Goal: Task Accomplishment & Management: Use online tool/utility

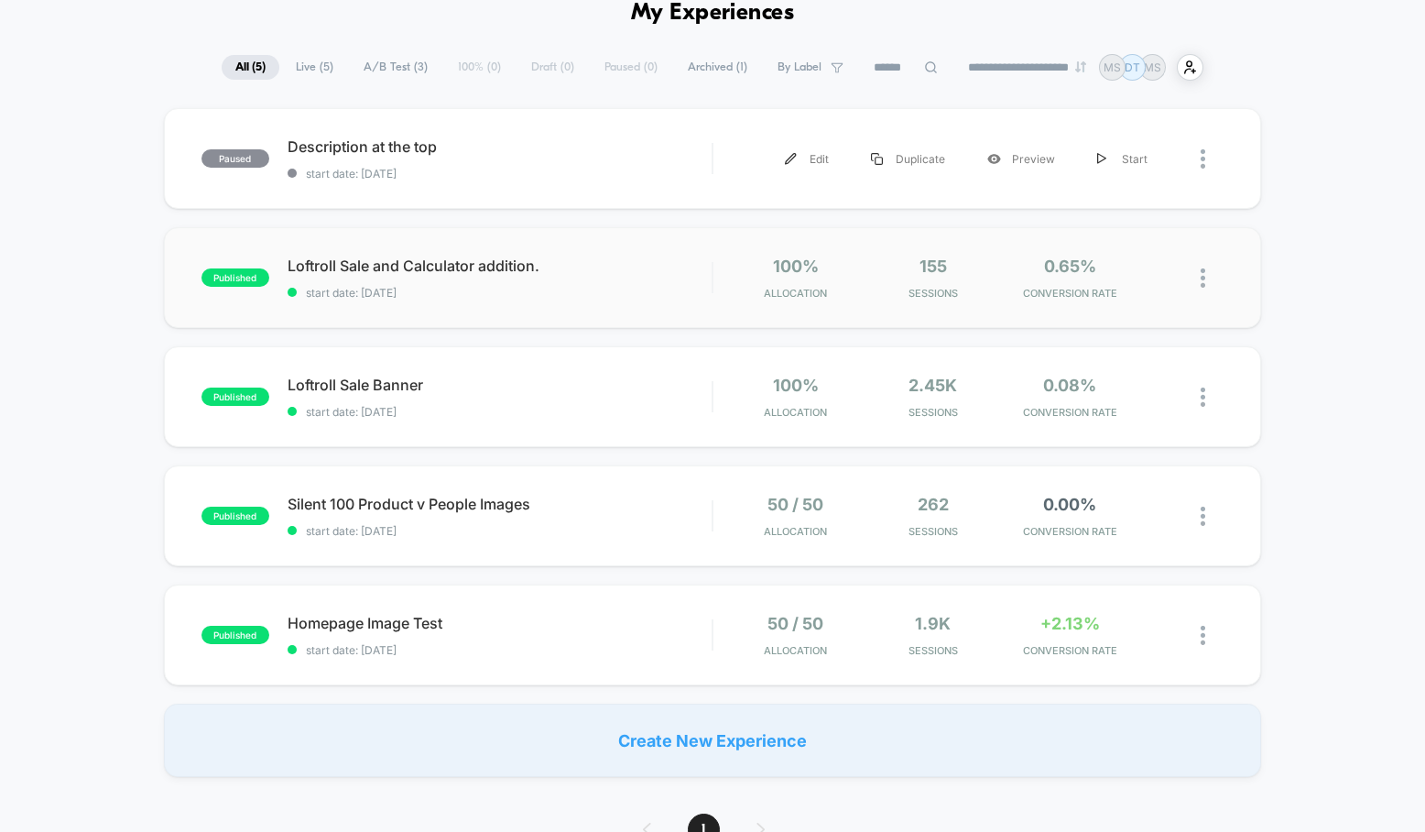
scroll to position [109, 0]
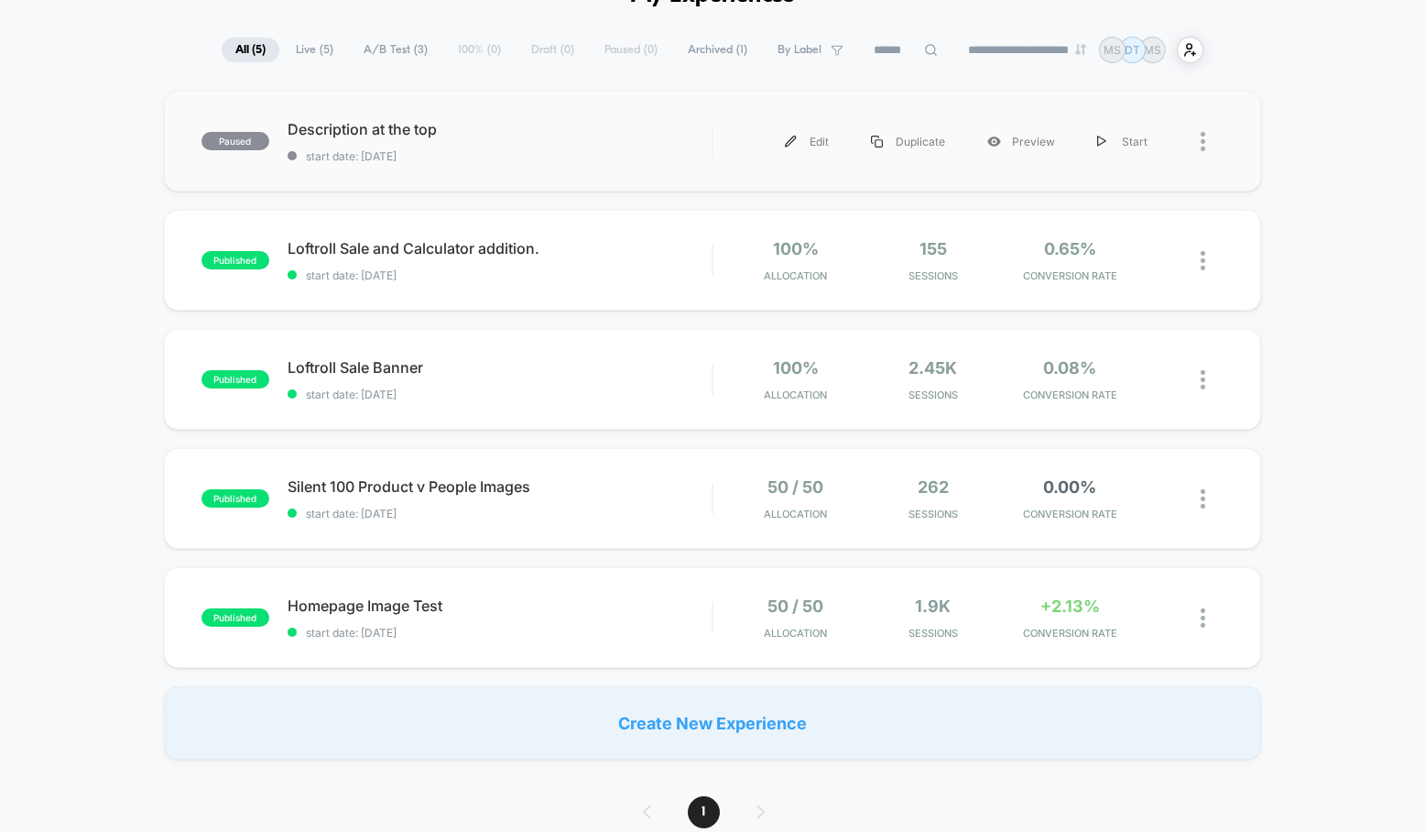
click at [1204, 138] on img at bounding box center [1203, 141] width 5 height 19
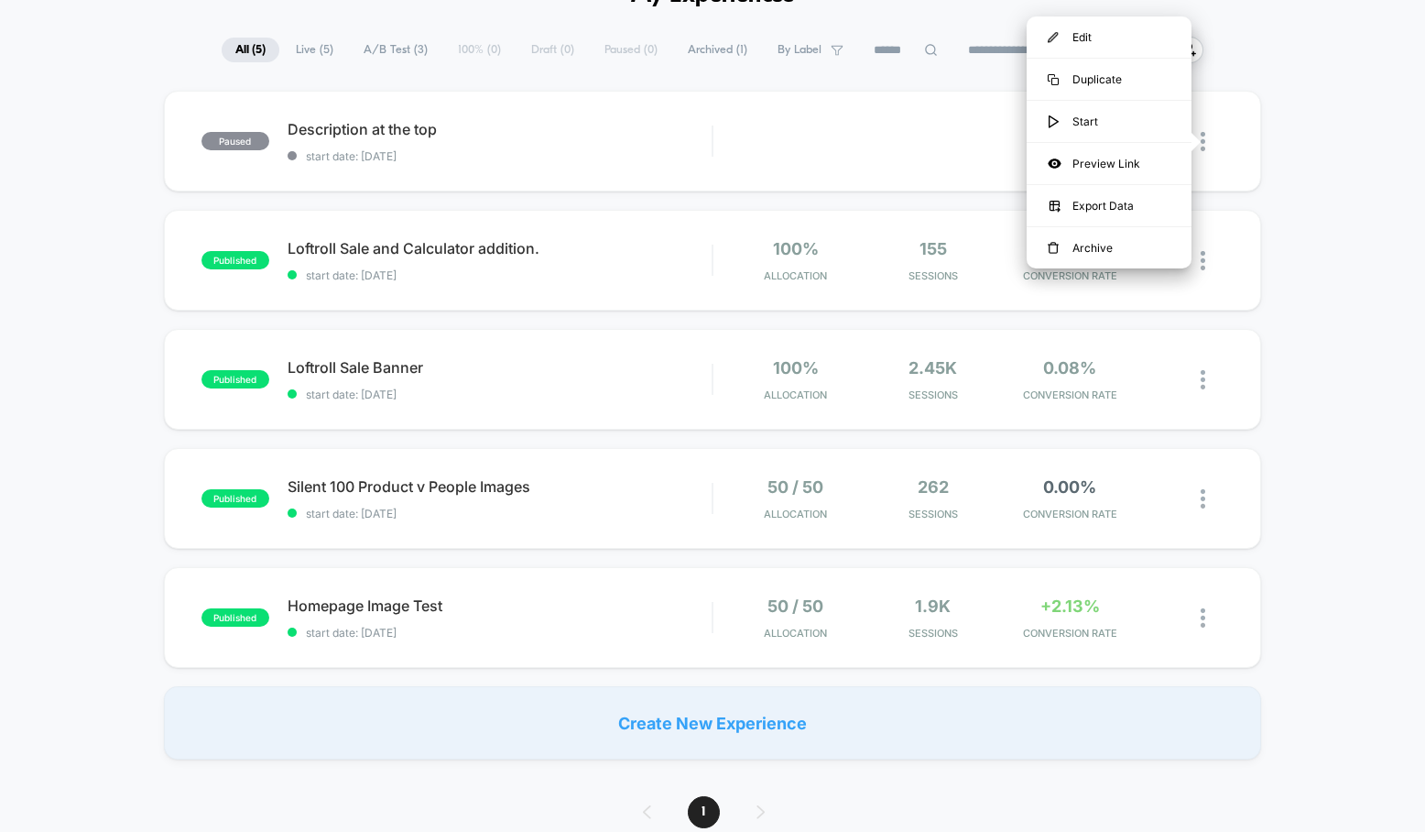
click at [1300, 102] on div "paused Description at the top start date: [DATE] Edit Duplicate Preview Start p…" at bounding box center [712, 425] width 1425 height 669
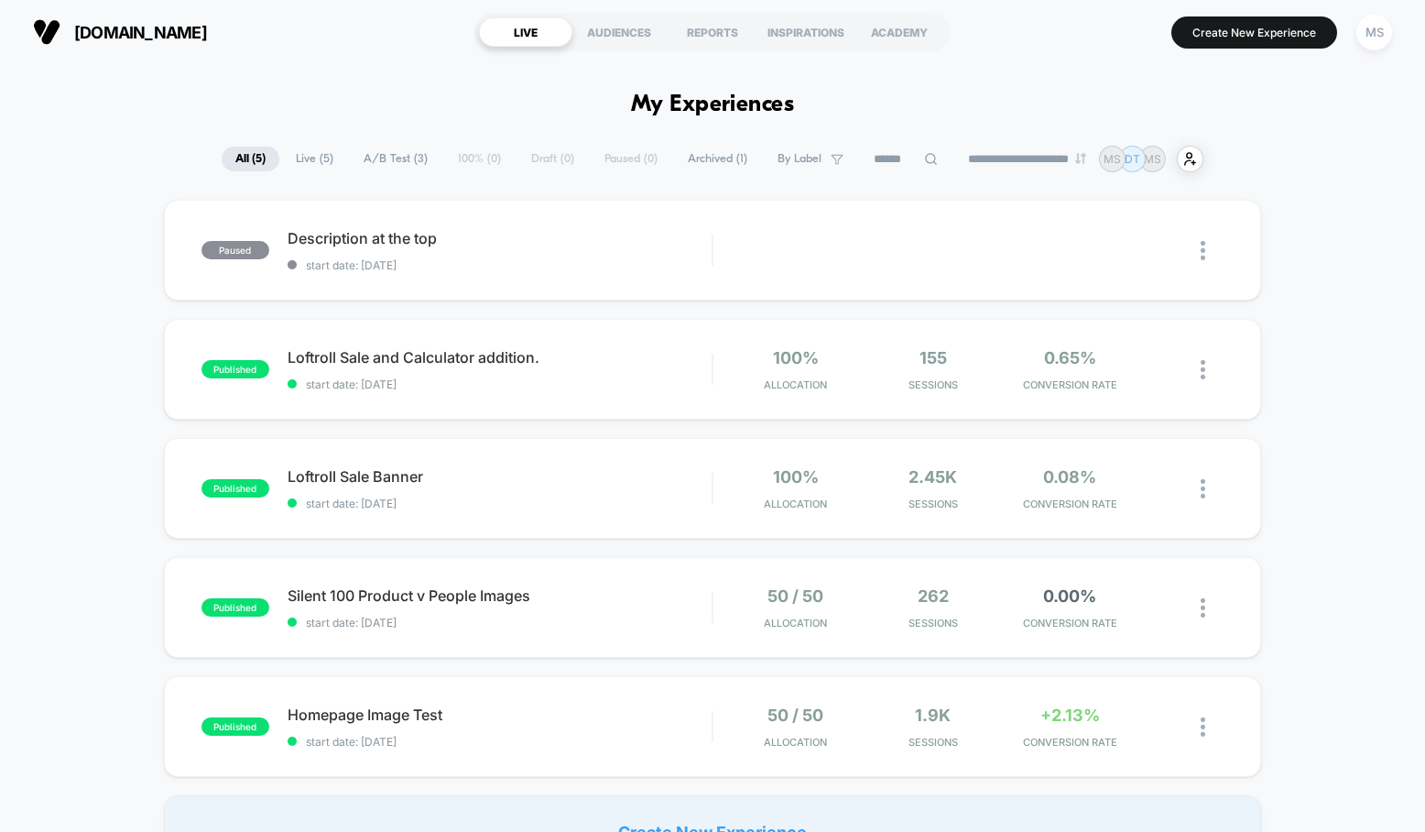
scroll to position [1, 0]
click at [1225, 33] on button "Create New Experience" at bounding box center [1254, 32] width 166 height 32
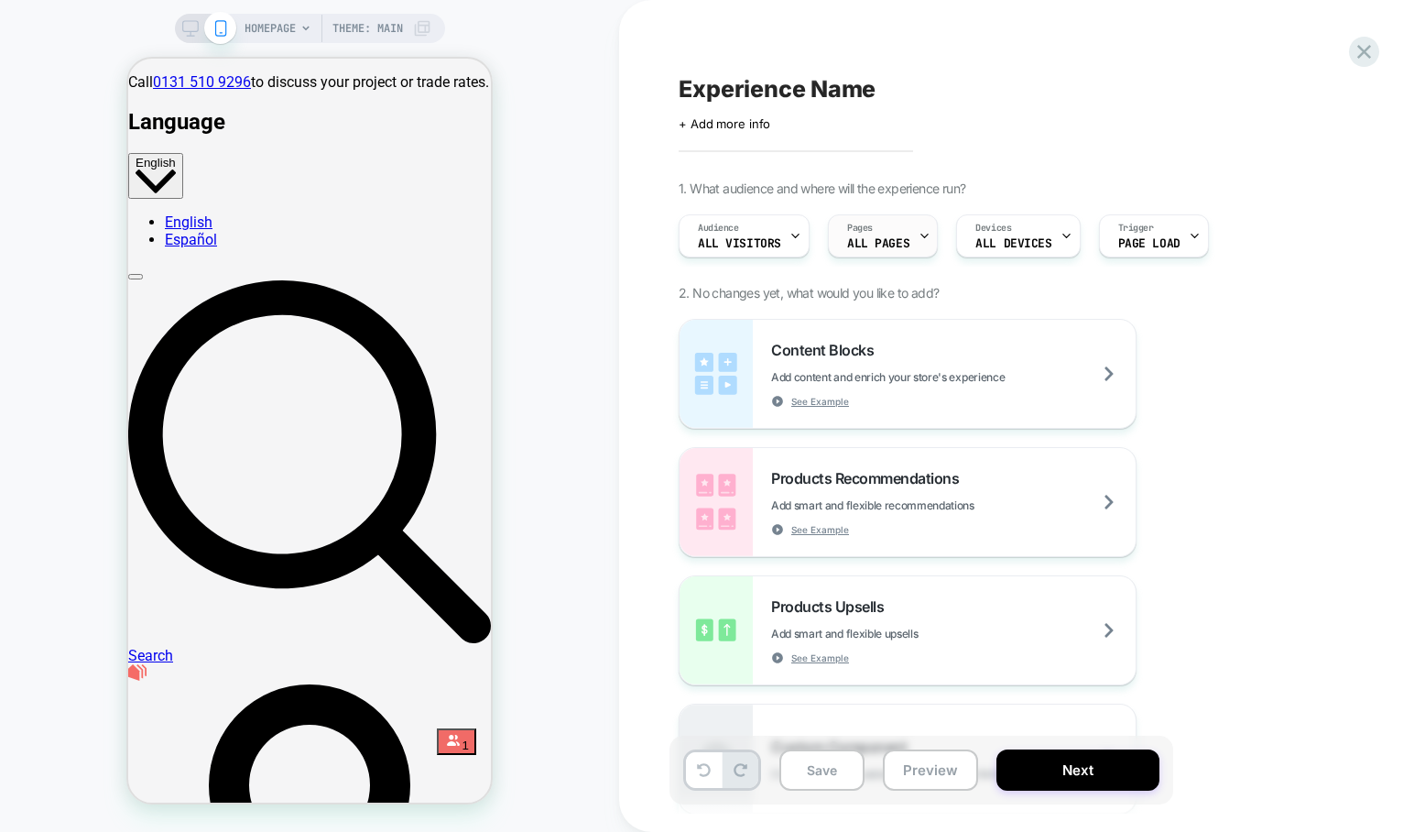
click at [860, 230] on span "Pages" at bounding box center [860, 228] width 26 height 13
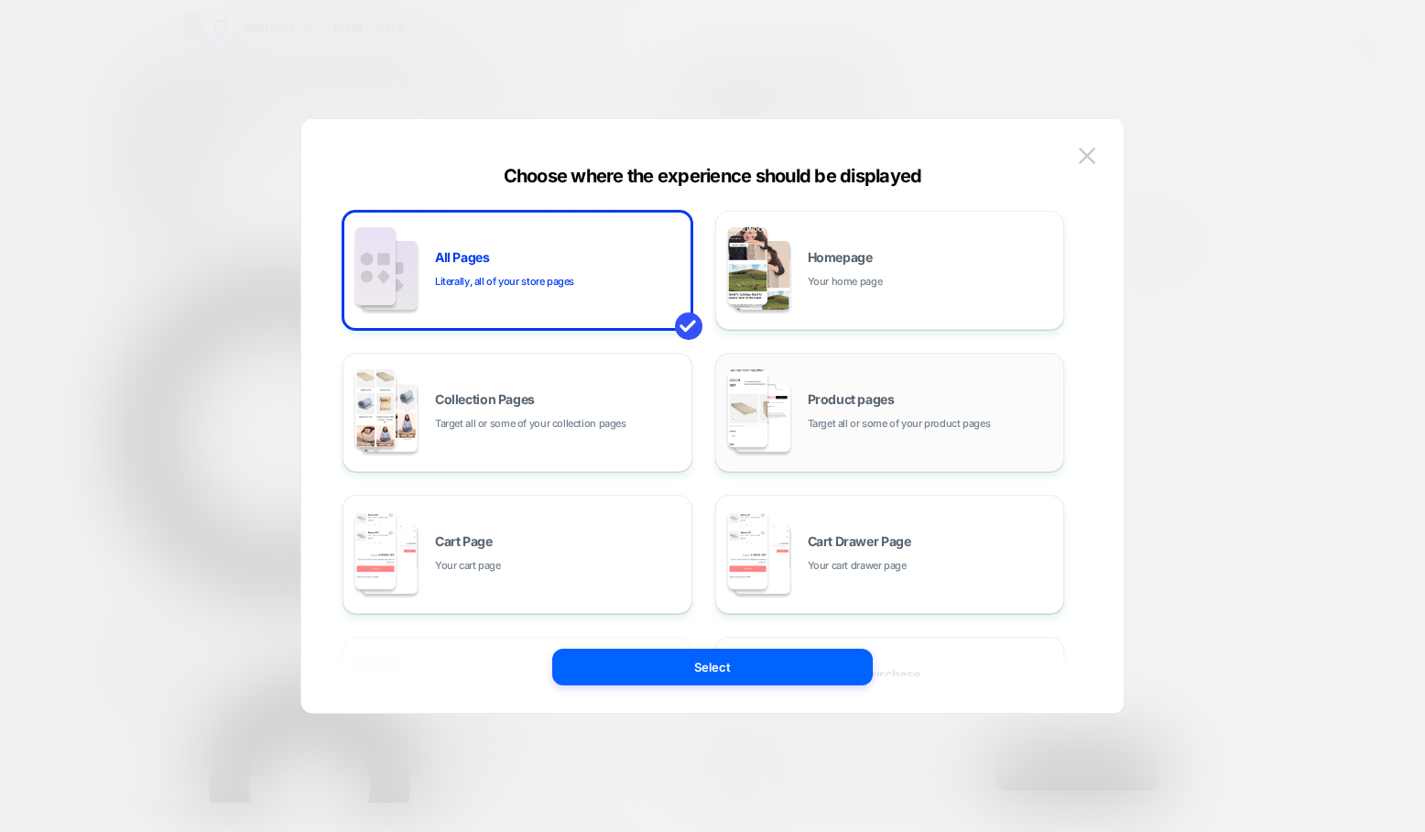
click at [796, 386] on div "Product pages Target all or some of your product pages" at bounding box center [890, 412] width 330 height 101
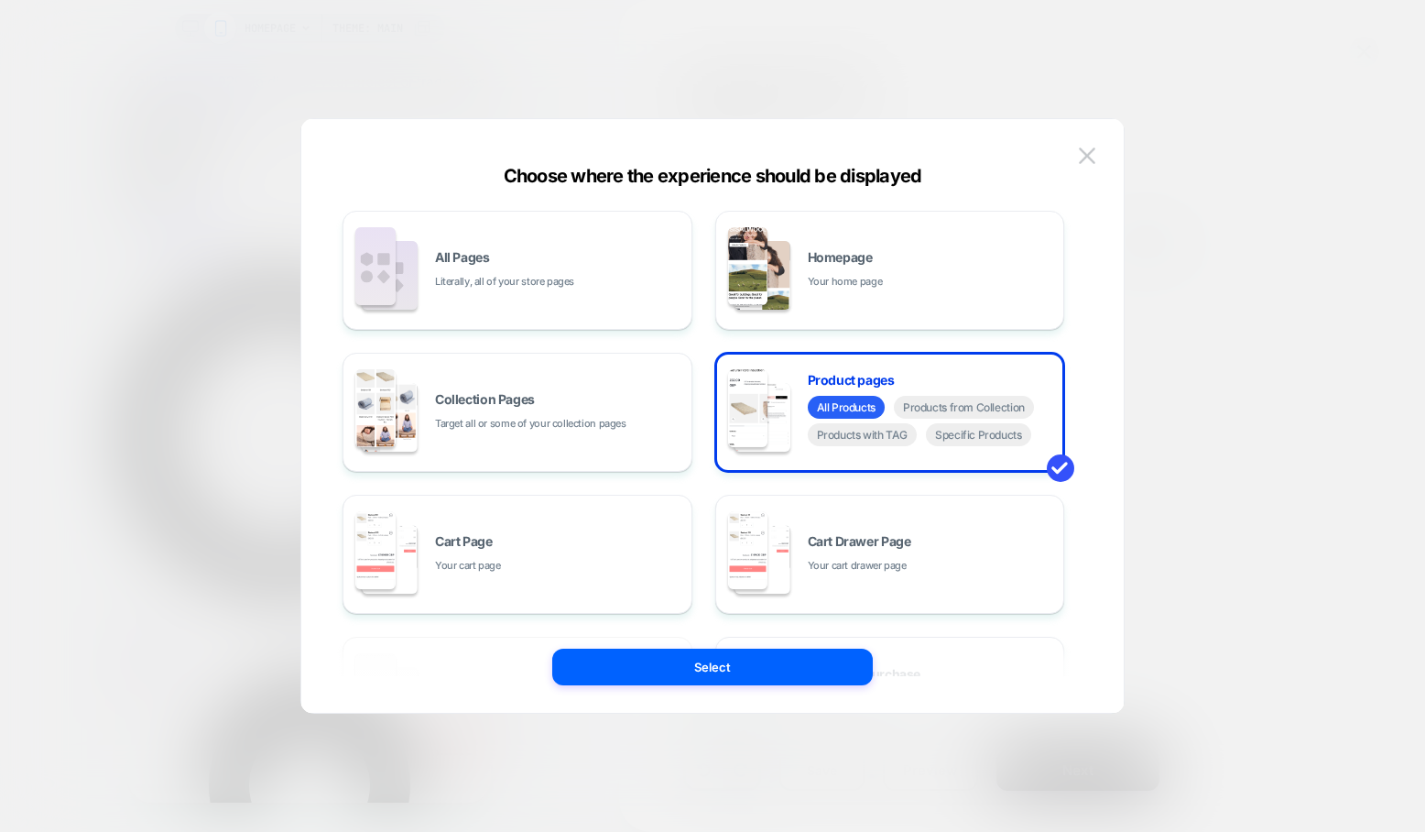
click at [663, 669] on button "Select" at bounding box center [712, 666] width 321 height 37
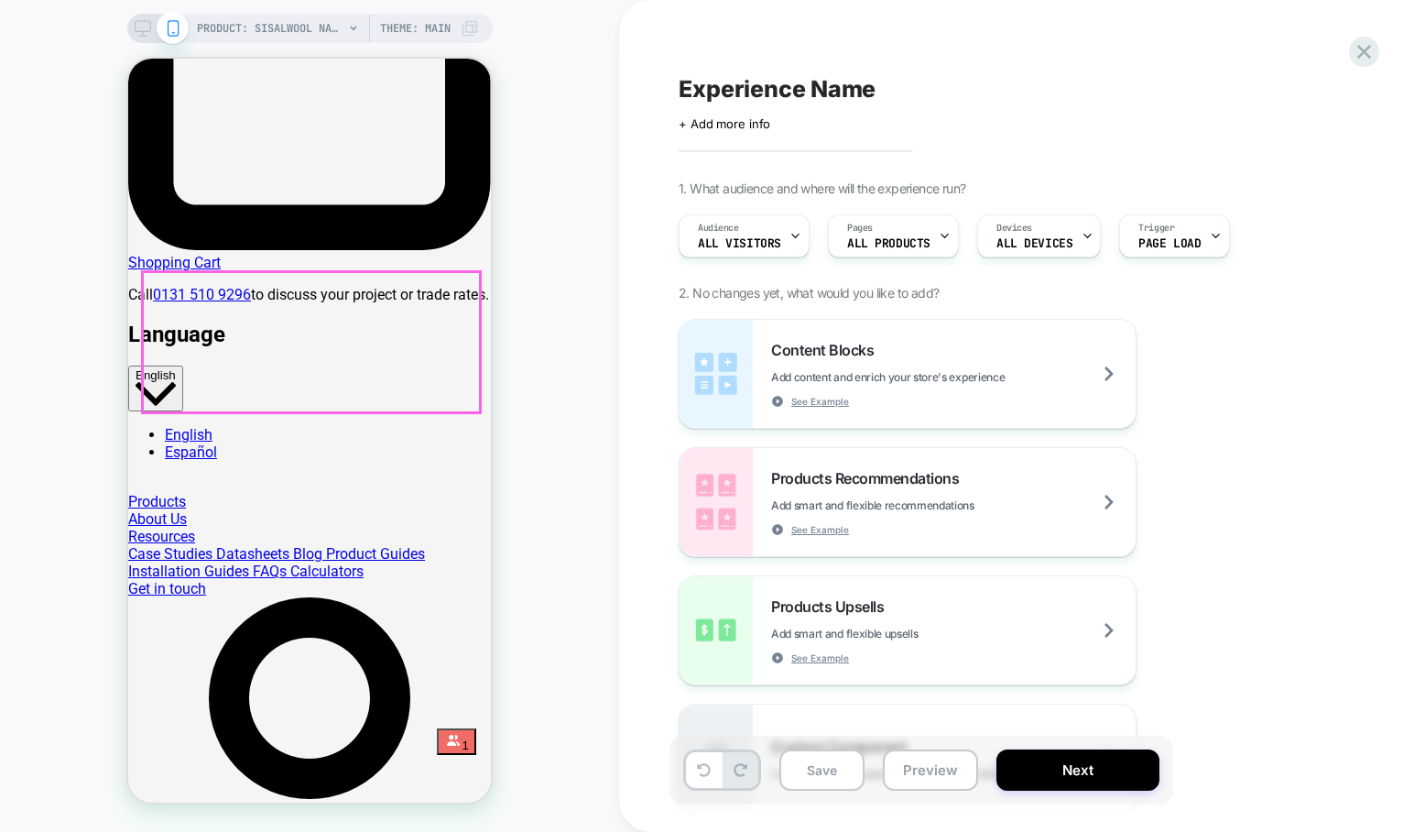
scroll to position [1356, 0]
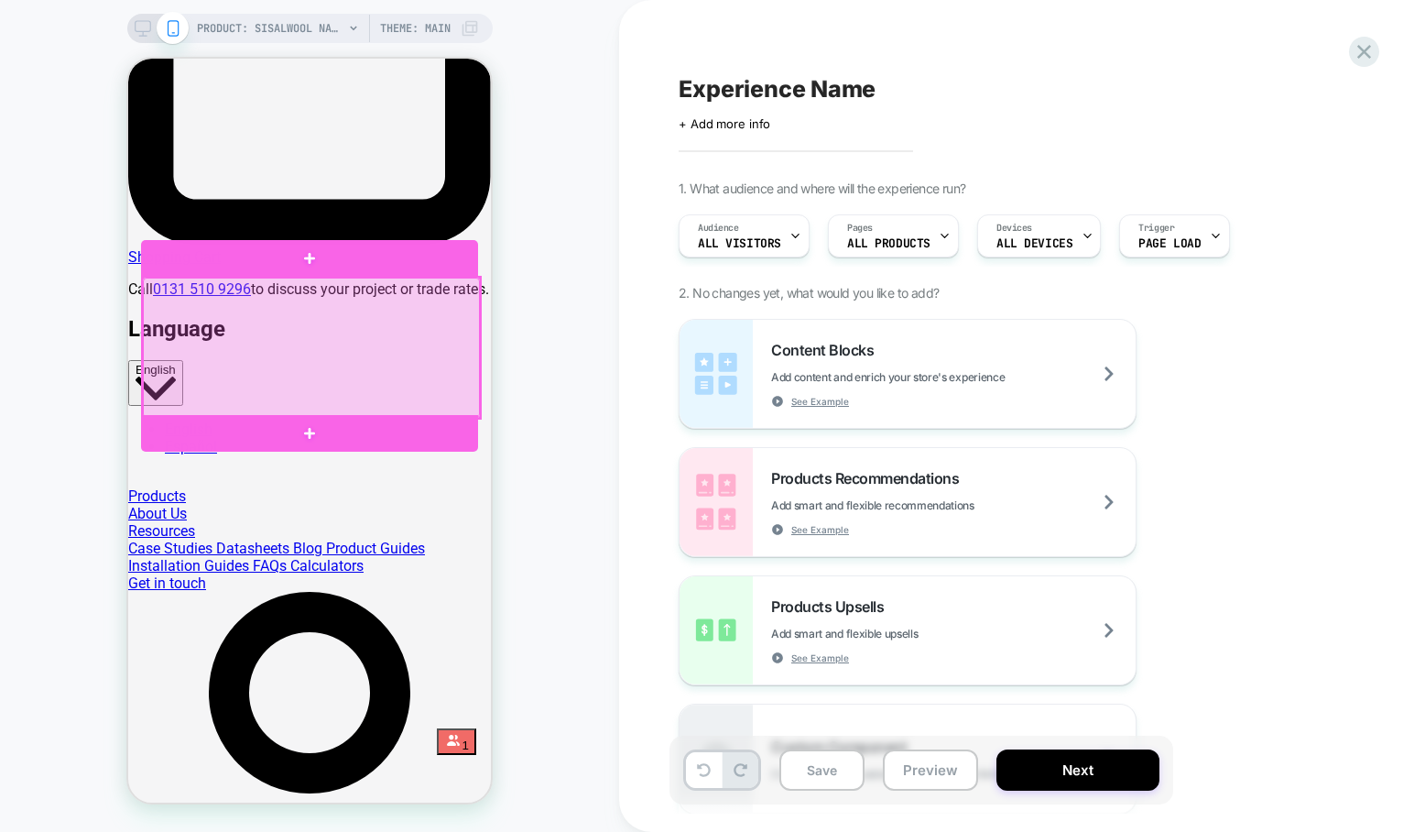
click at [343, 321] on div at bounding box center [311, 347] width 336 height 141
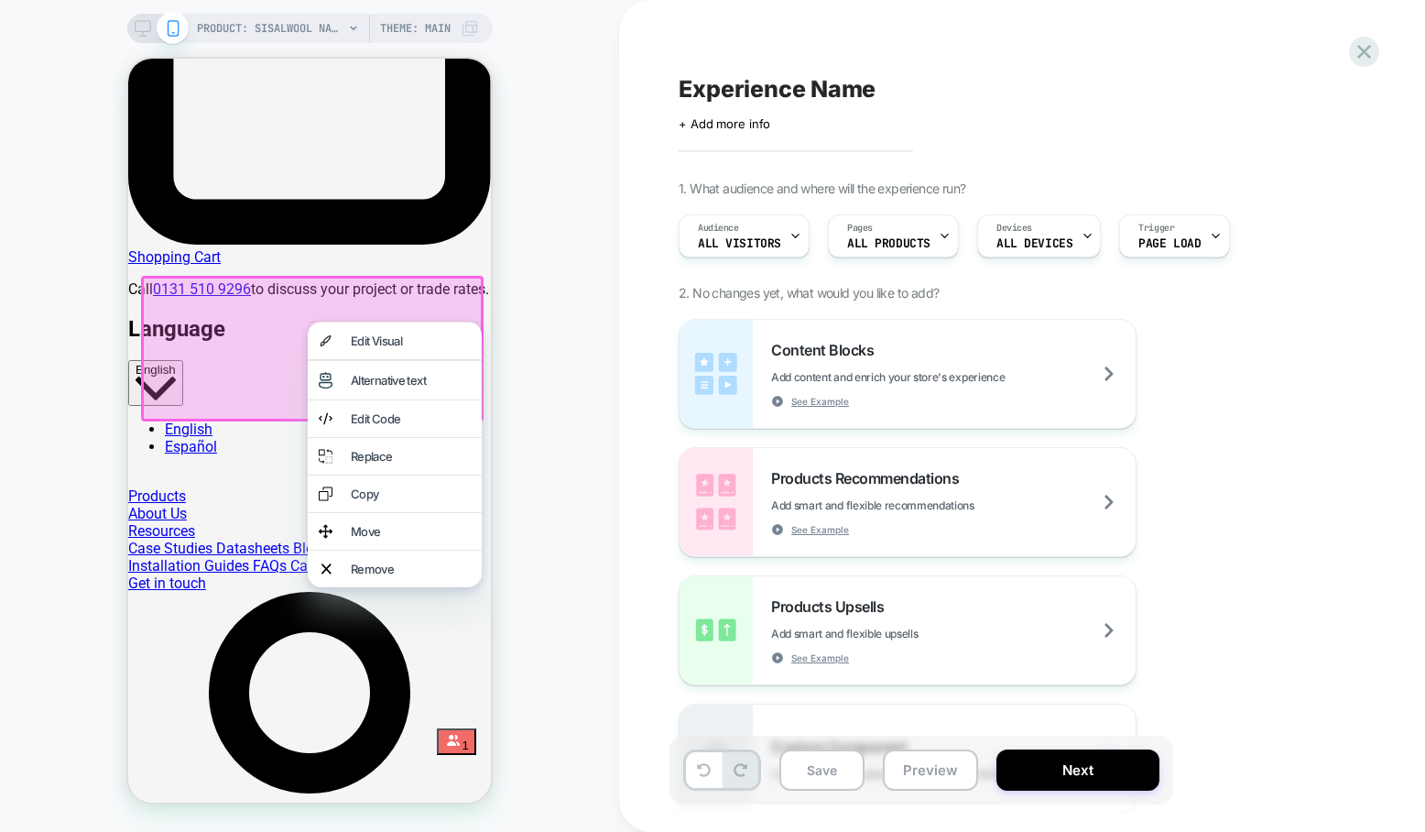
click at [352, 576] on div "Remove" at bounding box center [411, 568] width 120 height 15
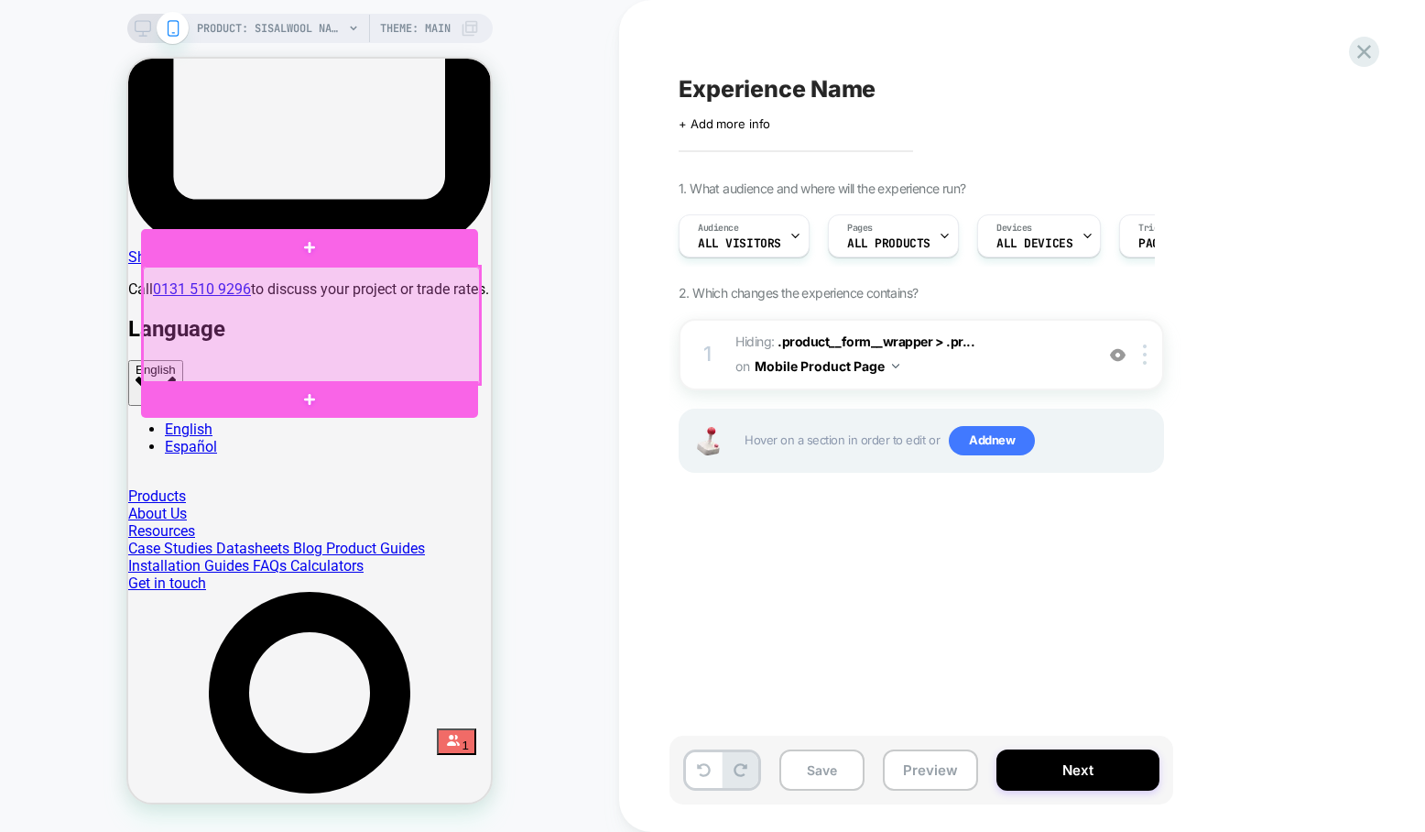
click at [320, 332] on div at bounding box center [311, 324] width 336 height 117
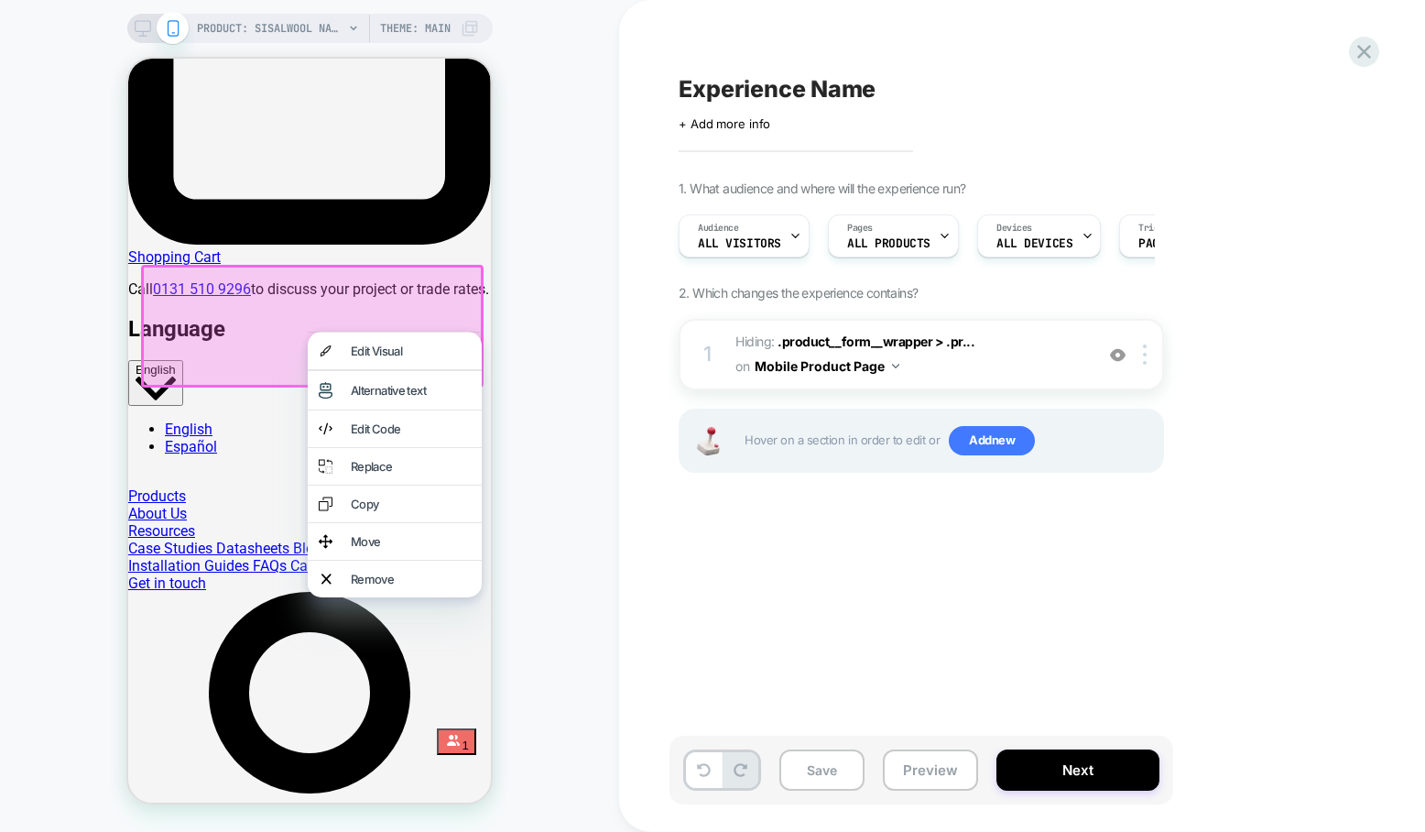
click at [351, 586] on div "Remove" at bounding box center [411, 578] width 120 height 15
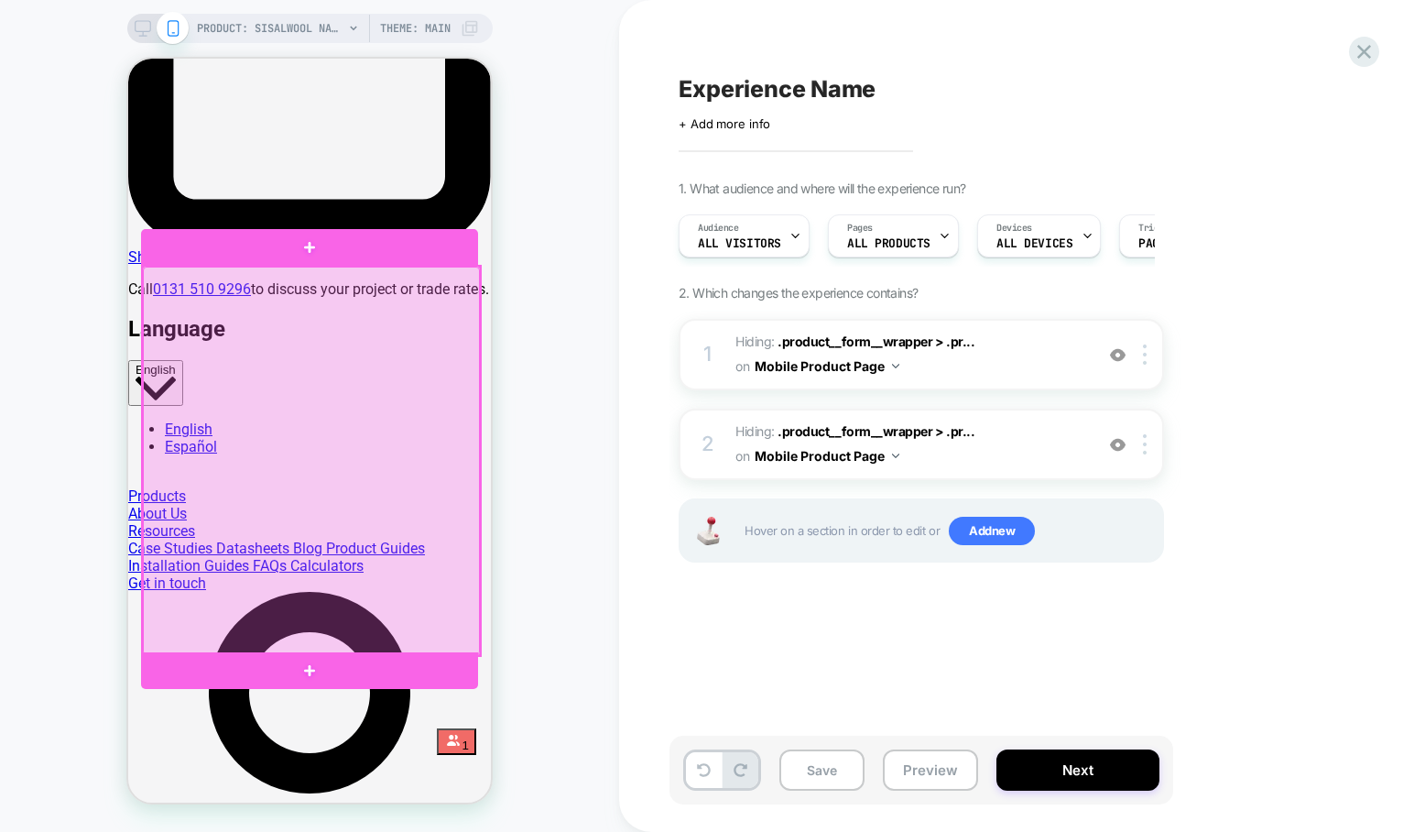
click at [451, 341] on div at bounding box center [311, 460] width 336 height 388
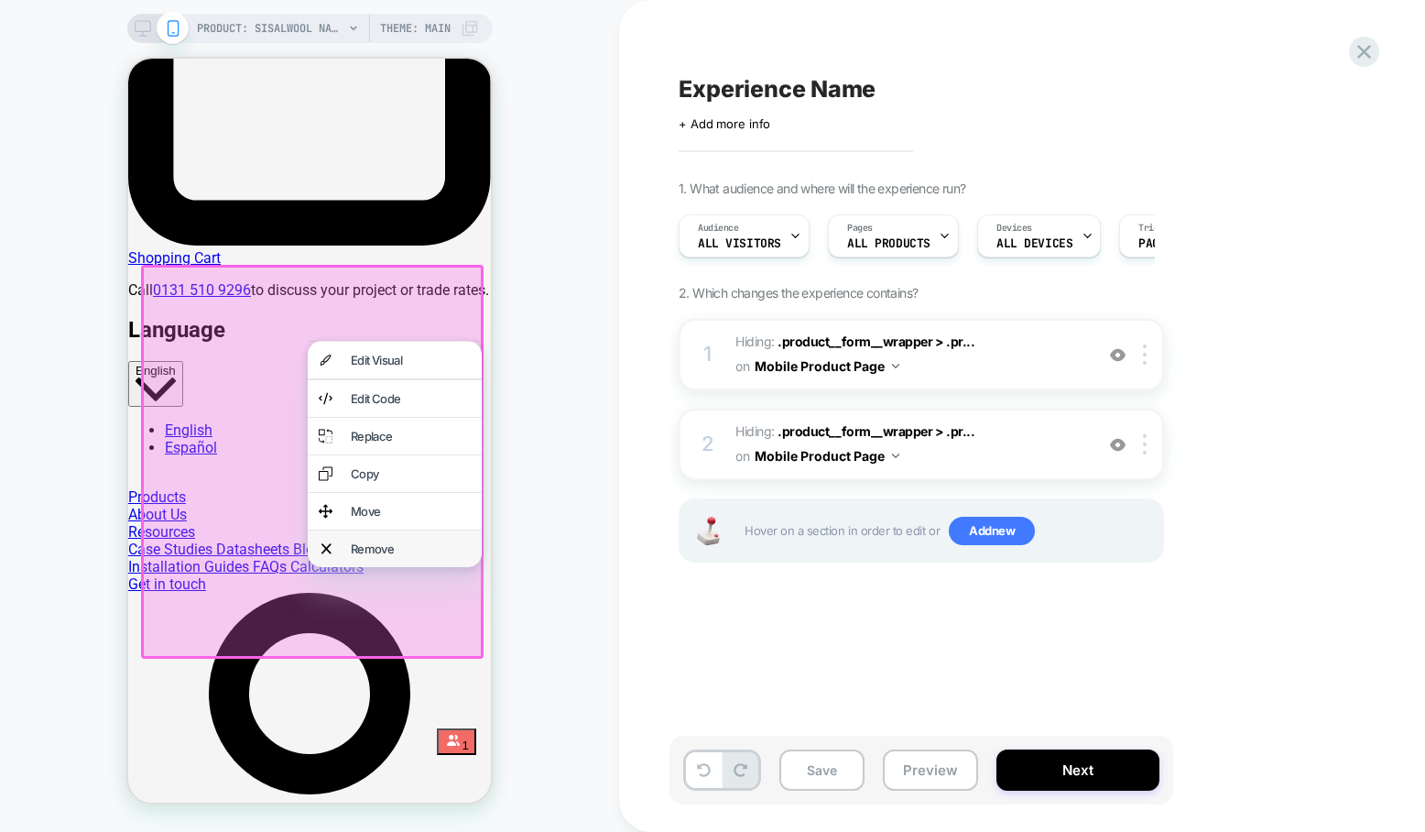
click at [397, 556] on div "Remove" at bounding box center [411, 548] width 120 height 15
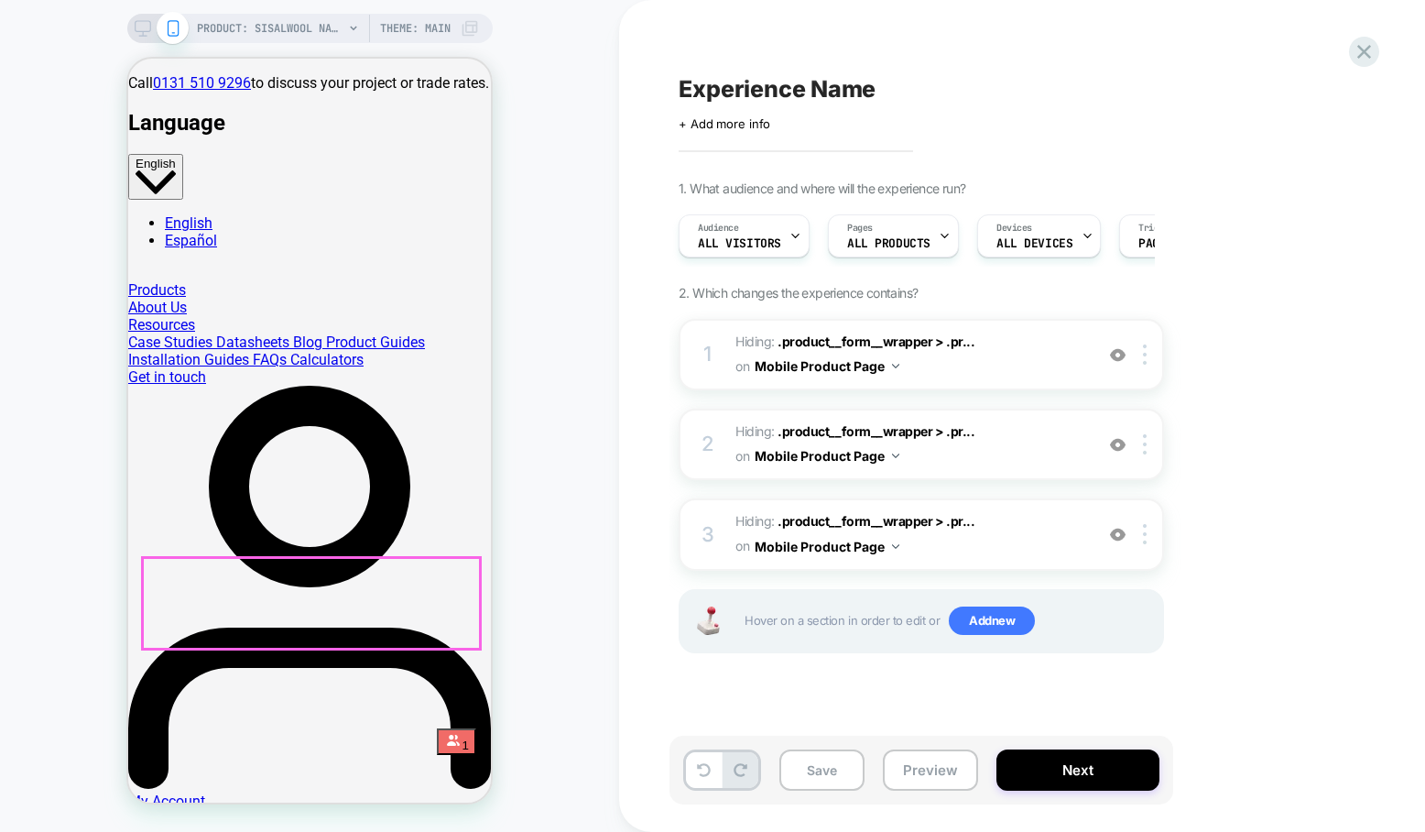
scroll to position [1563, 0]
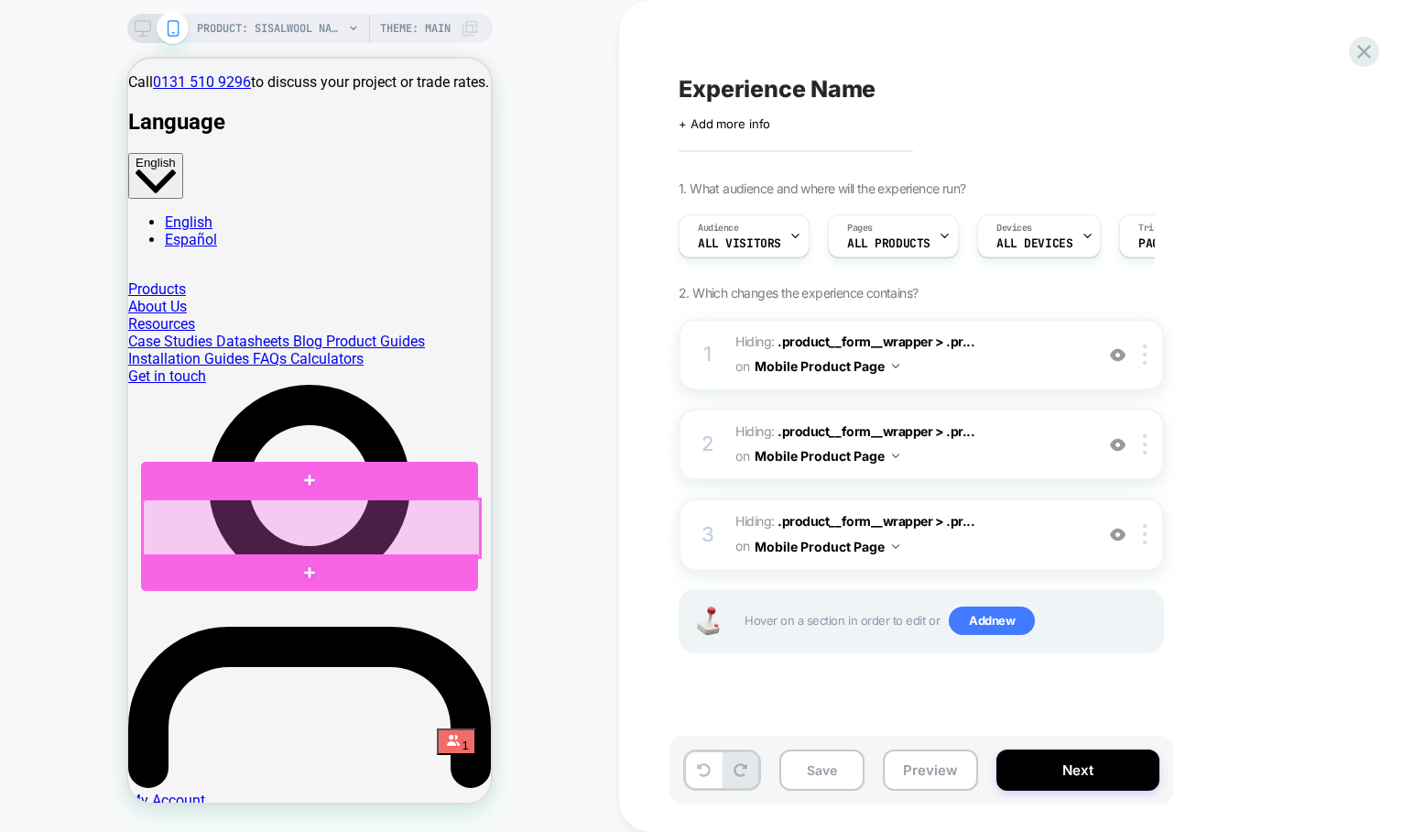
click at [350, 522] on div at bounding box center [311, 528] width 336 height 58
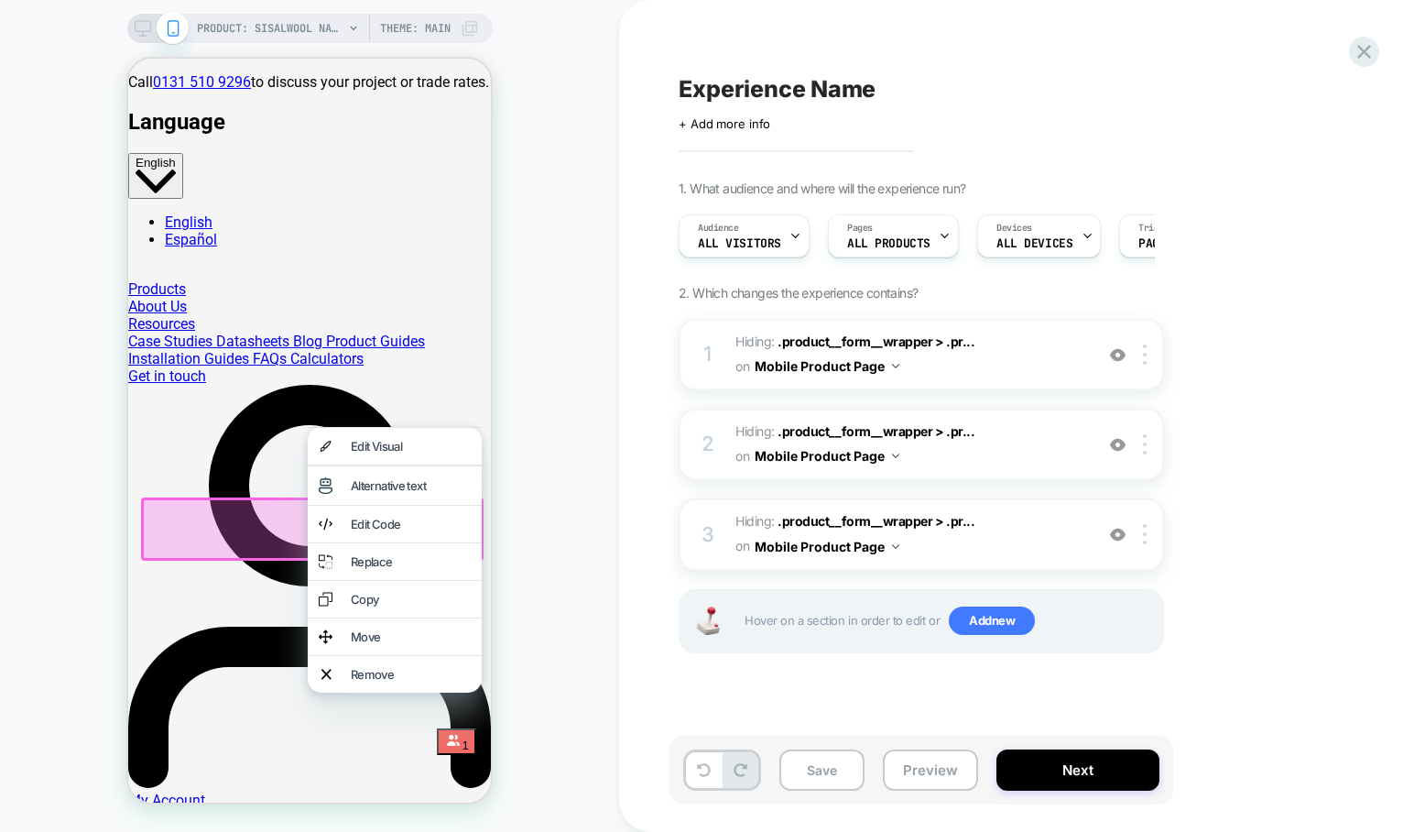
click at [367, 691] on div "Remove" at bounding box center [395, 674] width 174 height 37
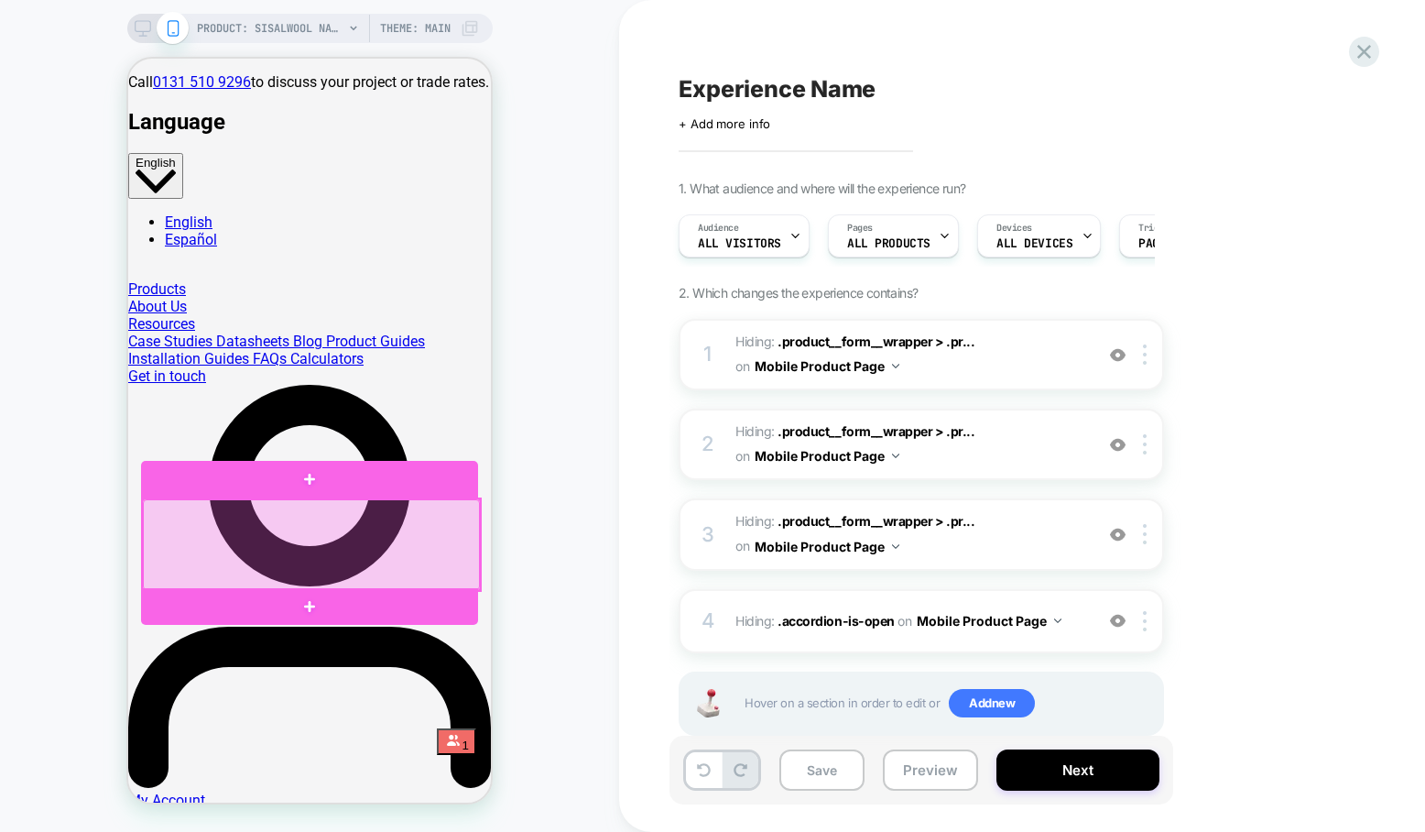
click at [345, 536] on div at bounding box center [311, 545] width 336 height 92
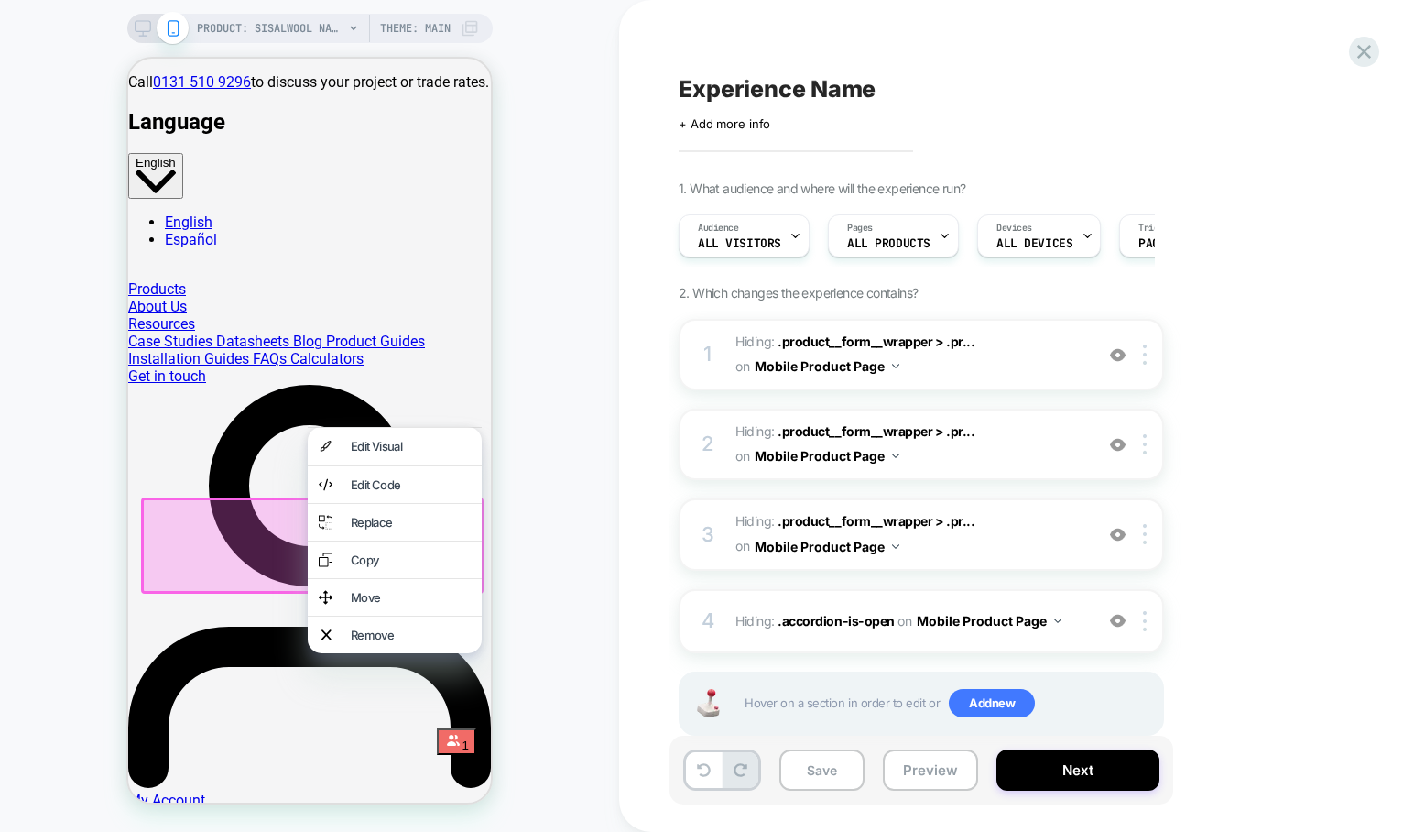
click at [357, 642] on div "Remove" at bounding box center [411, 634] width 120 height 15
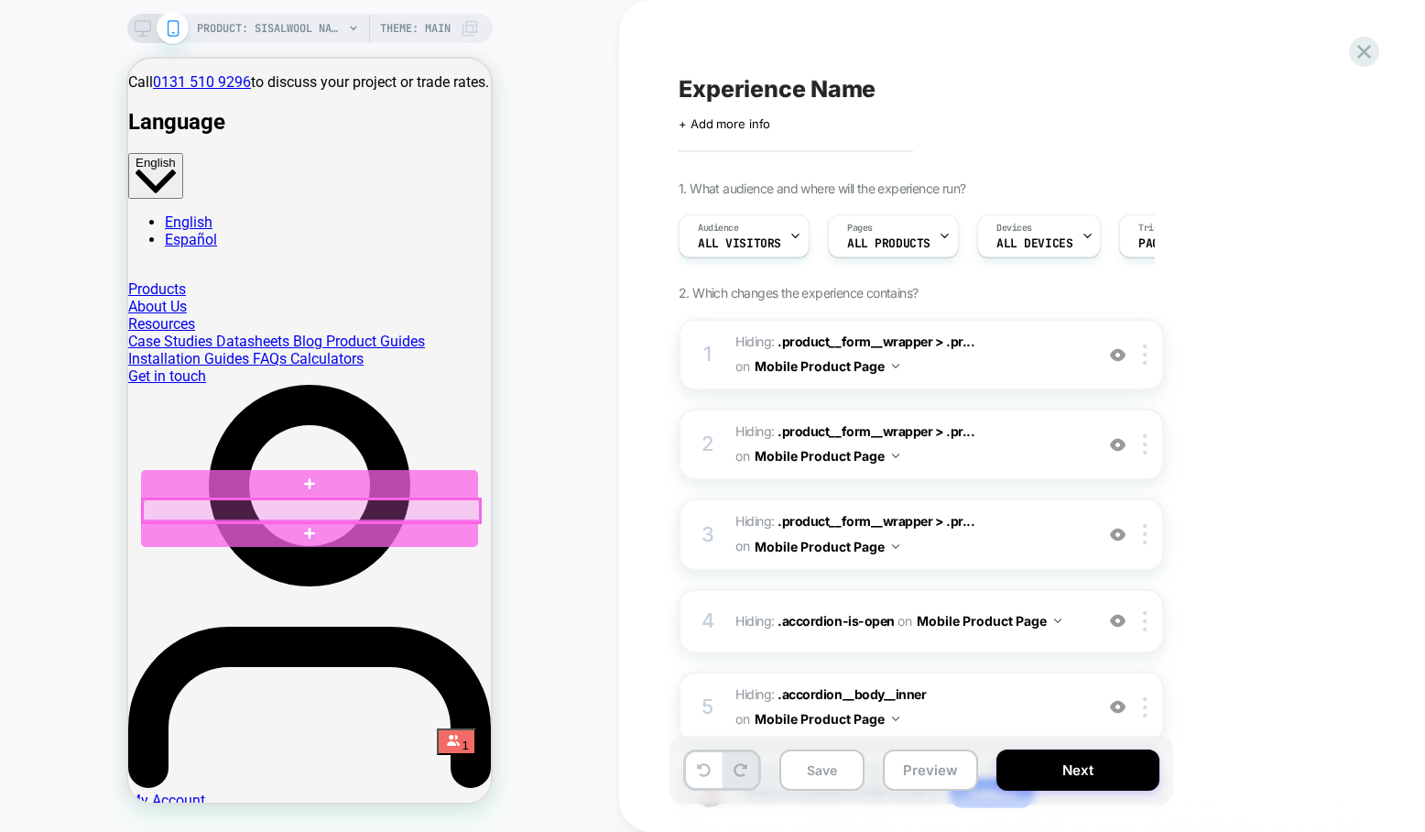
click at [275, 513] on div at bounding box center [311, 511] width 336 height 24
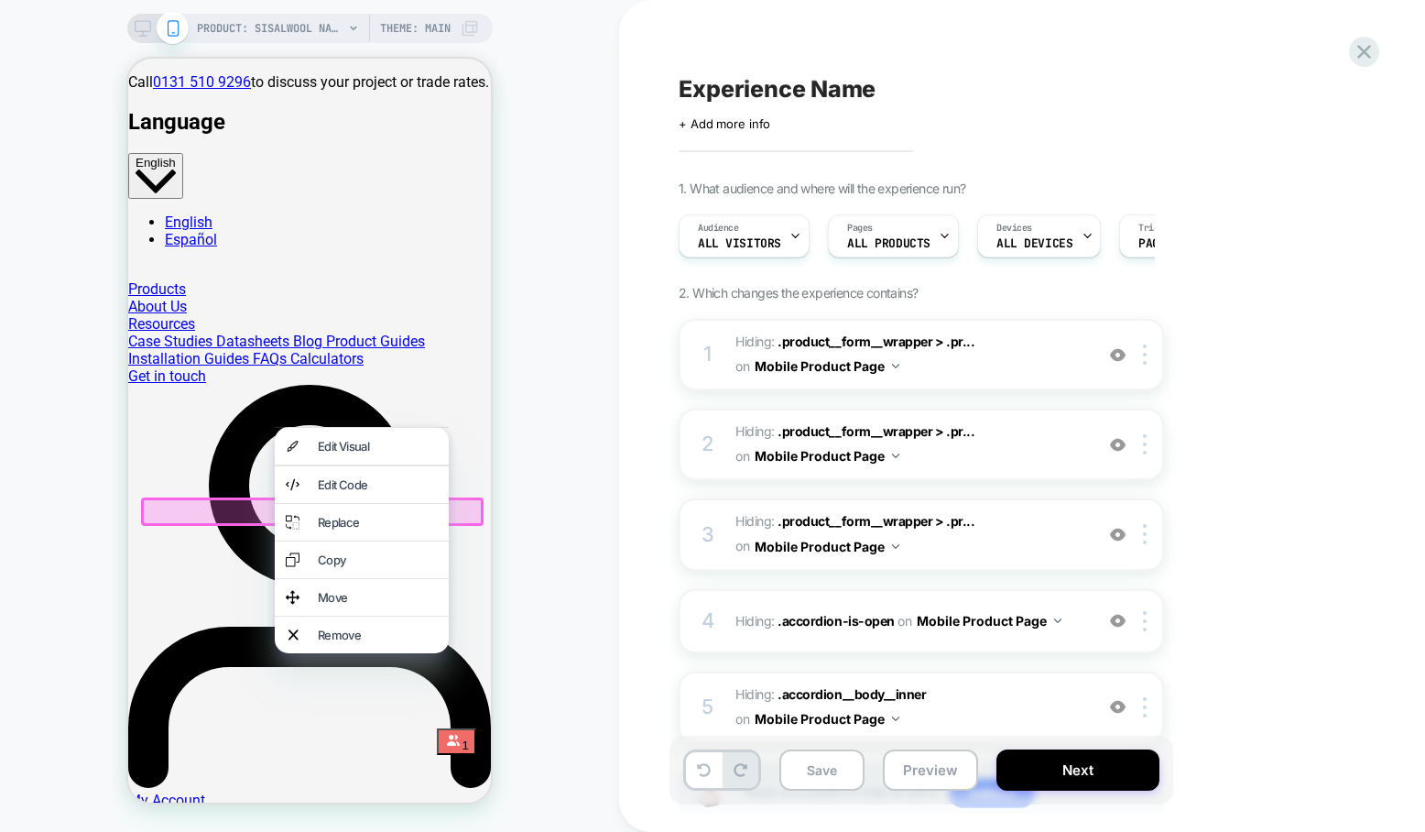
click at [342, 642] on div "Remove" at bounding box center [378, 634] width 120 height 15
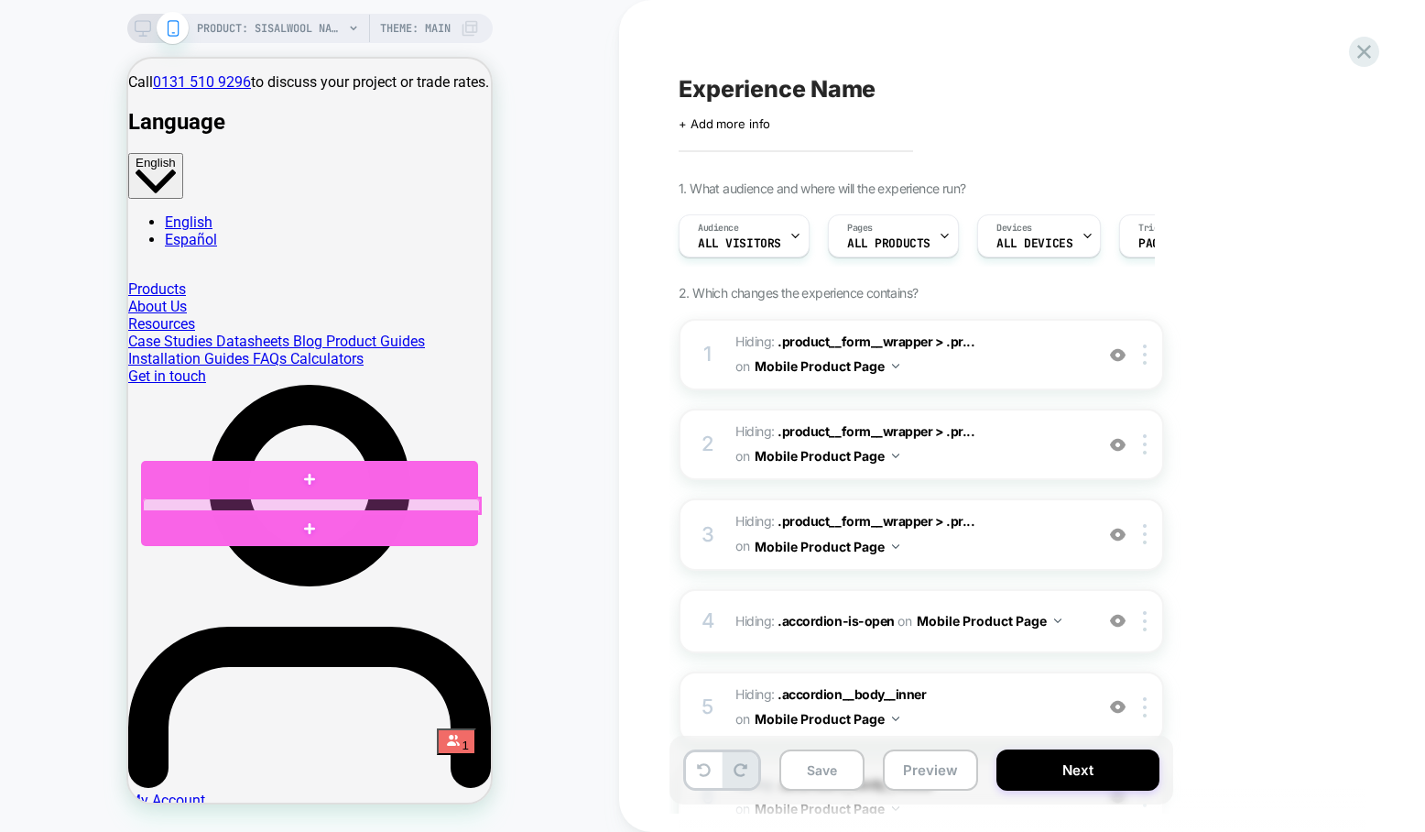
click at [331, 505] on div at bounding box center [311, 505] width 336 height 15
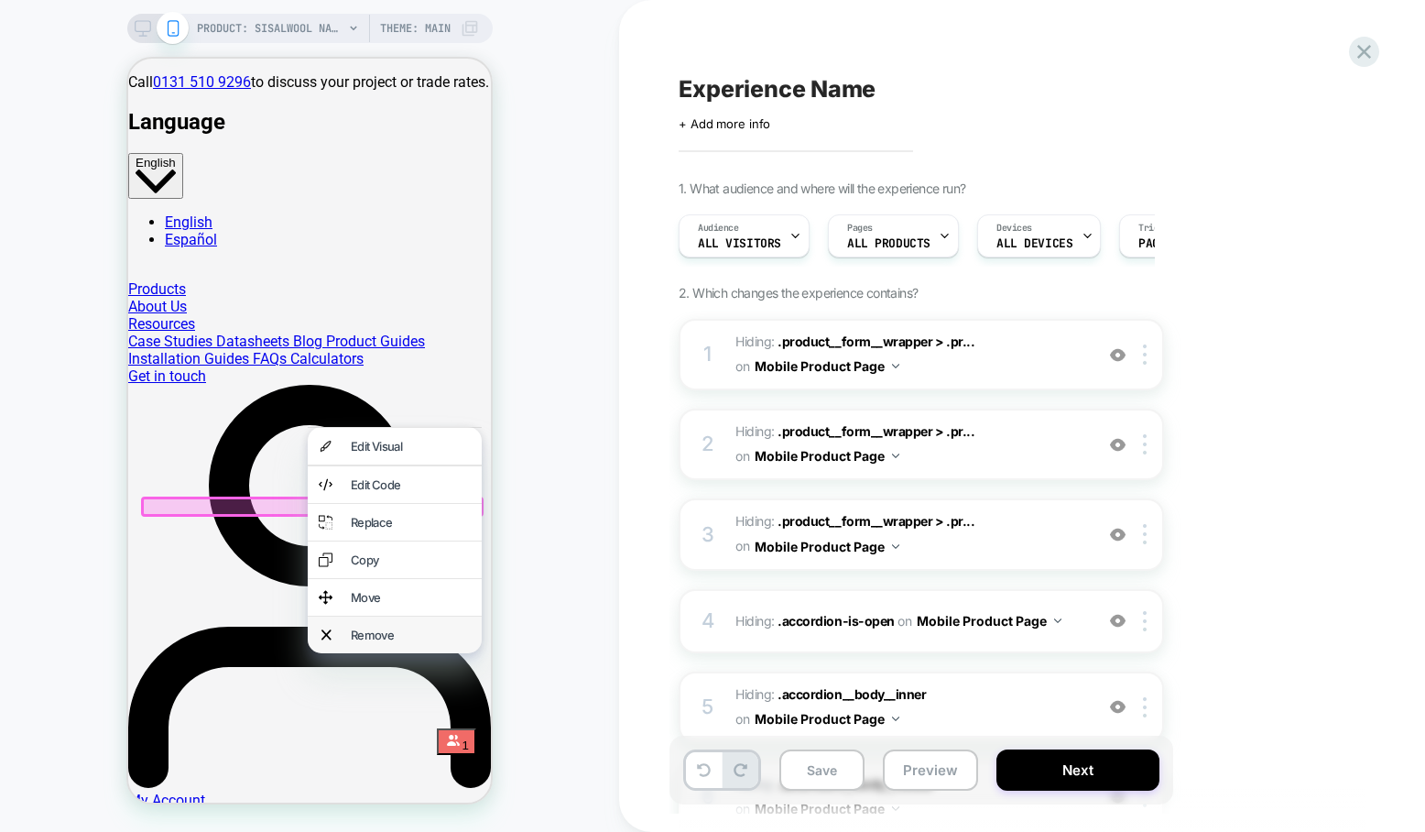
click at [376, 642] on div "Remove" at bounding box center [411, 634] width 120 height 15
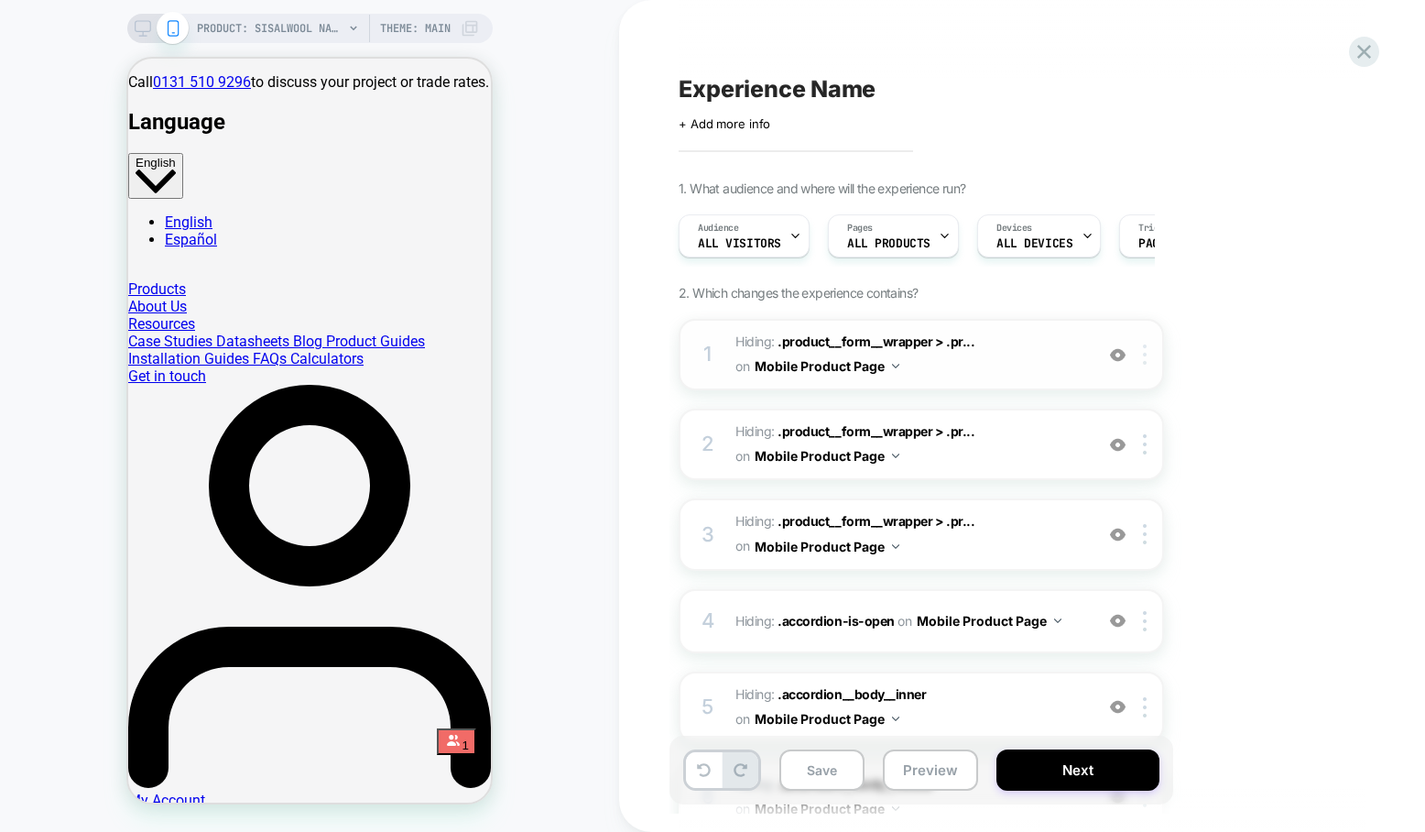
click at [1159, 359] on div at bounding box center [1148, 354] width 30 height 20
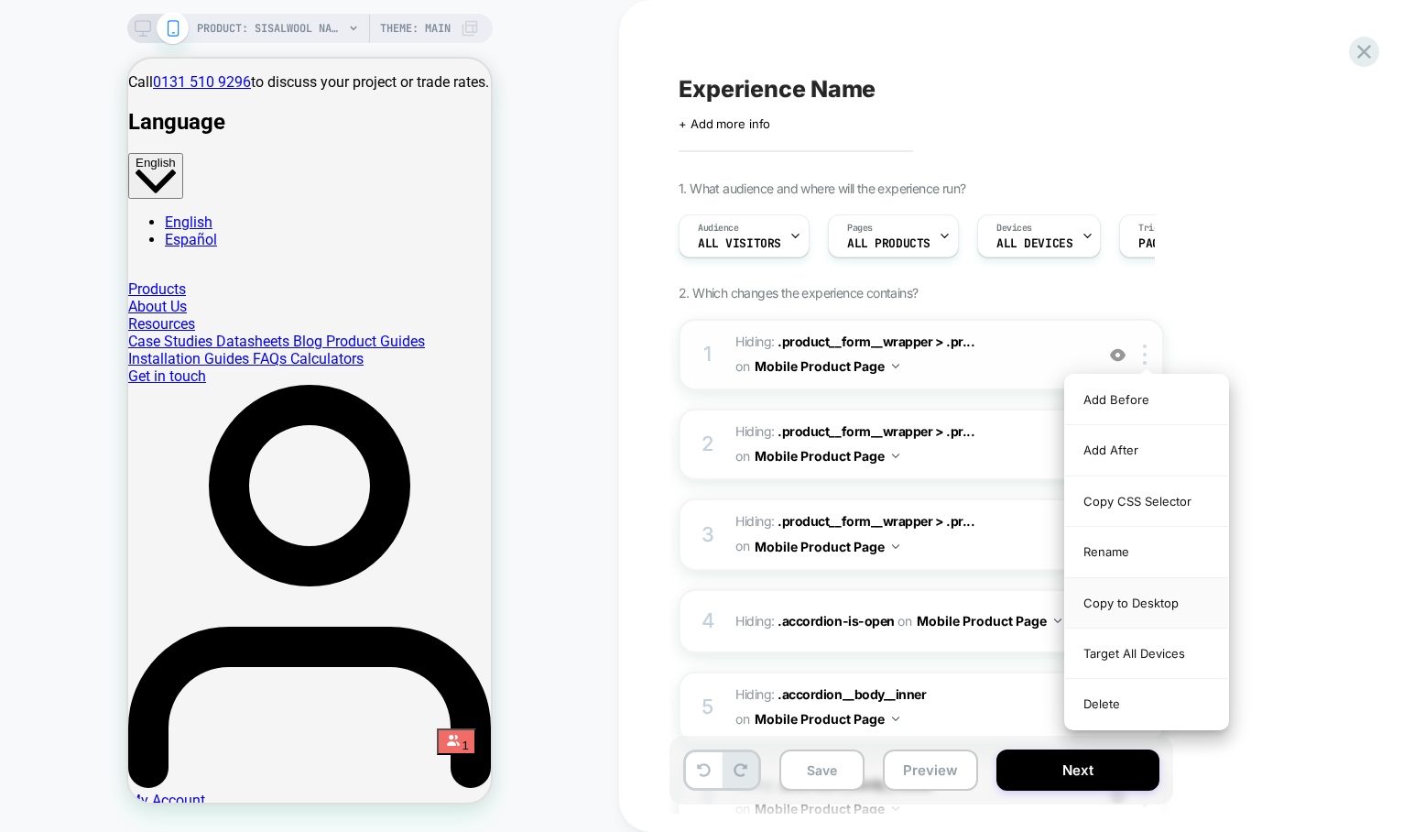
click at [1135, 600] on div "Copy to Desktop" at bounding box center [1146, 603] width 163 height 50
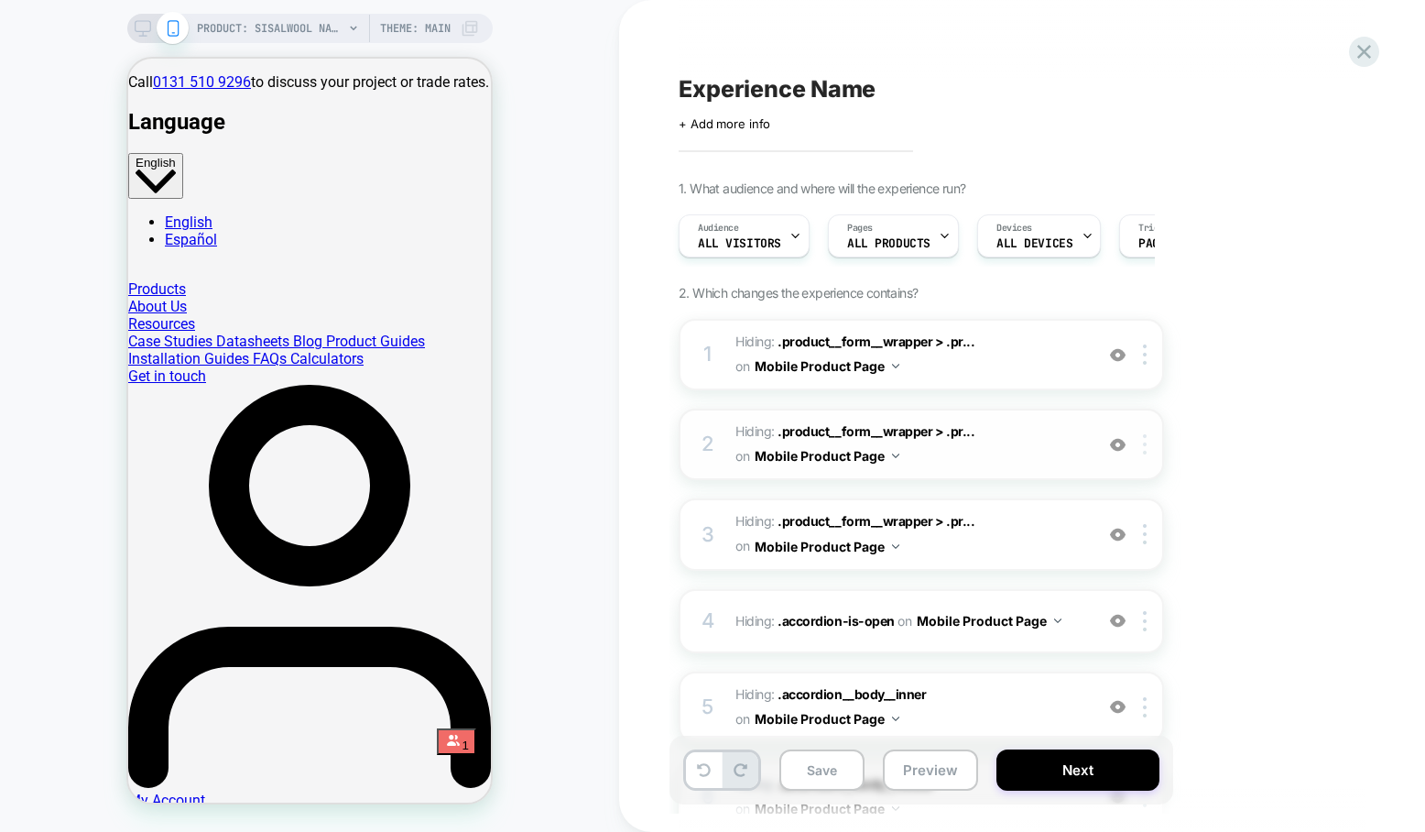
click at [1144, 440] on img at bounding box center [1145, 444] width 4 height 20
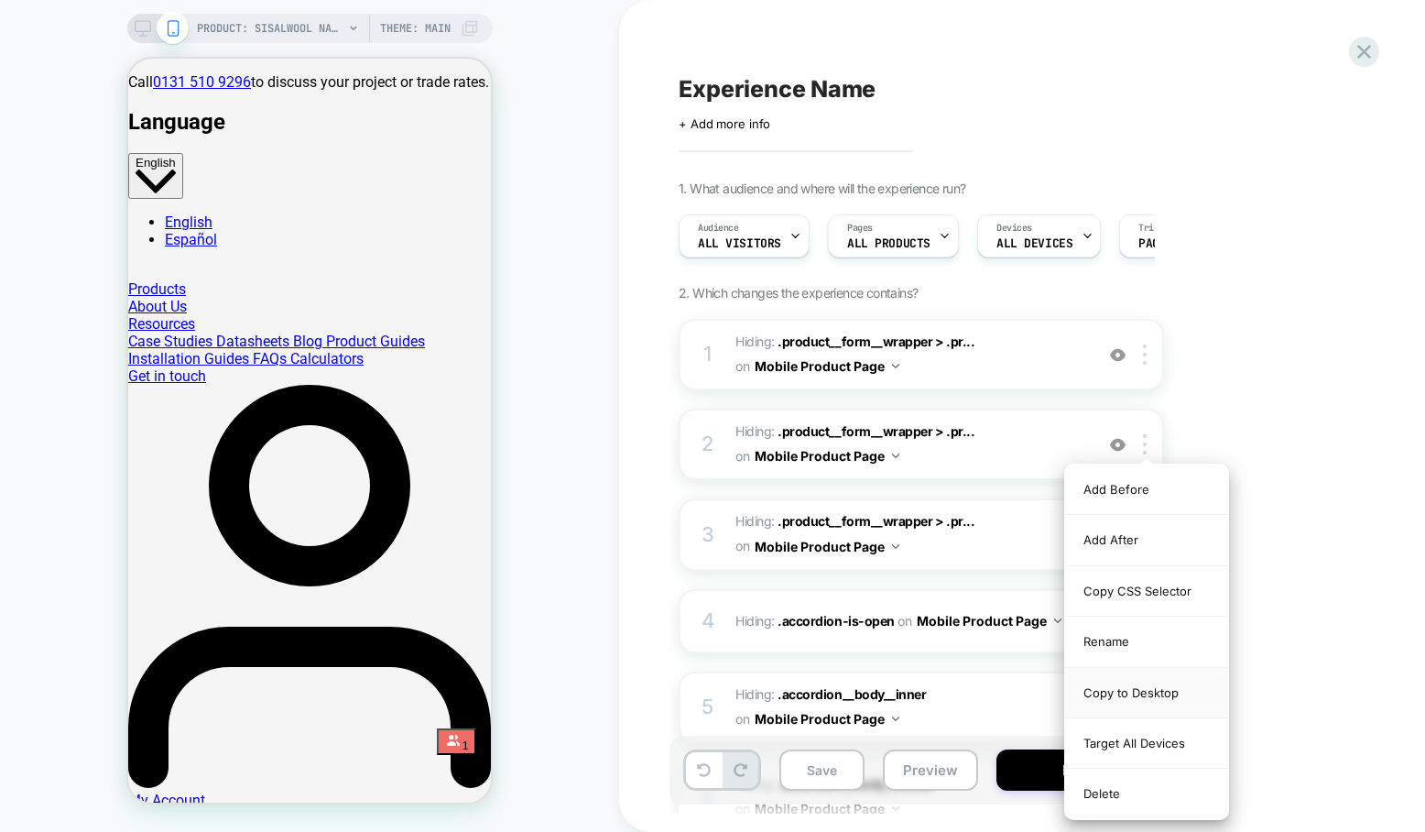
click at [1142, 691] on div "Copy to Desktop" at bounding box center [1146, 693] width 163 height 50
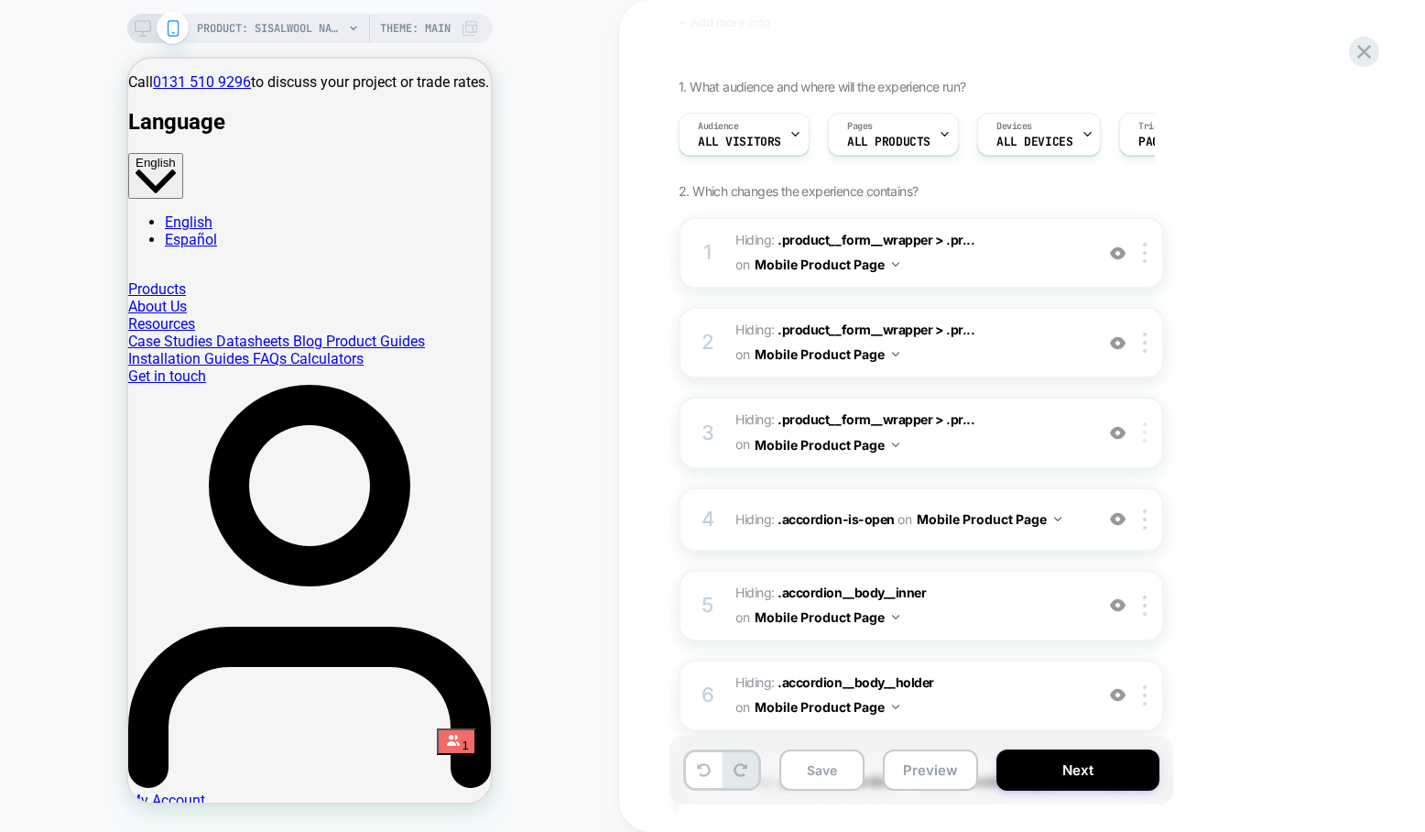
scroll to position [105, 0]
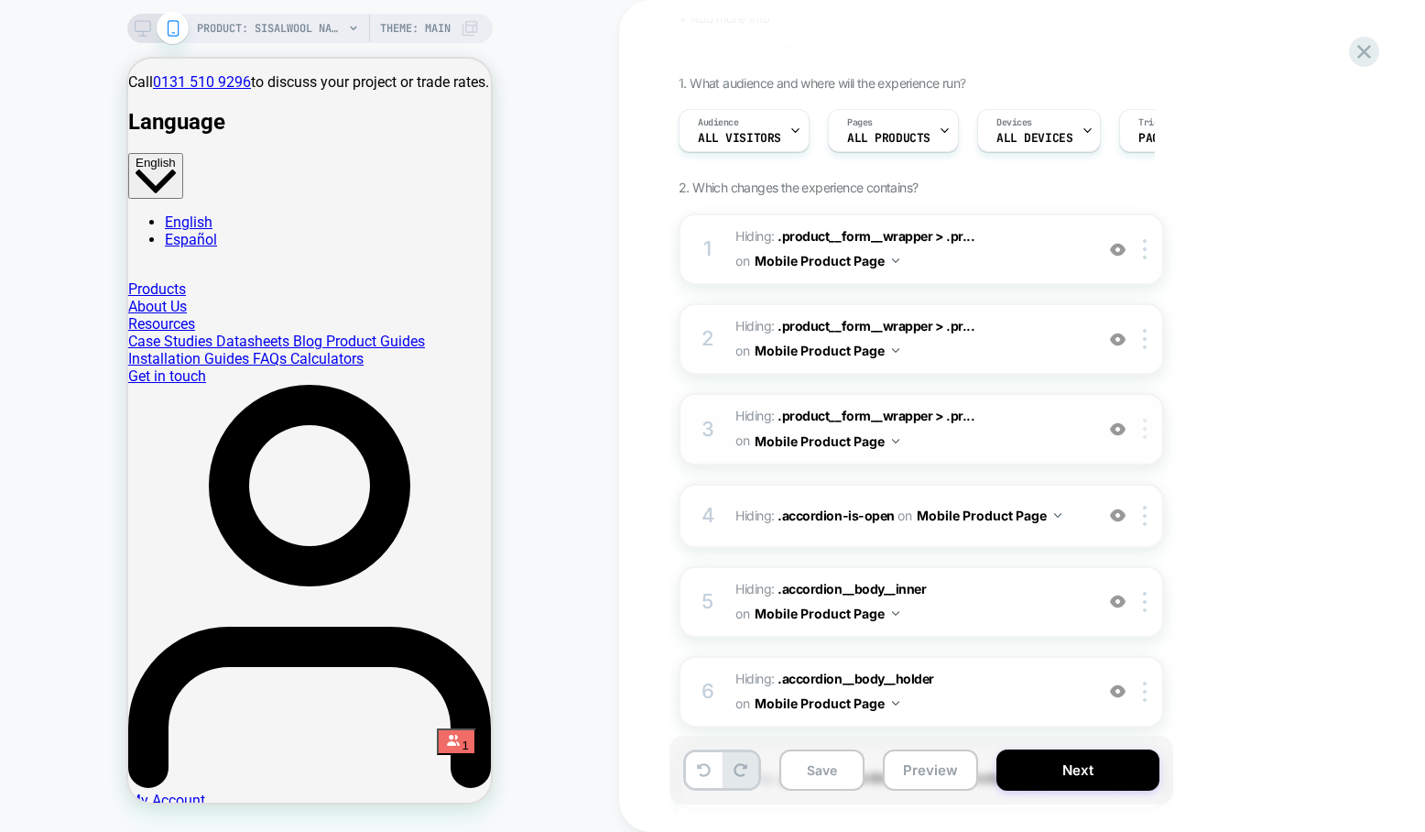
click at [1144, 425] on img at bounding box center [1145, 429] width 4 height 20
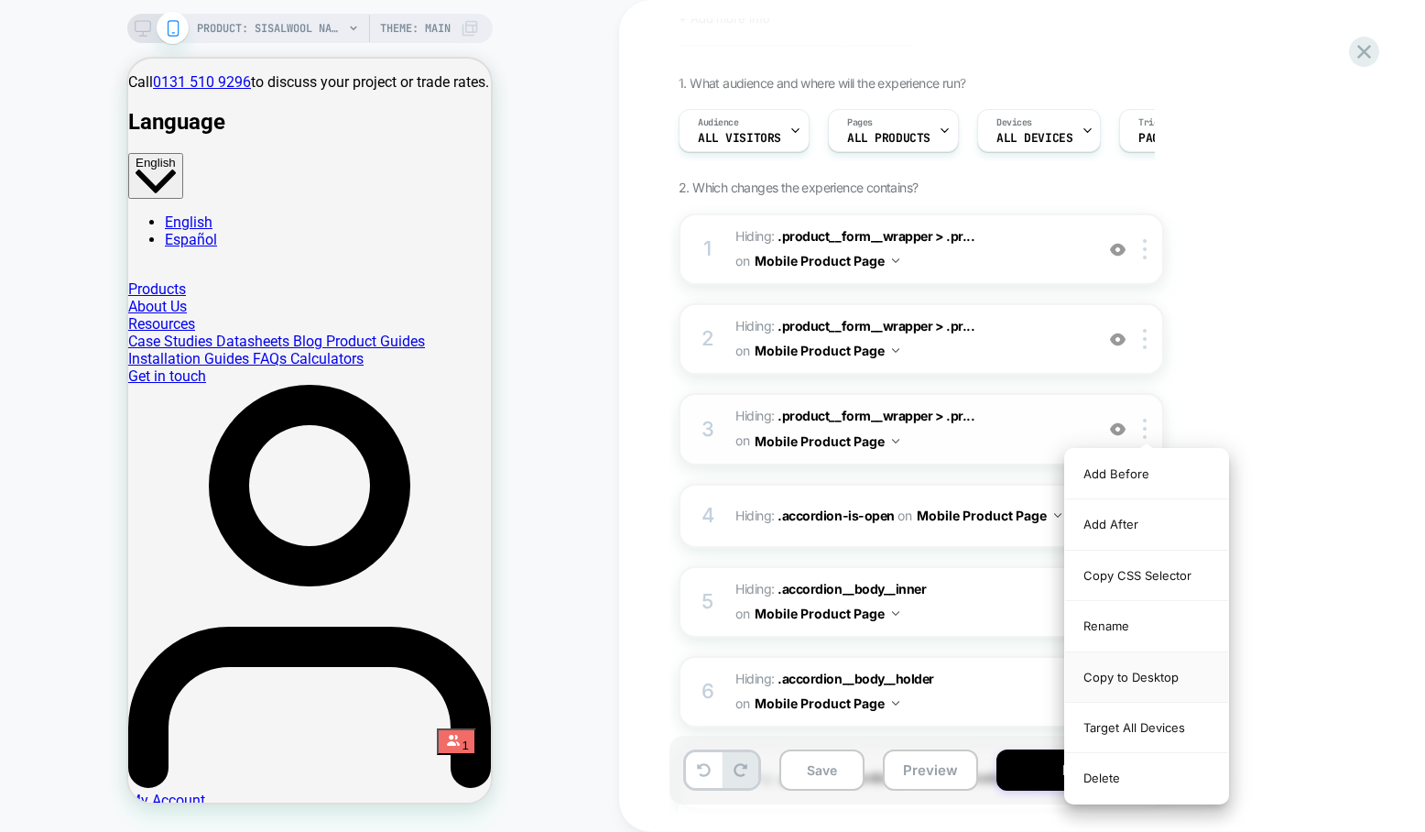
drag, startPoint x: 1148, startPoint y: 675, endPoint x: 1147, endPoint y: 647, distance: 27.5
click at [1148, 675] on div "Copy to Desktop" at bounding box center [1146, 677] width 163 height 50
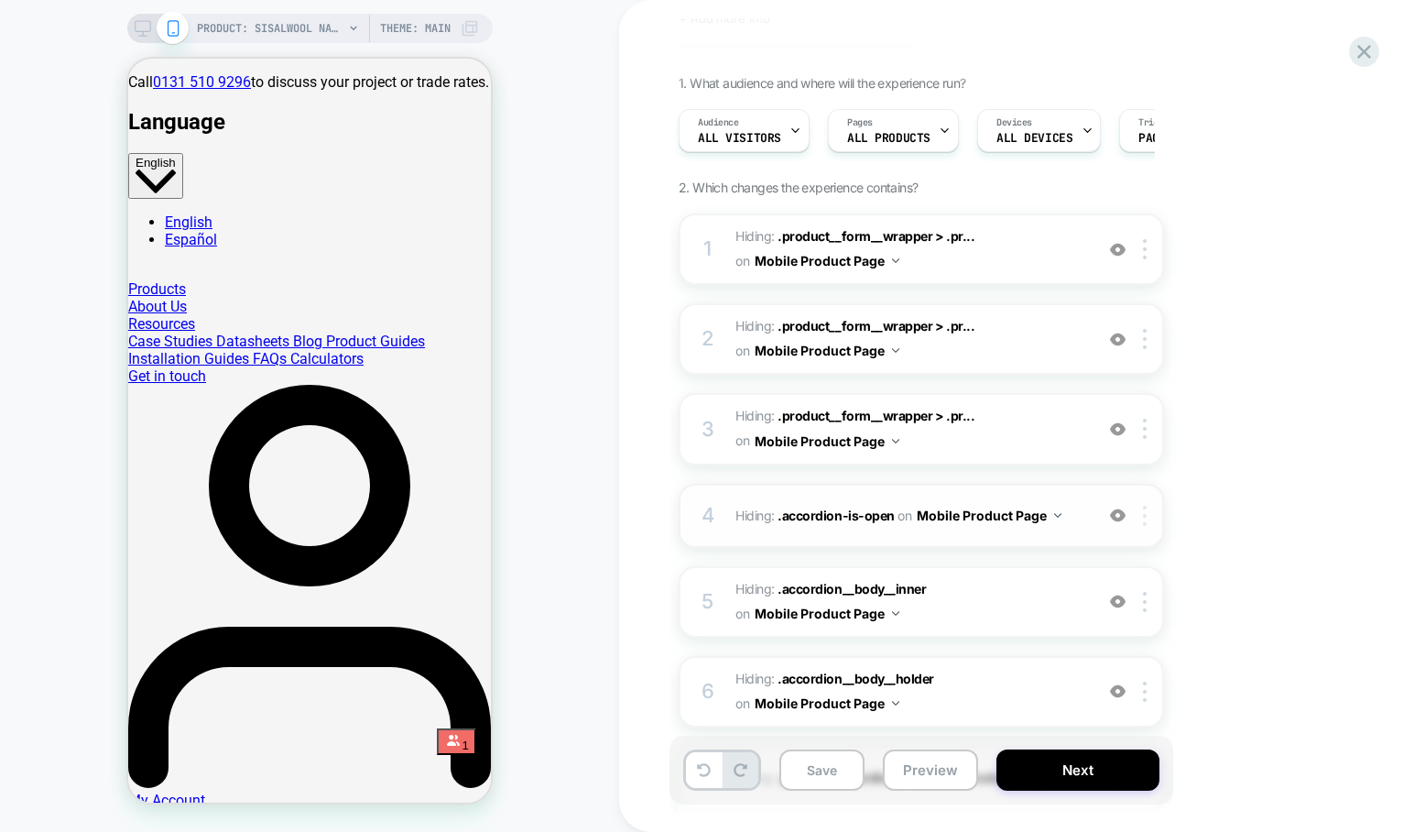
click at [1148, 523] on div at bounding box center [1148, 516] width 30 height 20
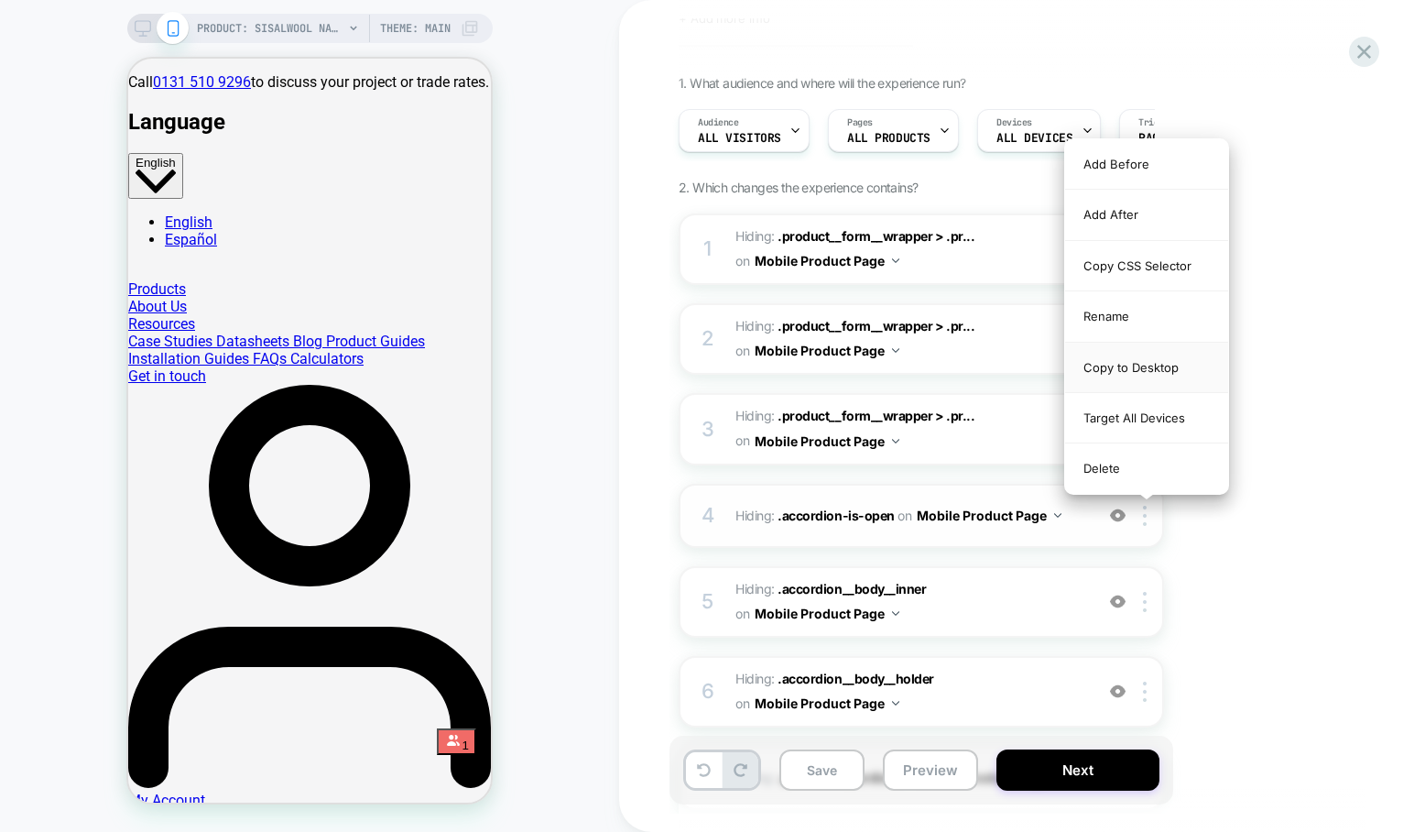
click at [1156, 370] on div "Copy to Desktop" at bounding box center [1146, 368] width 163 height 50
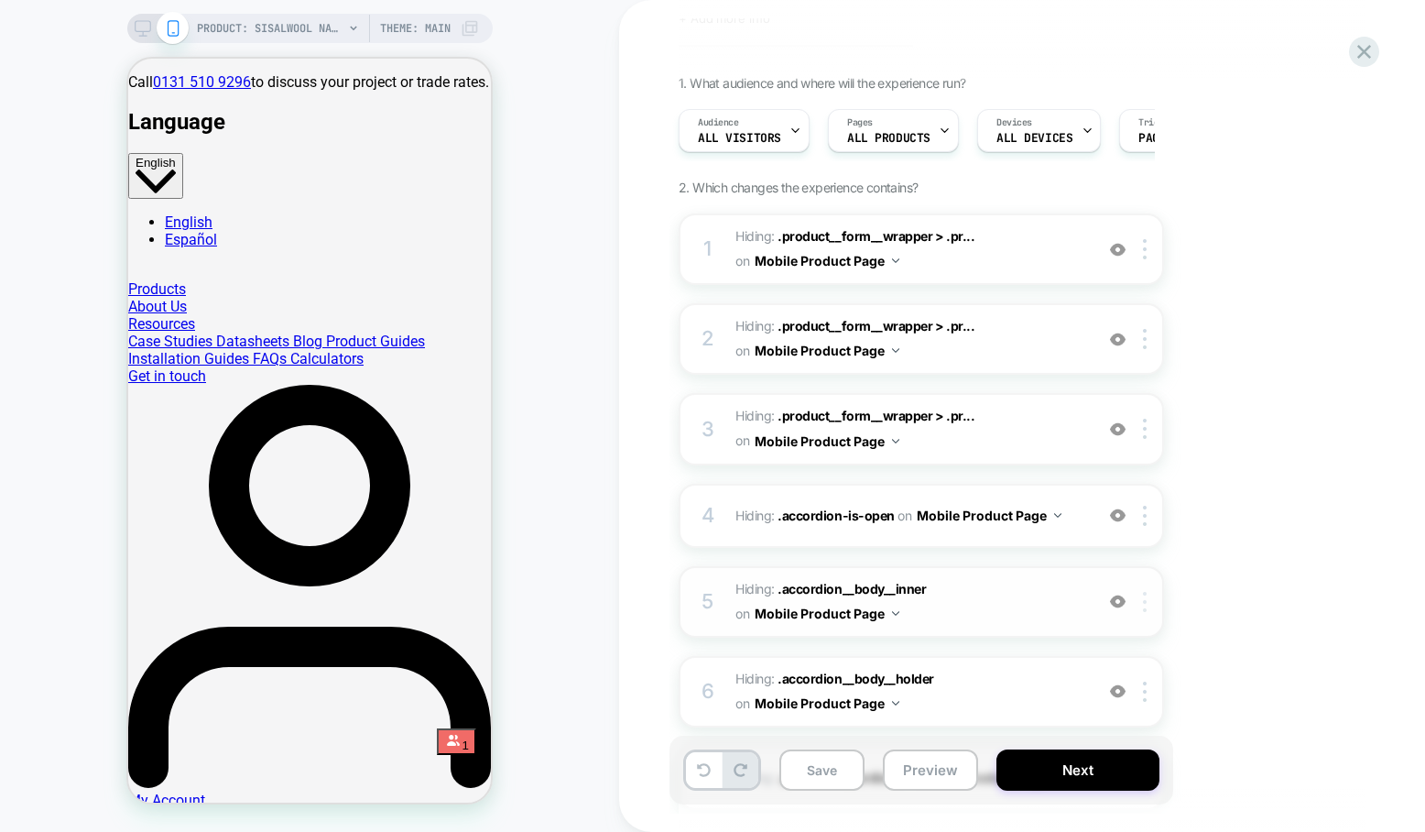
click at [1149, 596] on div at bounding box center [1148, 602] width 30 height 20
click at [1150, 598] on div at bounding box center [1148, 602] width 30 height 20
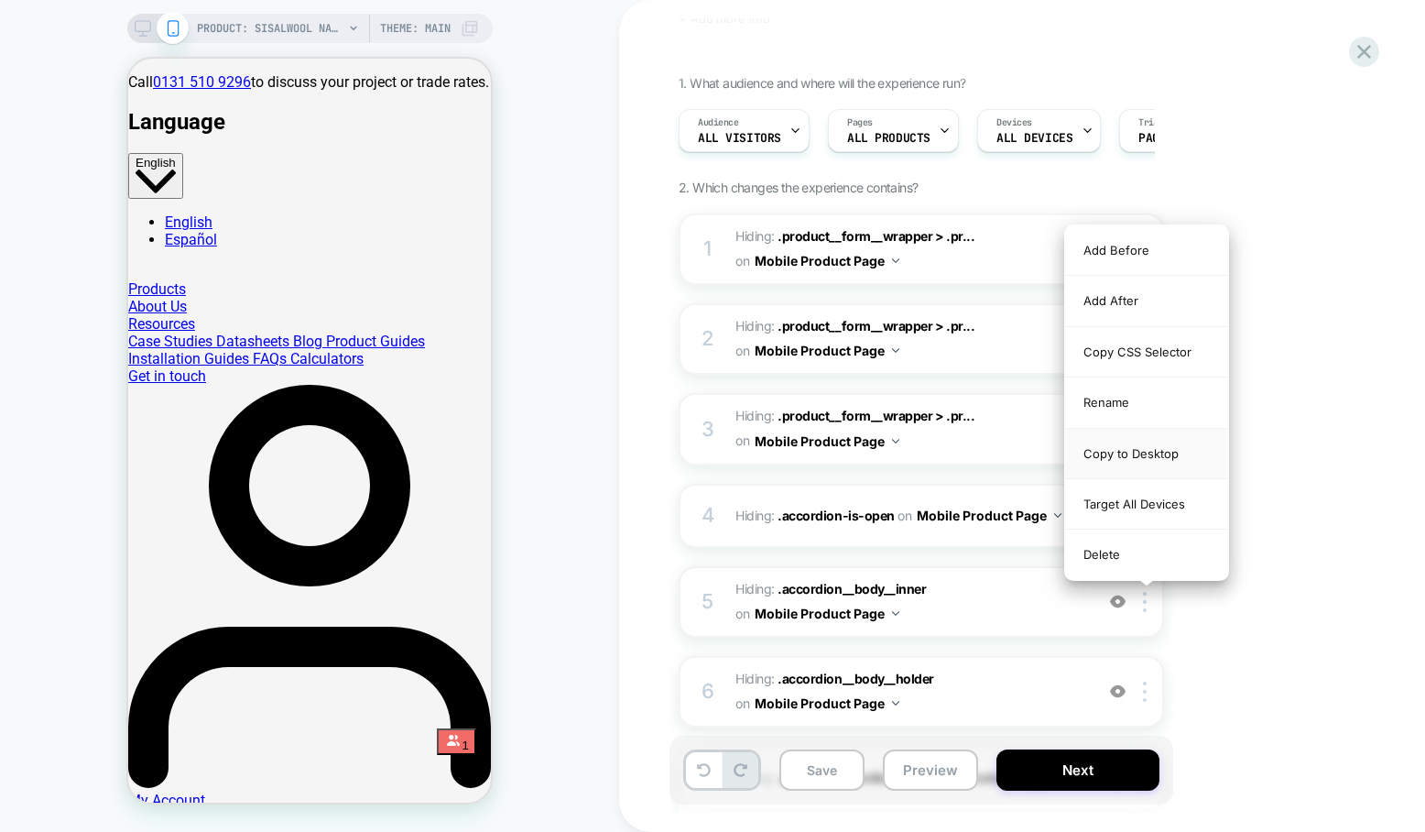
click at [1148, 445] on div "Copy to Desktop" at bounding box center [1146, 454] width 163 height 50
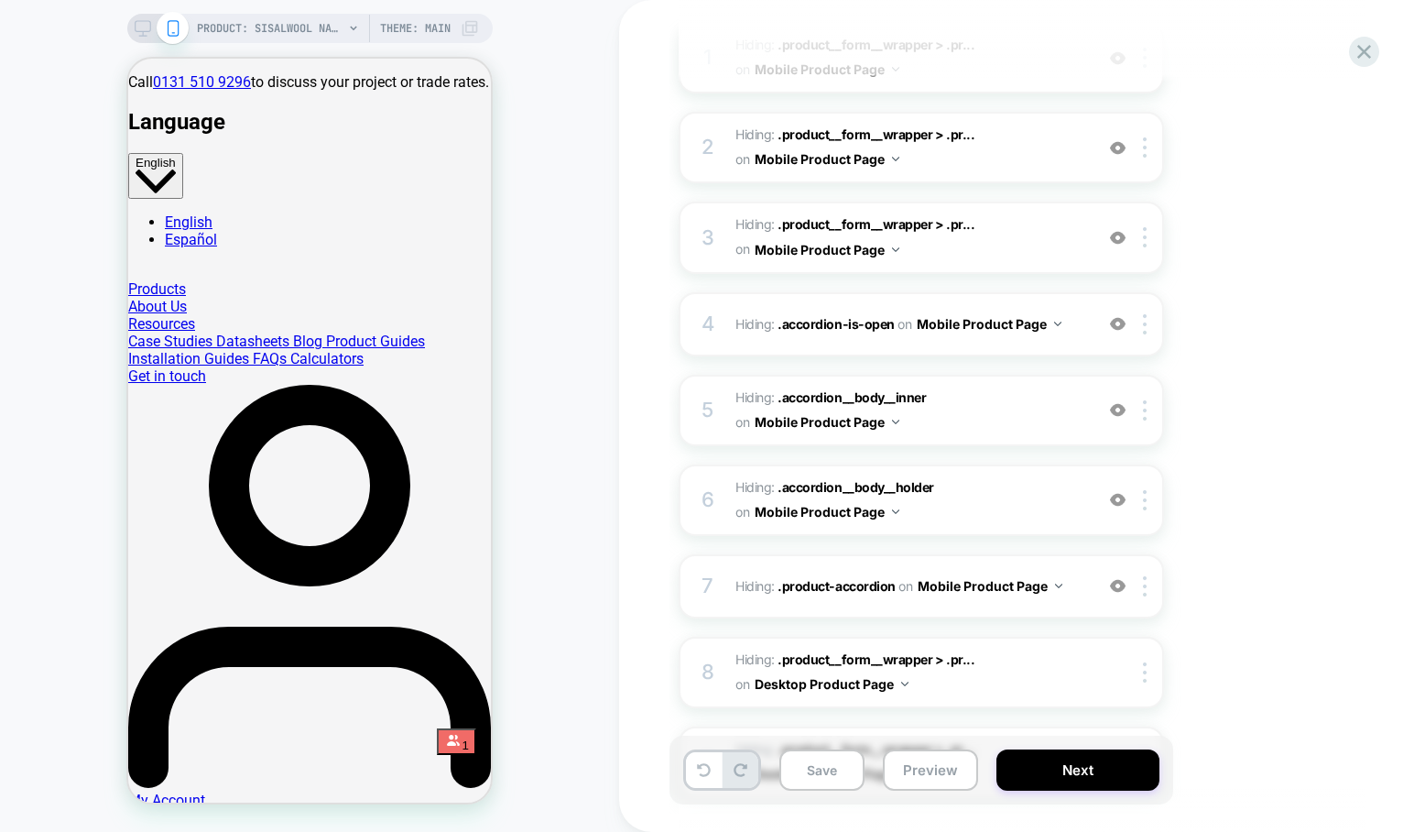
scroll to position [366, 0]
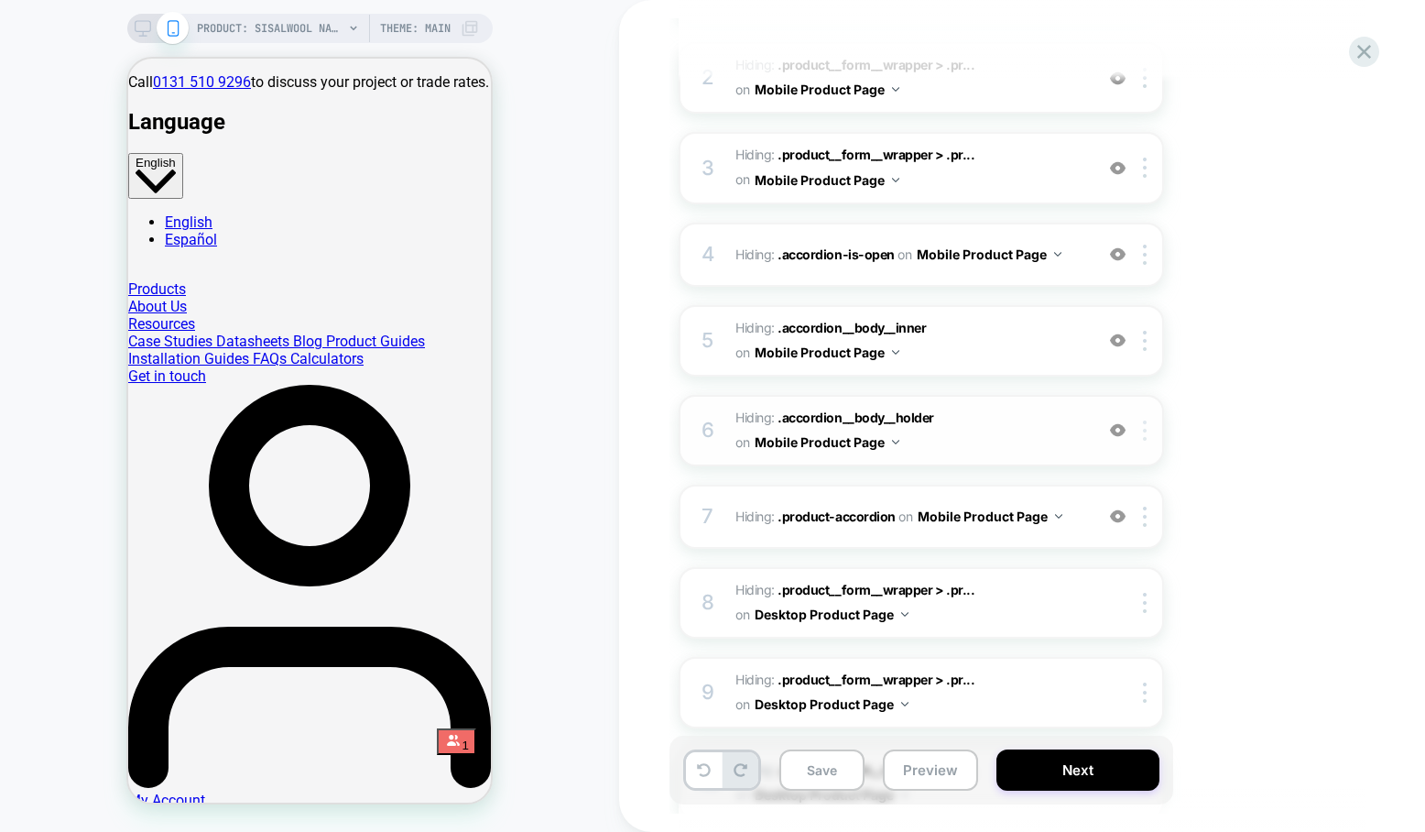
click at [1142, 433] on div at bounding box center [1148, 430] width 30 height 20
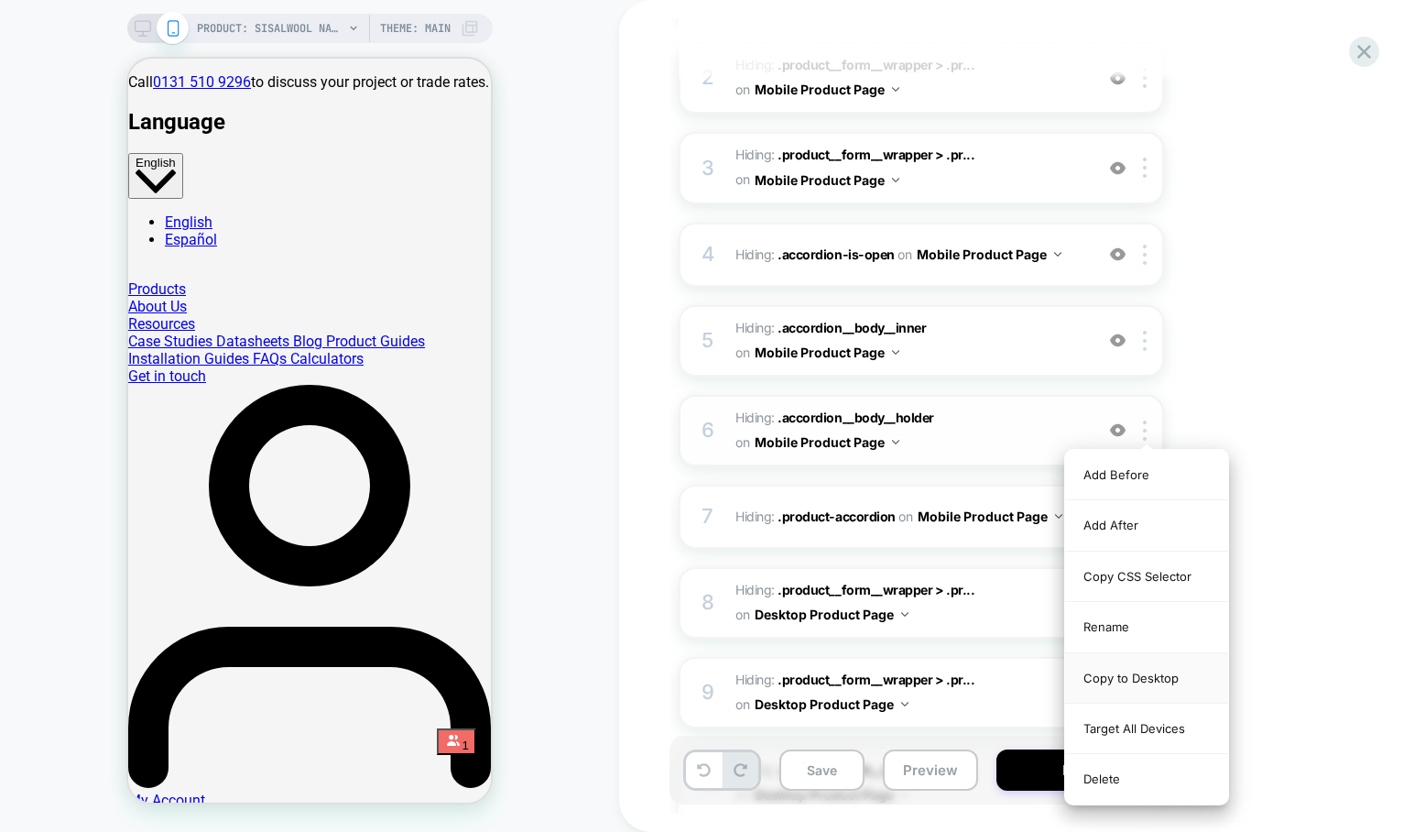
click at [1147, 674] on div "Copy to Desktop" at bounding box center [1146, 678] width 163 height 50
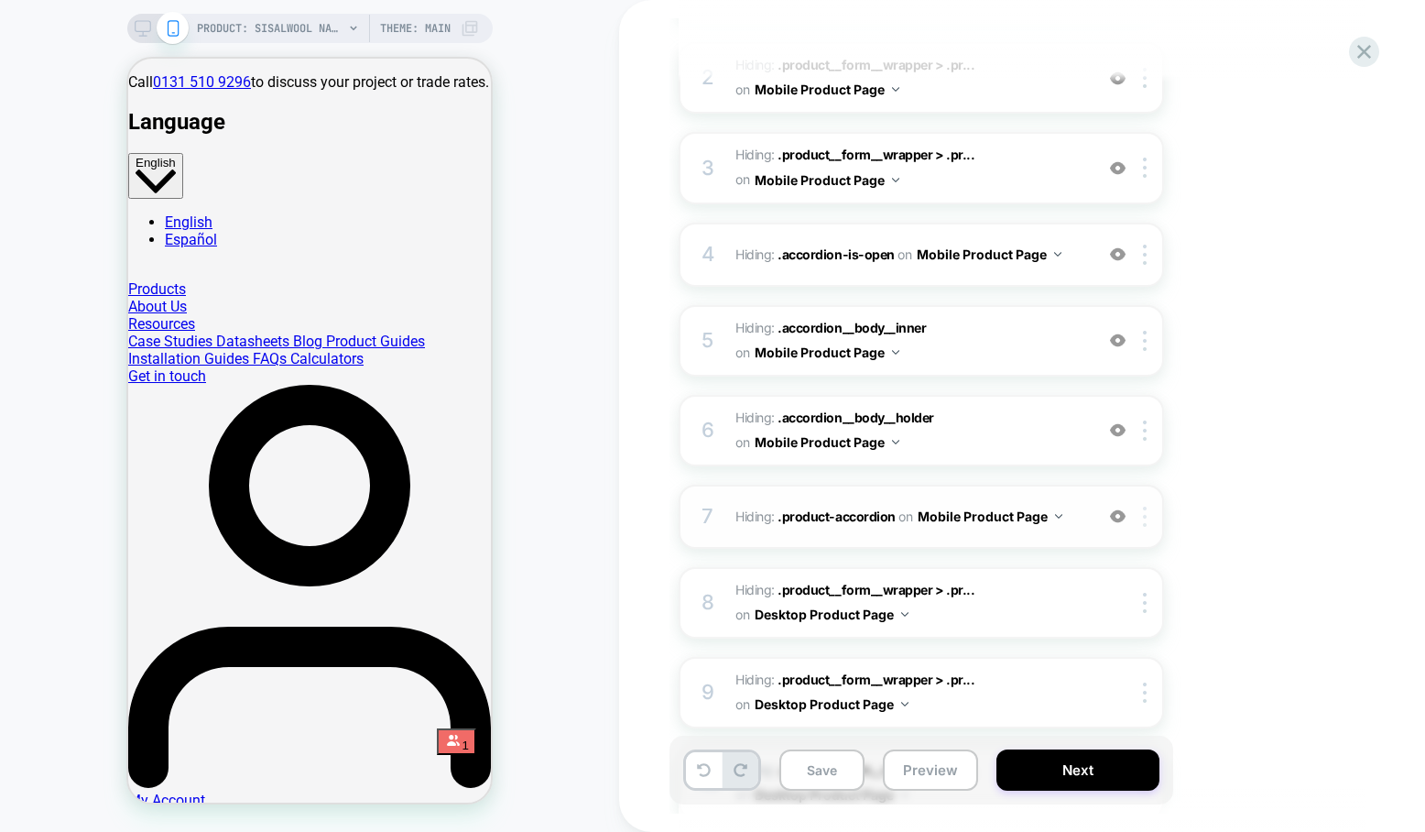
click at [1147, 515] on img at bounding box center [1145, 516] width 4 height 20
click at [1144, 518] on img at bounding box center [1145, 516] width 4 height 20
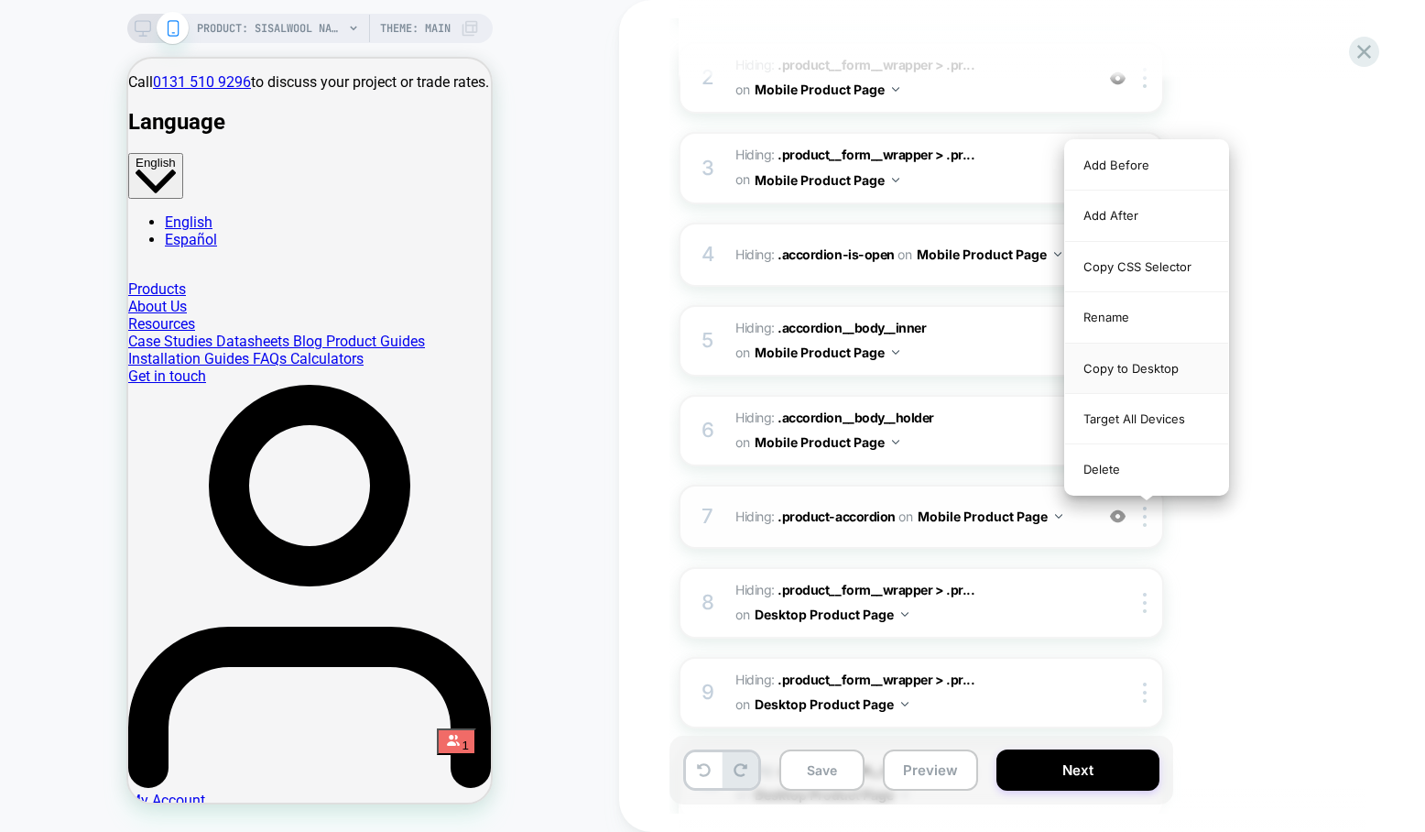
click at [1172, 365] on div "Copy to Desktop" at bounding box center [1146, 368] width 163 height 50
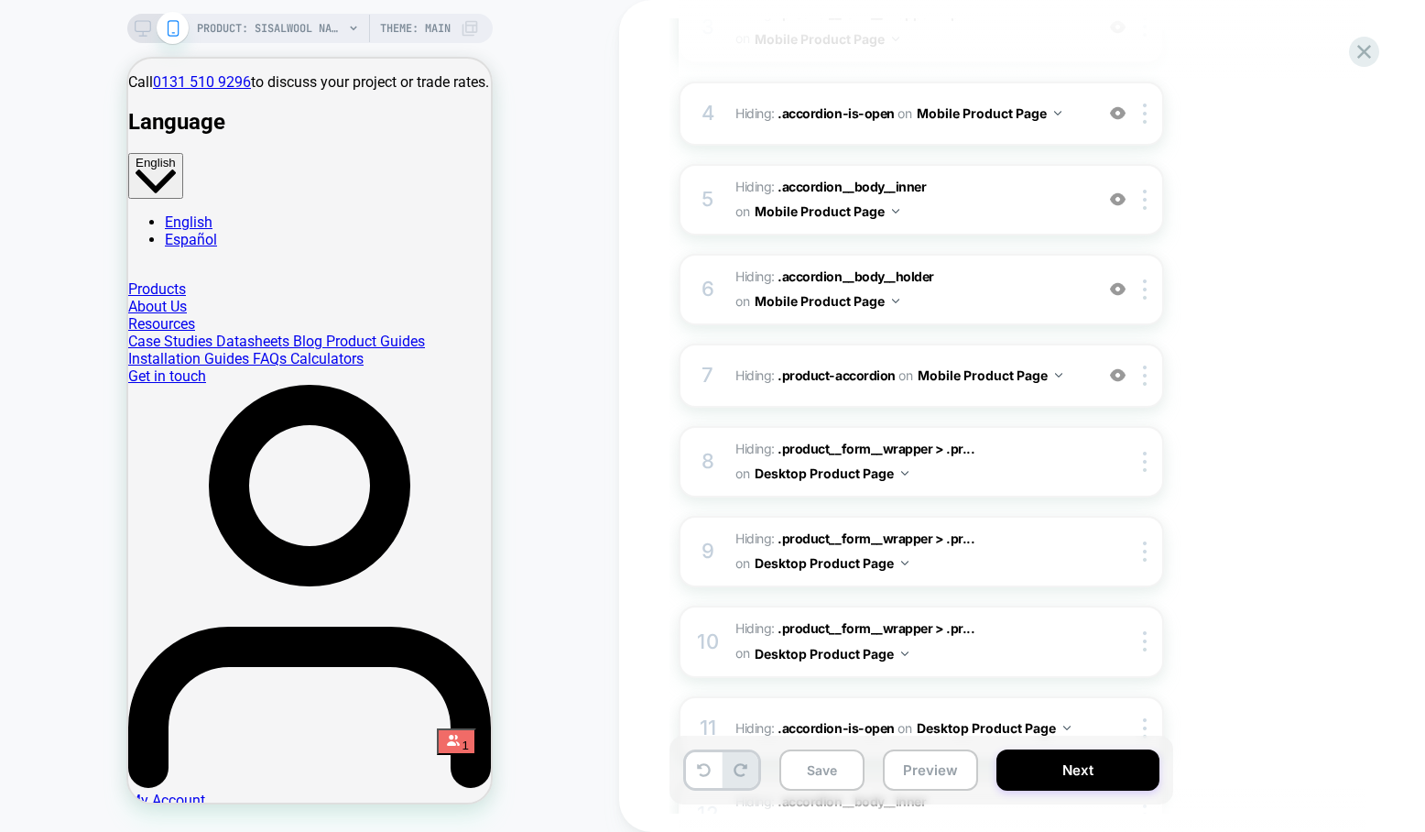
scroll to position [544, 0]
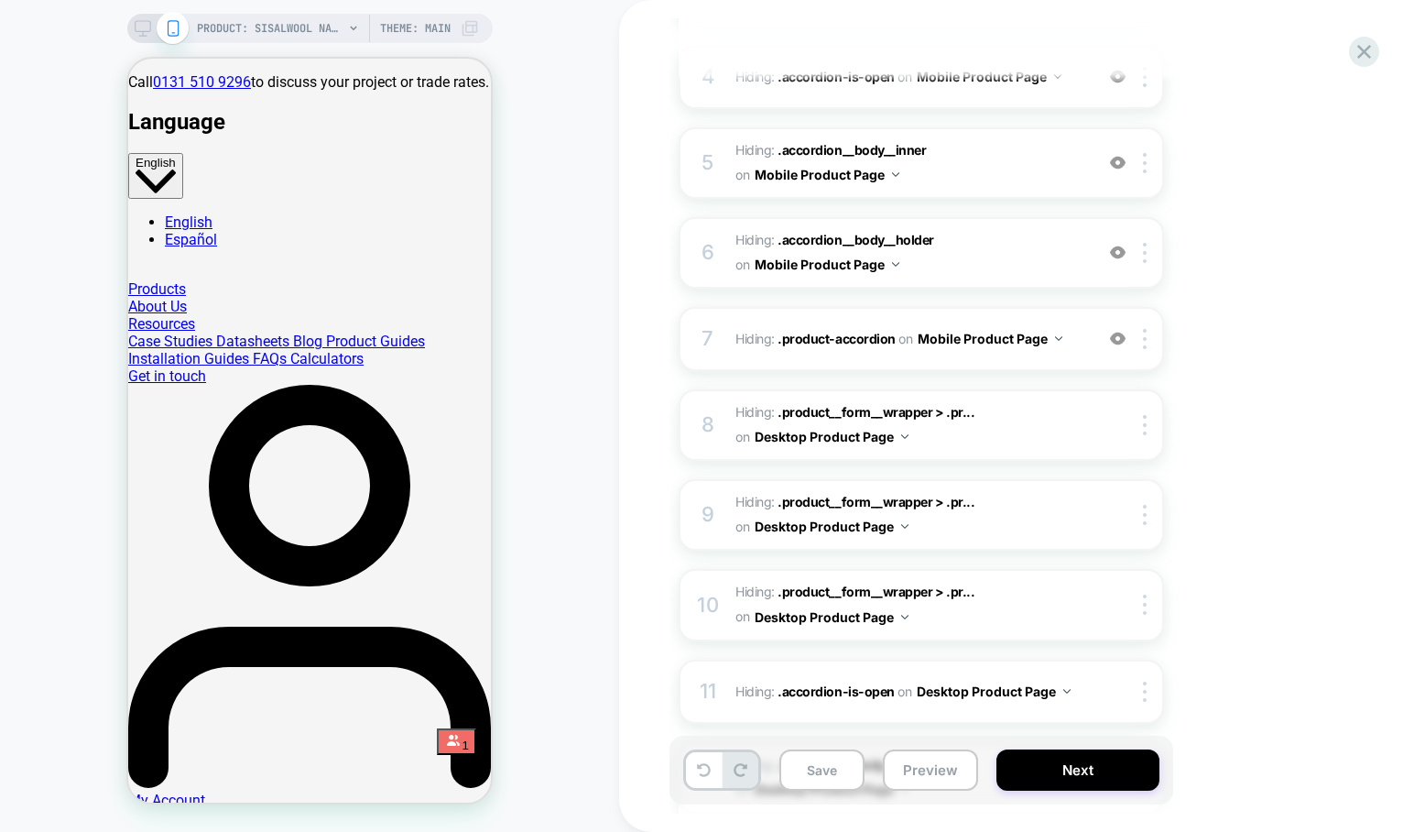
click at [140, 25] on icon at bounding box center [143, 28] width 16 height 16
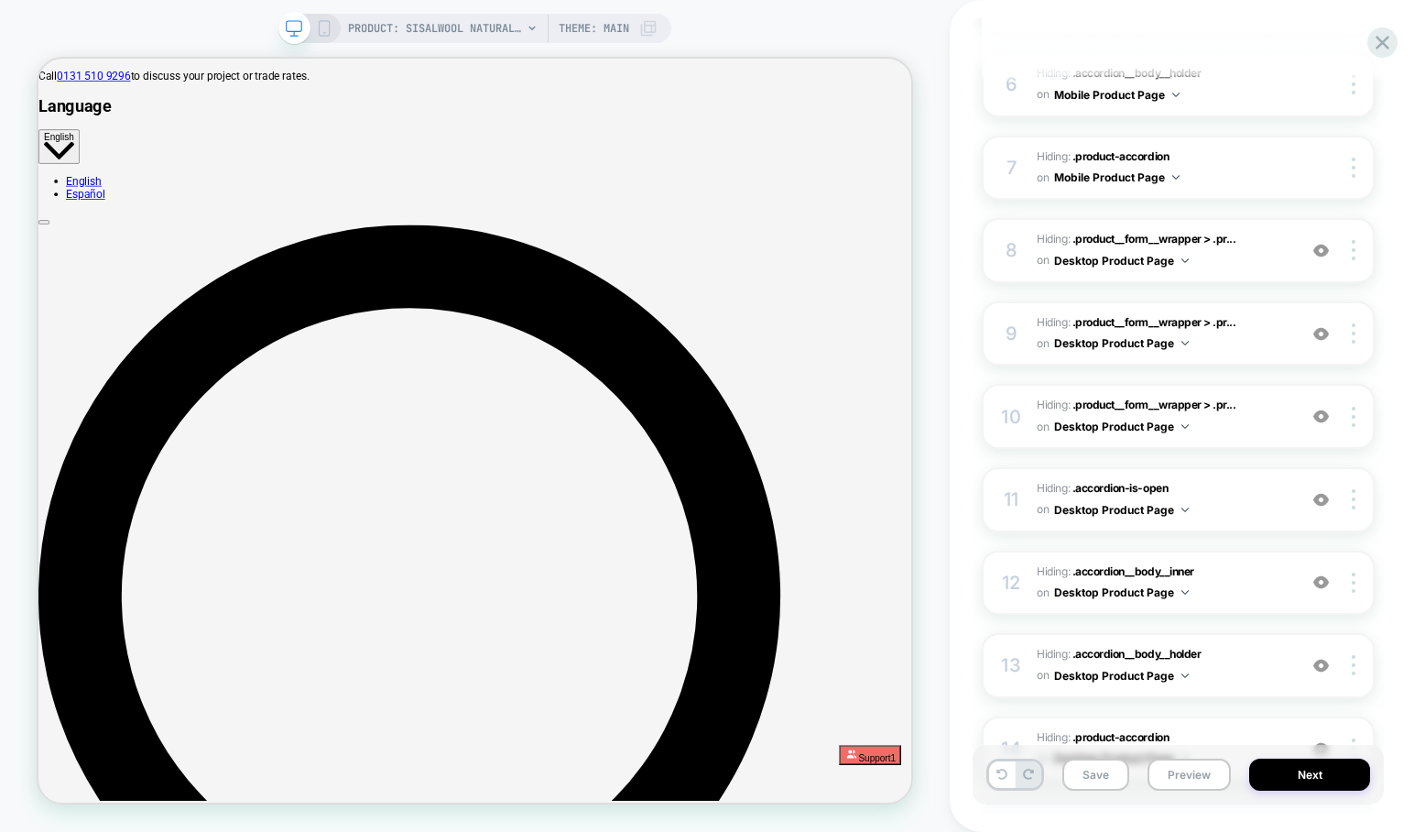
scroll to position [679, 0]
click at [1326, 261] on div at bounding box center [1321, 253] width 35 height 20
click at [1322, 259] on img at bounding box center [1321, 253] width 16 height 16
click at [1318, 342] on img at bounding box center [1321, 337] width 16 height 16
click at [1322, 343] on img at bounding box center [1321, 337] width 16 height 16
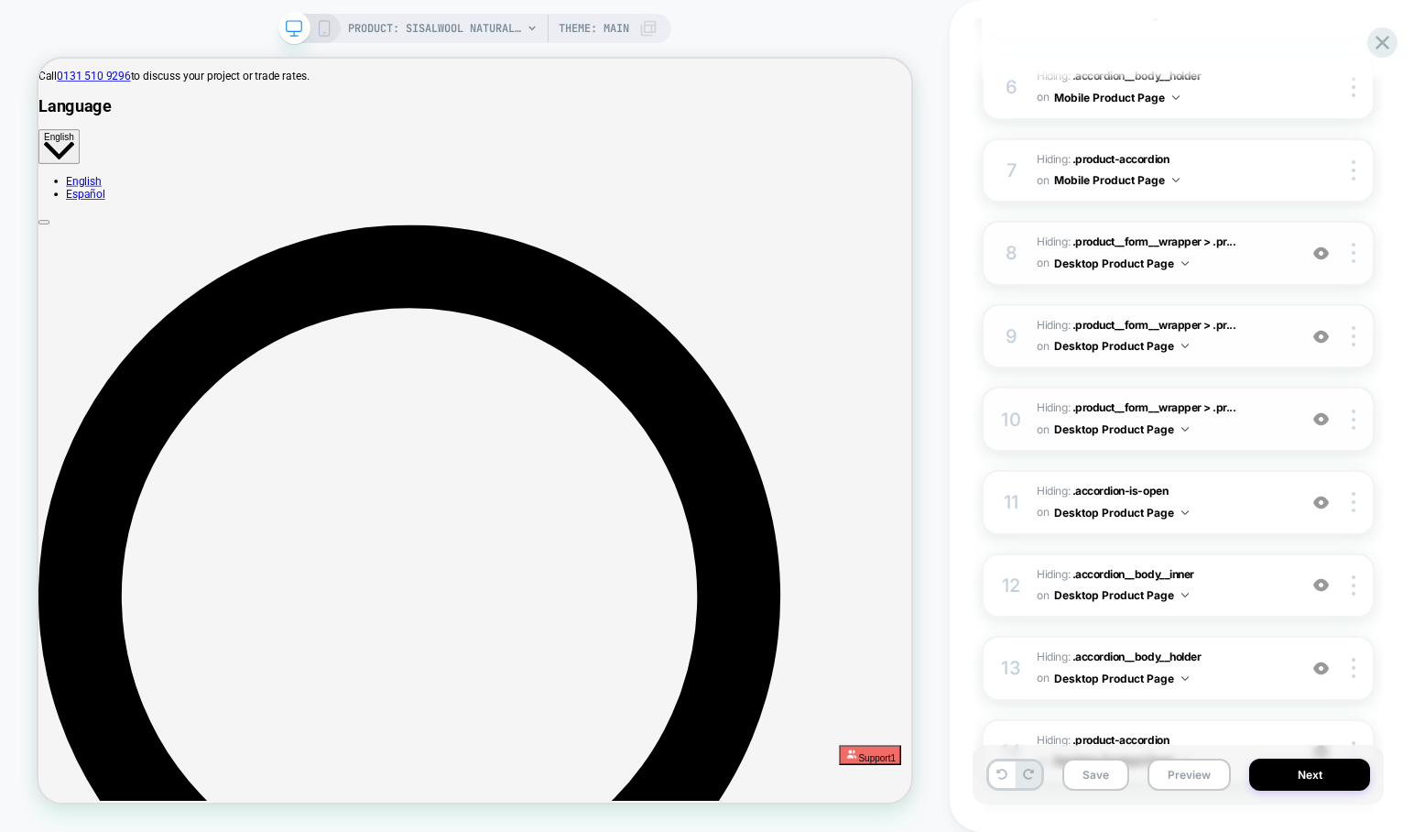
click at [1331, 424] on div at bounding box center [1321, 419] width 35 height 20
click at [1329, 423] on div at bounding box center [1321, 419] width 35 height 20
click at [1322, 506] on img at bounding box center [1321, 503] width 16 height 16
click at [1319, 578] on img at bounding box center [1321, 585] width 16 height 16
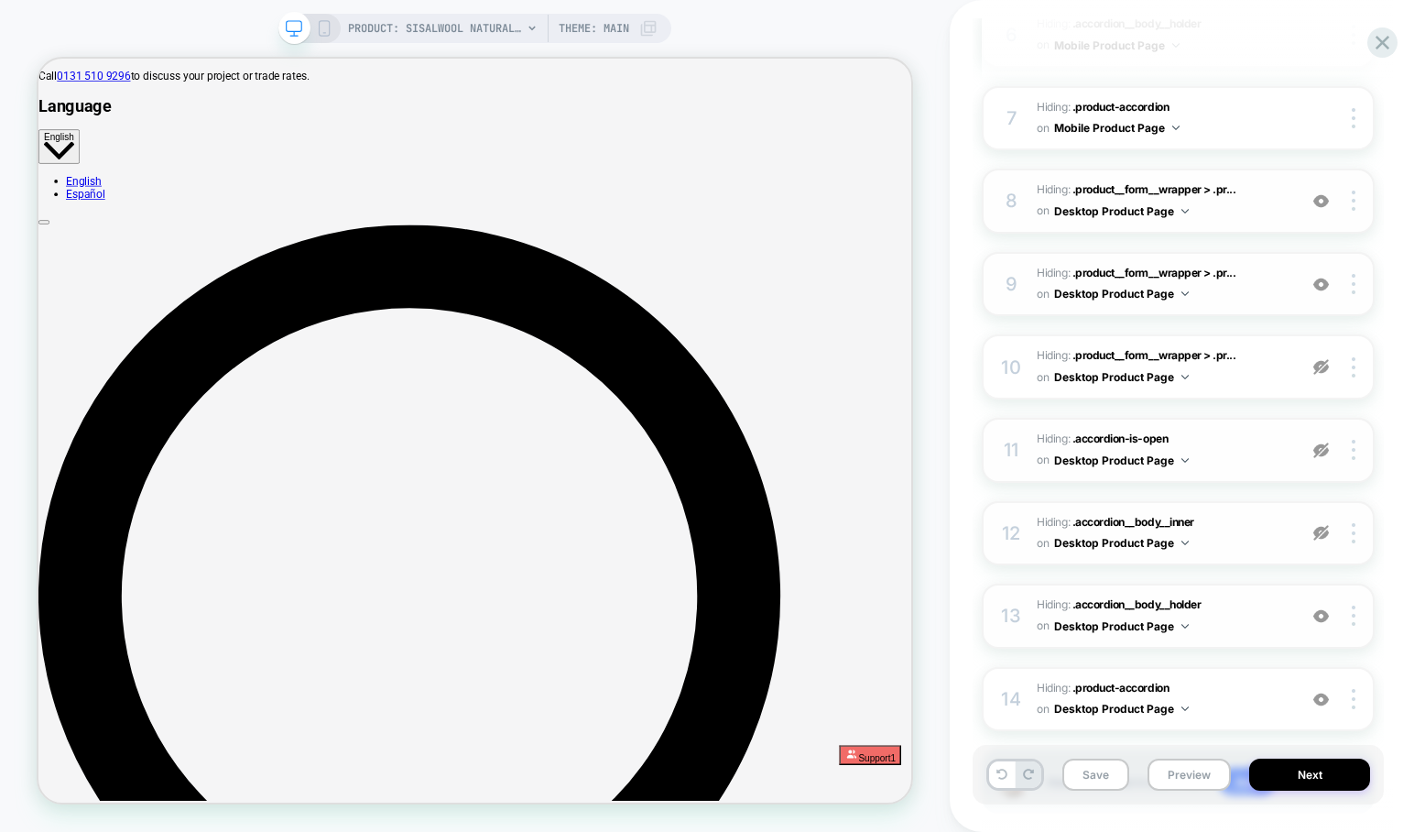
scroll to position [742, 0]
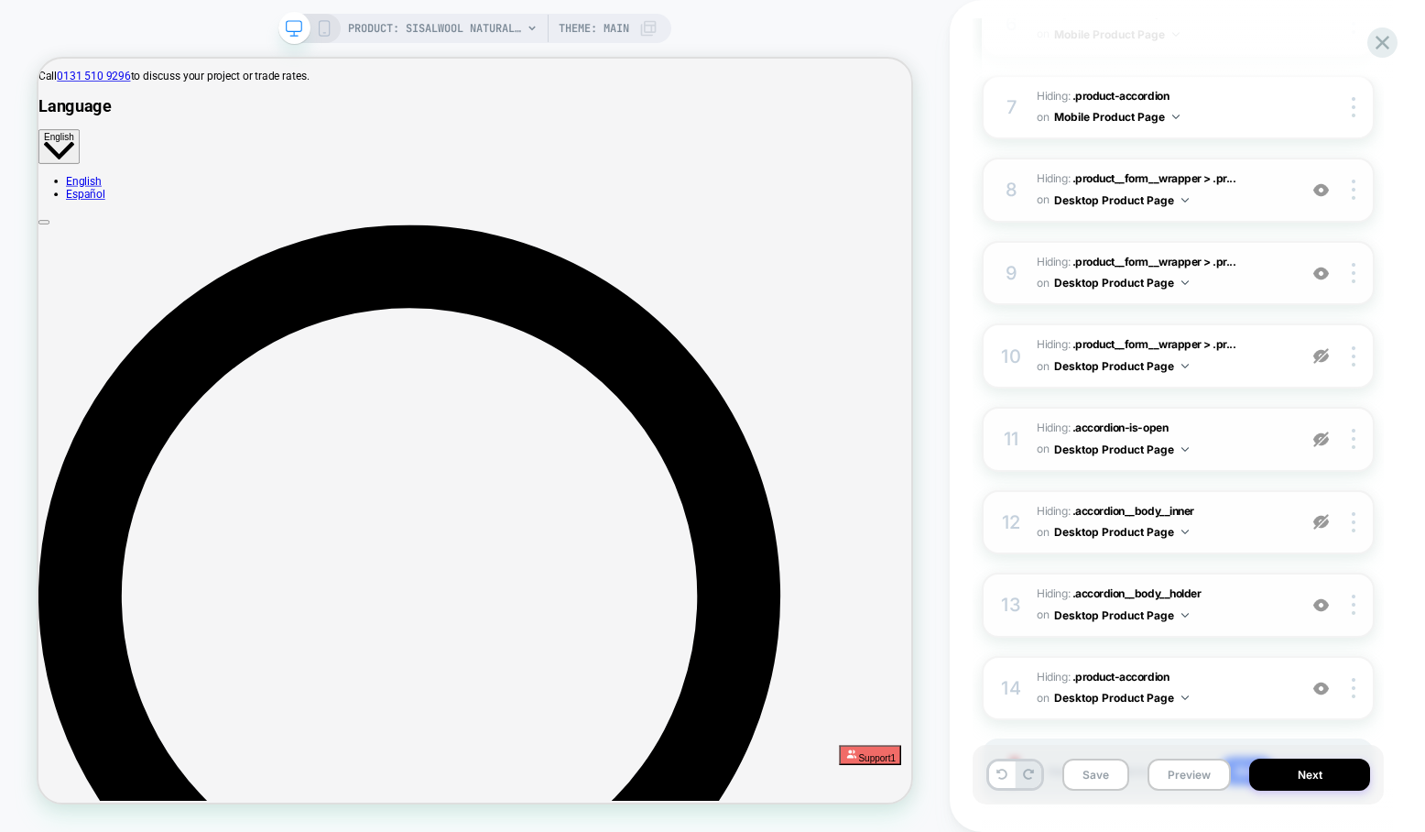
click at [1330, 610] on div at bounding box center [1321, 604] width 35 height 20
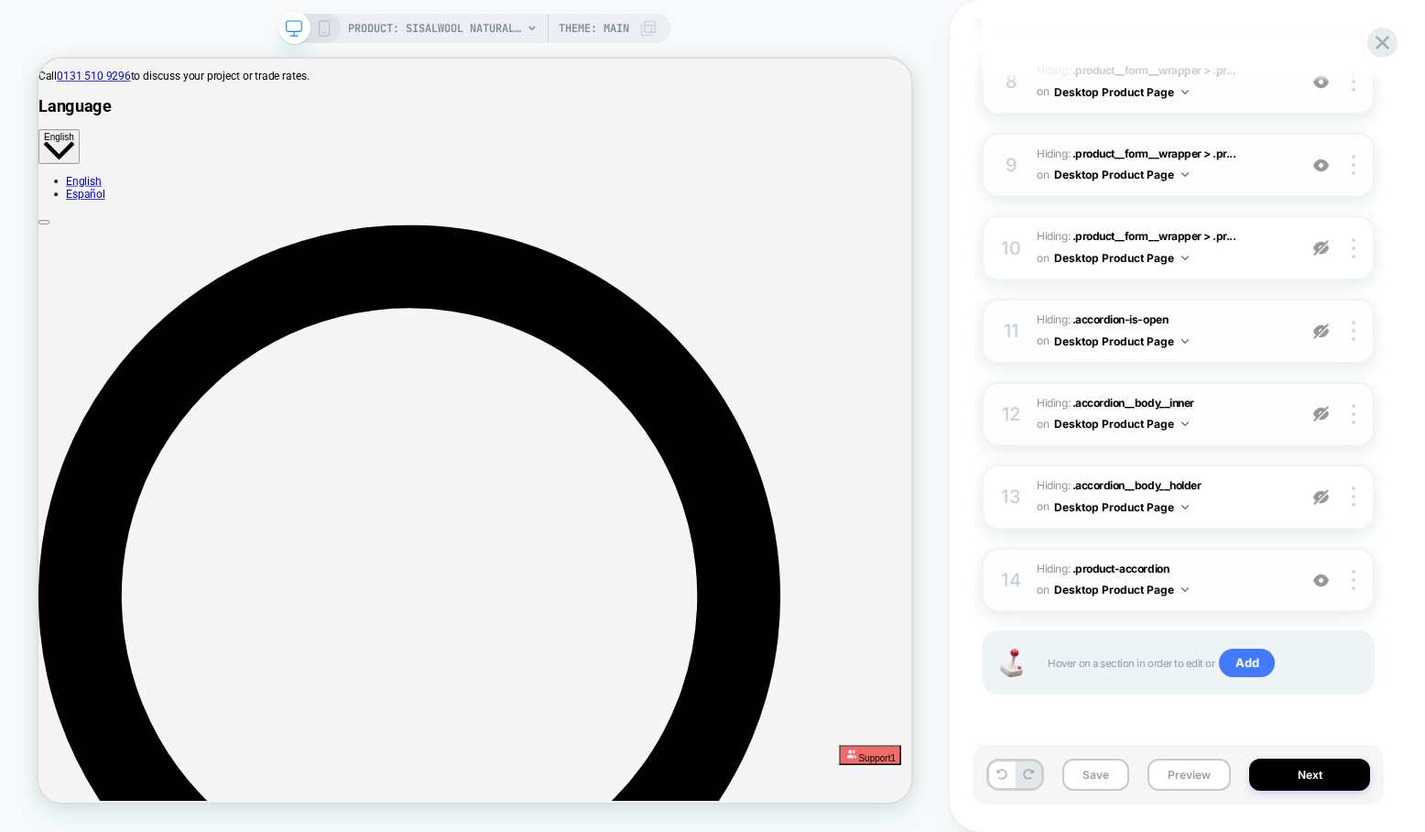
click at [1324, 582] on img at bounding box center [1321, 580] width 16 height 16
click at [1003, 778] on icon at bounding box center [1001, 773] width 11 height 11
click at [1026, 772] on icon at bounding box center [1028, 773] width 11 height 11
click at [1005, 774] on icon at bounding box center [1001, 773] width 11 height 11
click at [1003, 773] on icon at bounding box center [1001, 773] width 11 height 11
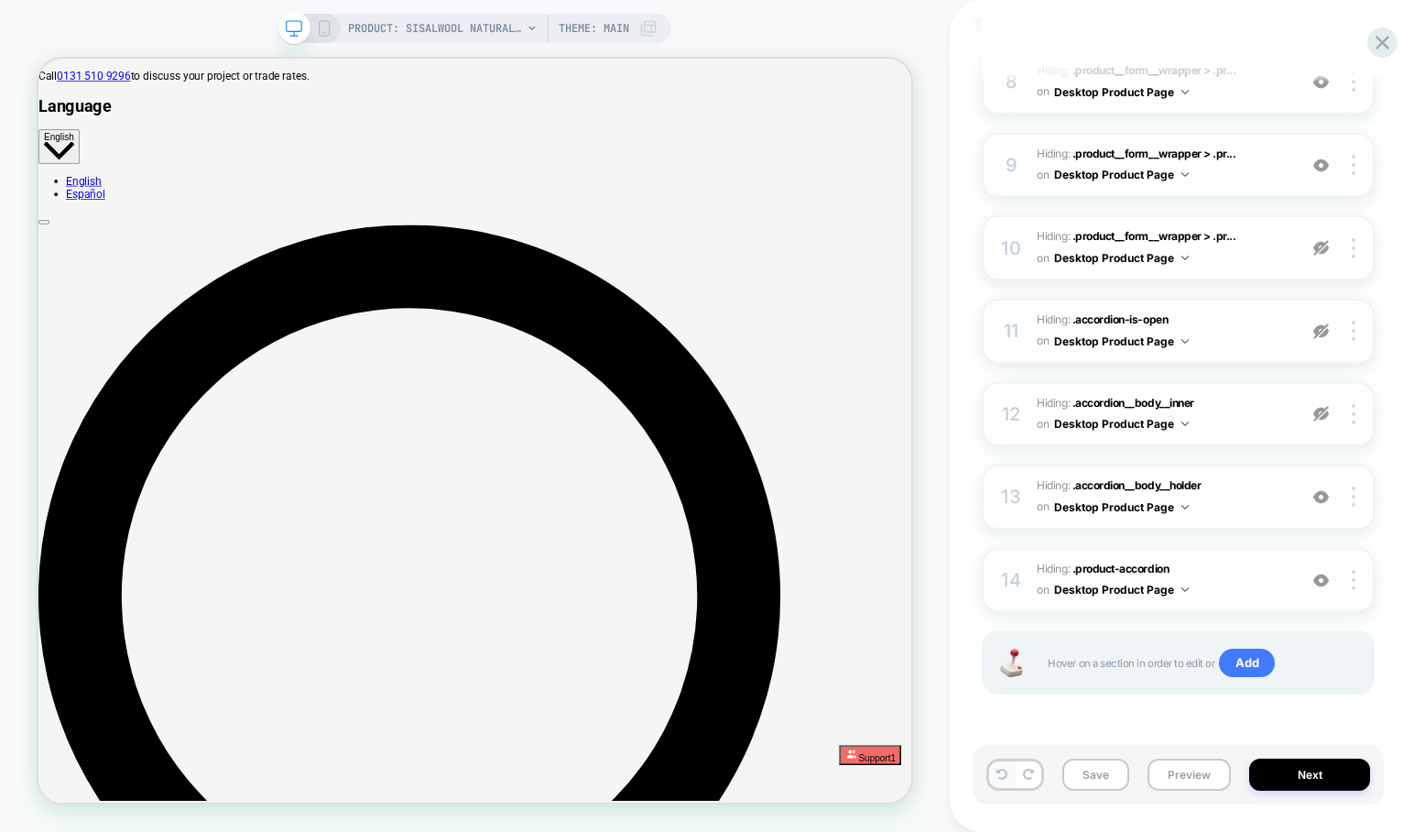
click at [1003, 773] on icon at bounding box center [1001, 773] width 11 height 11
click at [1355, 584] on div at bounding box center [1356, 580] width 35 height 20
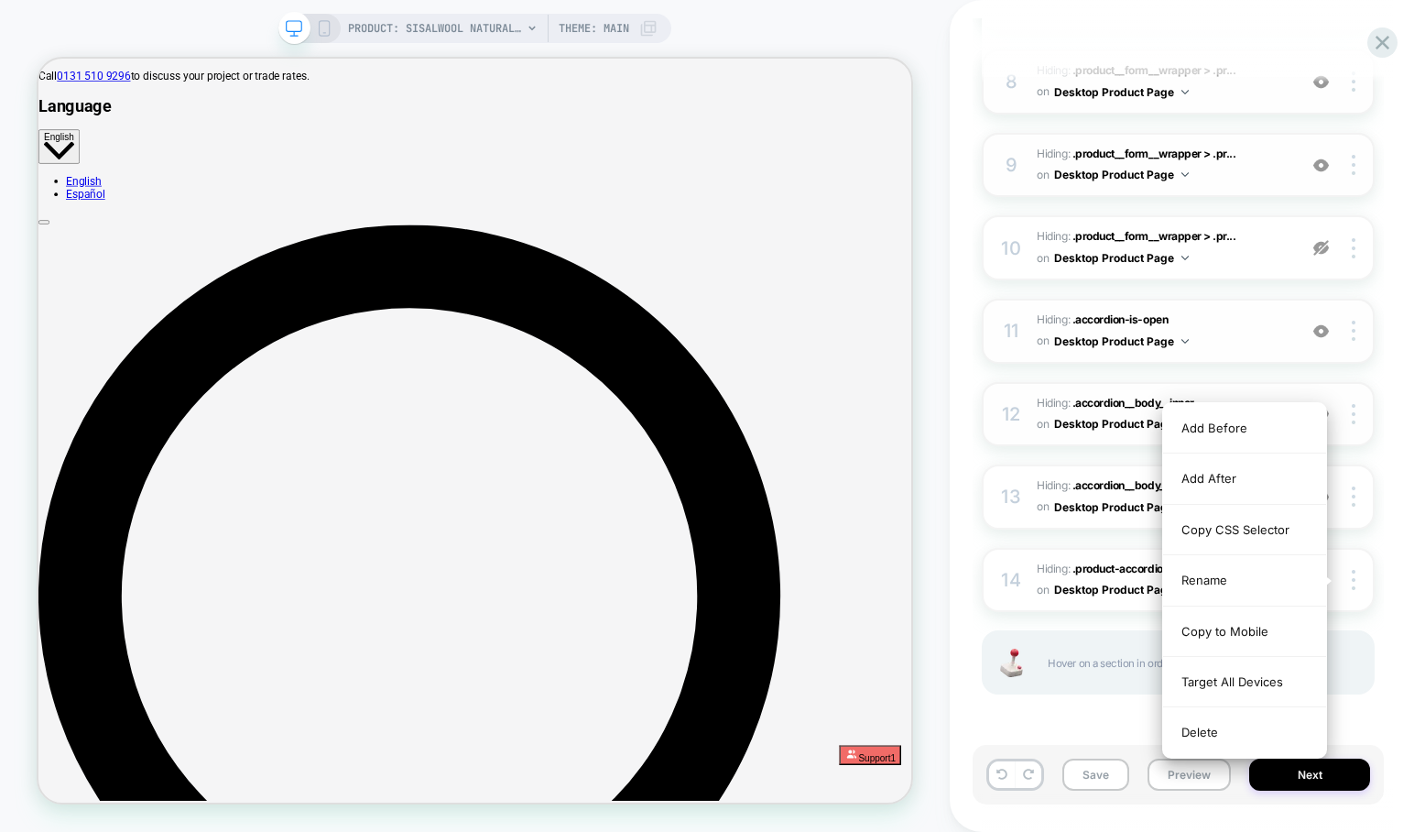
drag, startPoint x: 1231, startPoint y: 720, endPoint x: 1255, endPoint y: 702, distance: 30.0
click at [1231, 720] on div "Delete" at bounding box center [1244, 731] width 163 height 49
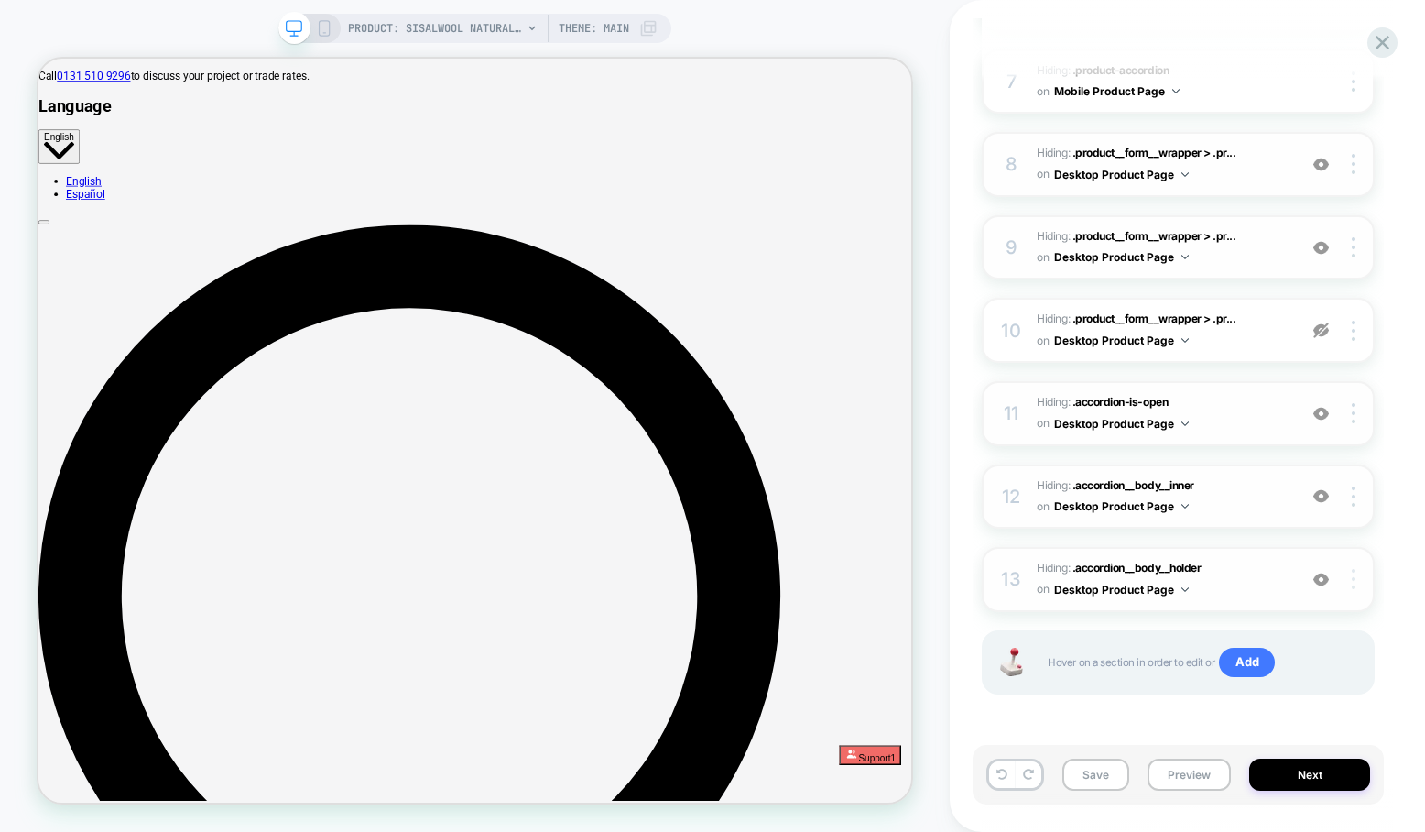
click at [1356, 574] on div at bounding box center [1356, 579] width 35 height 20
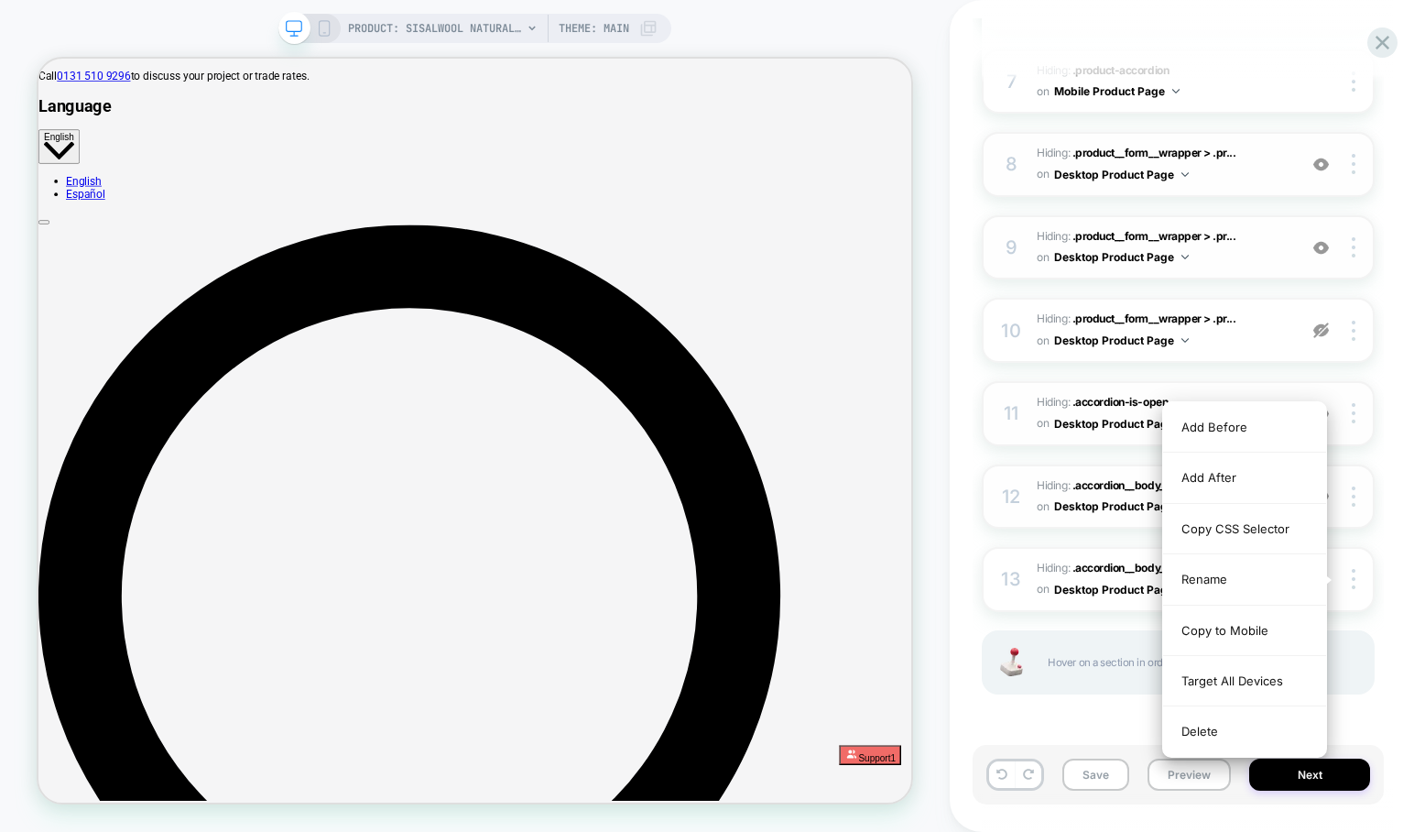
click at [1211, 727] on div "Delete" at bounding box center [1244, 730] width 163 height 49
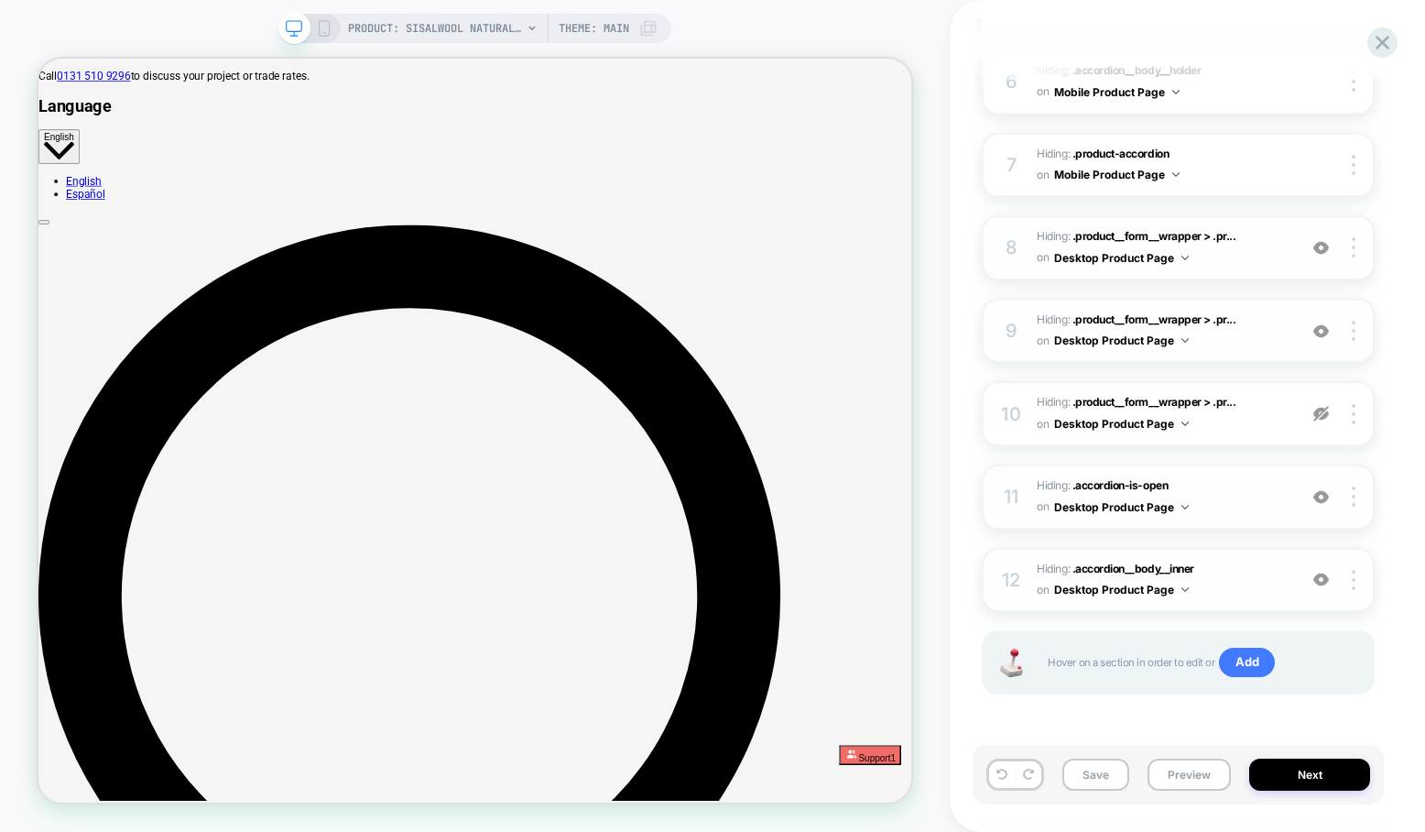
scroll to position [684, 0]
click at [1354, 578] on div at bounding box center [1356, 580] width 35 height 20
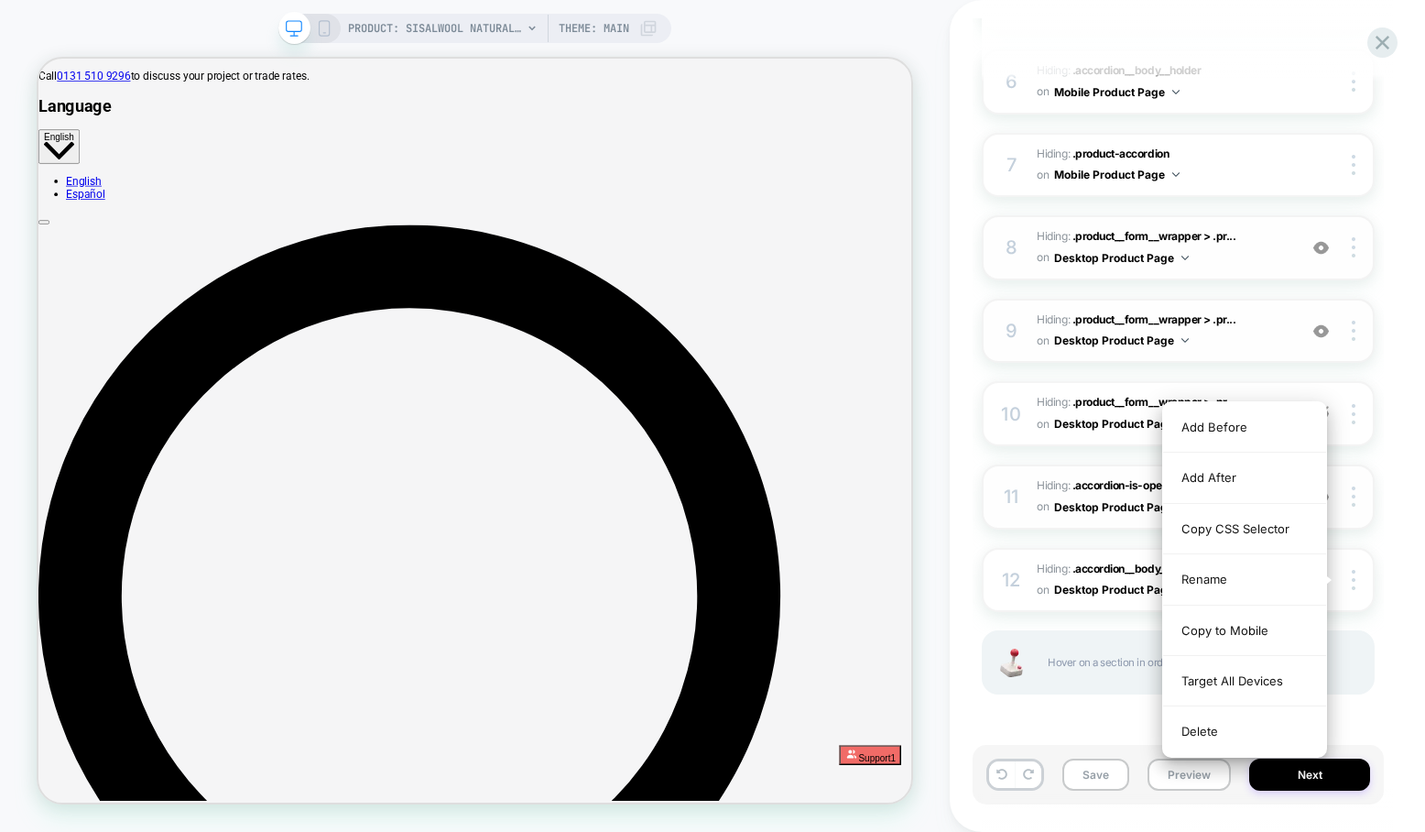
click at [1194, 734] on div "Delete" at bounding box center [1244, 730] width 163 height 49
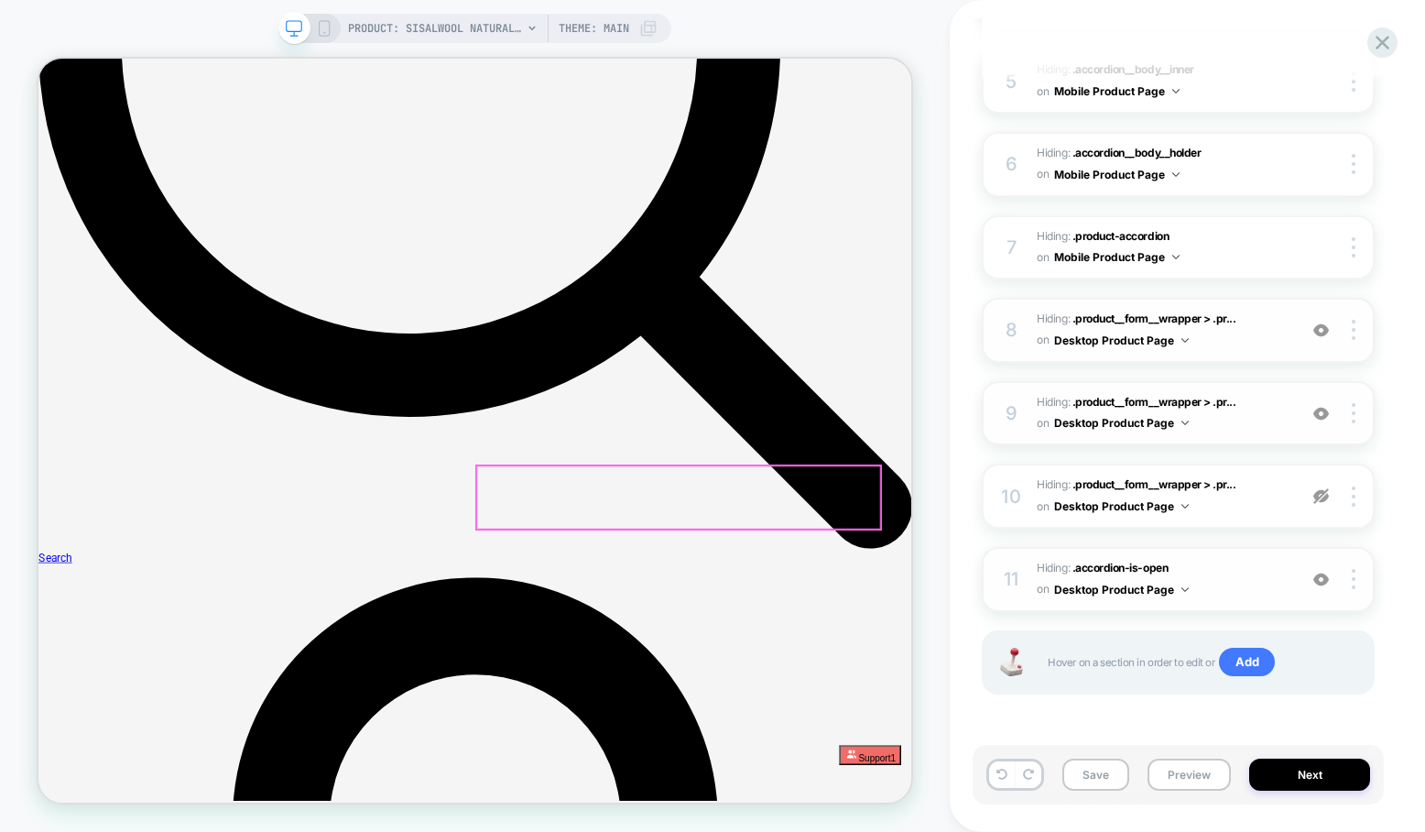
scroll to position [738, 0]
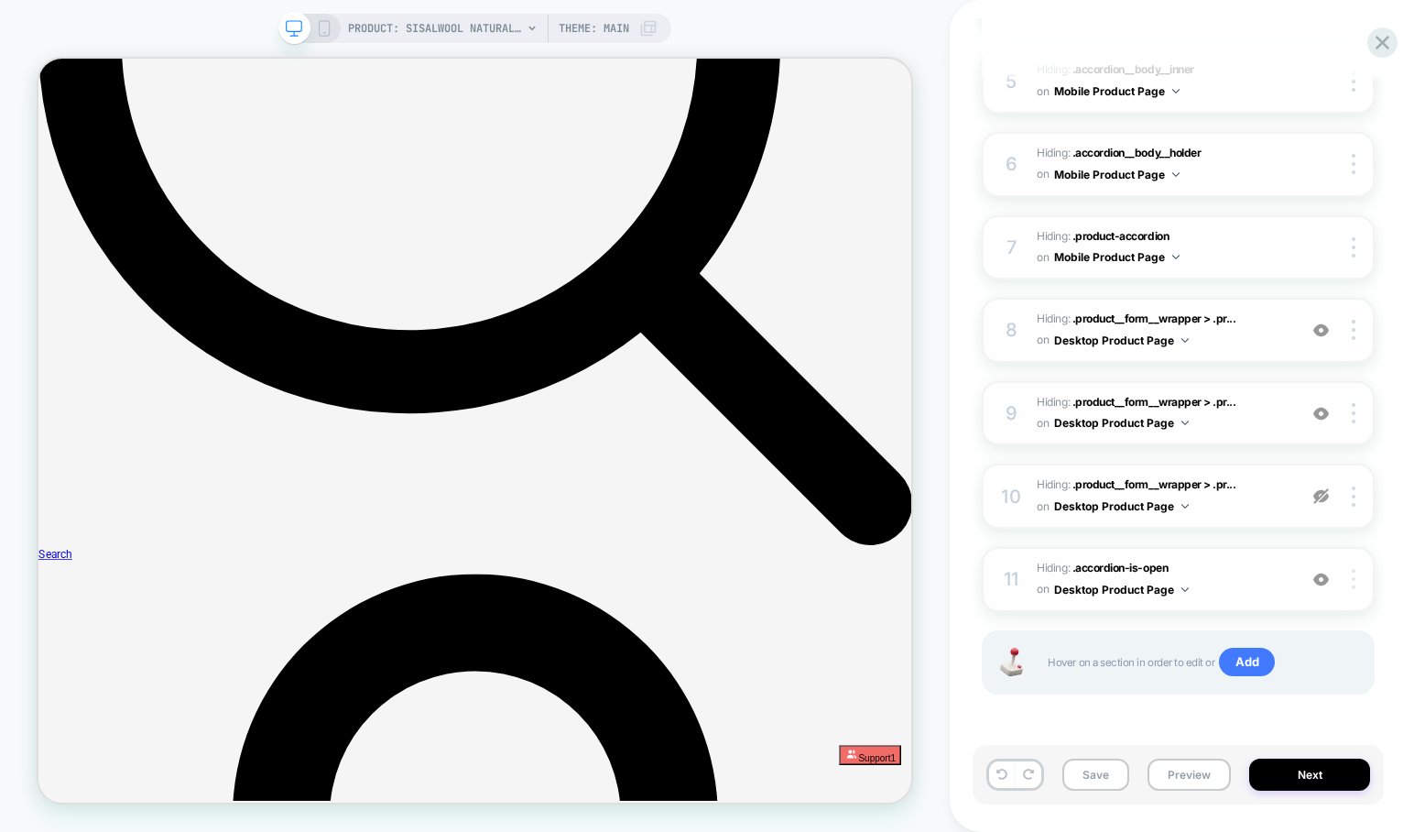
click at [1354, 579] on img at bounding box center [1354, 579] width 4 height 20
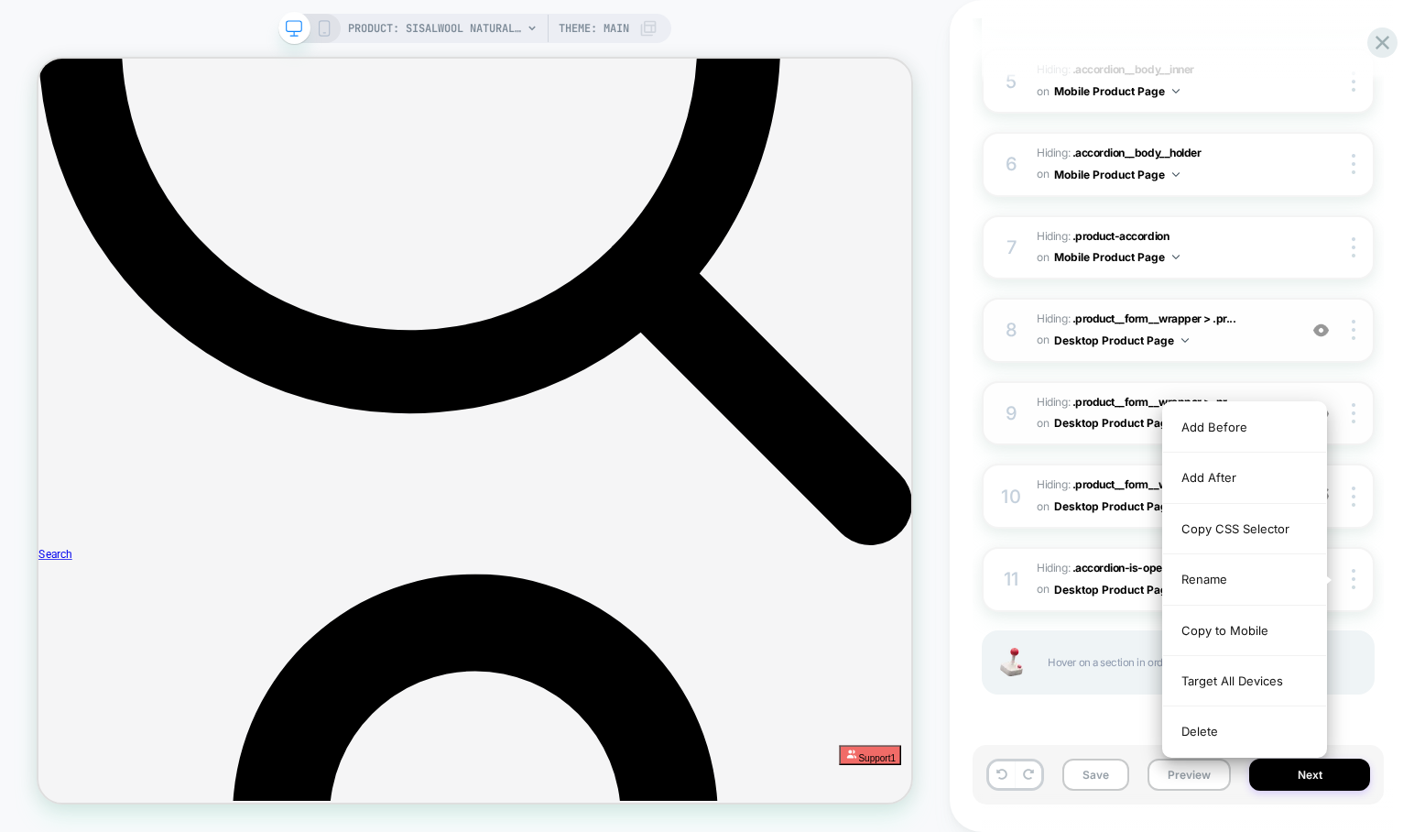
click at [1221, 735] on div "Delete" at bounding box center [1244, 730] width 163 height 49
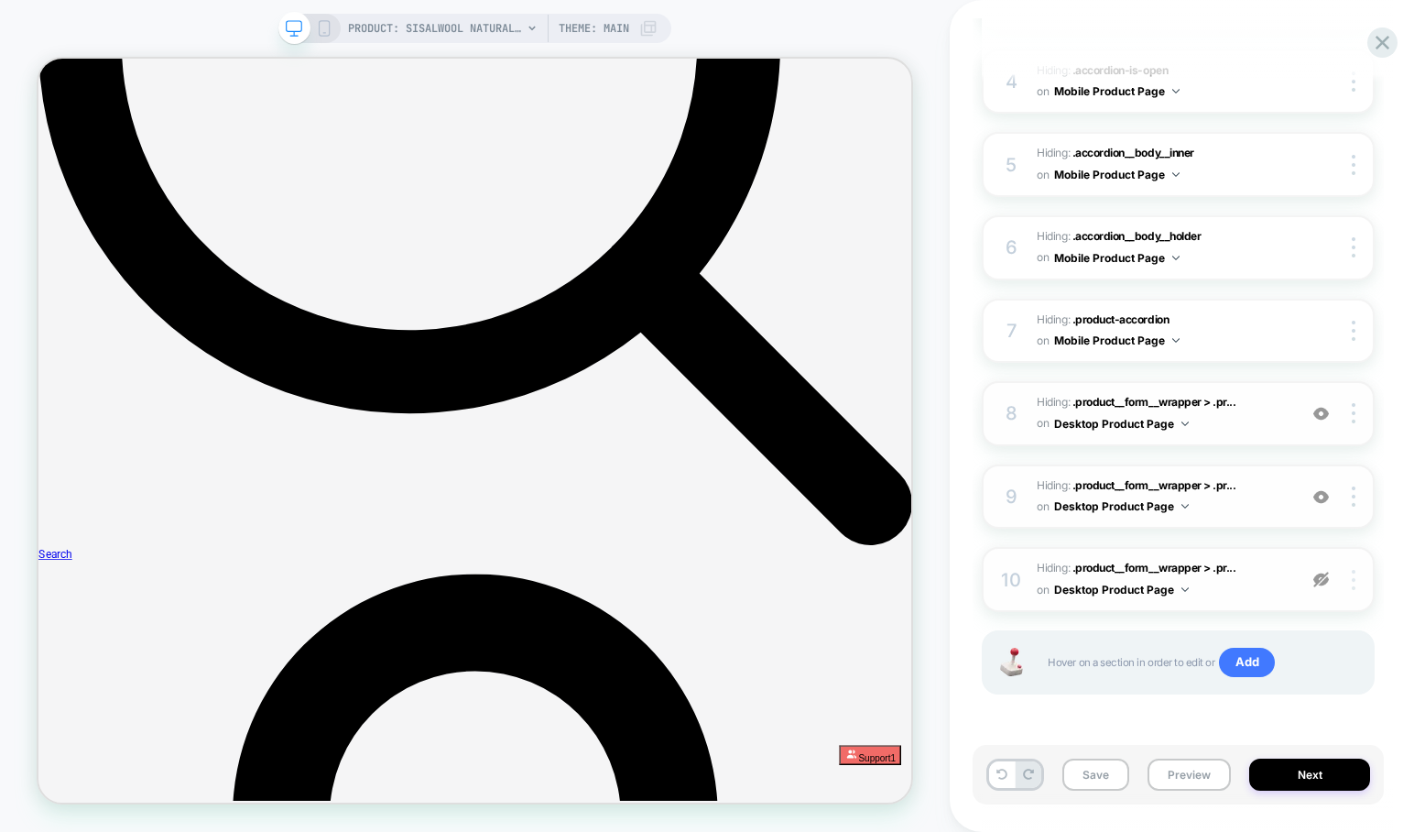
click at [1350, 571] on div at bounding box center [1356, 580] width 35 height 20
click at [1359, 583] on div at bounding box center [1356, 580] width 35 height 20
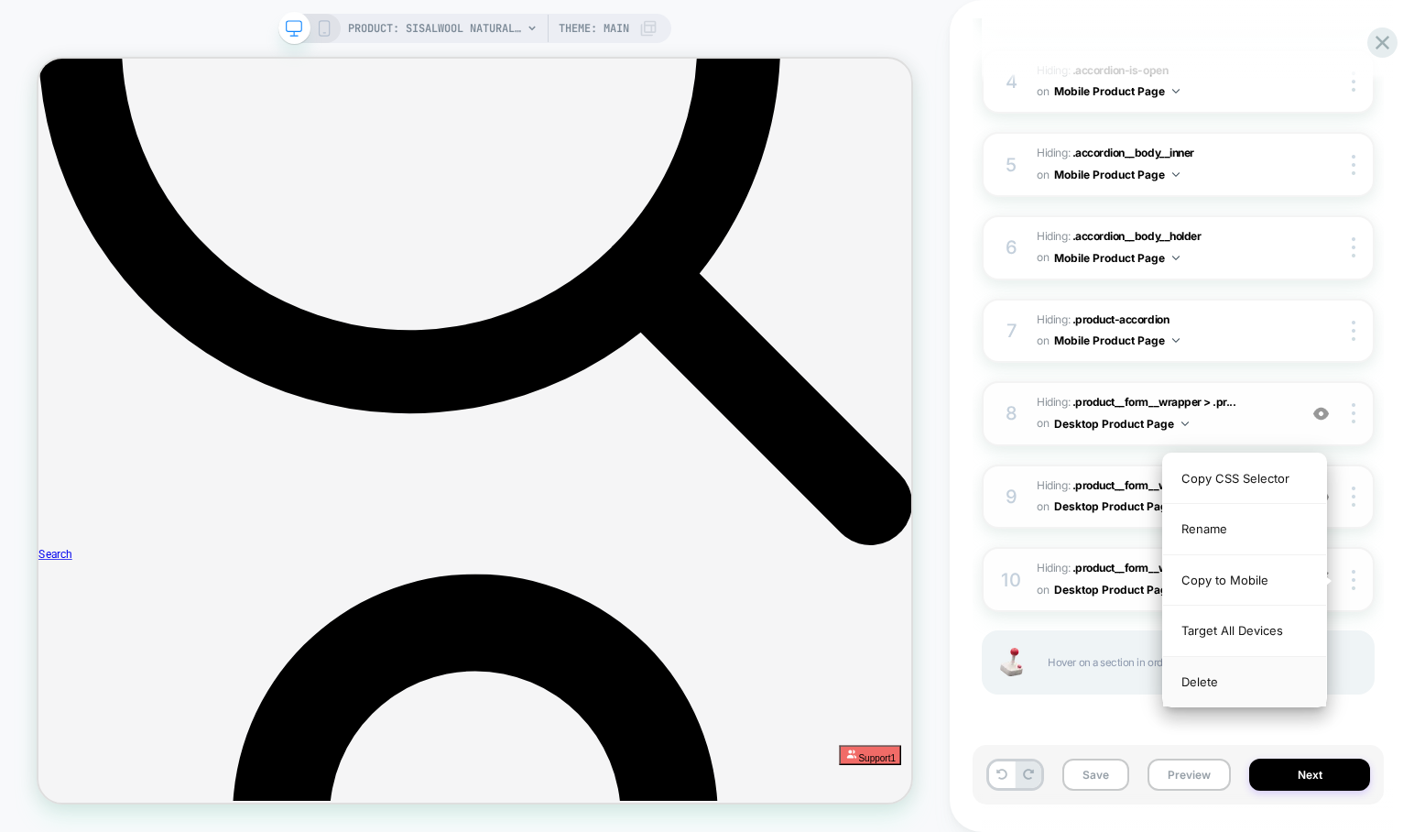
drag, startPoint x: 1237, startPoint y: 682, endPoint x: 1208, endPoint y: 681, distance: 29.3
click at [1236, 682] on div "Delete" at bounding box center [1244, 681] width 163 height 49
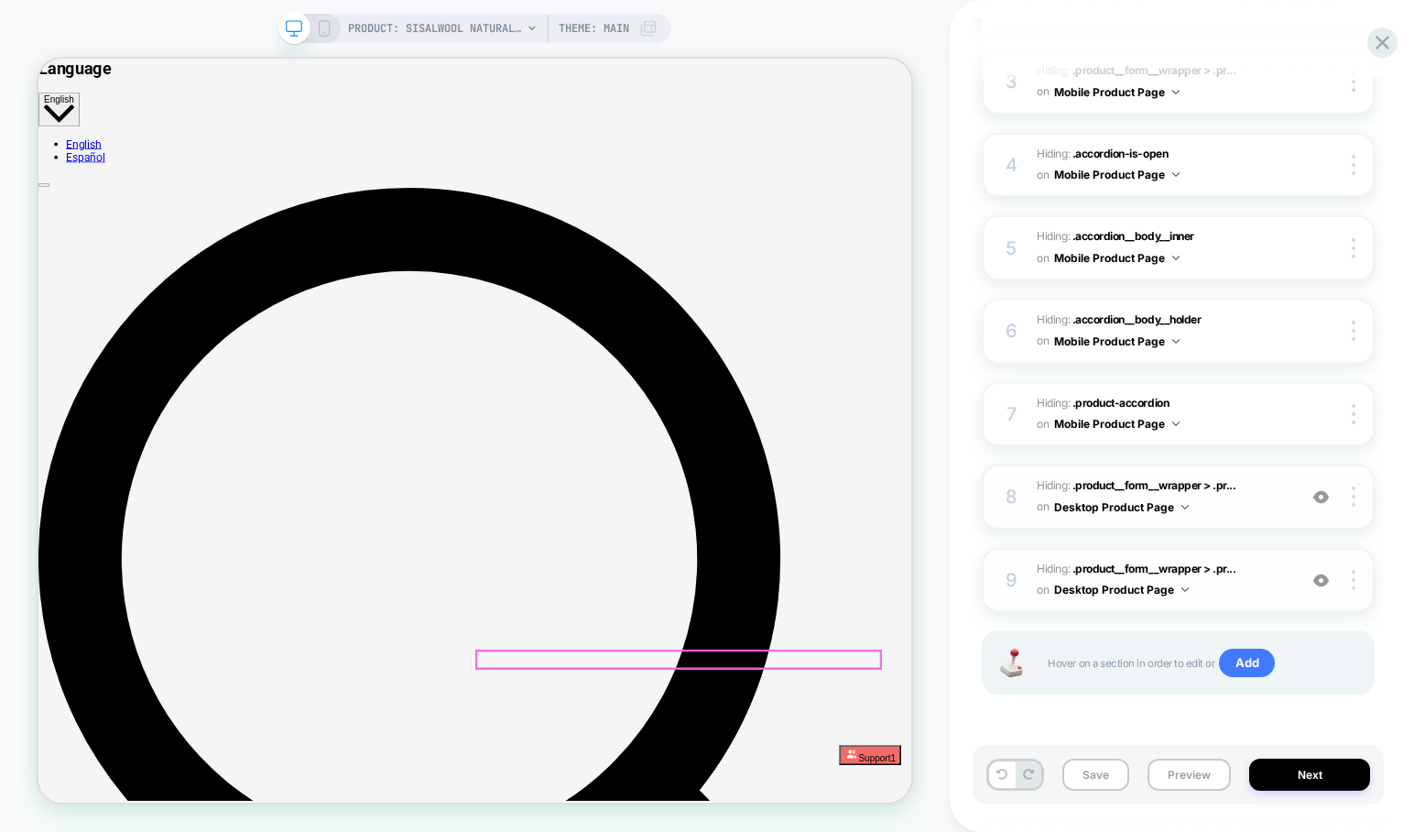
scroll to position [0, 0]
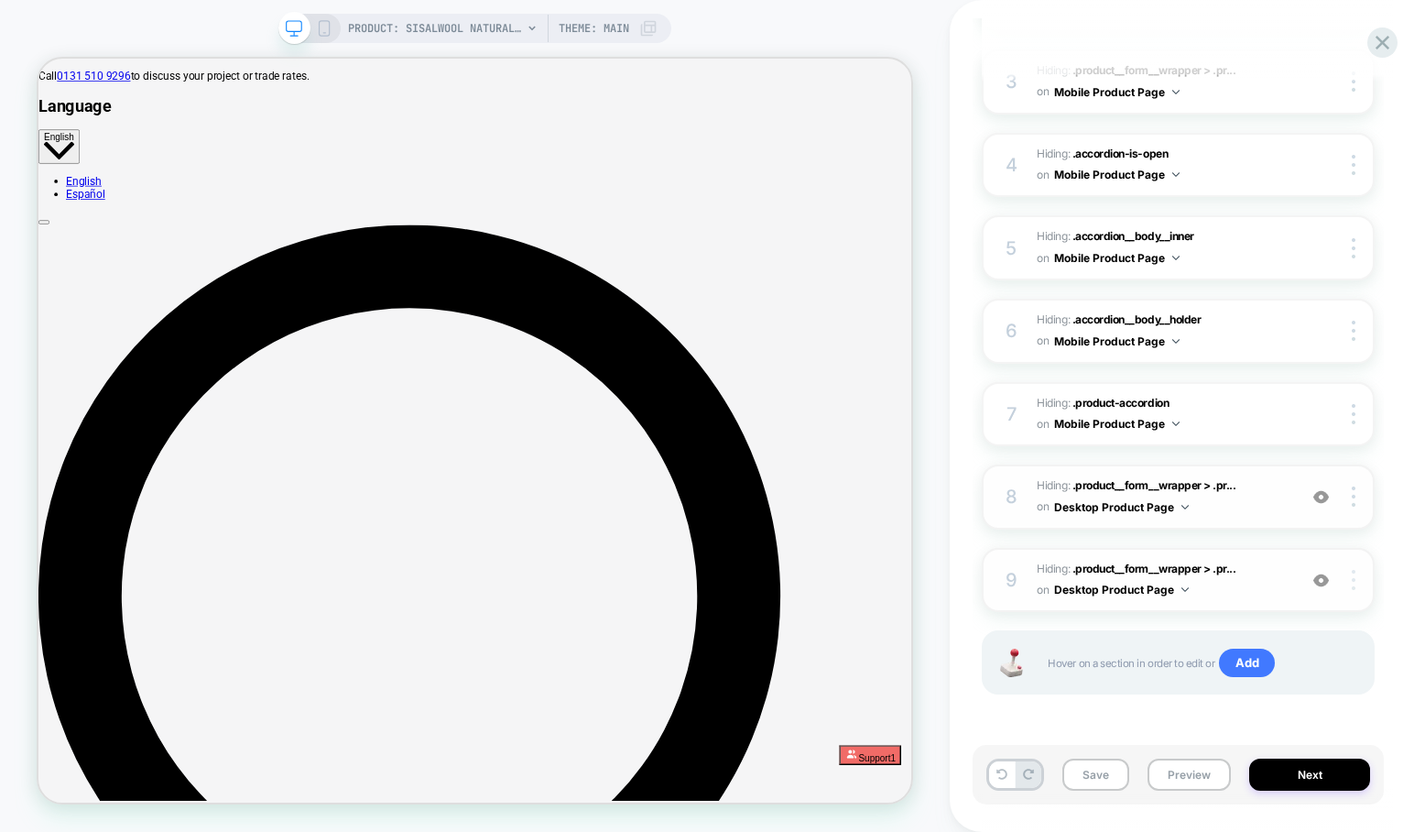
click at [1356, 578] on div at bounding box center [1356, 580] width 35 height 20
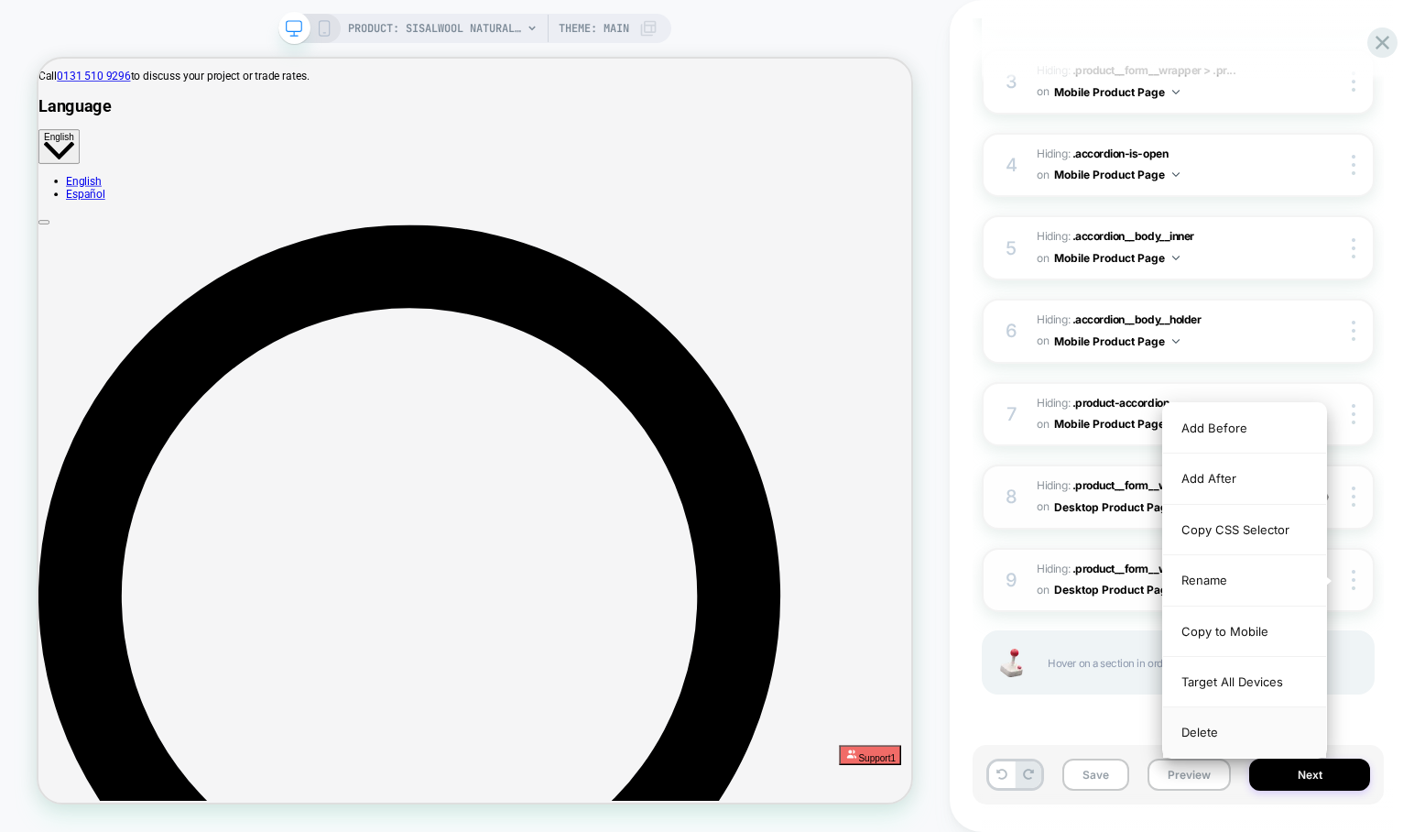
click at [1204, 734] on div "Delete" at bounding box center [1244, 731] width 163 height 49
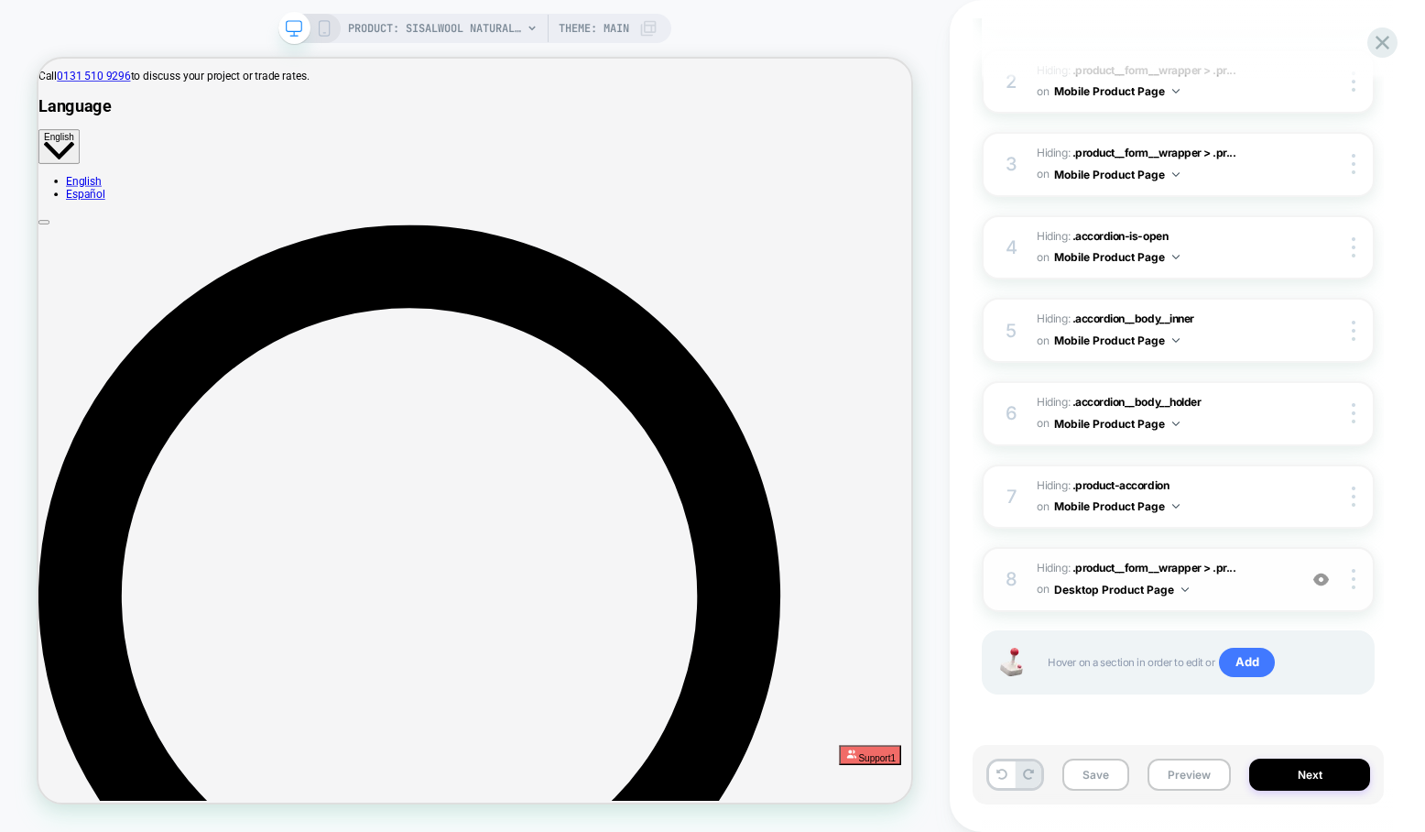
scroll to position [353, 0]
click at [1353, 573] on img at bounding box center [1354, 579] width 4 height 20
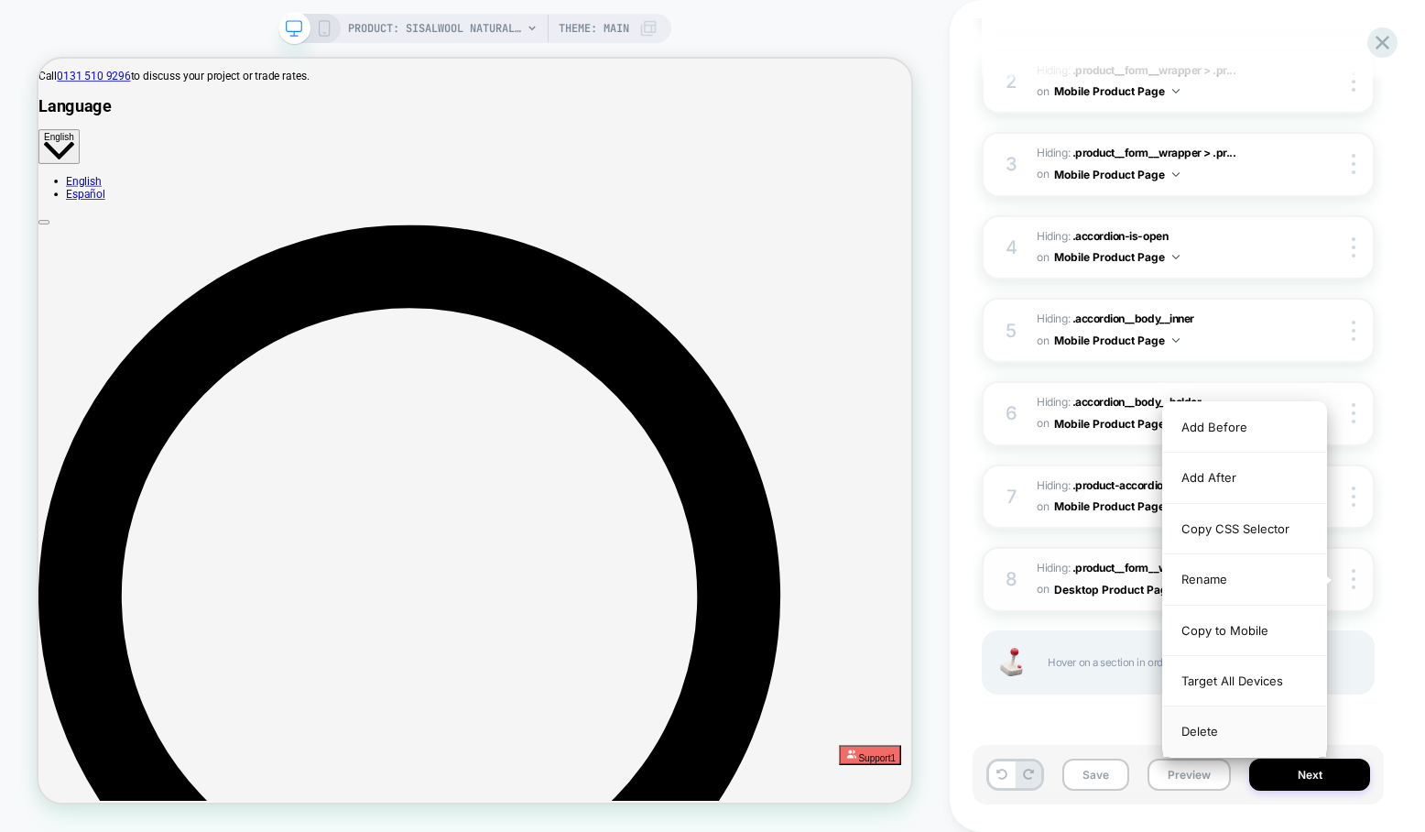
click at [1223, 731] on div "Delete" at bounding box center [1244, 730] width 163 height 49
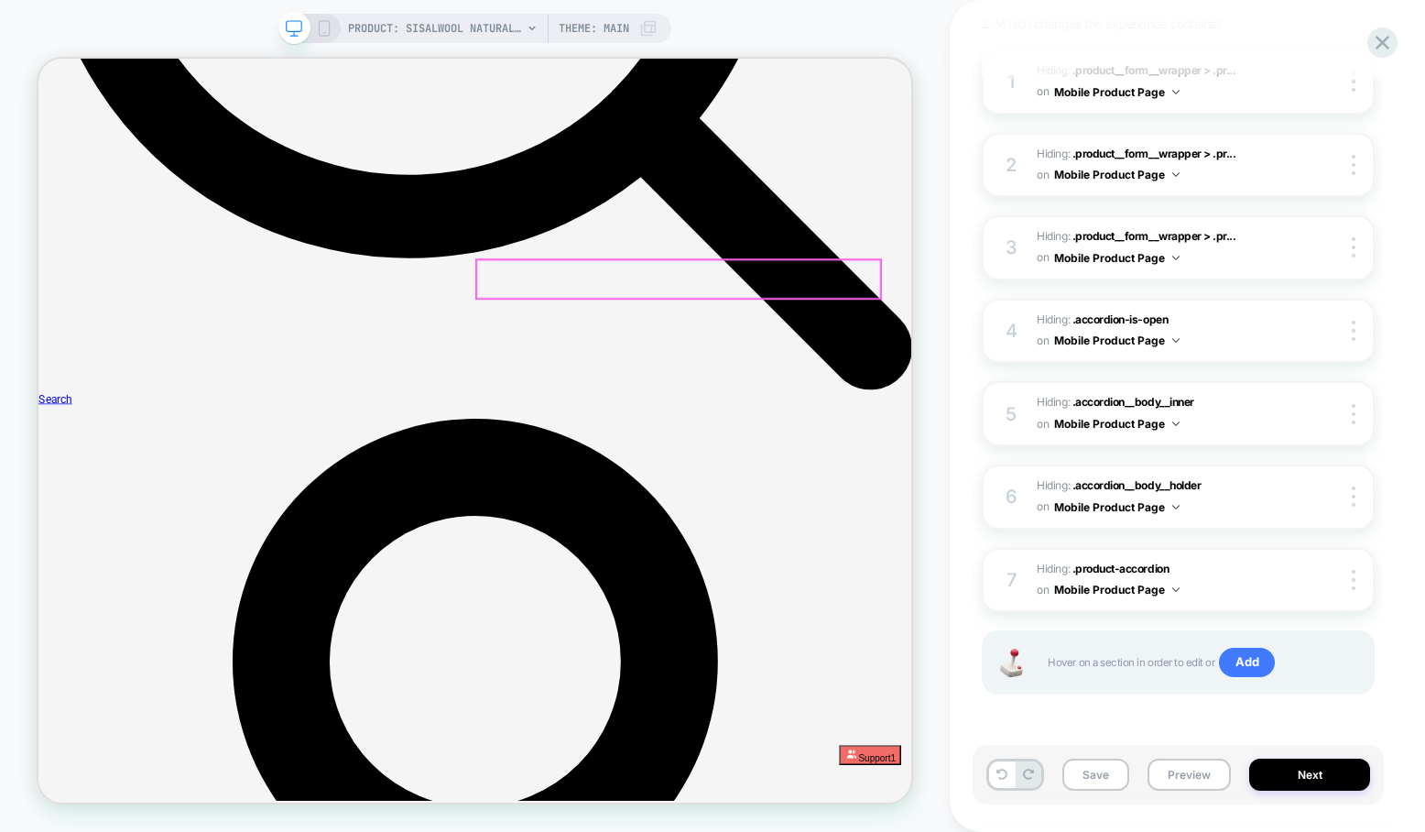
scroll to position [943, 0]
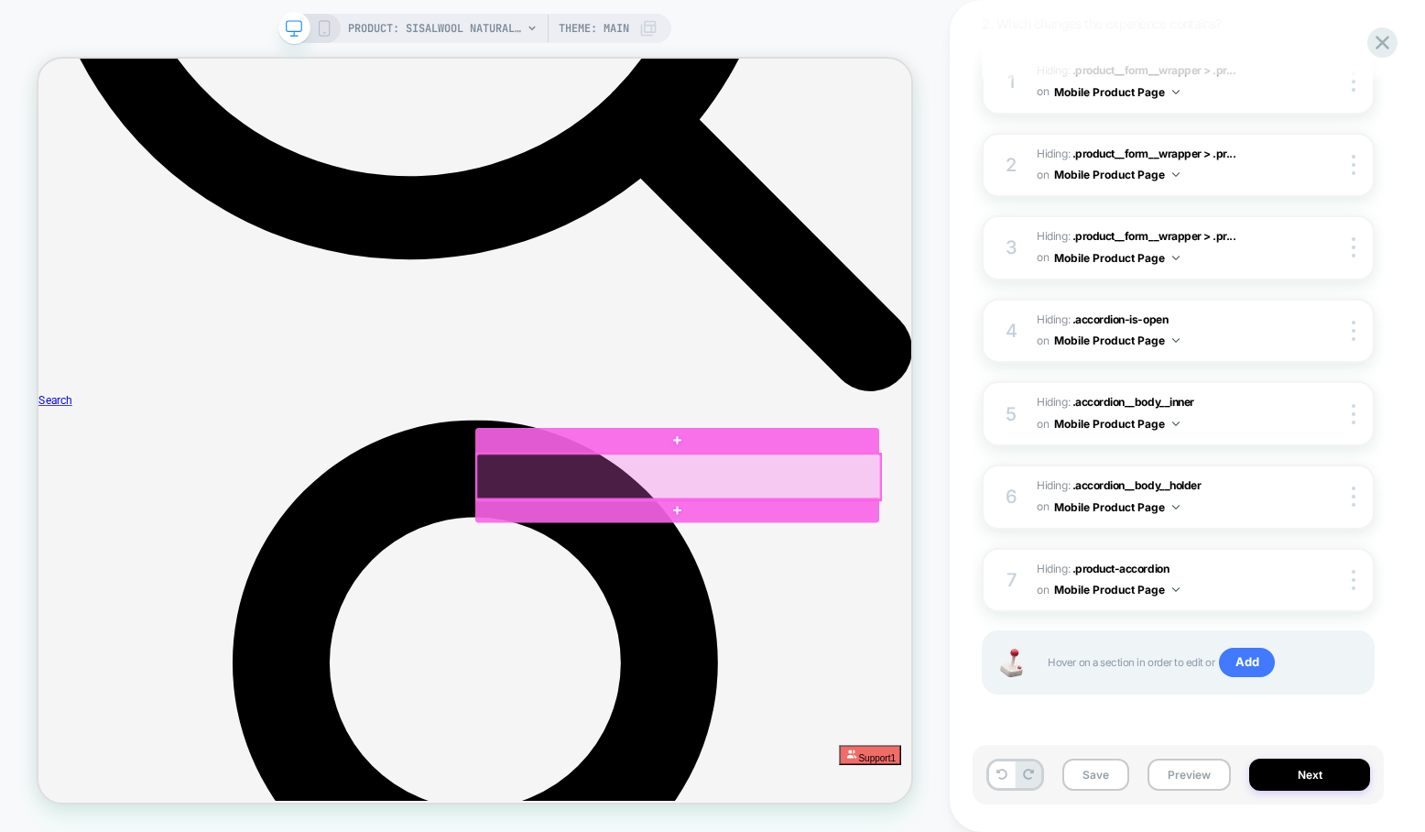
click at [1045, 627] on div at bounding box center [892, 616] width 538 height 61
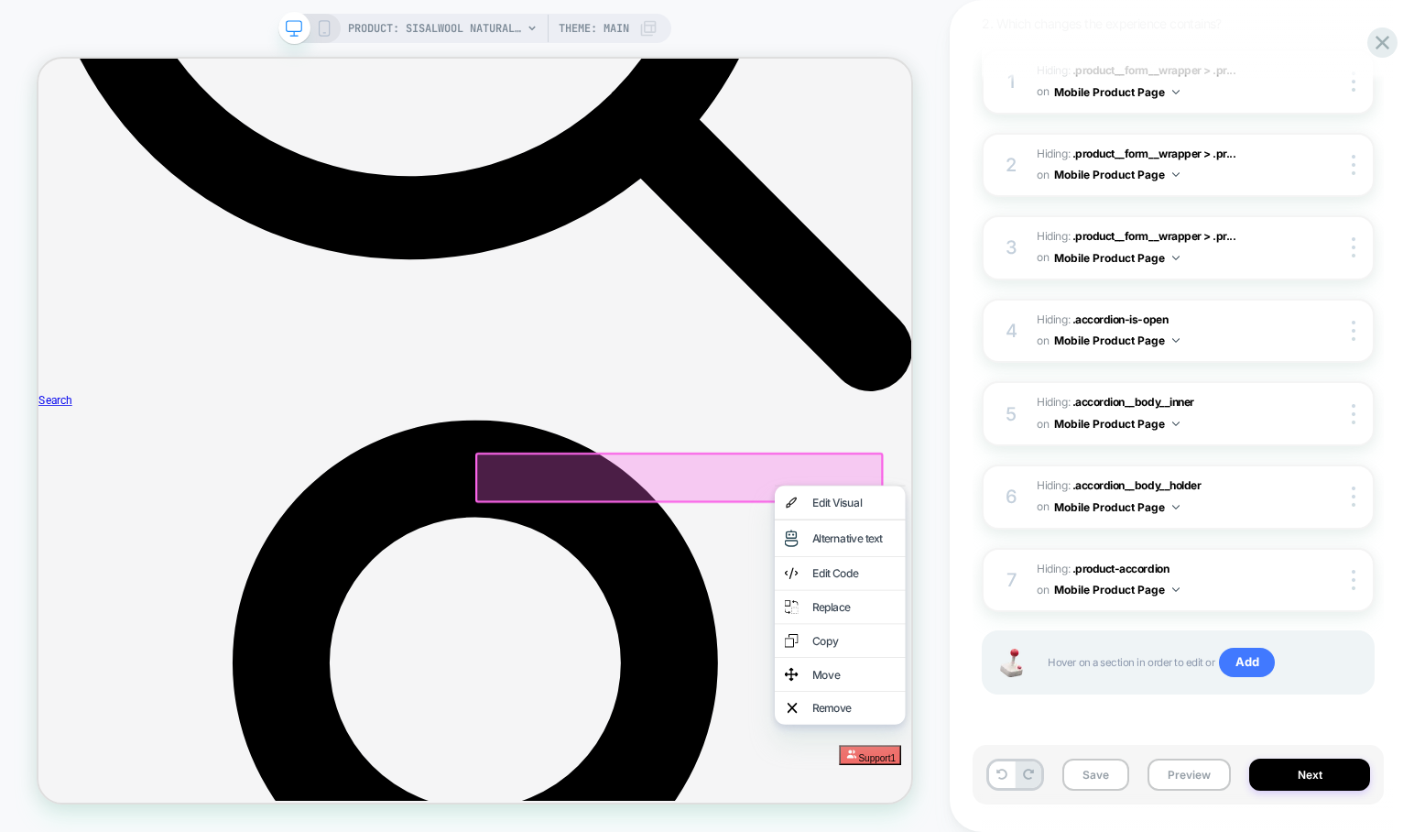
drag, startPoint x: 1069, startPoint y: 946, endPoint x: 852, endPoint y: 874, distance: 228.8
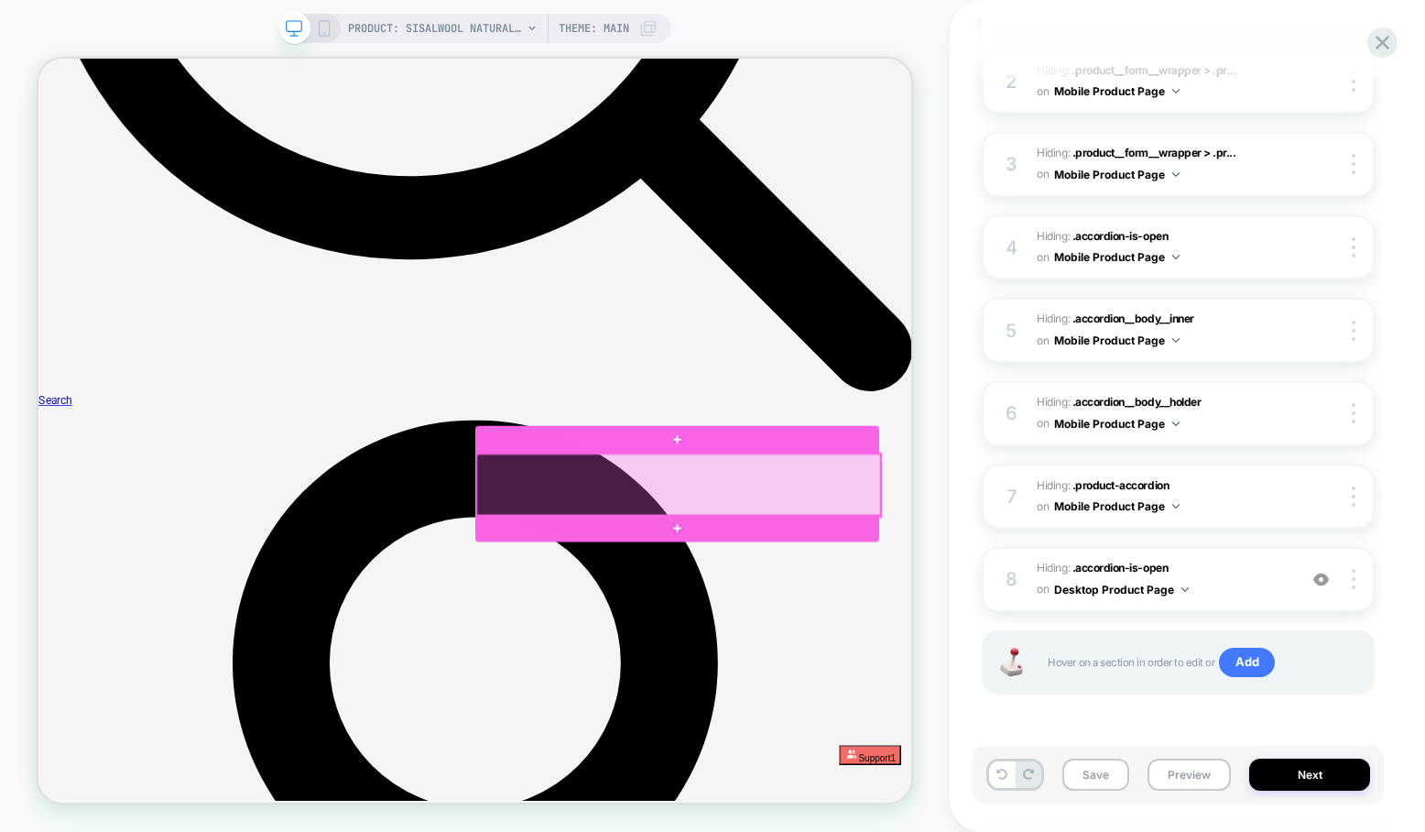
click at [823, 629] on div at bounding box center [892, 627] width 538 height 83
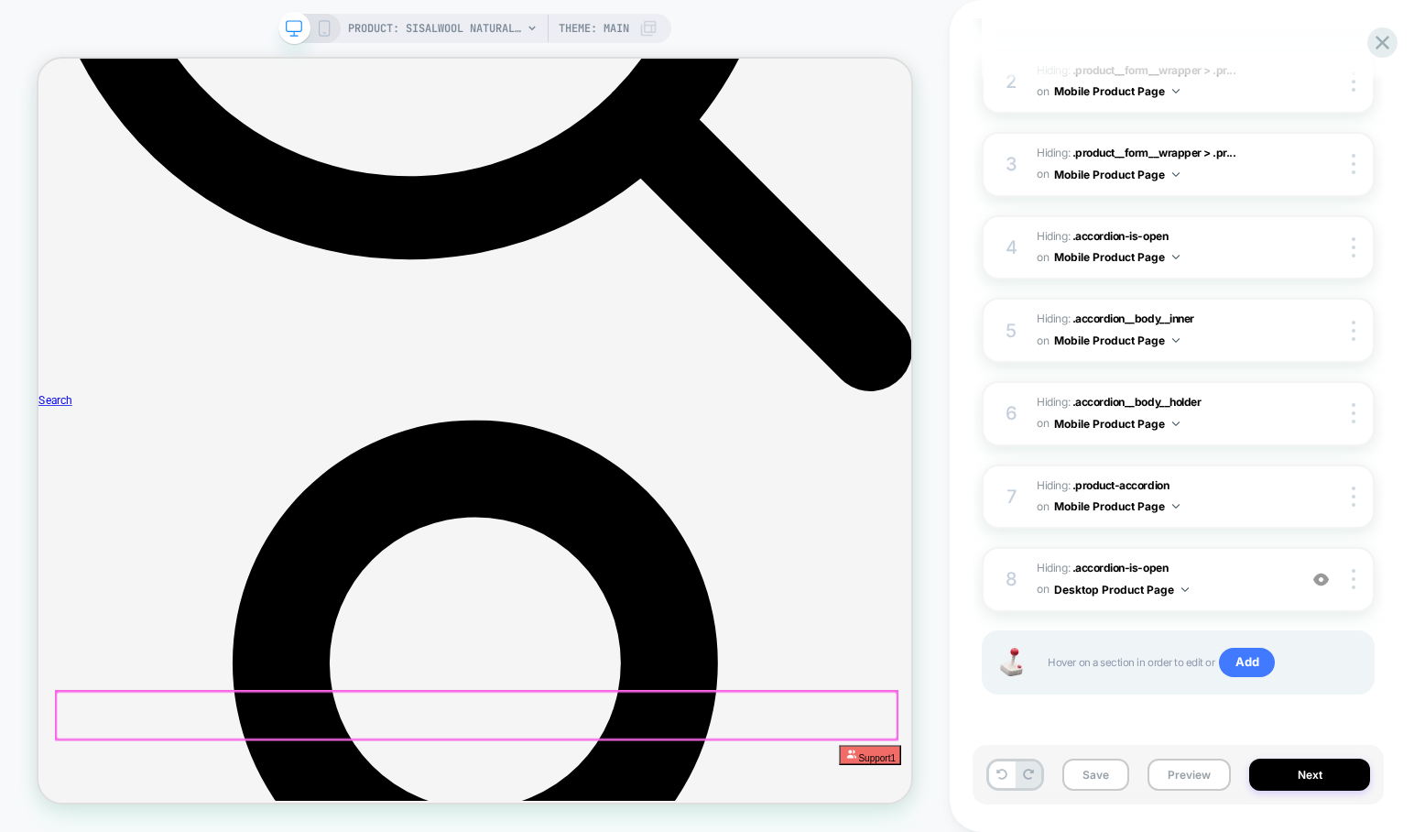
scroll to position [435, 0]
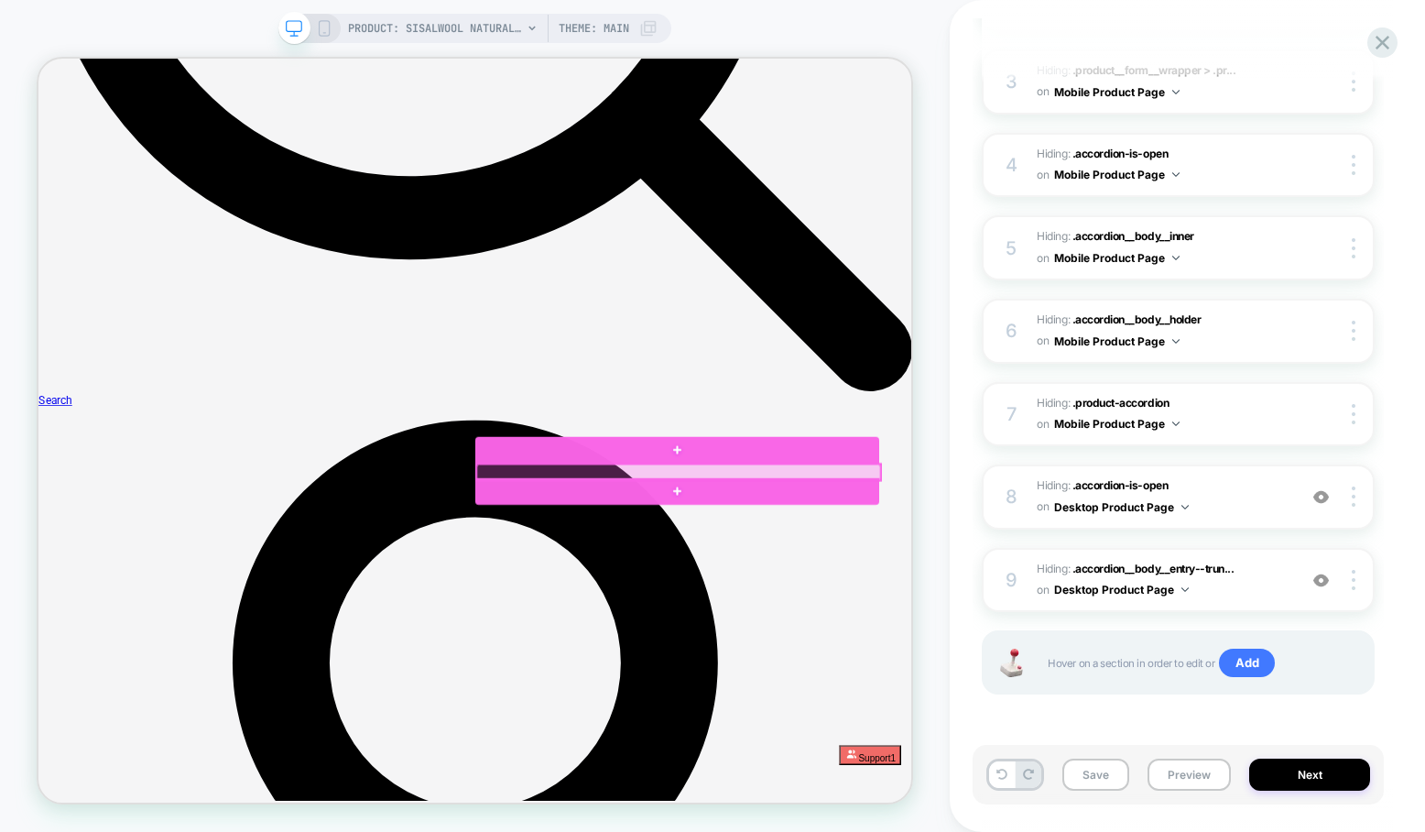
click at [854, 604] on div at bounding box center [892, 610] width 538 height 21
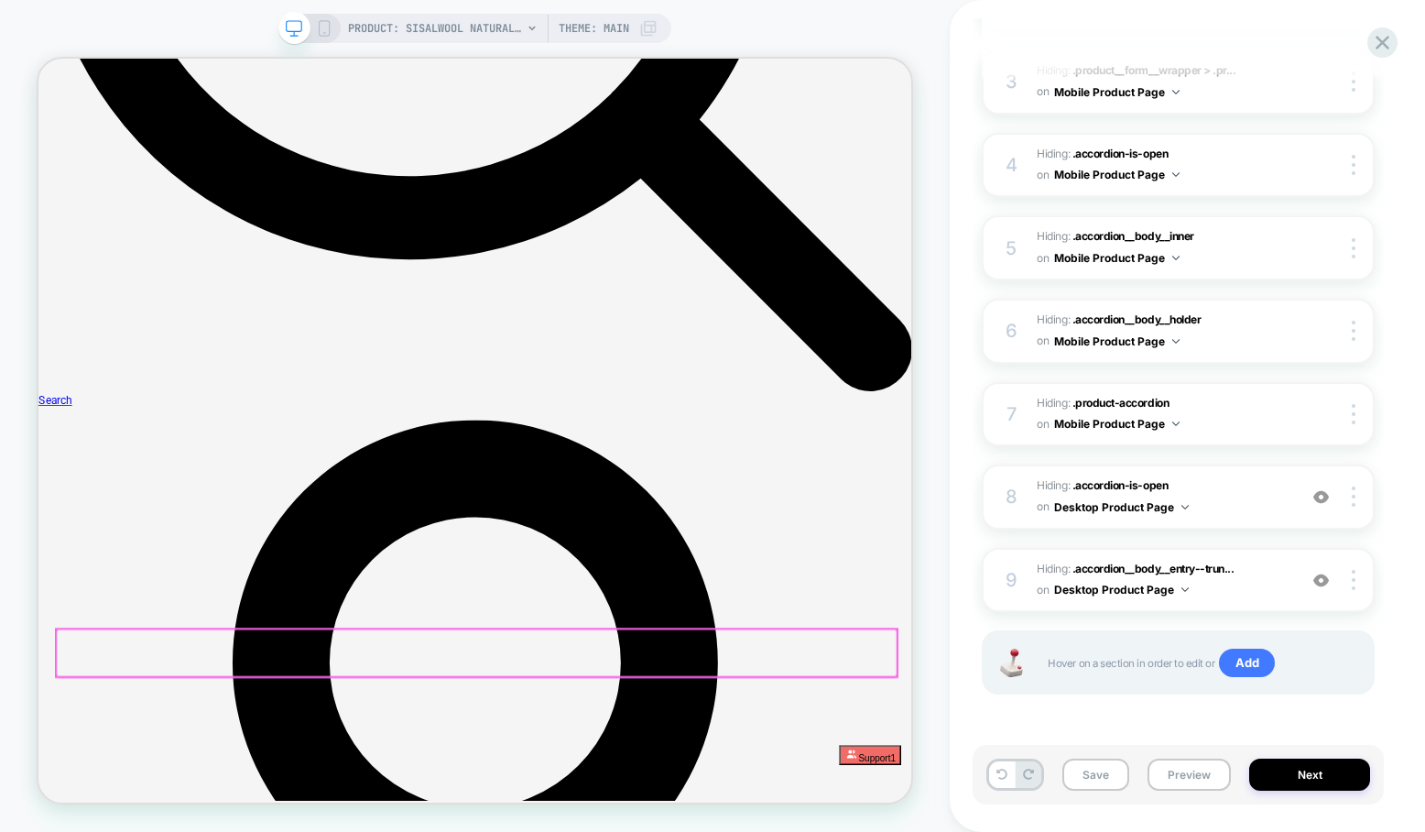
scroll to position [518, 0]
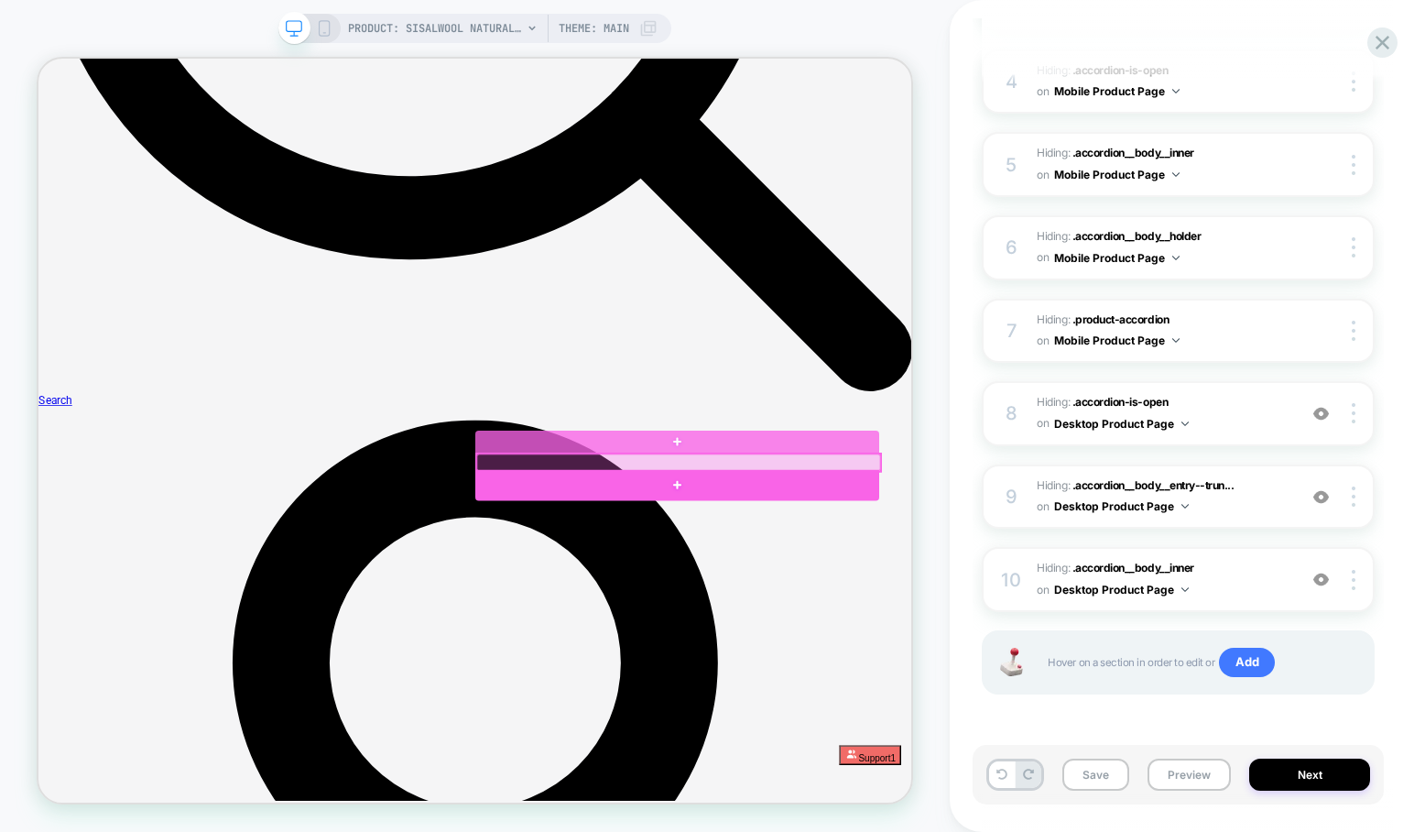
click at [835, 598] on div at bounding box center [892, 598] width 538 height 24
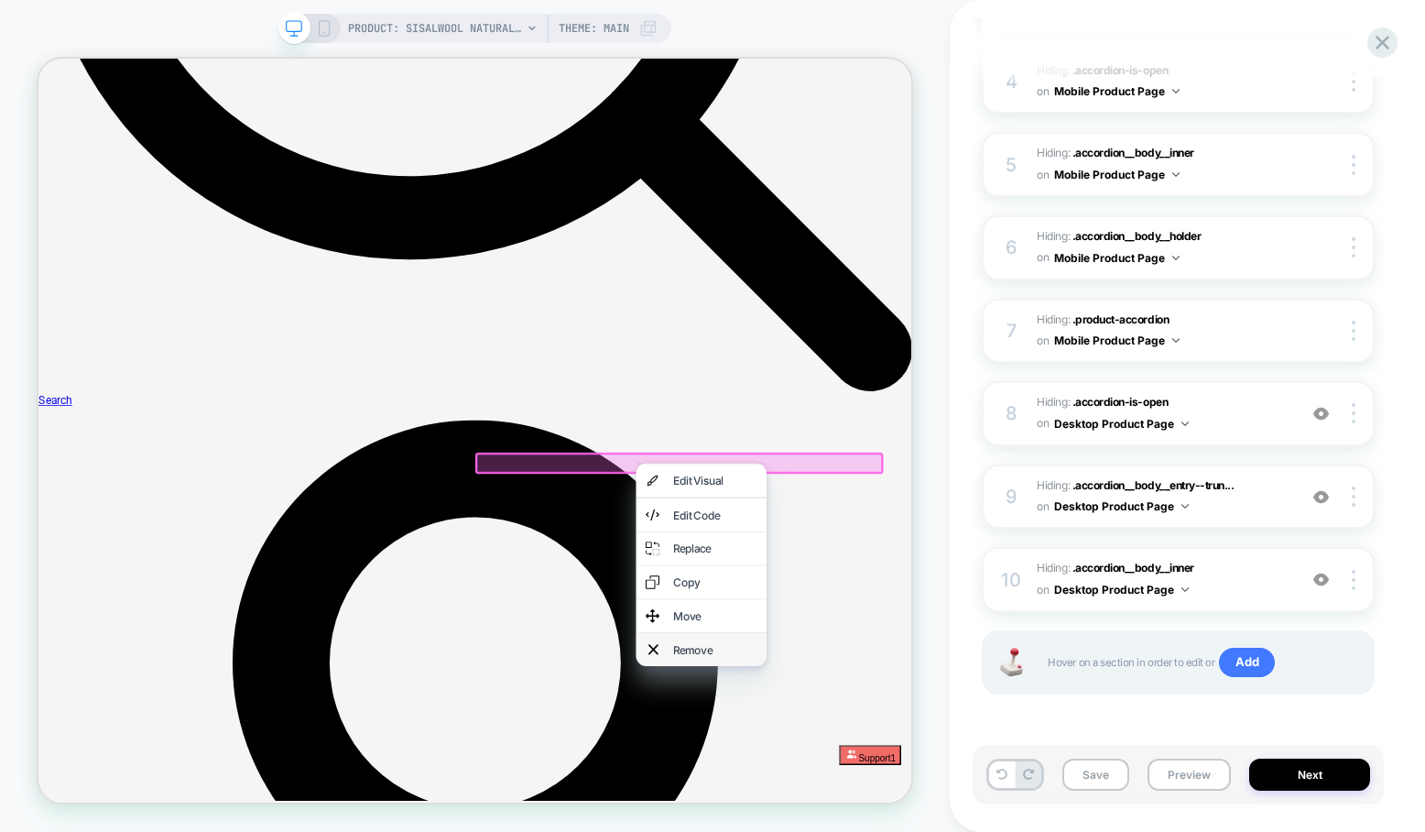
click at [919, 831] on div "Remove" at bounding box center [941, 846] width 112 height 18
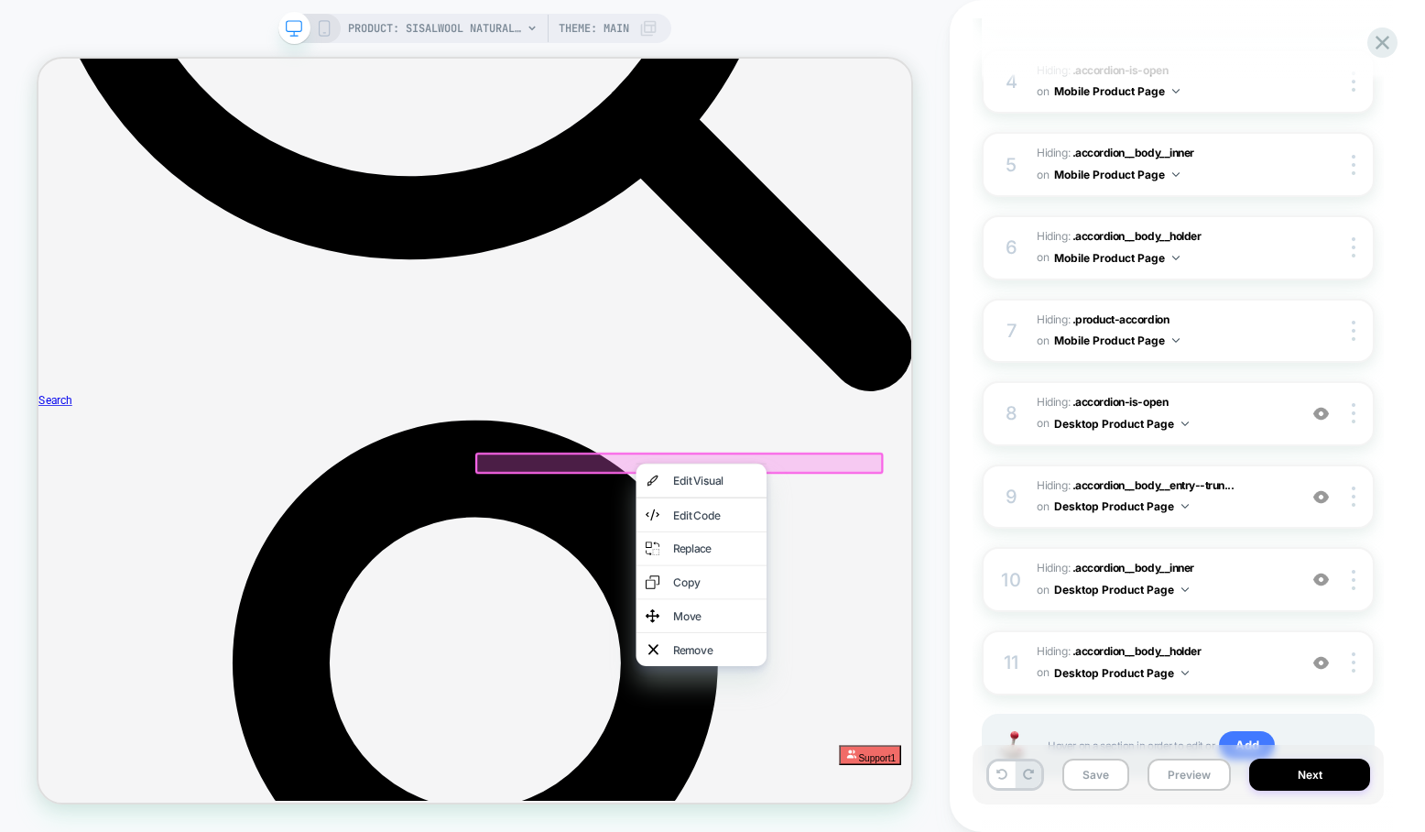
scroll to position [602, 0]
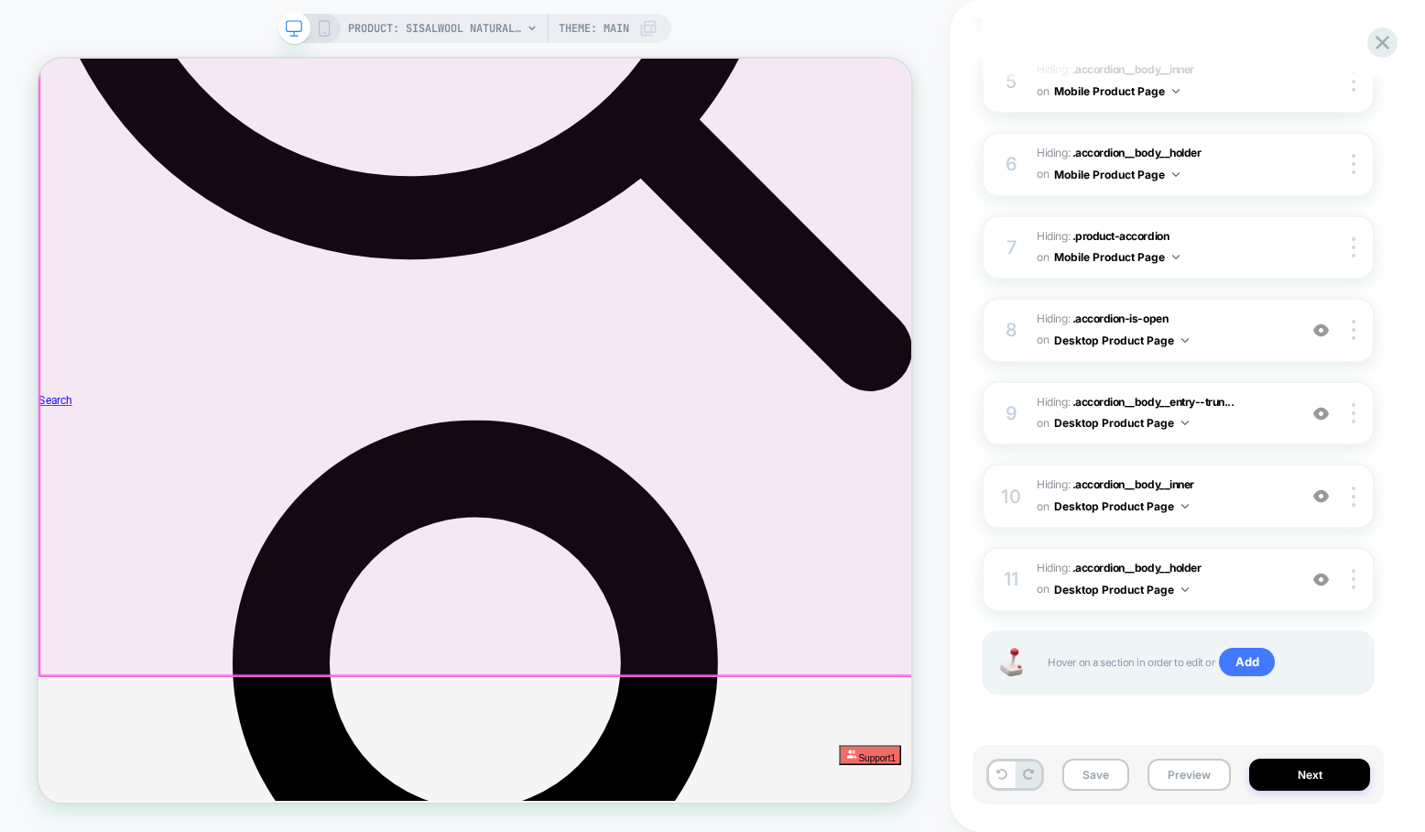
click at [823, 597] on div at bounding box center [622, 52] width 1165 height 1657
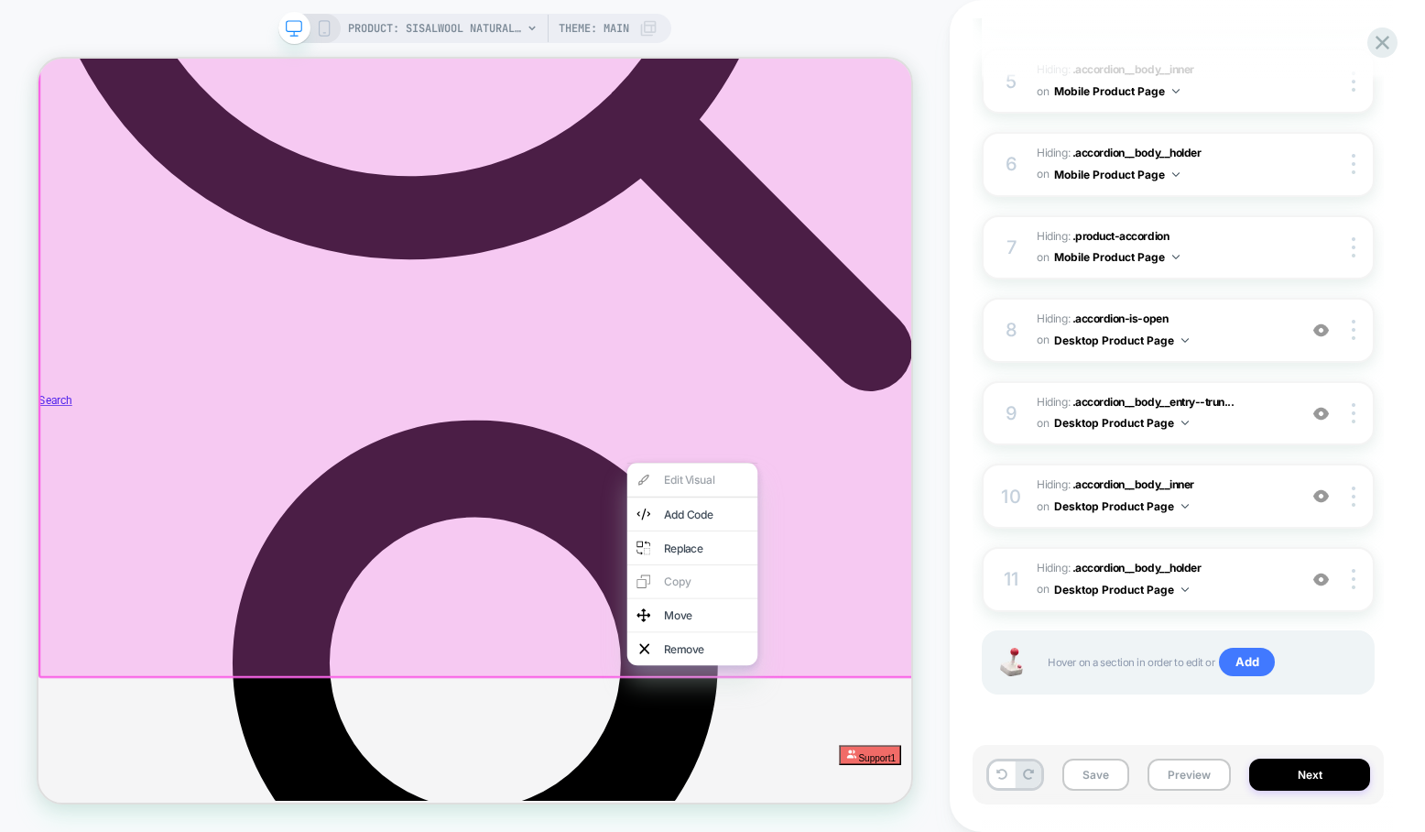
click at [1153, 643] on div at bounding box center [623, 53] width 1170 height 1662
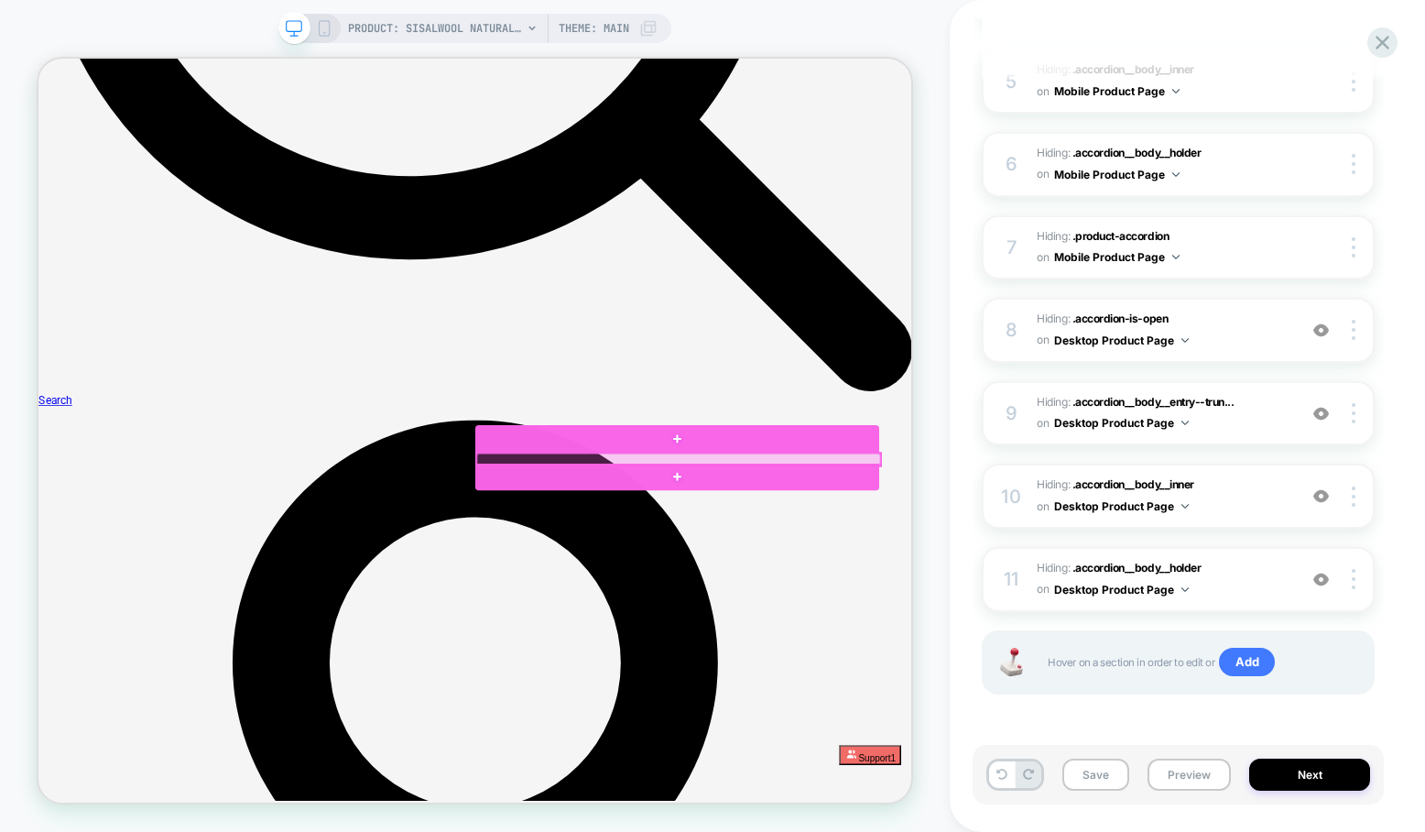
click at [863, 593] on div at bounding box center [892, 593] width 538 height 16
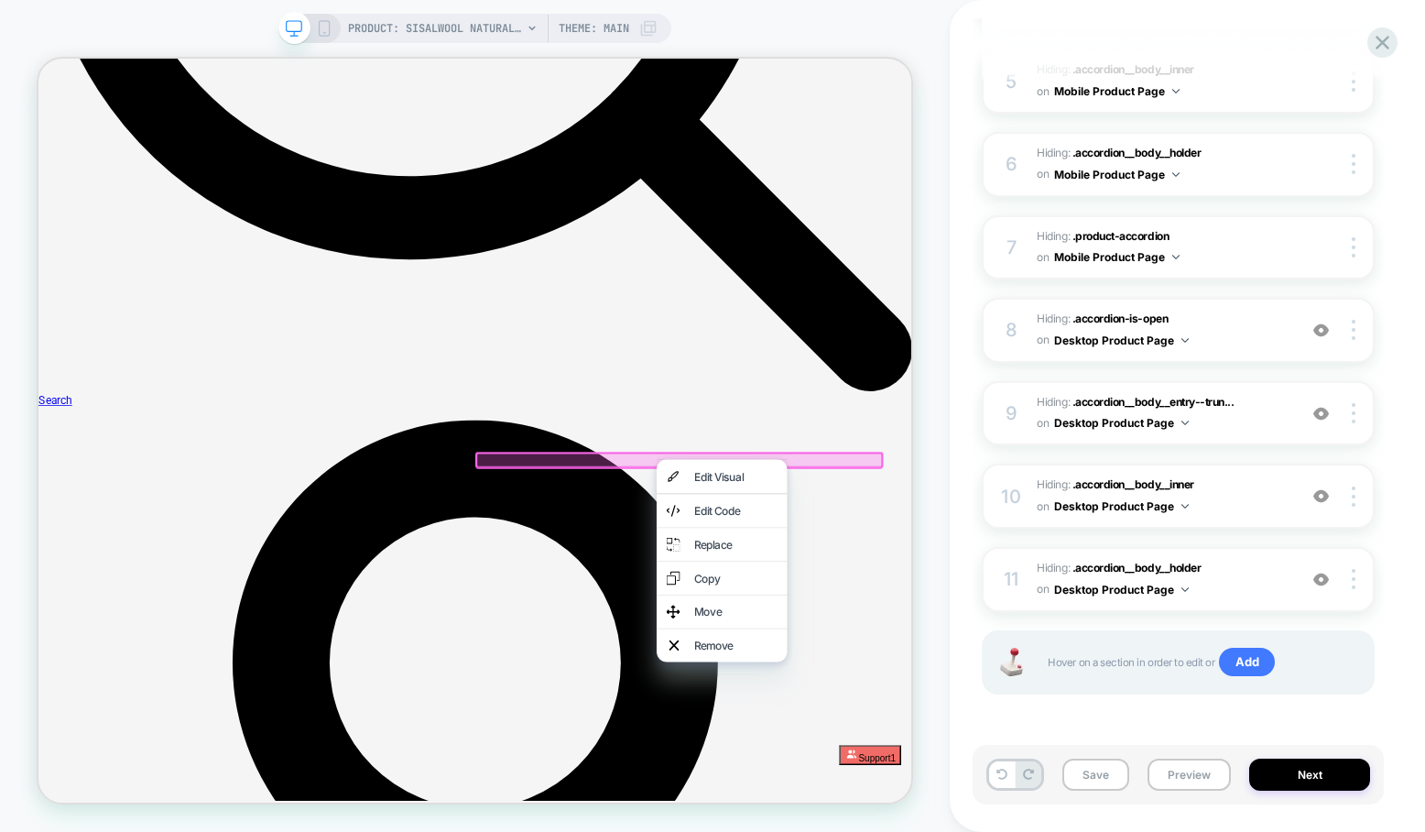
click at [909, 831] on div "Remove" at bounding box center [950, 841] width 174 height 44
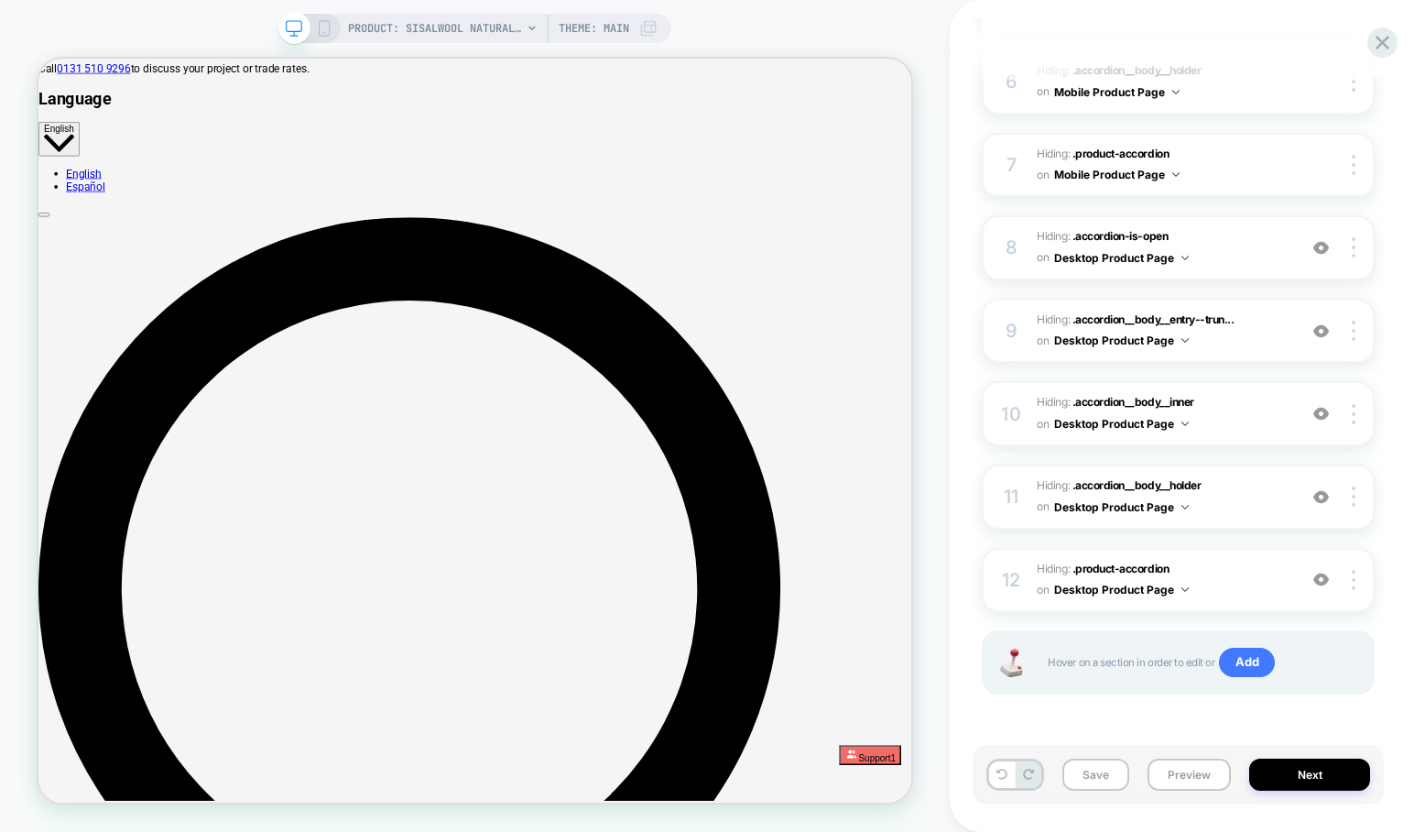
scroll to position [0, 0]
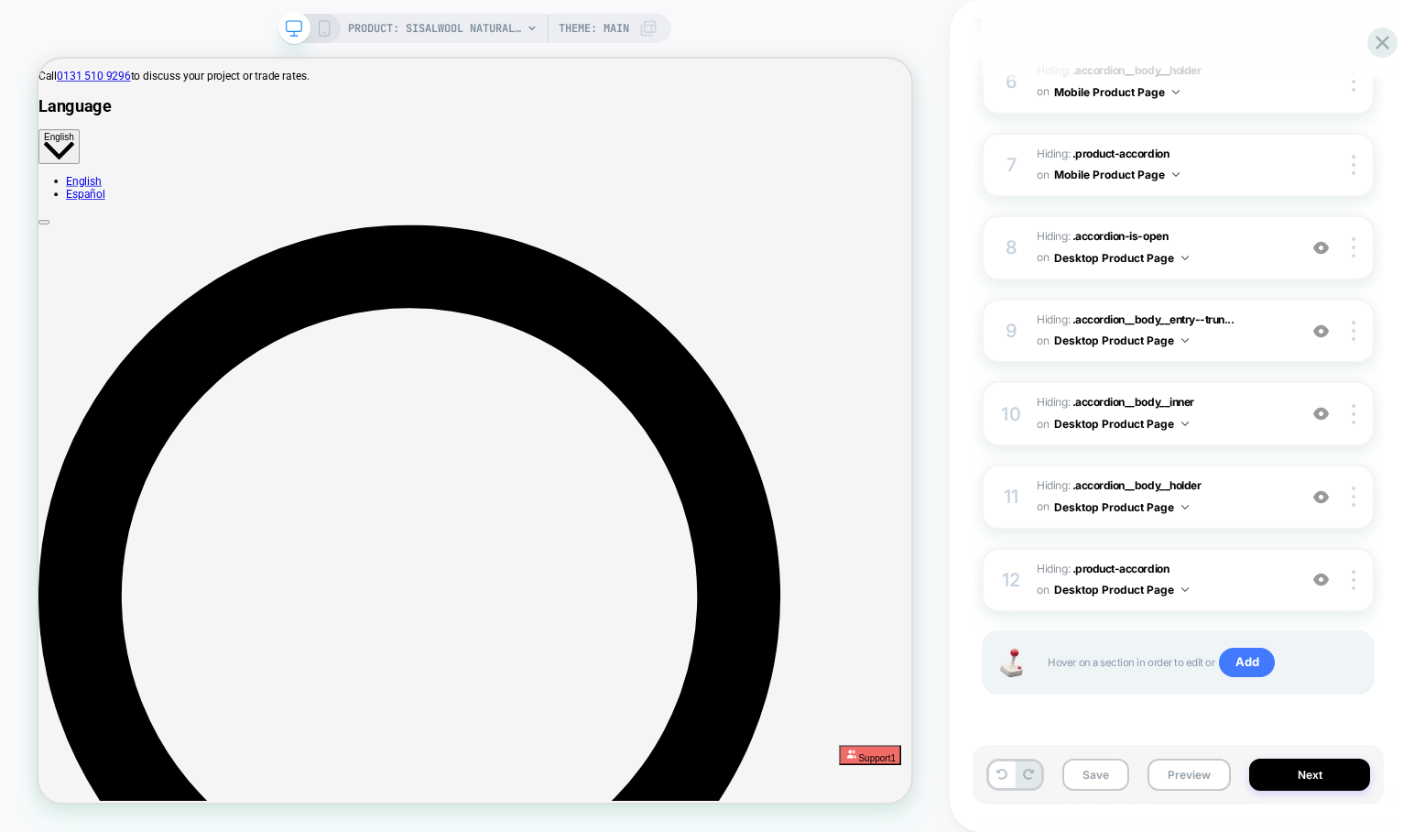
click at [325, 38] on div "PRODUCT: Sisalwool Natural Fibre Insulation - Sample Box Theme: MAIN" at bounding box center [474, 28] width 393 height 29
click at [326, 30] on icon at bounding box center [324, 28] width 16 height 16
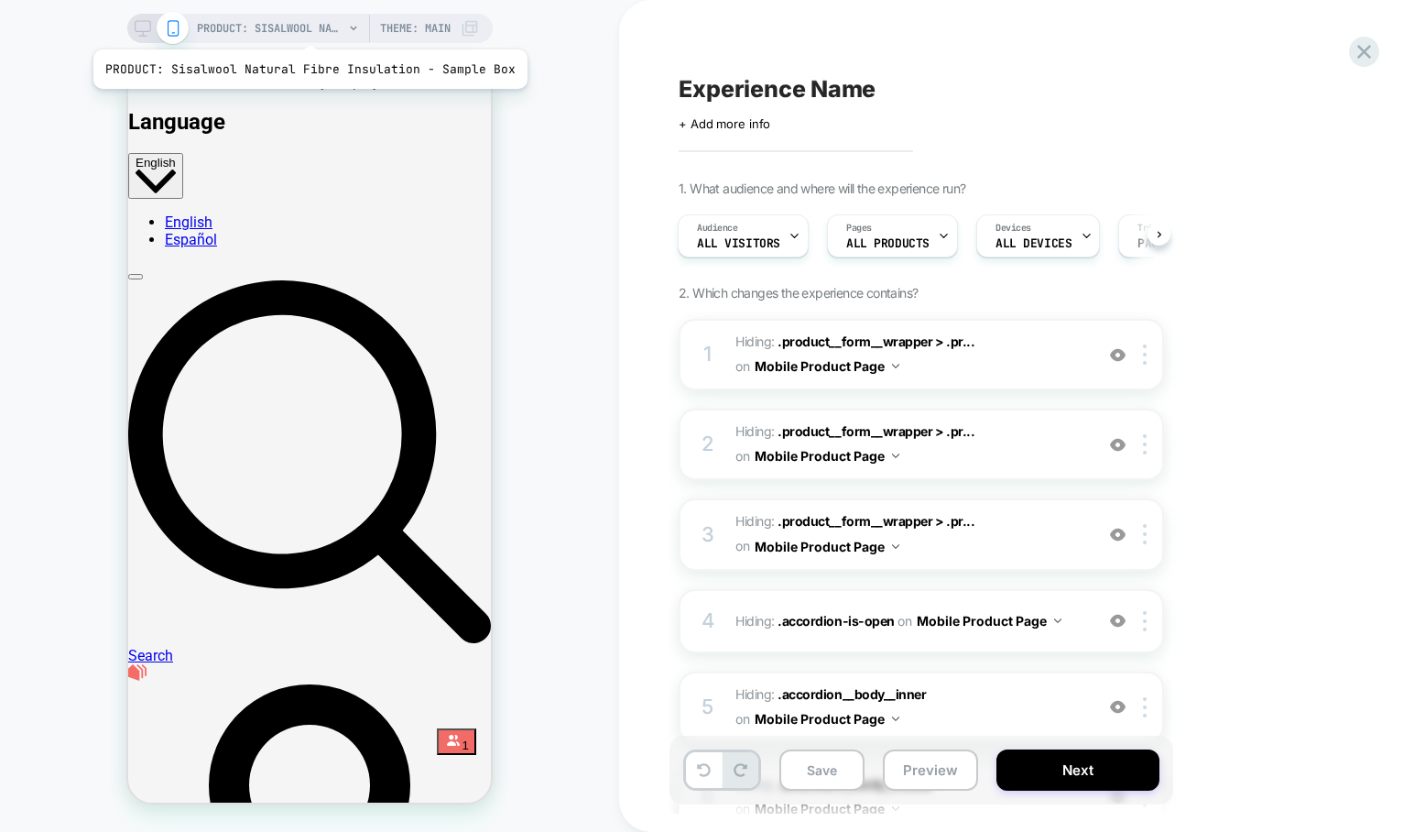
click at [306, 27] on span "PRODUCT: Sisalwool Natural Fibre Insulation - Sample Box" at bounding box center [270, 28] width 147 height 29
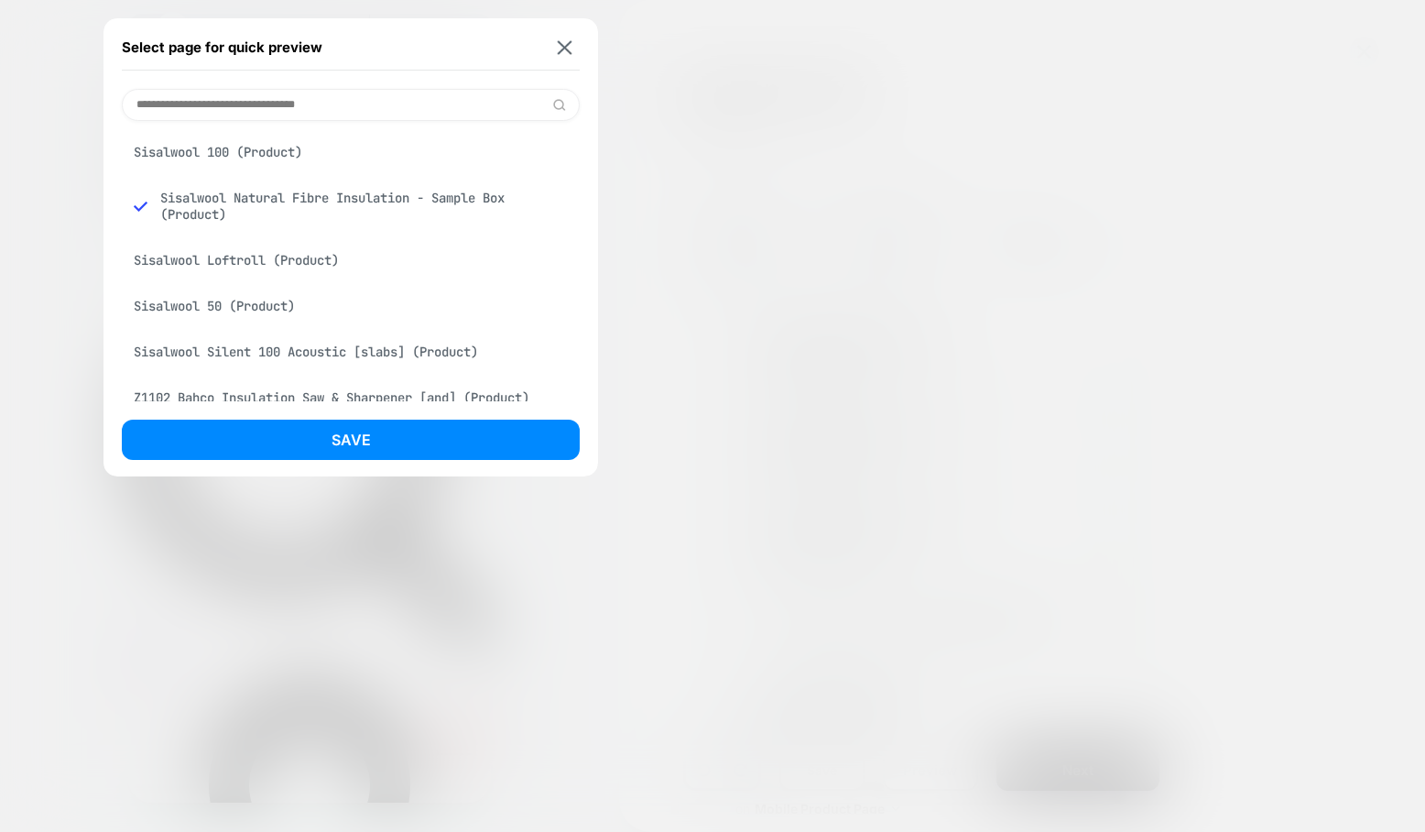
click at [283, 146] on div "Sisalwool 100 (Product)" at bounding box center [351, 152] width 458 height 35
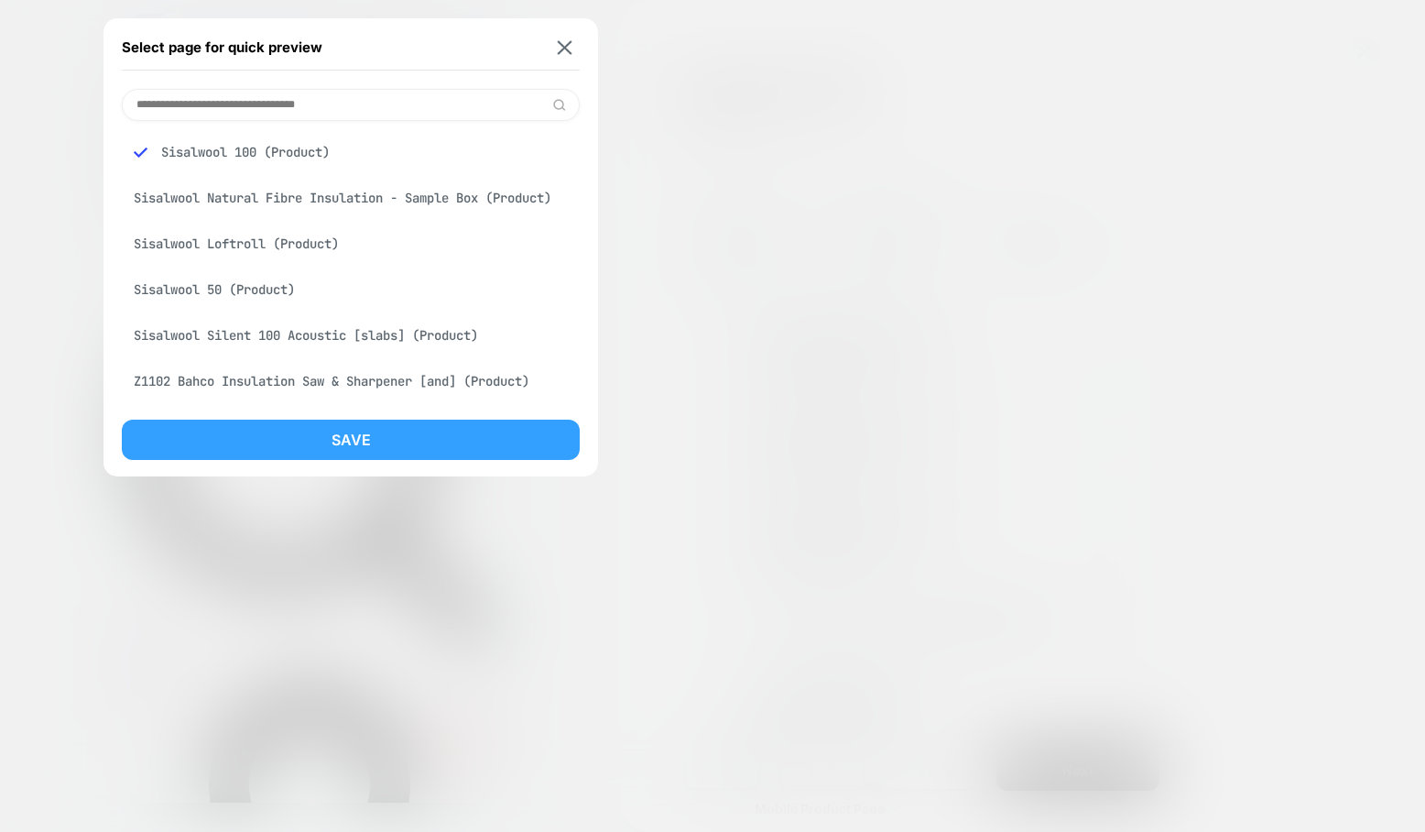
click at [412, 438] on button "Save" at bounding box center [351, 439] width 458 height 40
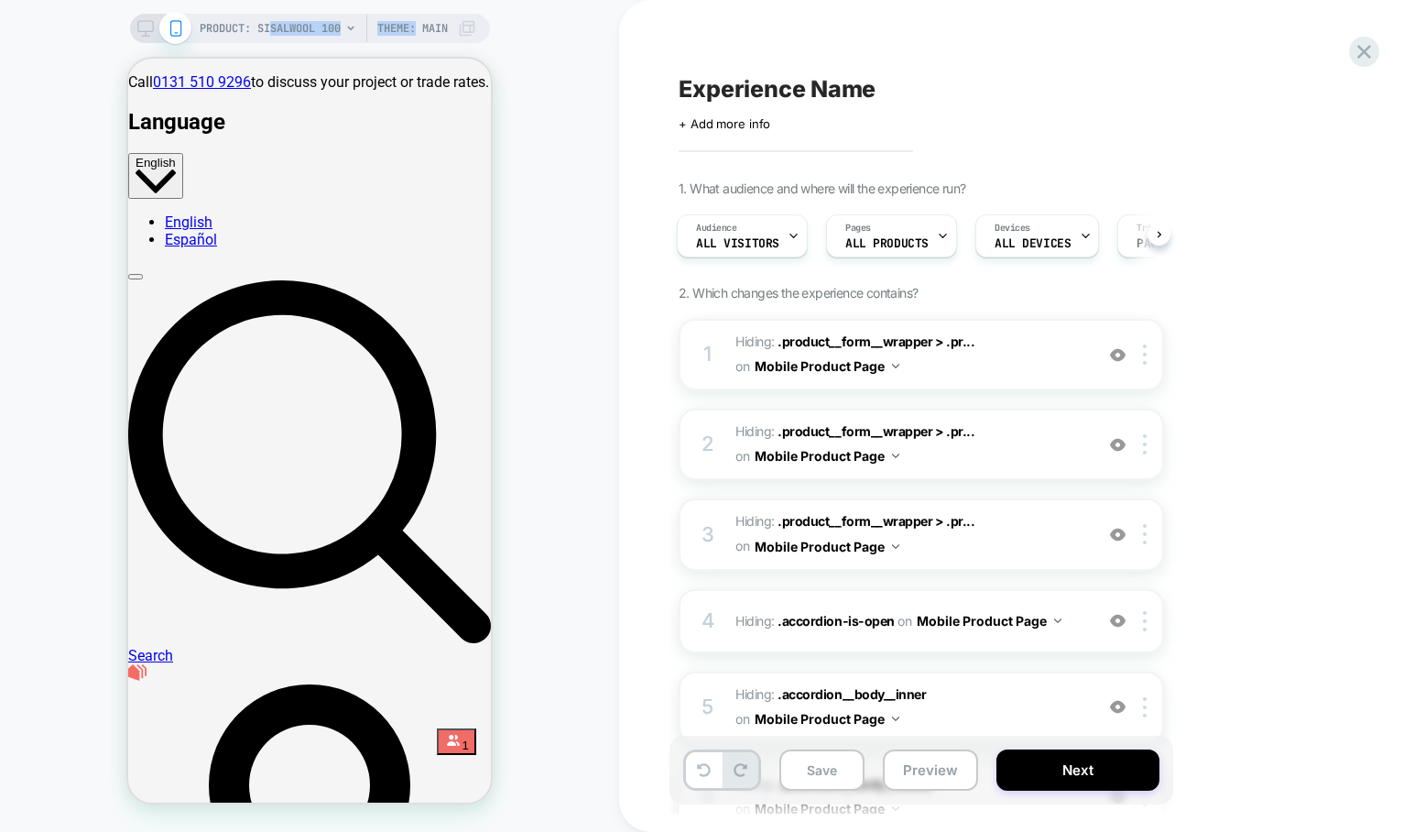
drag, startPoint x: 271, startPoint y: 24, endPoint x: 200, endPoint y: 31, distance: 71.8
click at [392, 34] on div "PRODUCT: Sisalwool 100 Theme: MAIN" at bounding box center [338, 28] width 277 height 29
click at [141, 28] on icon at bounding box center [145, 28] width 16 height 16
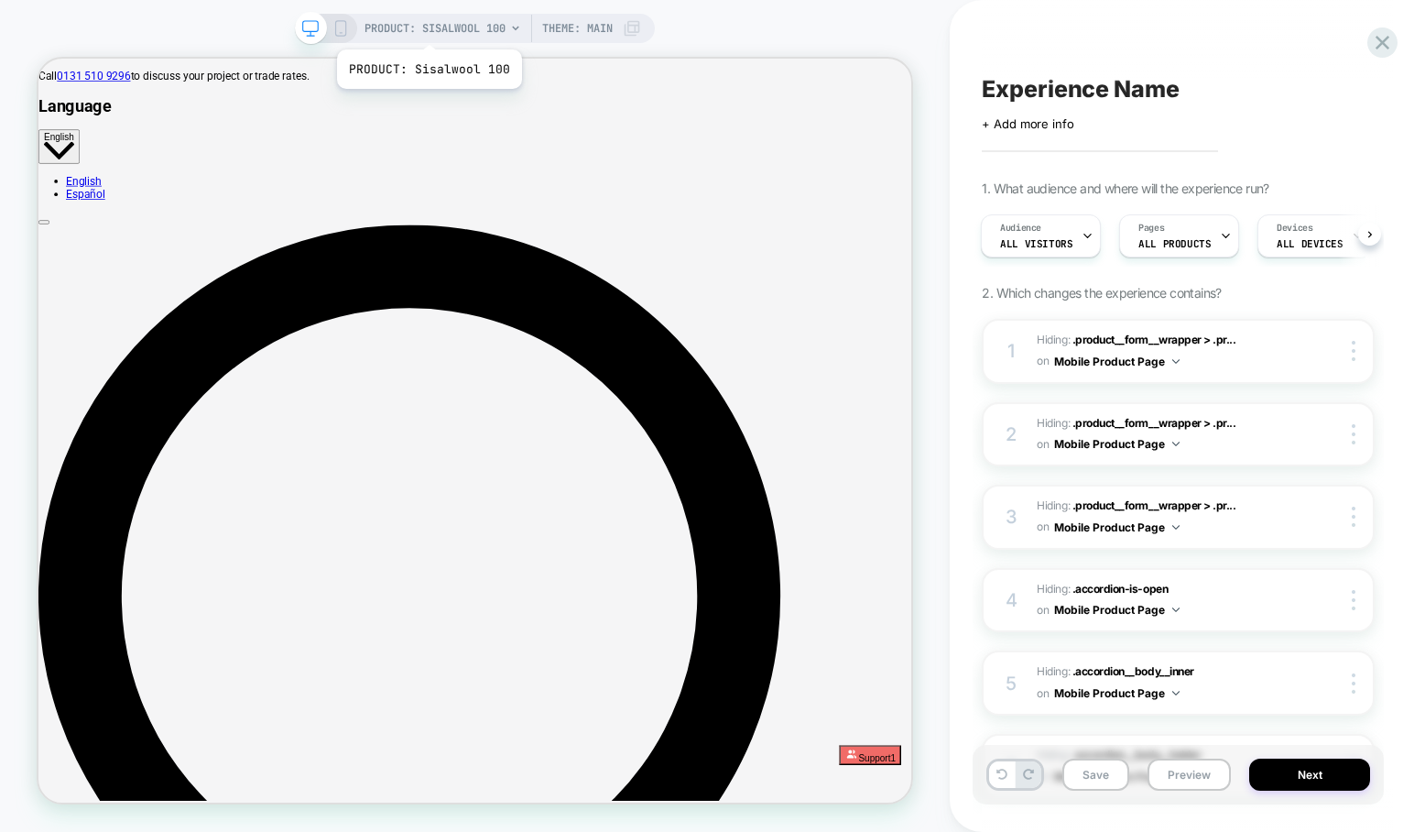
click at [428, 27] on span "PRODUCT: Sisalwool 100" at bounding box center [434, 28] width 141 height 29
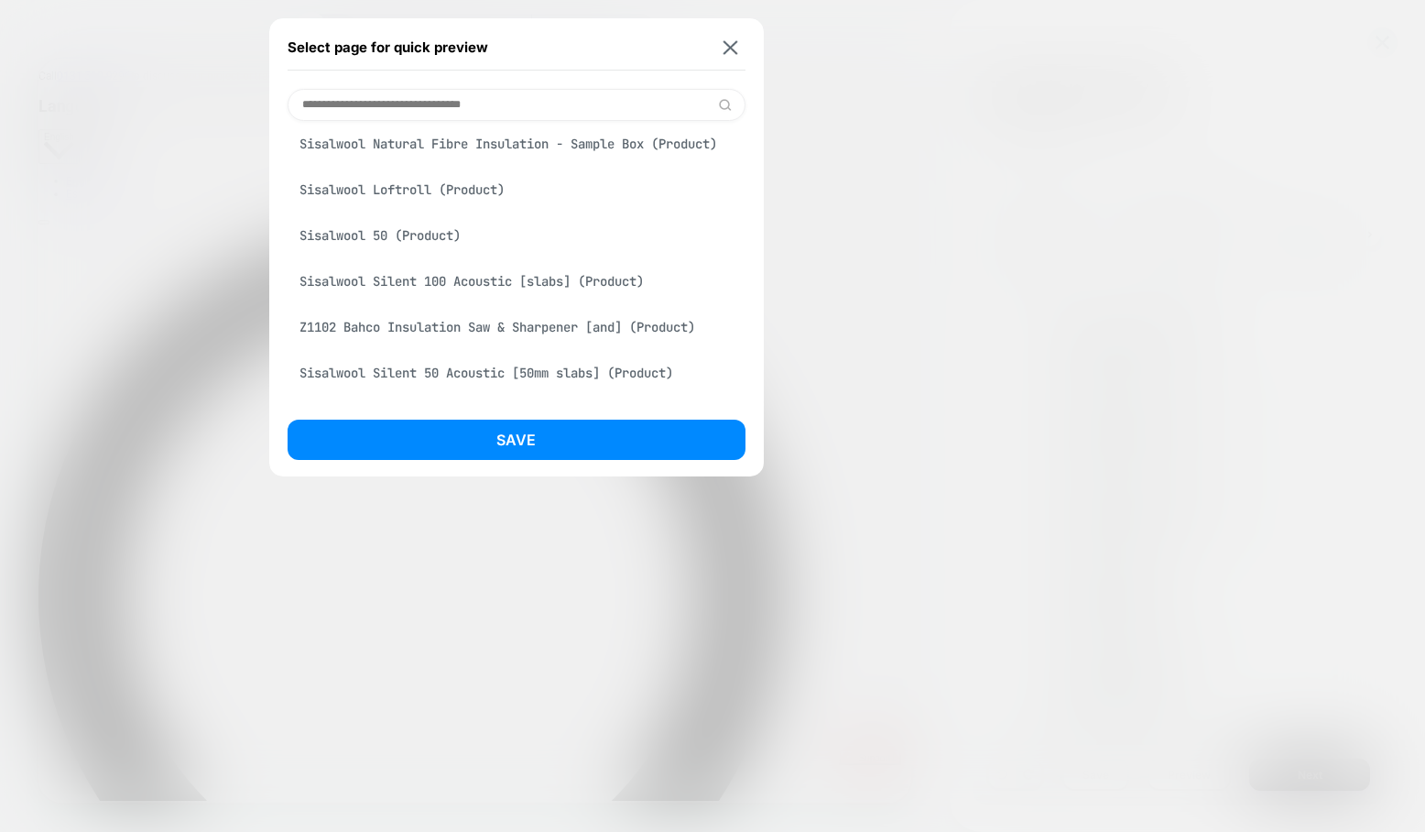
scroll to position [92, 0]
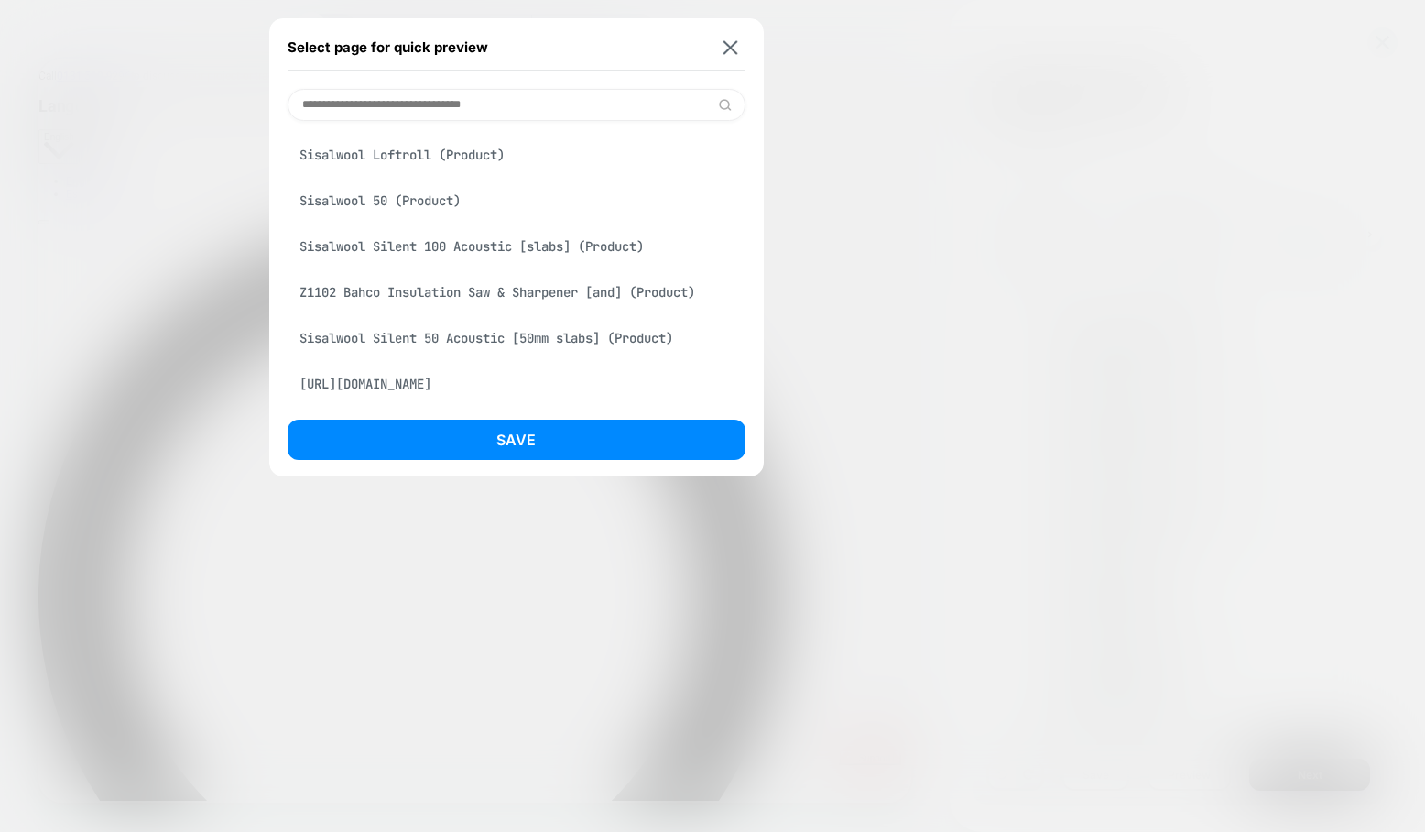
click at [374, 212] on div "Sisalwool 50 (Product)" at bounding box center [517, 200] width 458 height 35
click at [437, 460] on div "Save" at bounding box center [517, 444] width 458 height 50
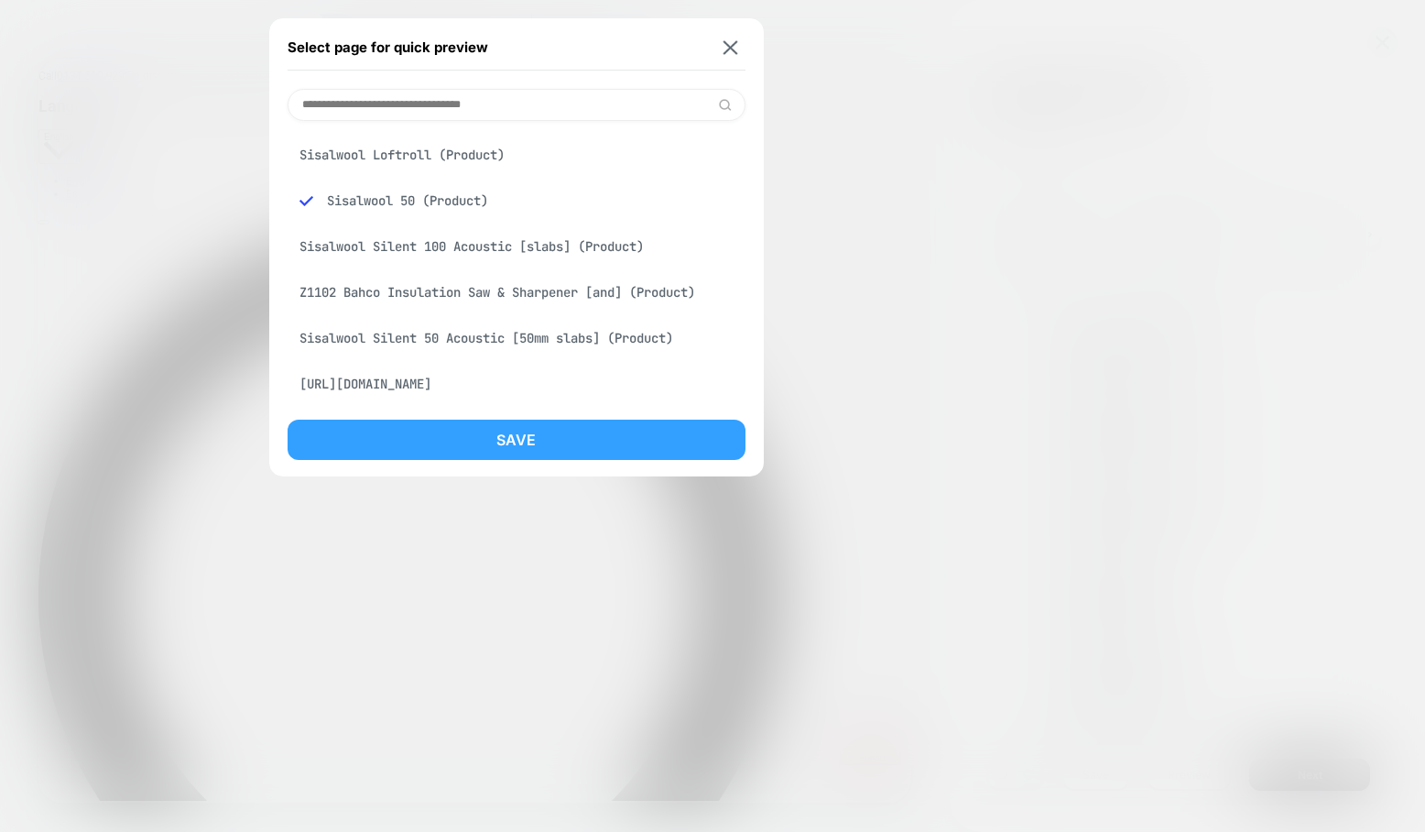
click at [496, 435] on button "Save" at bounding box center [517, 439] width 458 height 40
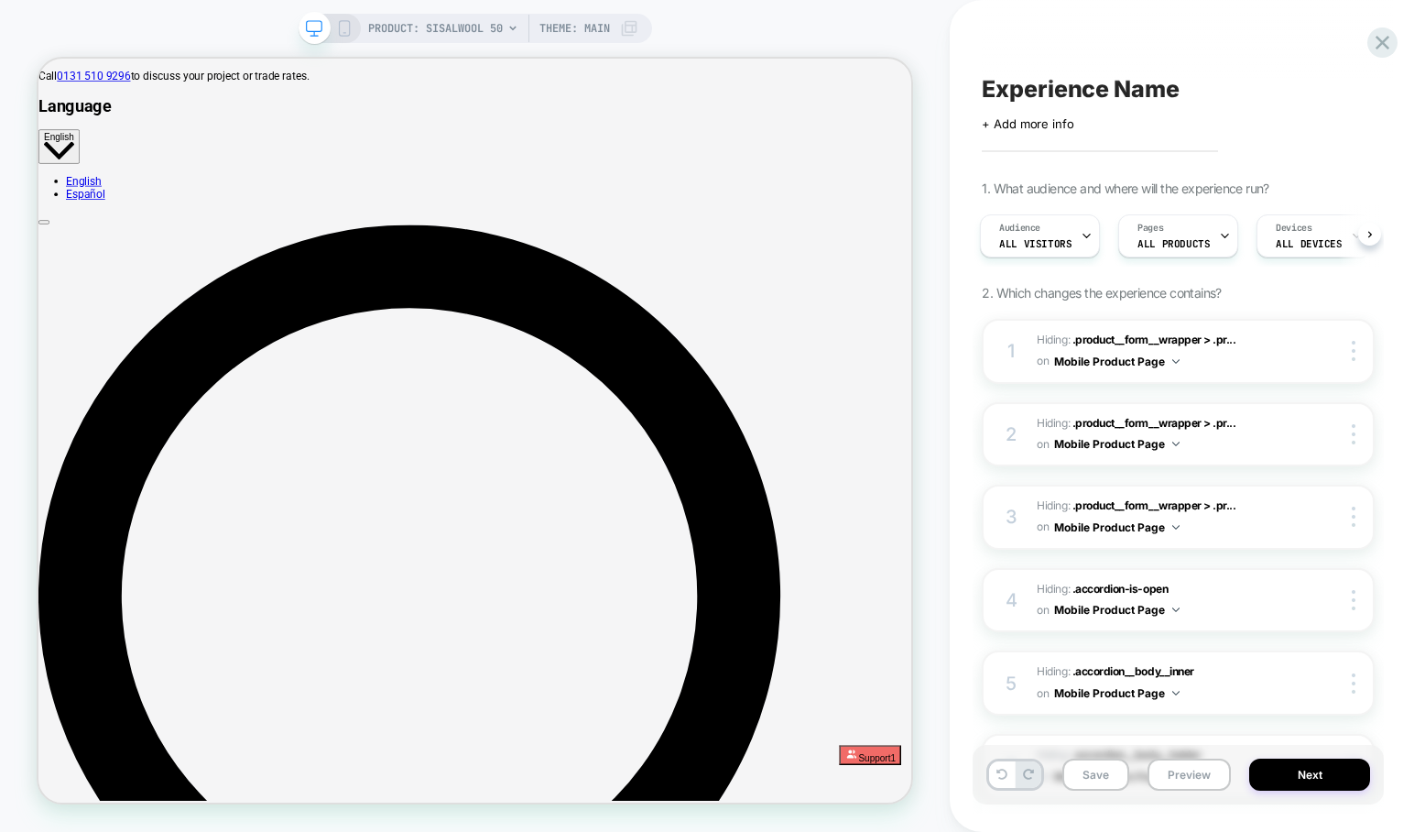
scroll to position [0, 0]
click at [338, 31] on icon at bounding box center [344, 28] width 16 height 16
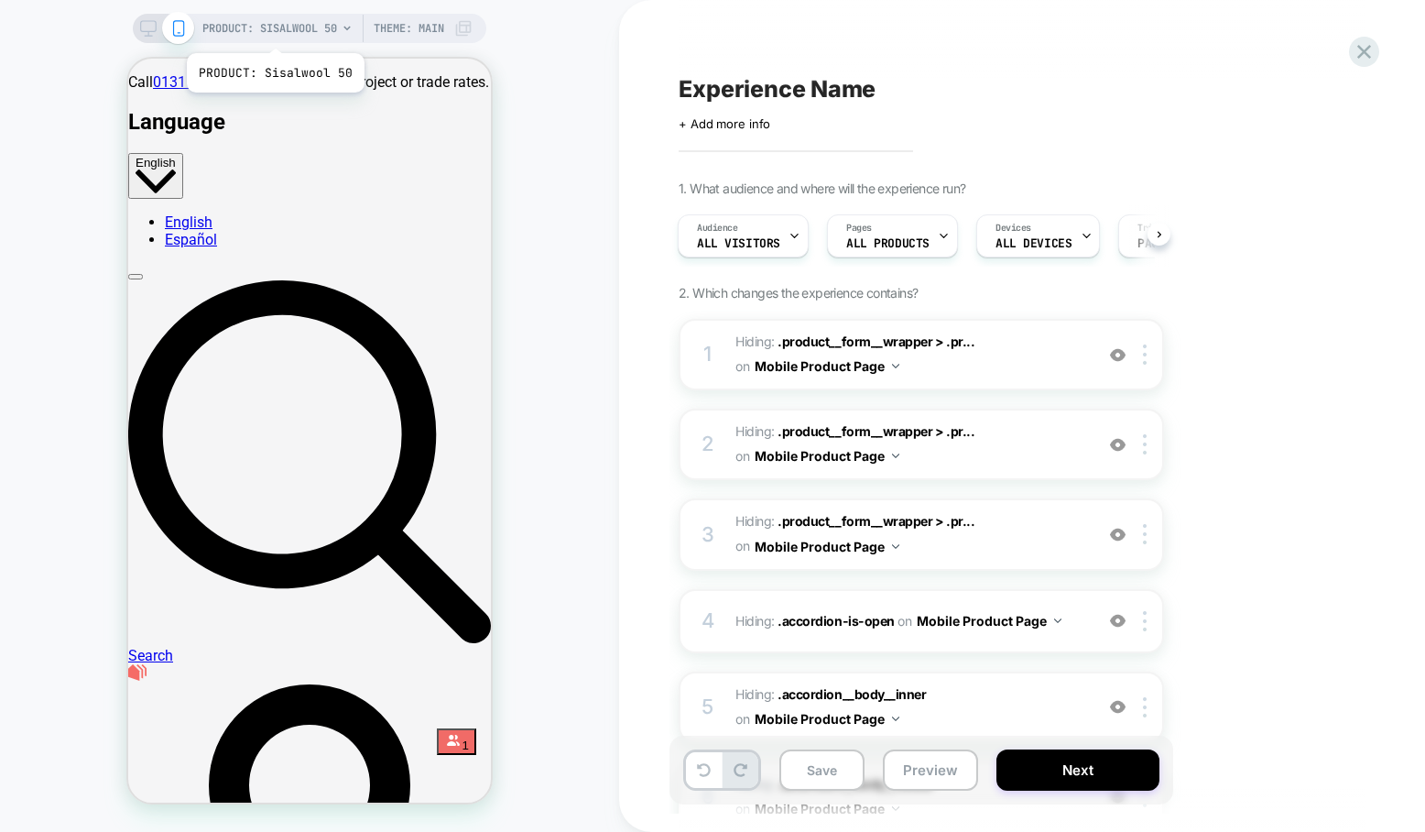
click at [274, 30] on span "PRODUCT: Sisalwool 50" at bounding box center [269, 28] width 135 height 29
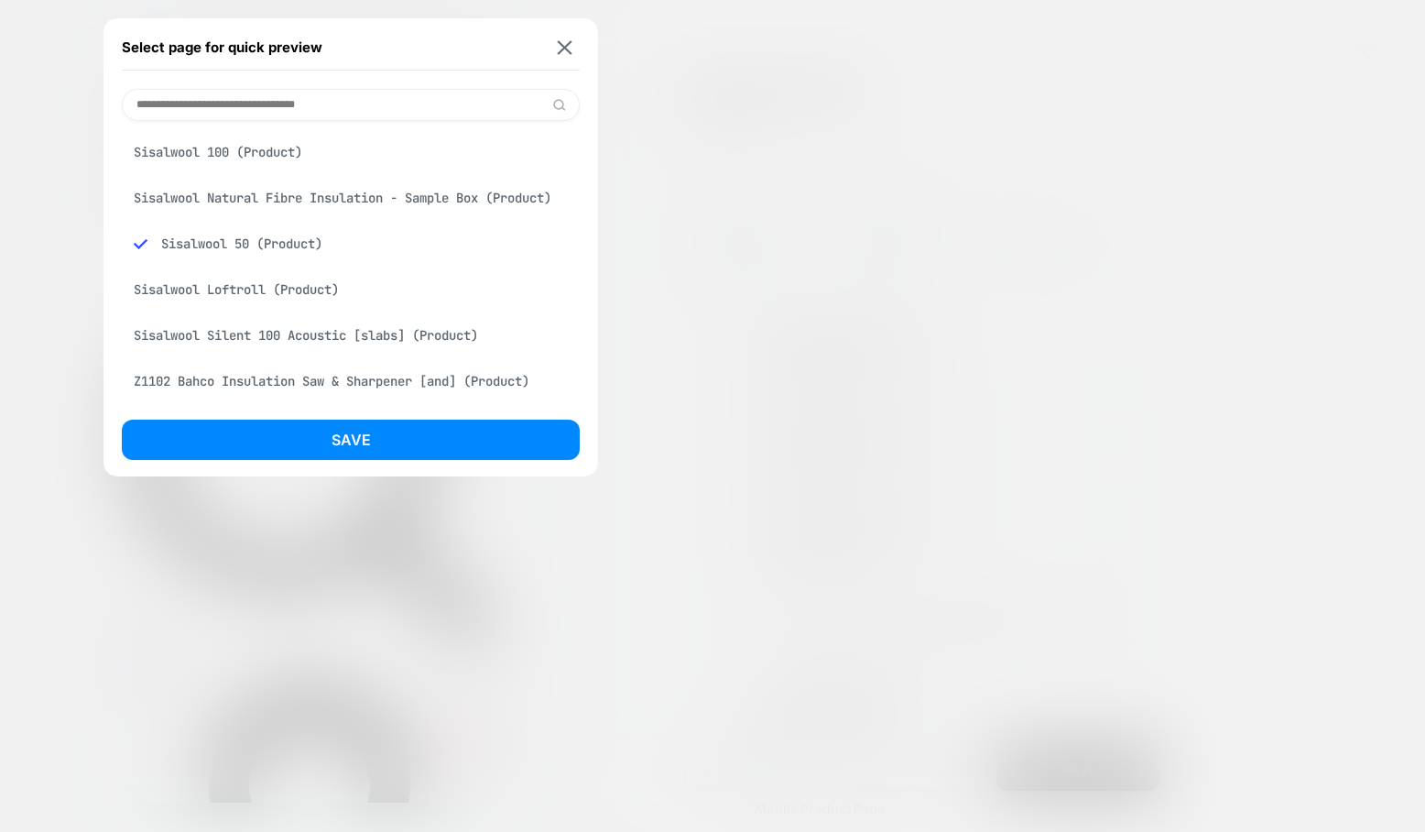
click at [268, 146] on div "Sisalwool 100 (Product)" at bounding box center [351, 152] width 458 height 35
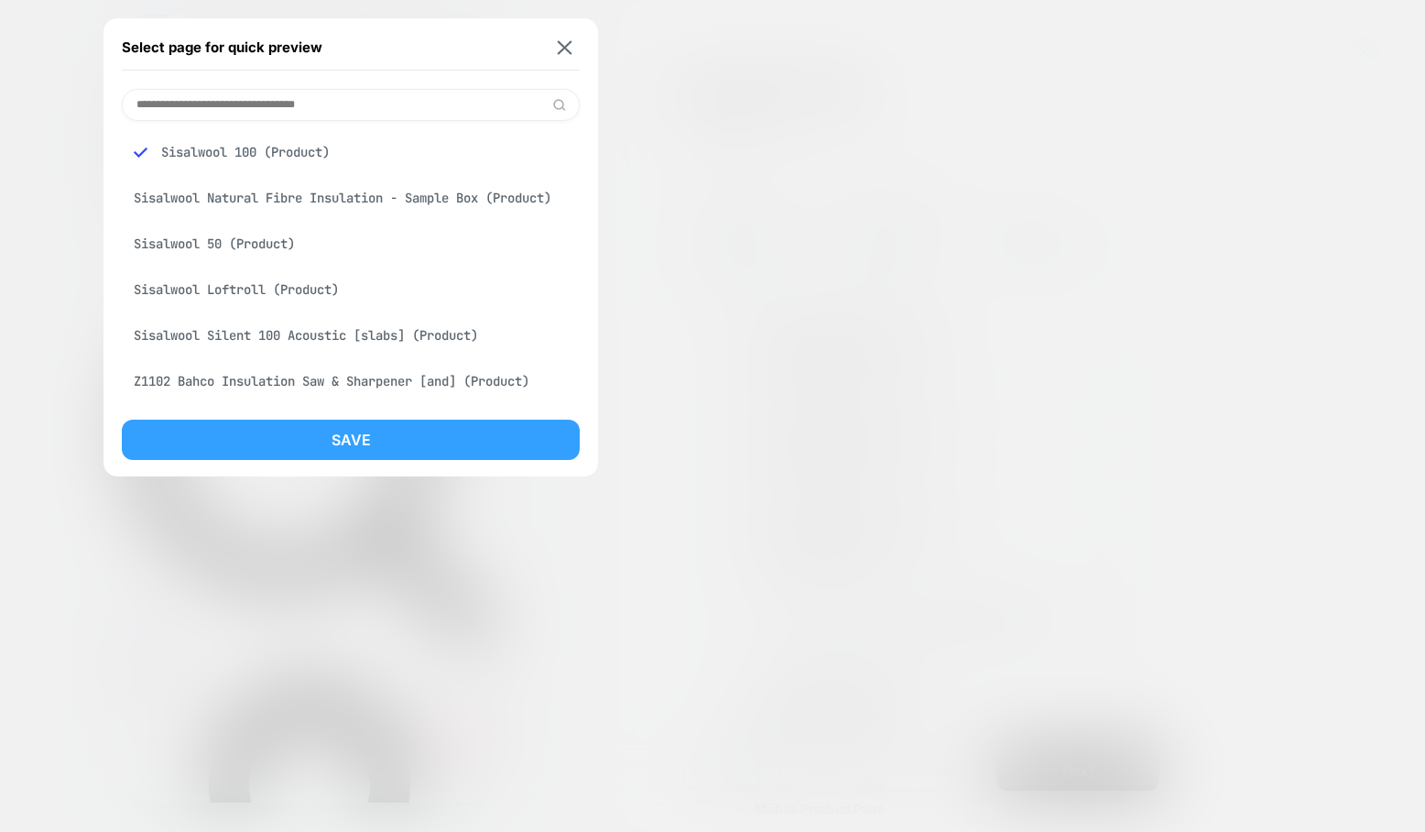
click at [395, 451] on button "Save" at bounding box center [351, 439] width 458 height 40
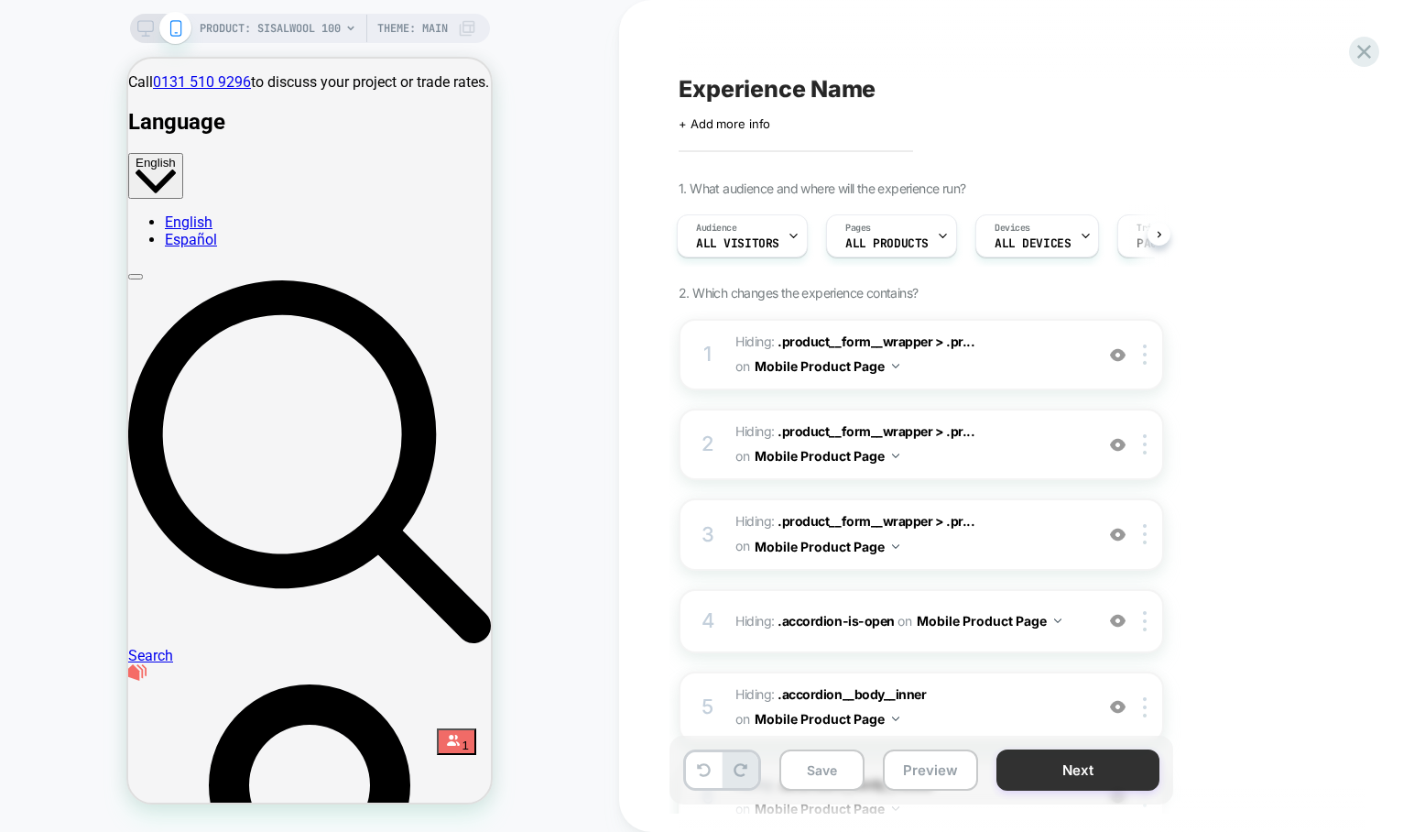
click at [1081, 769] on button "Next" at bounding box center [1077, 769] width 163 height 41
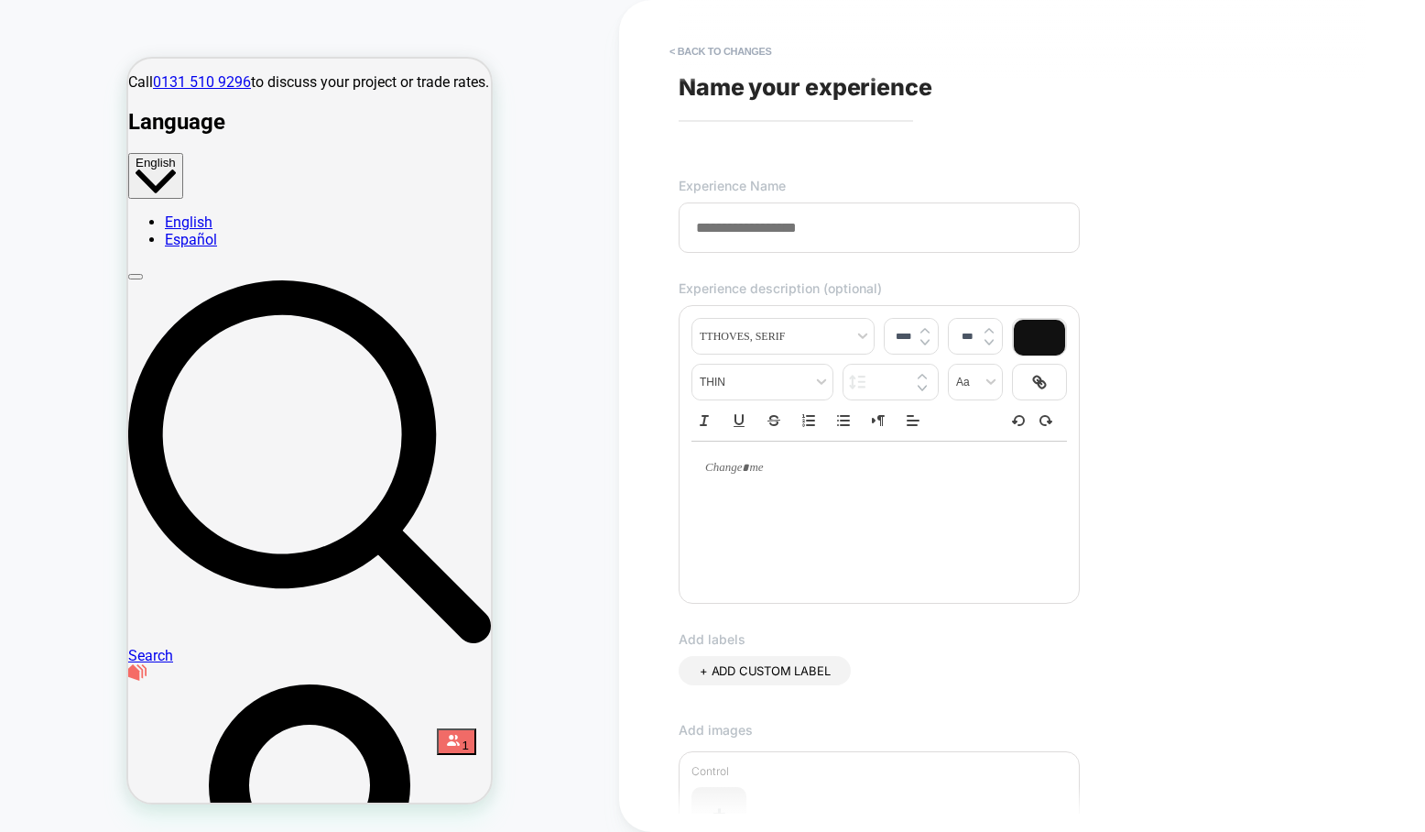
click at [734, 83] on span "Name your experience" at bounding box center [806, 86] width 254 height 27
drag, startPoint x: 790, startPoint y: 83, endPoint x: 854, endPoint y: 98, distance: 64.9
click at [792, 87] on span "Name your experience" at bounding box center [806, 86] width 254 height 27
drag, startPoint x: 855, startPoint y: 83, endPoint x: 694, endPoint y: 84, distance: 161.2
click at [734, 85] on span "Name your experience" at bounding box center [806, 86] width 254 height 27
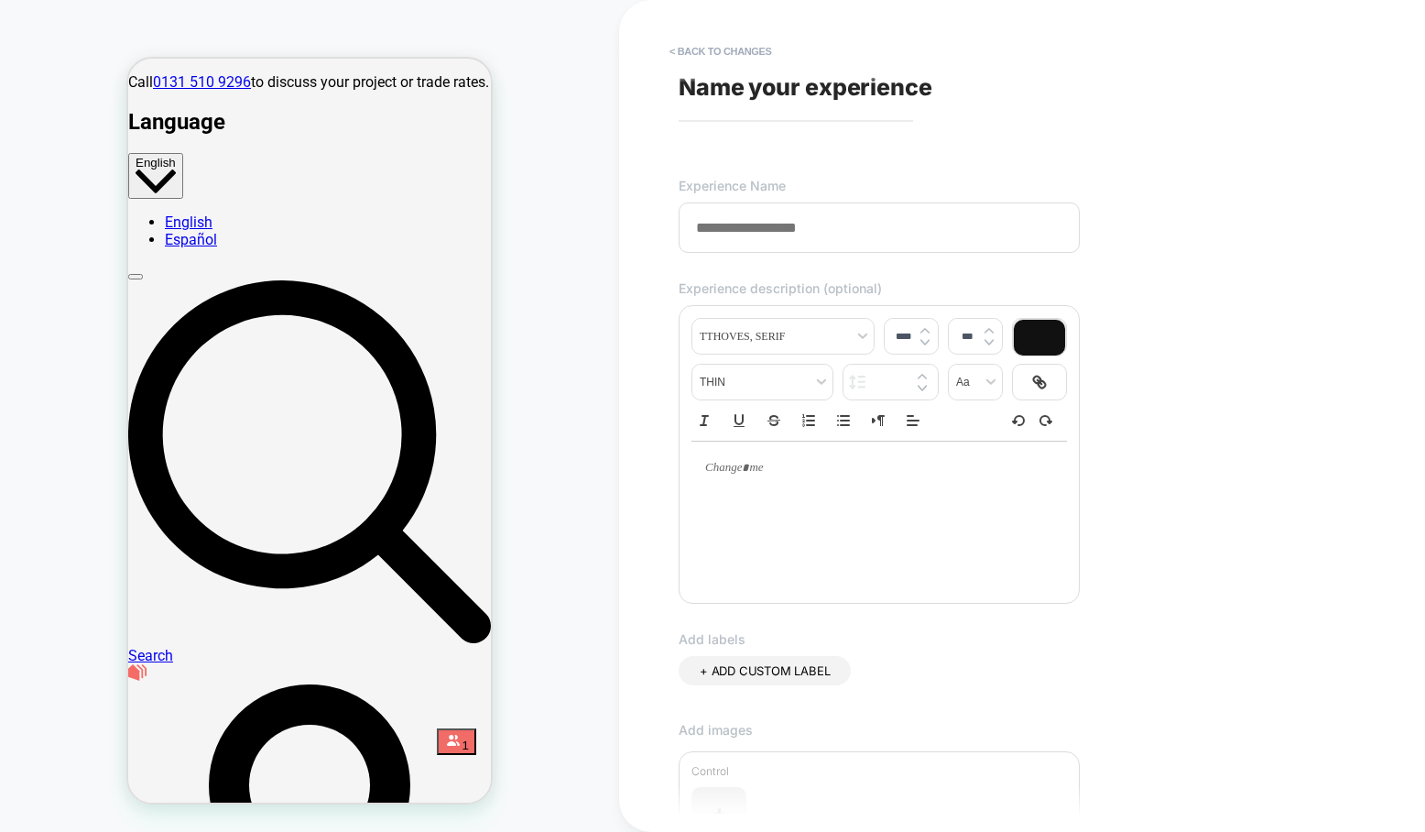
click at [687, 95] on span "Name your experience" at bounding box center [806, 86] width 254 height 27
click at [746, 88] on span "Name your experience" at bounding box center [806, 86] width 254 height 27
drag, startPoint x: 767, startPoint y: 103, endPoint x: 756, endPoint y: 90, distance: 17.0
click at [767, 103] on div "**********" at bounding box center [1012, 415] width 687 height 795
click at [736, 73] on span "Name your experience" at bounding box center [806, 86] width 254 height 27
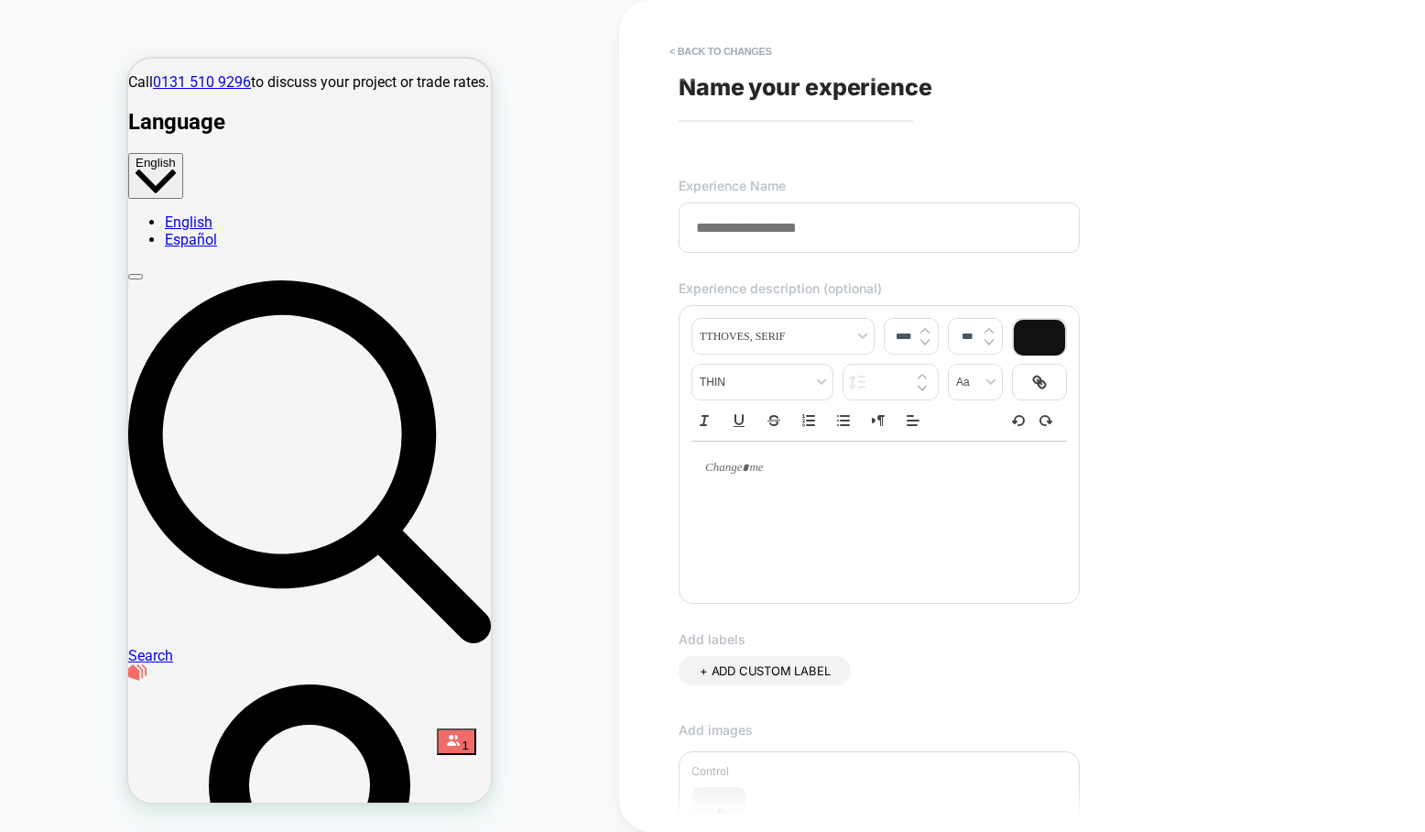
drag, startPoint x: 737, startPoint y: 81, endPoint x: 727, endPoint y: 133, distance: 53.2
click at [734, 86] on span "Name your experience" at bounding box center [806, 86] width 254 height 27
click at [705, 238] on input at bounding box center [879, 227] width 401 height 50
click at [962, 226] on input "**********" at bounding box center [879, 227] width 401 height 50
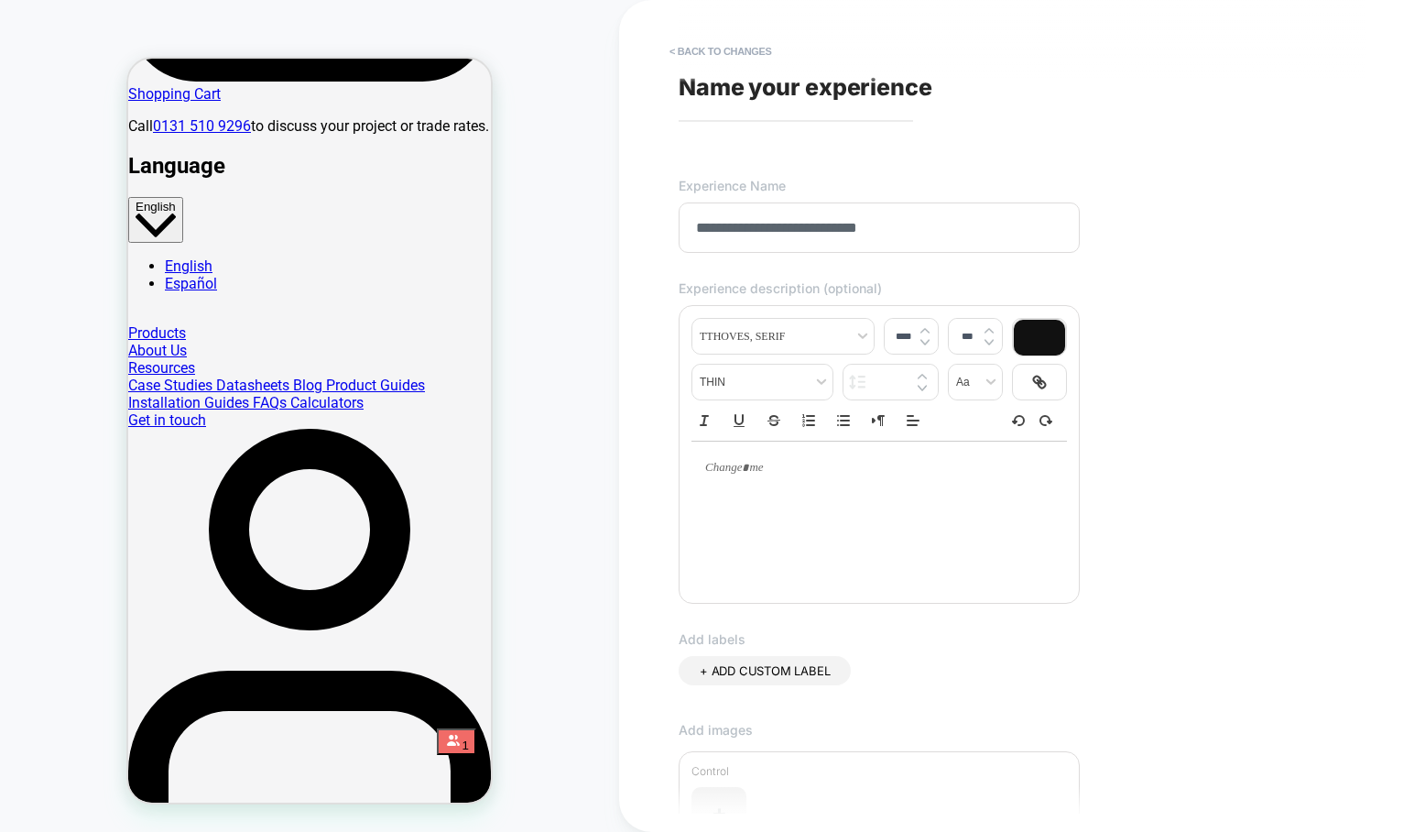
scroll to position [1617, 0]
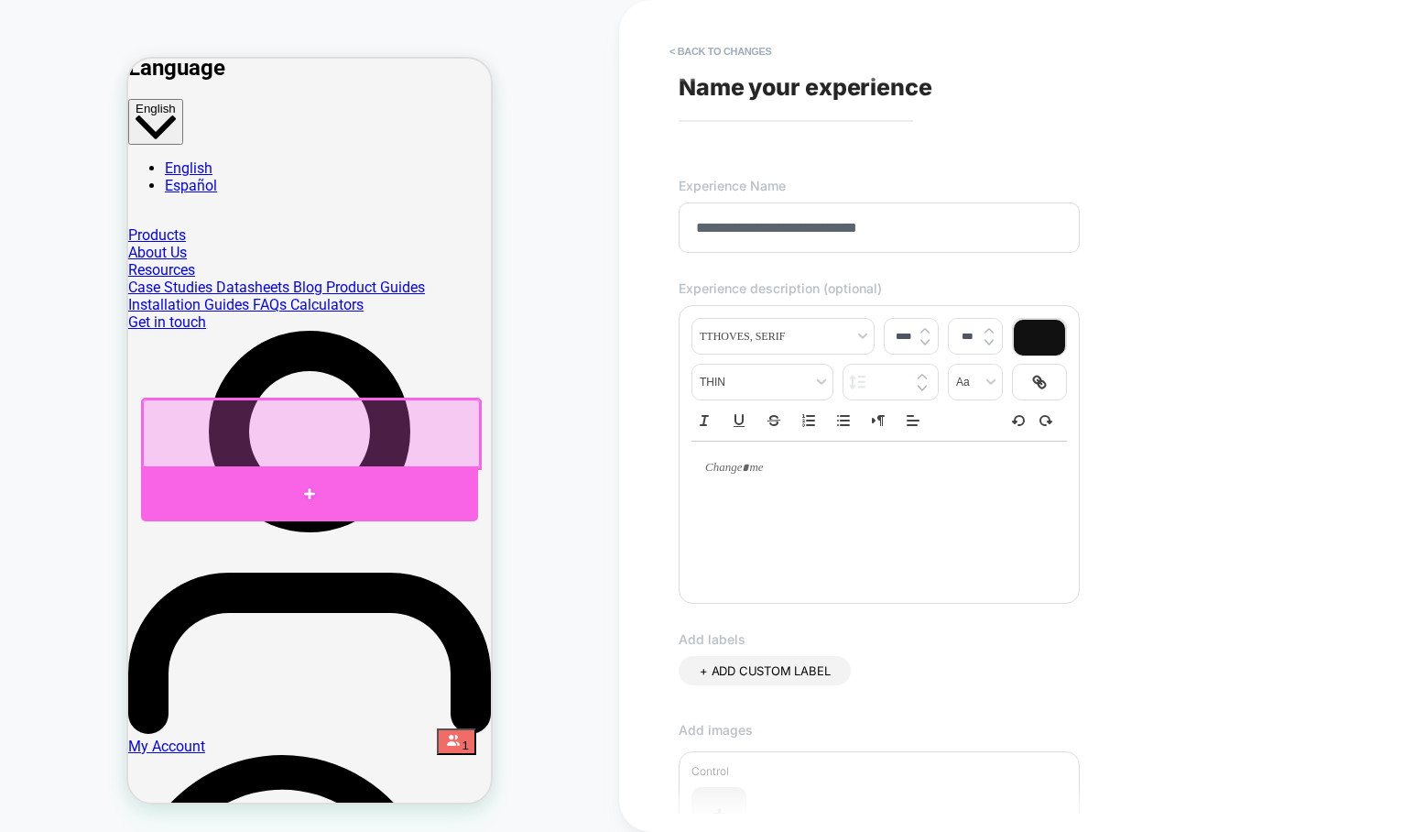
type input "**********"
click at [300, 486] on div at bounding box center [309, 493] width 336 height 55
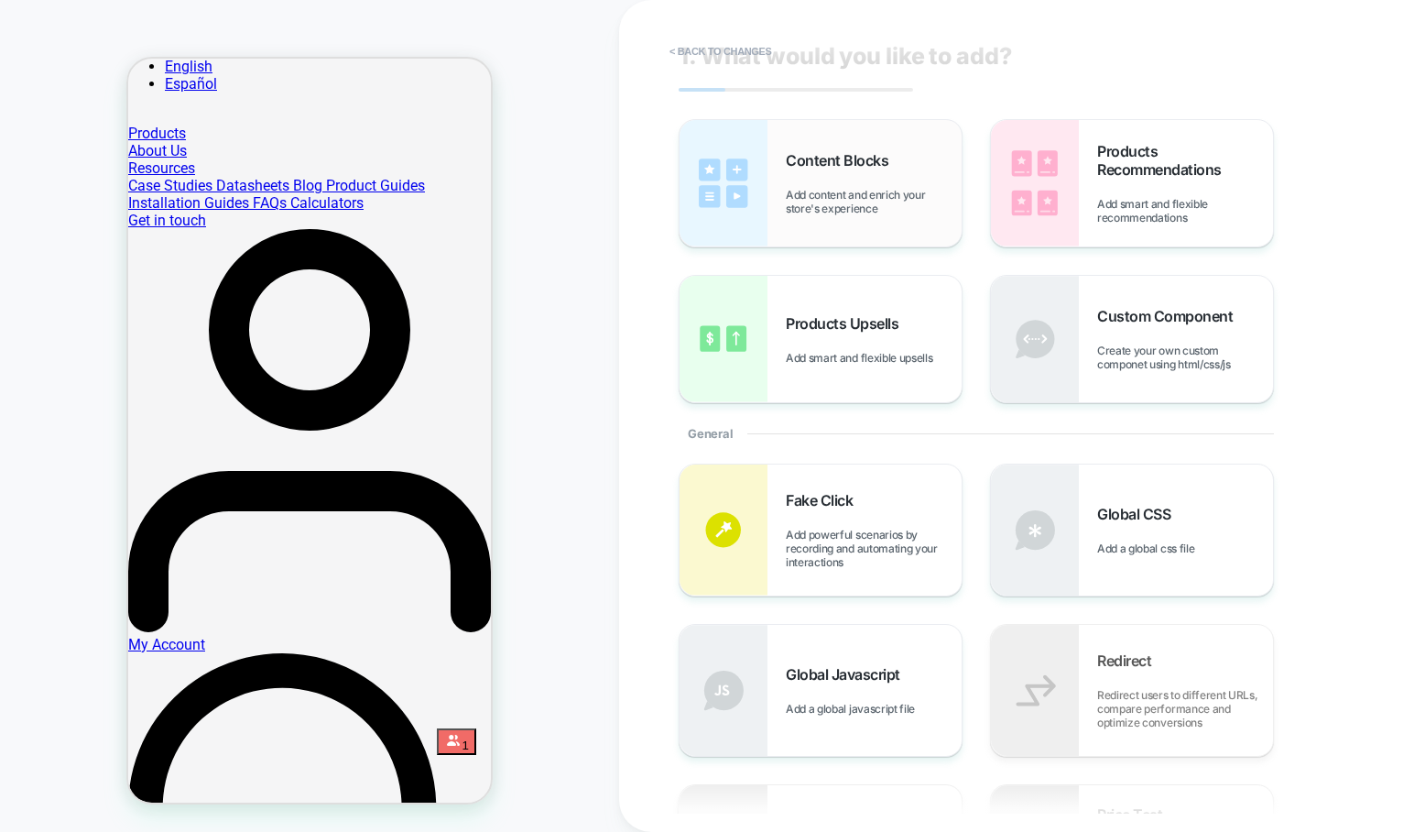
scroll to position [34, 0]
click at [847, 181] on div "Content Blocks Add content and enrich your store's experience" at bounding box center [874, 180] width 176 height 64
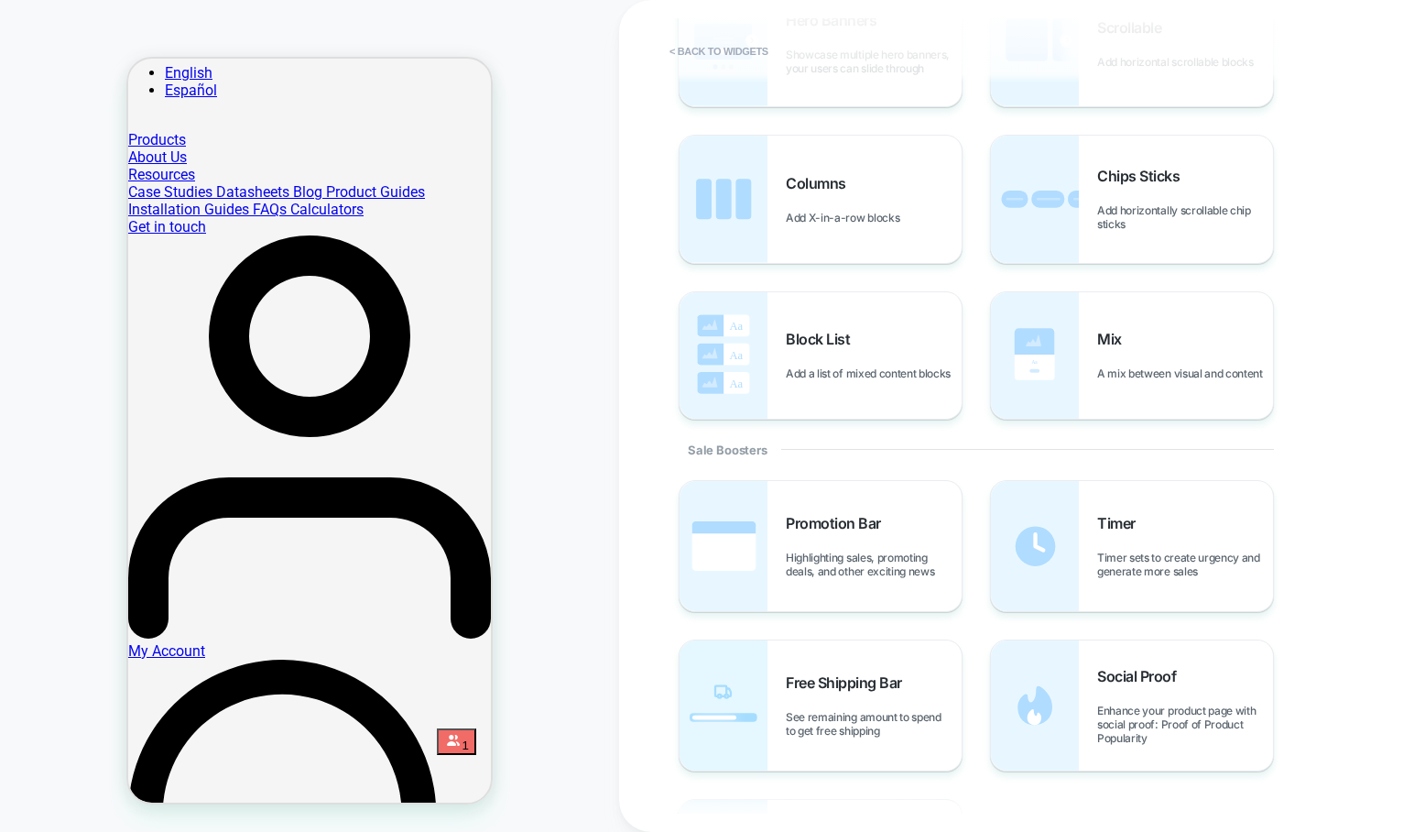
scroll to position [0, 0]
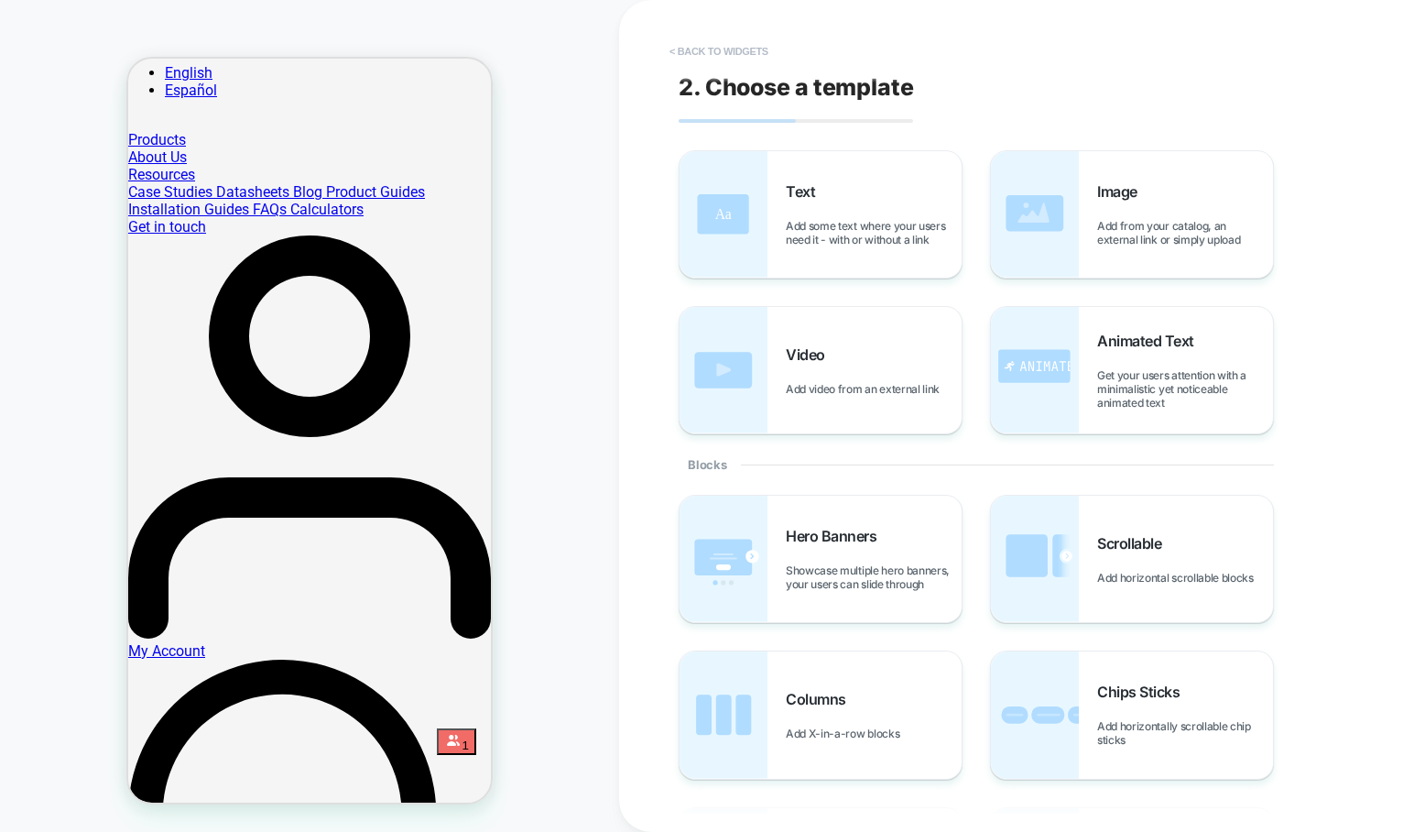
click at [723, 41] on button "< Back to widgets" at bounding box center [718, 51] width 117 height 29
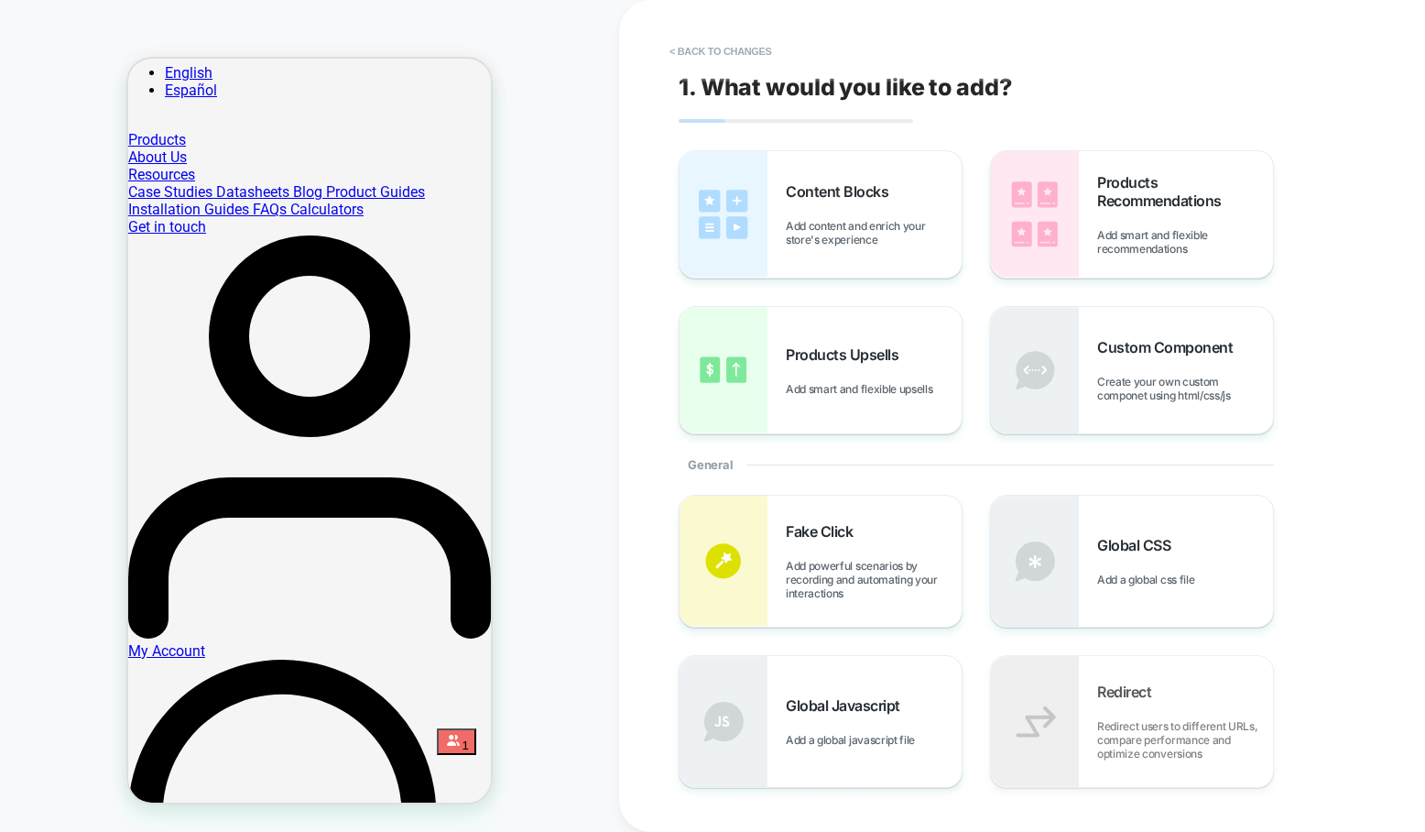
scroll to position [1702, 0]
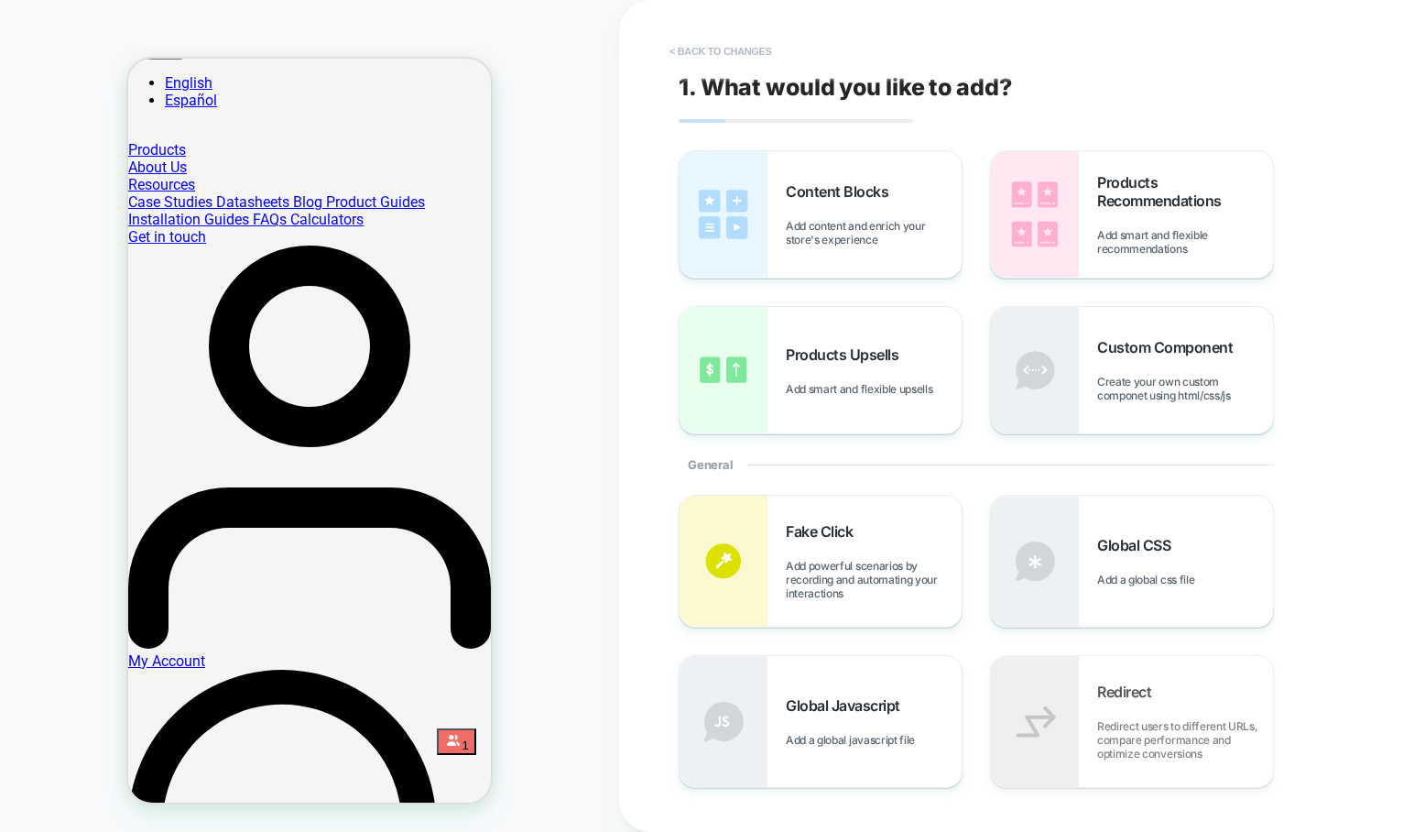
click at [724, 42] on button "< Back to changes" at bounding box center [720, 51] width 121 height 29
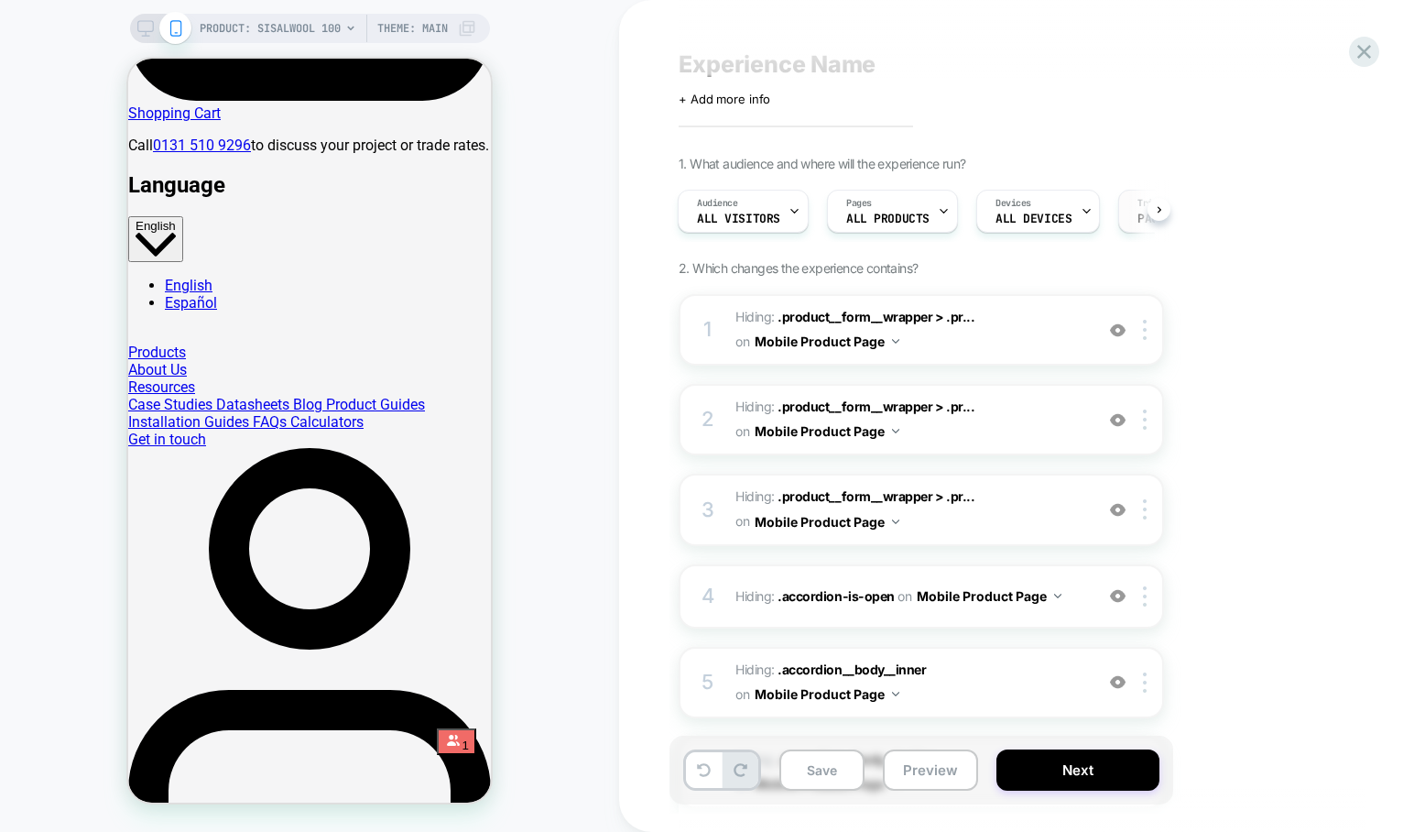
scroll to position [27, 0]
click at [1123, 332] on img at bounding box center [1118, 329] width 16 height 16
click at [1120, 331] on img at bounding box center [1118, 329] width 16 height 16
click at [1118, 423] on img at bounding box center [1118, 418] width 16 height 16
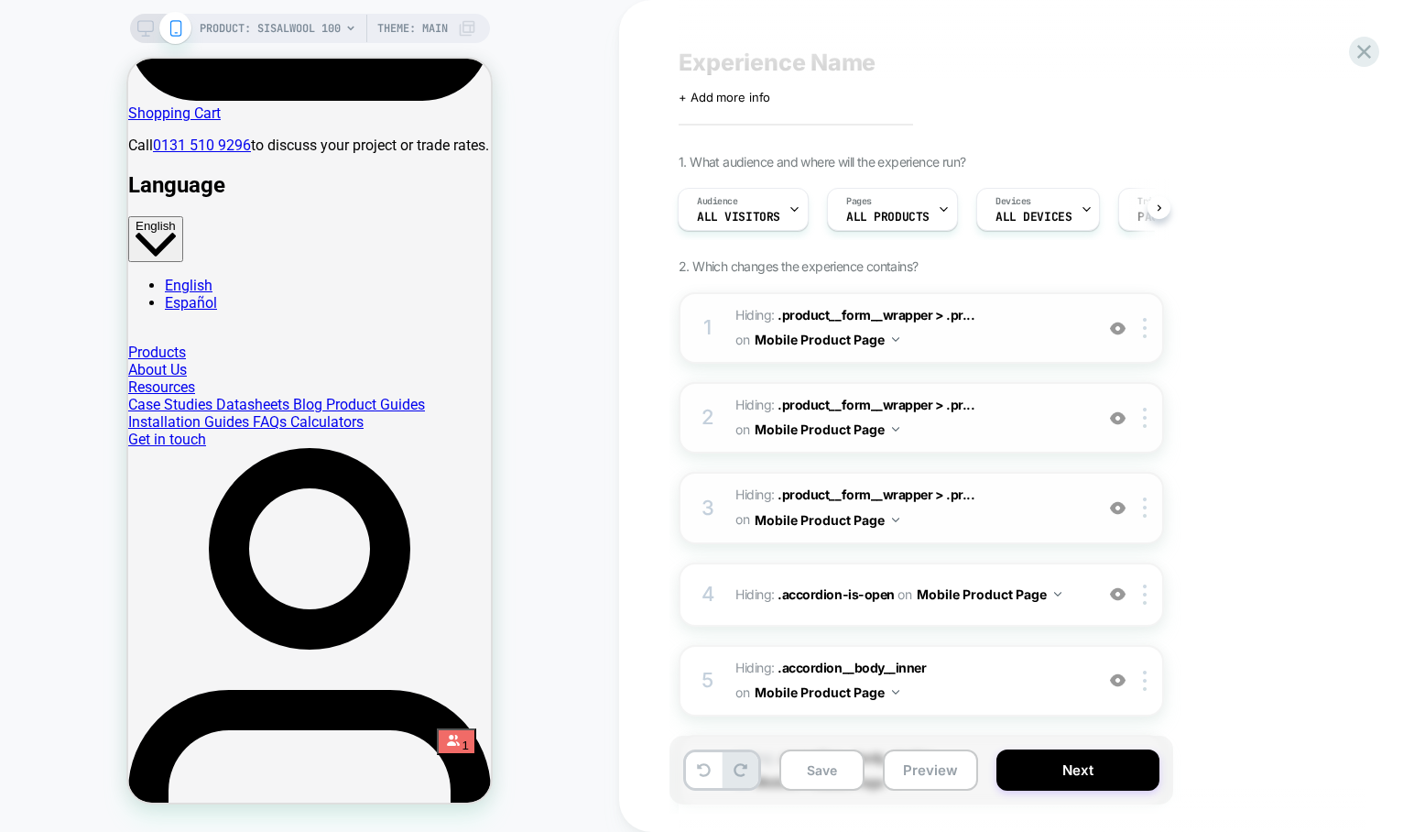
click at [1119, 507] on img at bounding box center [1118, 508] width 16 height 16
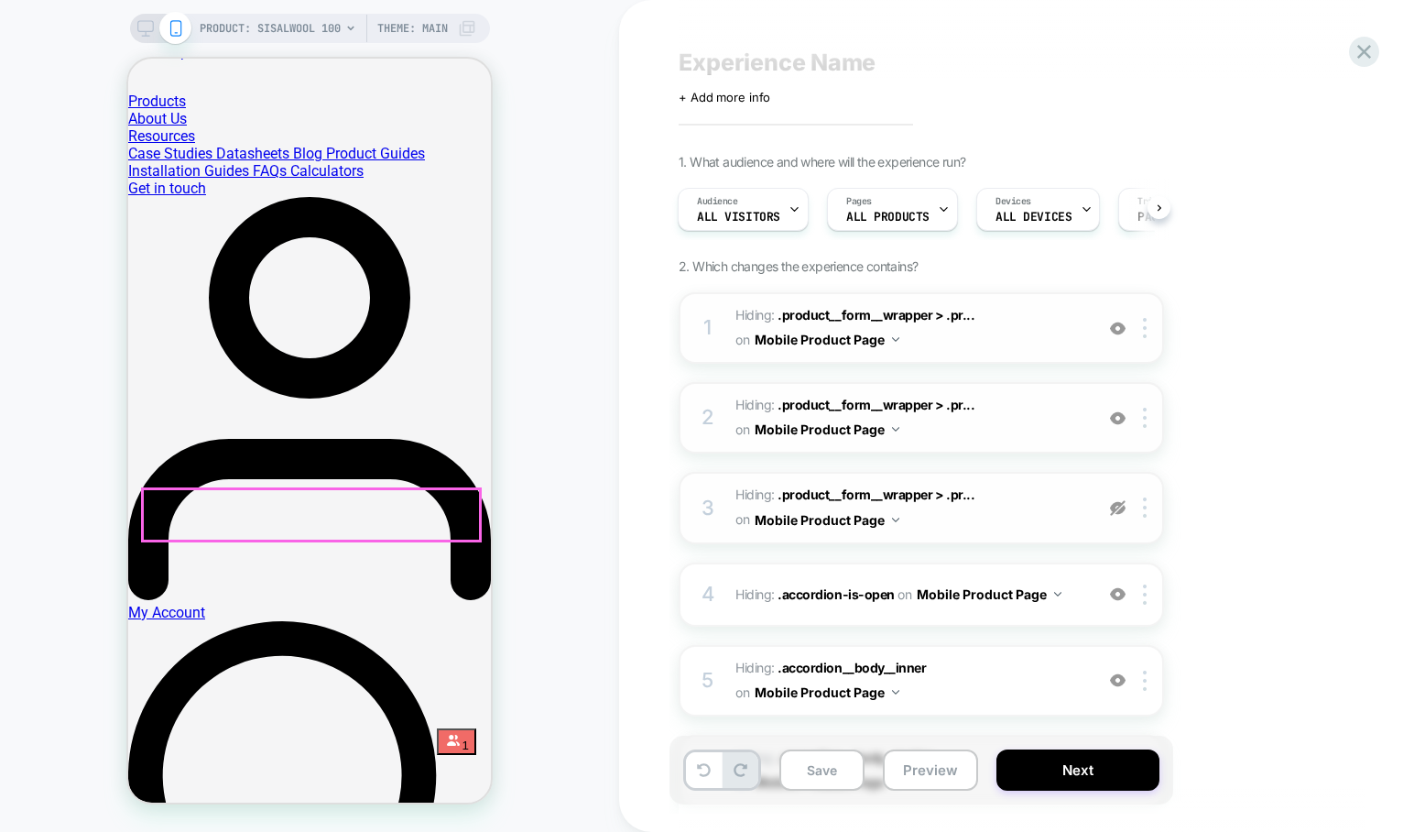
scroll to position [1753, 0]
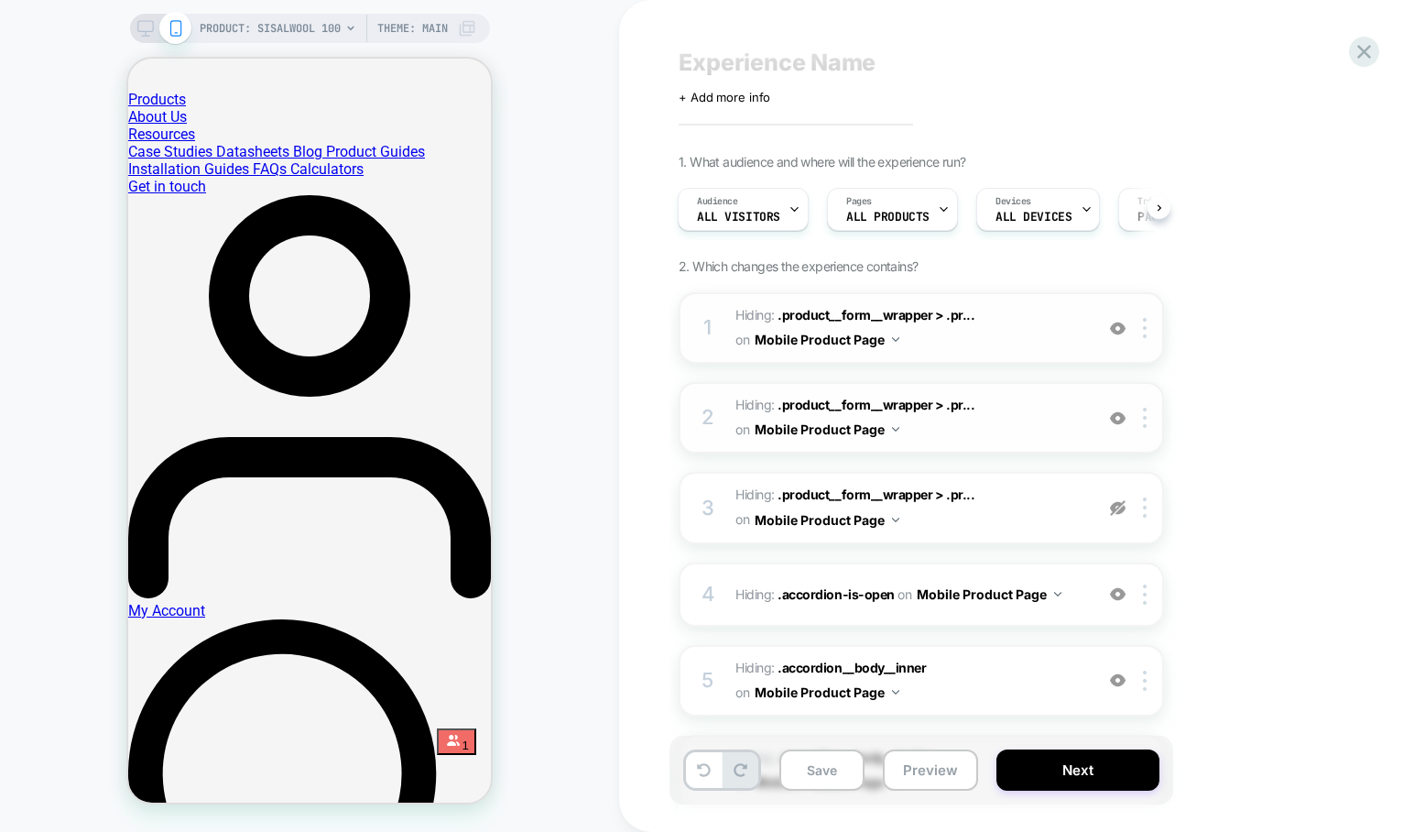
drag, startPoint x: 1115, startPoint y: 507, endPoint x: 1137, endPoint y: 557, distance: 54.5
click at [1115, 507] on img at bounding box center [1118, 508] width 16 height 16
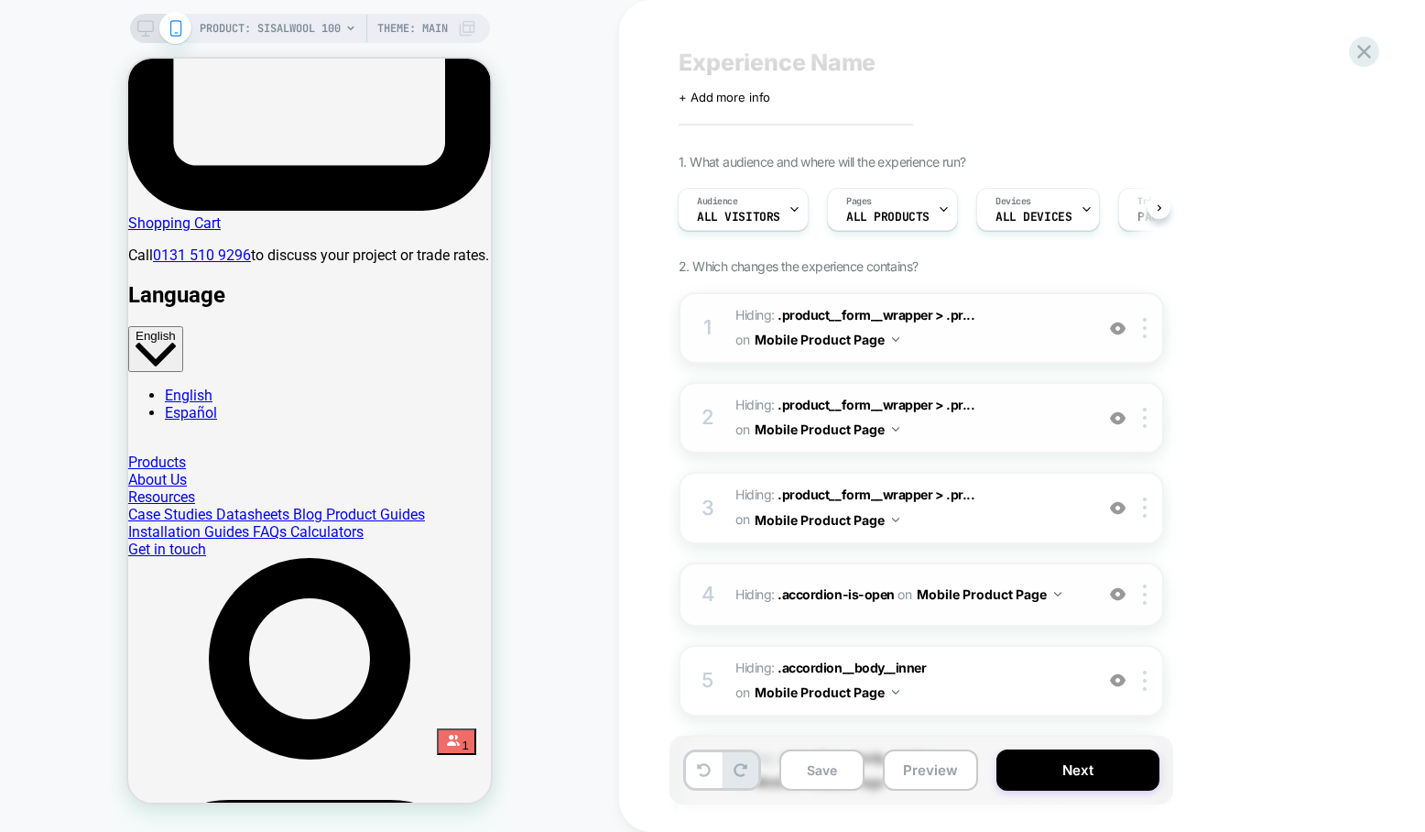
click at [1116, 593] on img at bounding box center [1118, 594] width 16 height 16
click at [1118, 685] on img at bounding box center [1118, 680] width 16 height 16
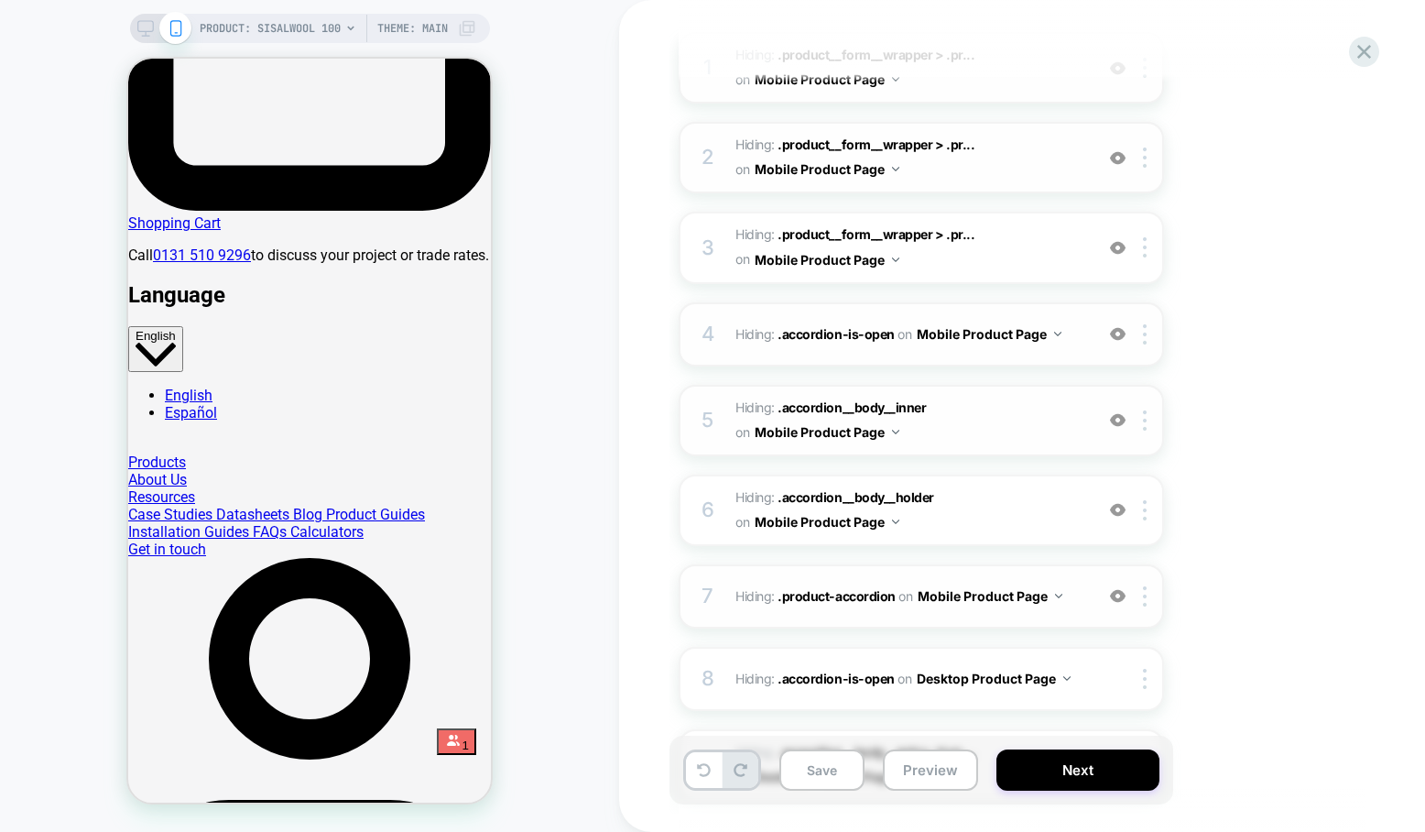
scroll to position [293, 0]
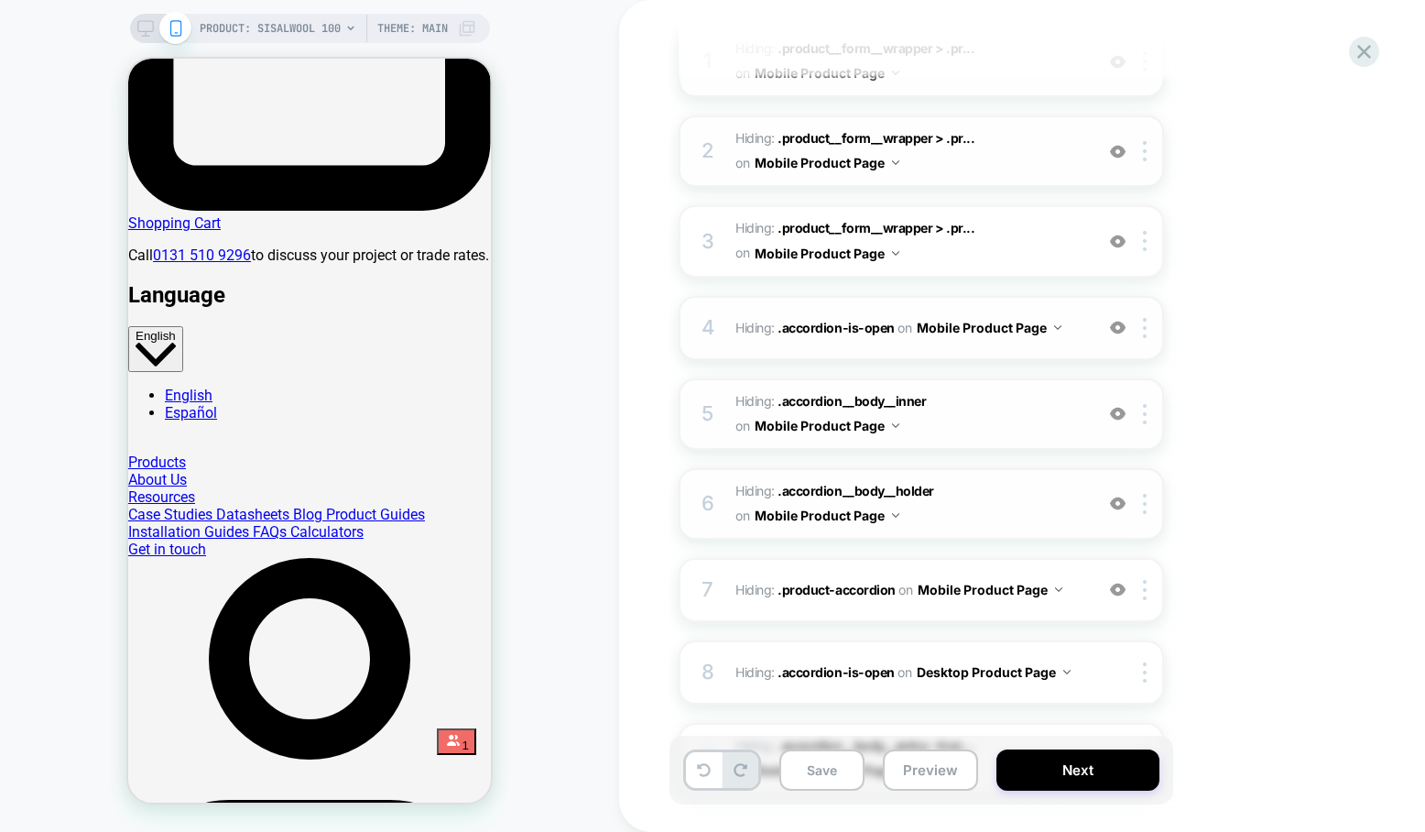
click at [1120, 503] on img at bounding box center [1118, 503] width 16 height 16
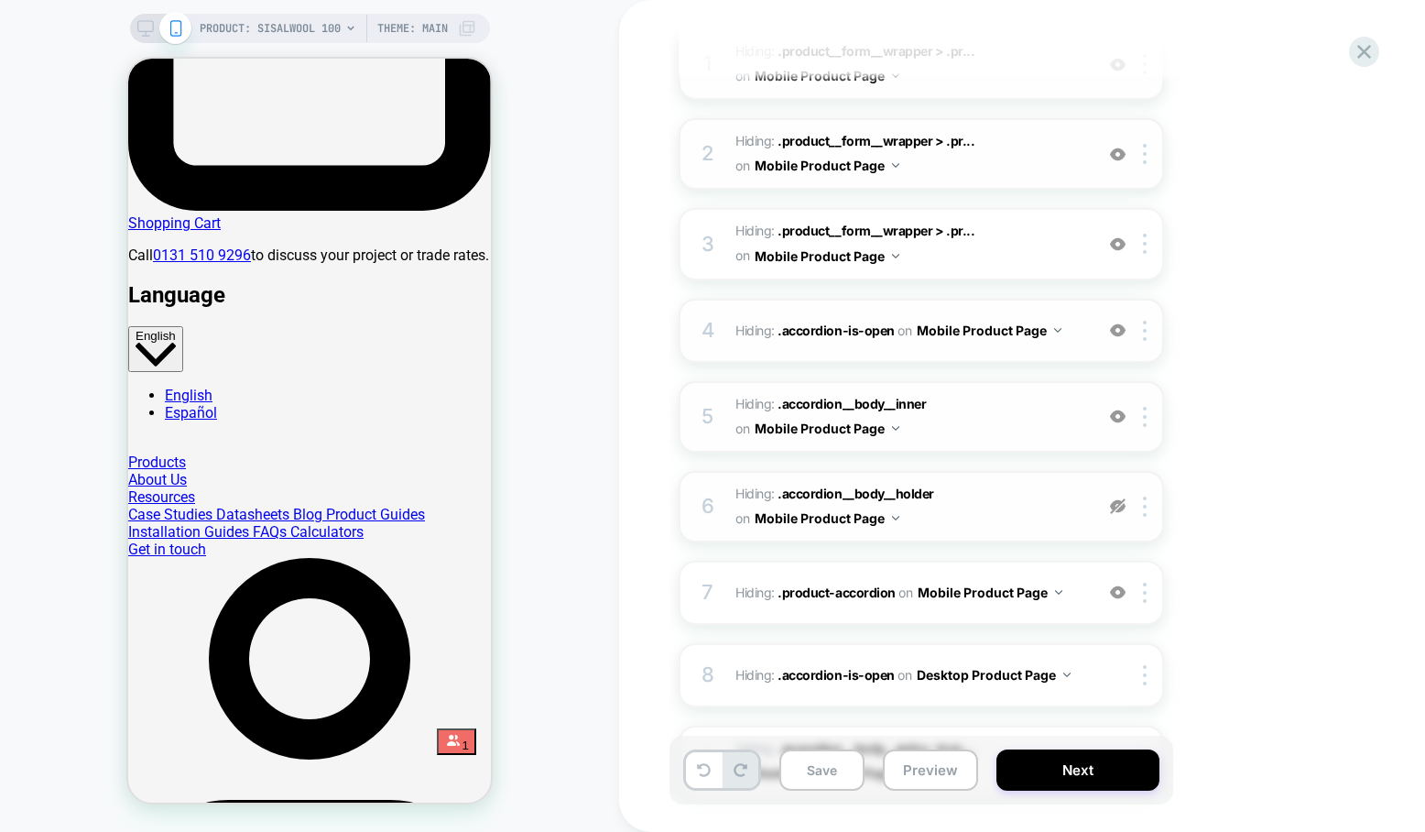
click at [1120, 503] on img at bounding box center [1118, 506] width 16 height 16
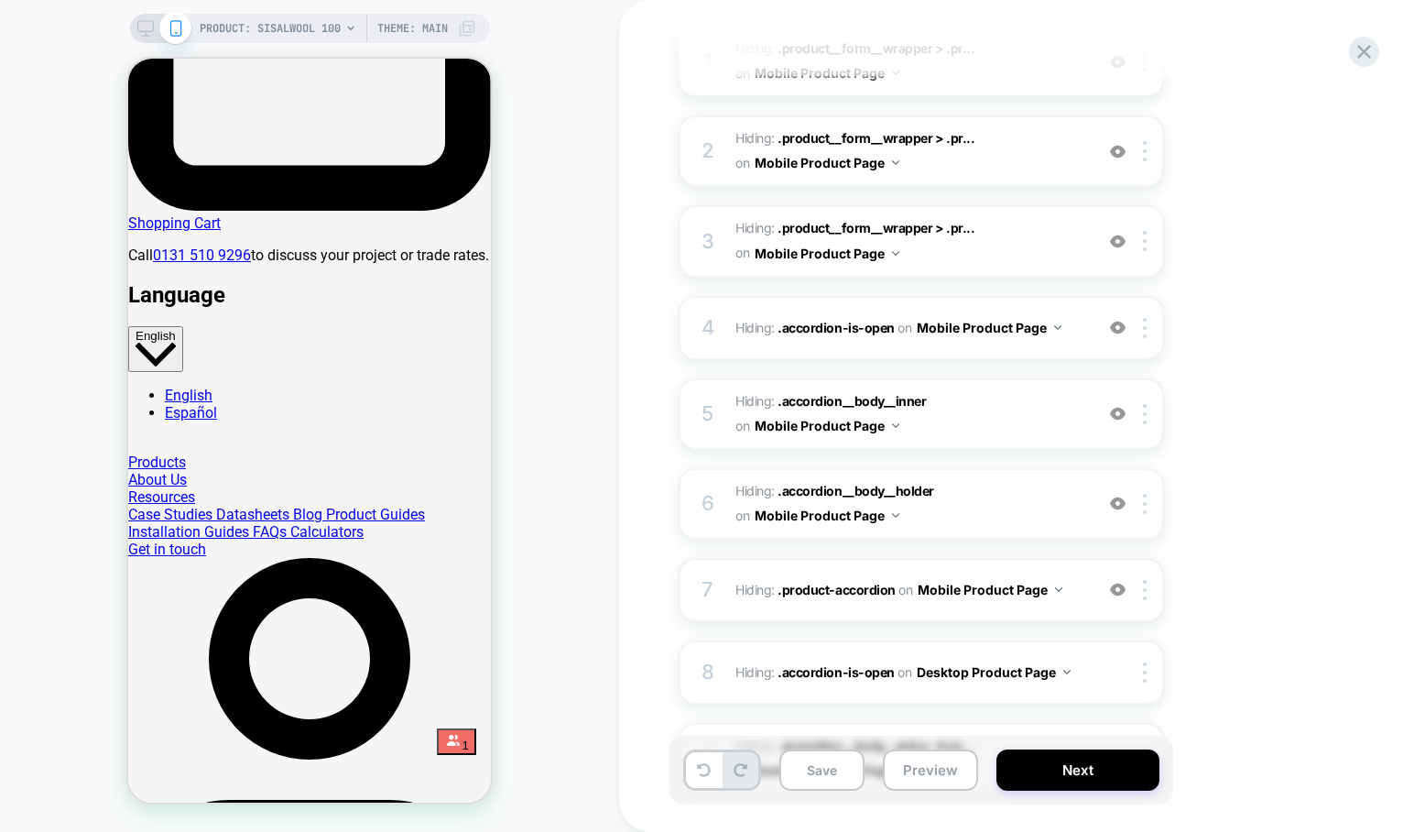
click at [1122, 588] on img at bounding box center [1118, 590] width 16 height 16
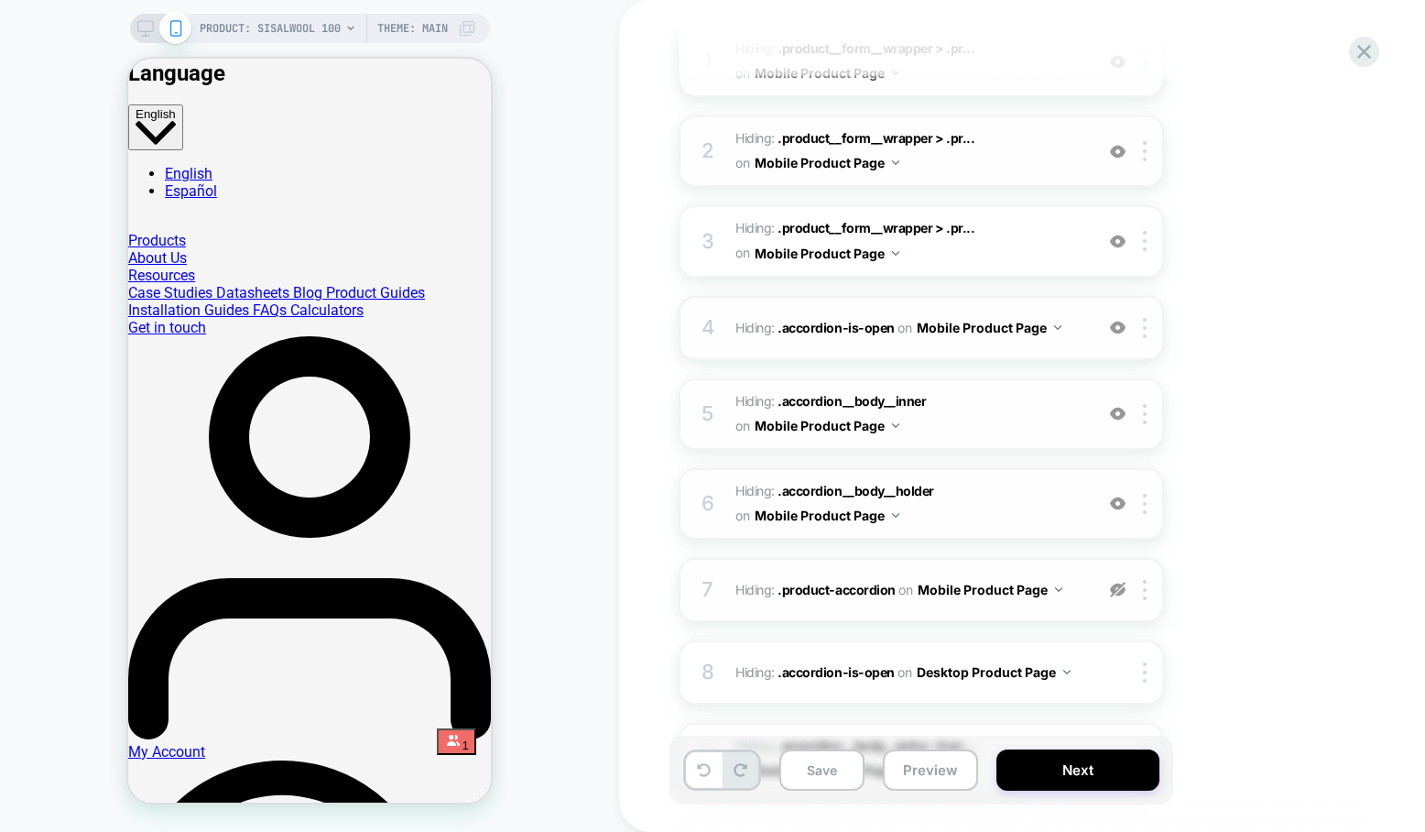
scroll to position [294, 0]
click at [829, 767] on button "Save" at bounding box center [821, 769] width 85 height 41
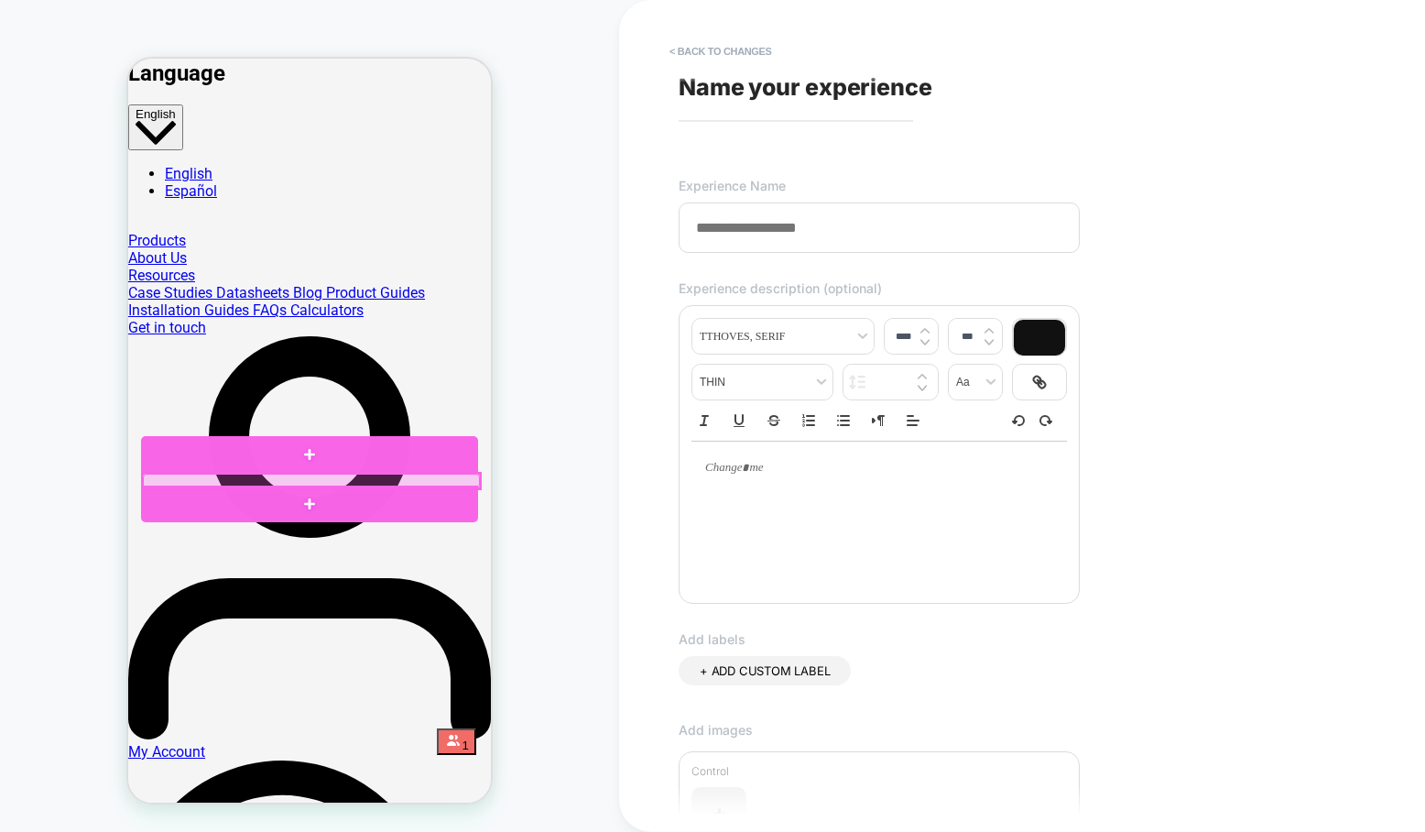
click at [323, 475] on div at bounding box center [311, 480] width 336 height 15
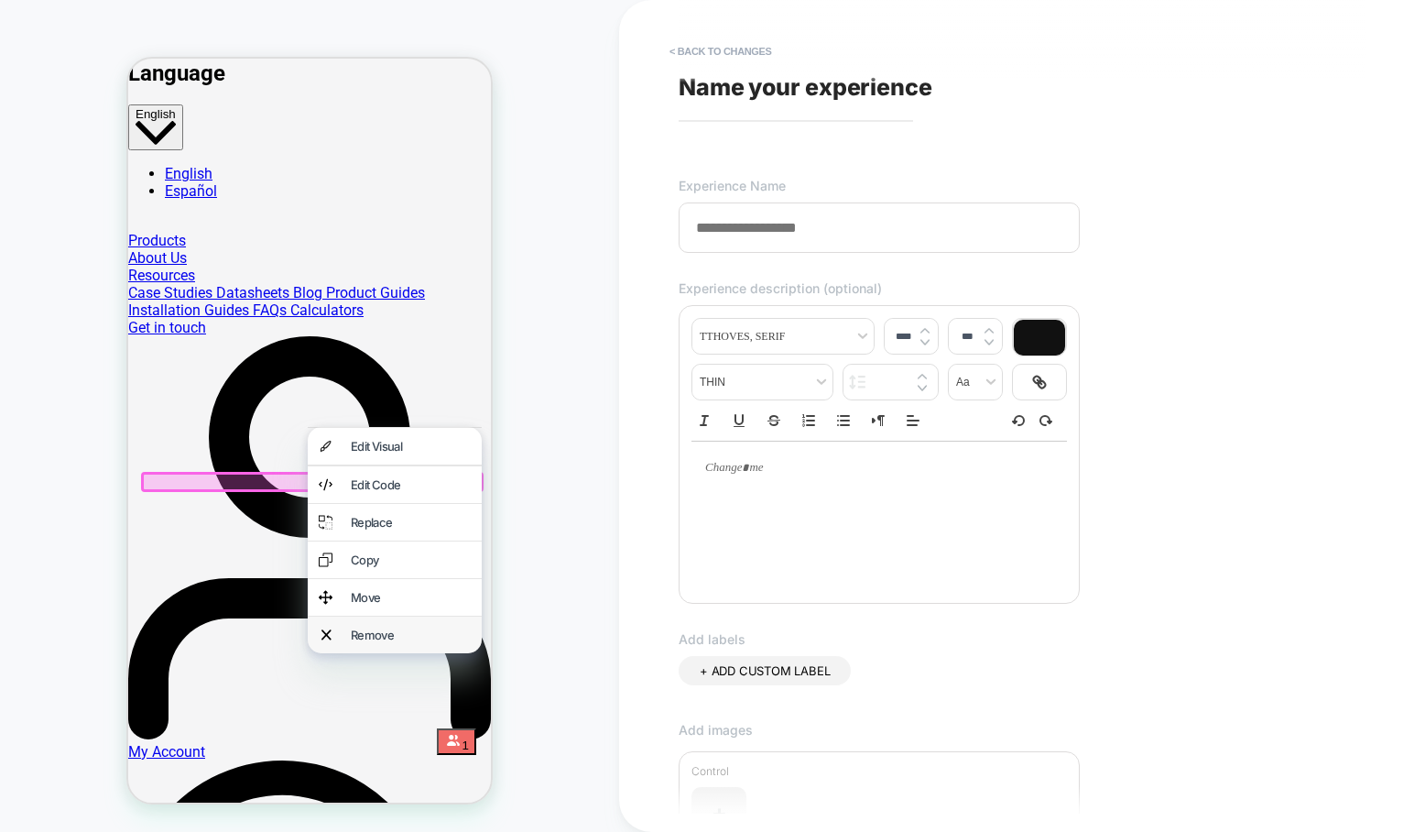
click at [373, 642] on div "Remove" at bounding box center [411, 634] width 120 height 15
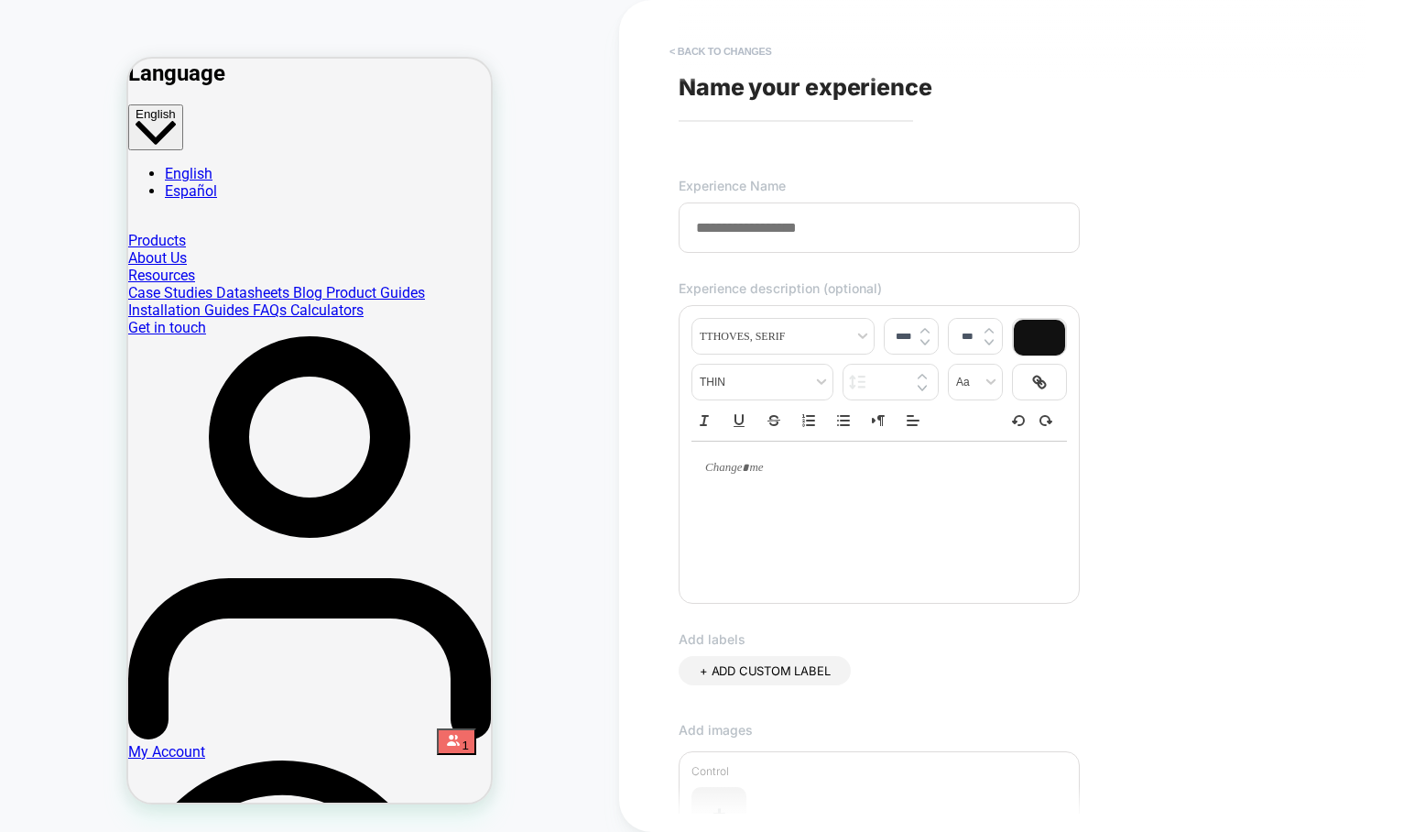
click at [728, 37] on button "< Back to changes" at bounding box center [720, 51] width 121 height 29
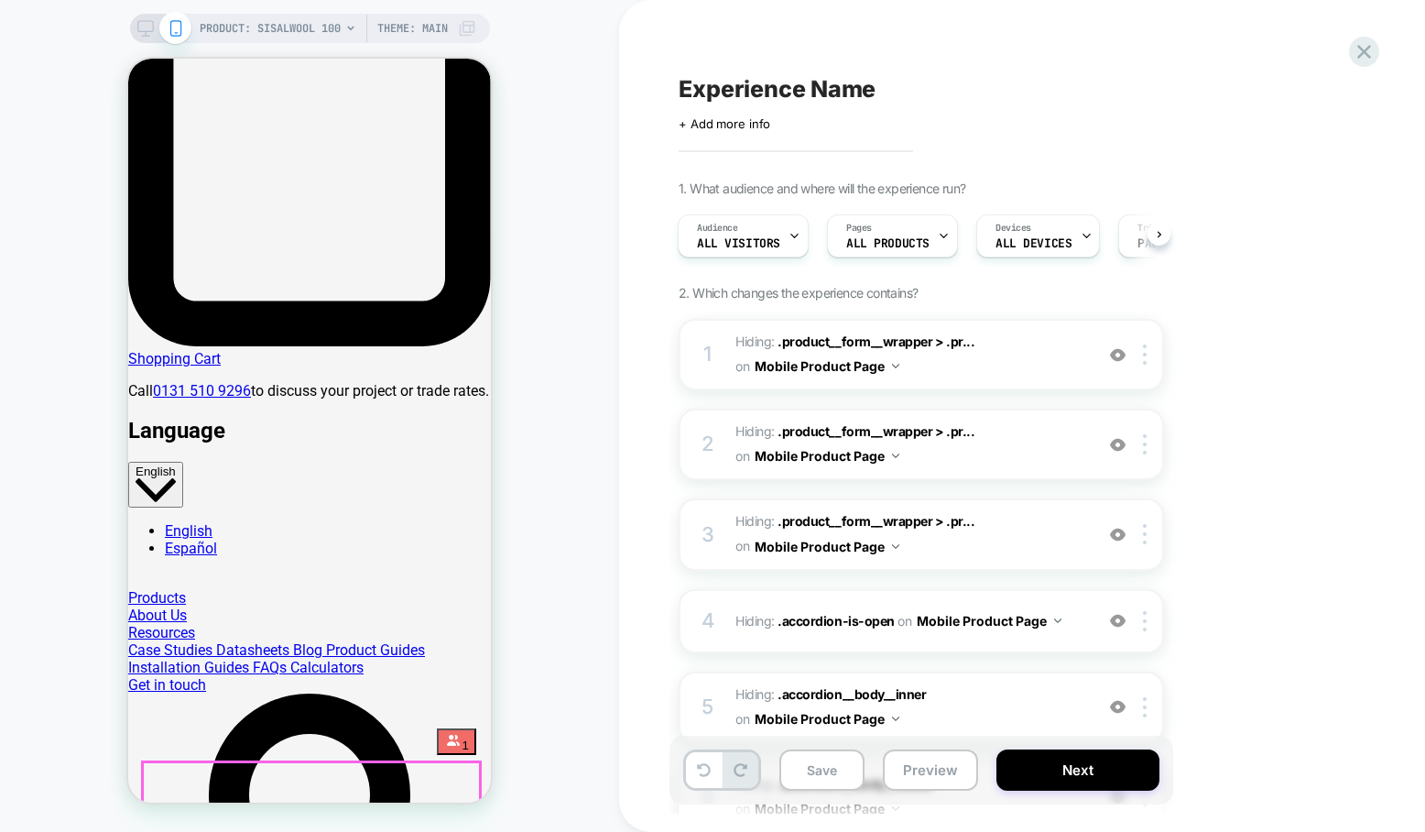
scroll to position [0, 0]
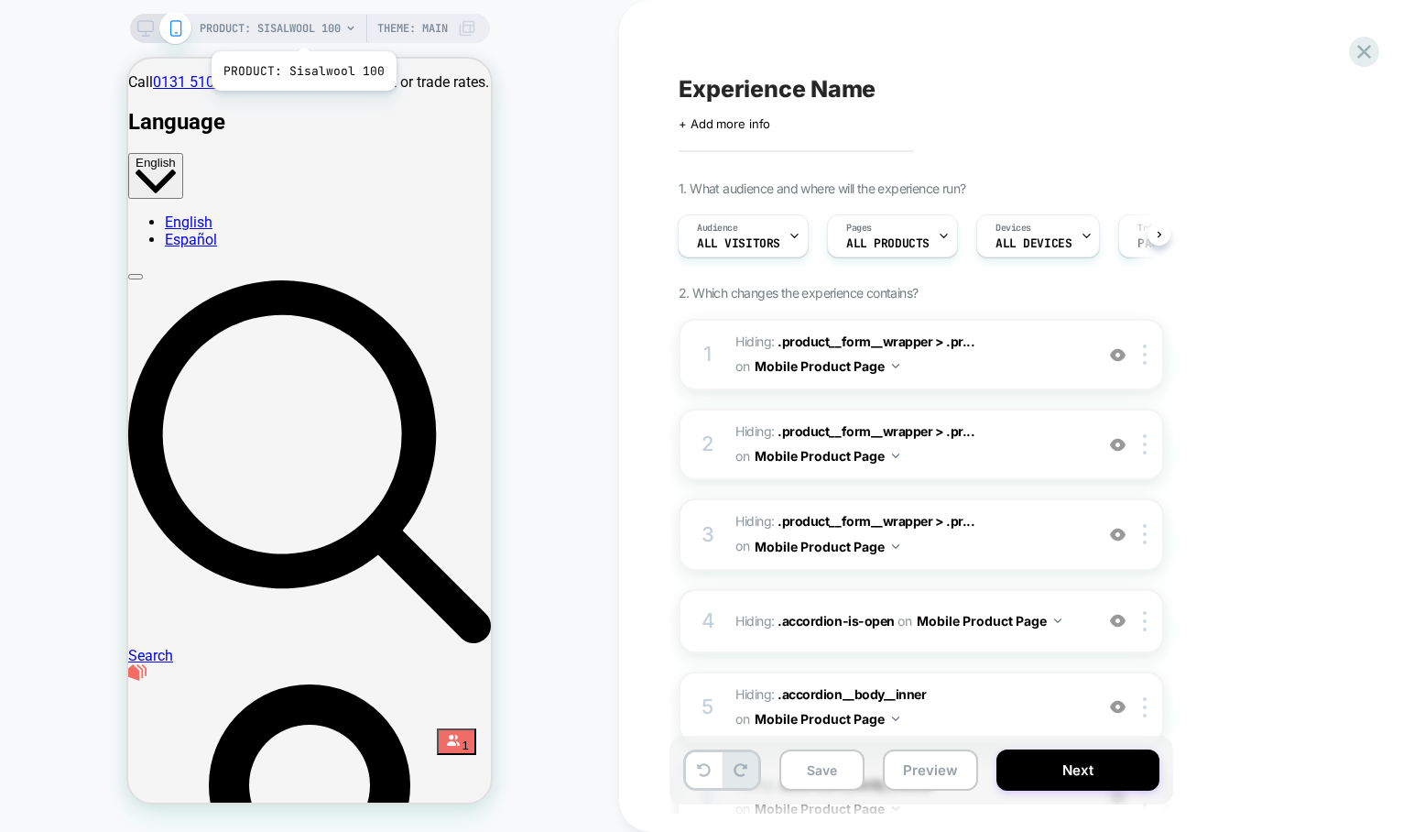
click at [302, 28] on span "PRODUCT: Sisalwool 100" at bounding box center [270, 28] width 141 height 29
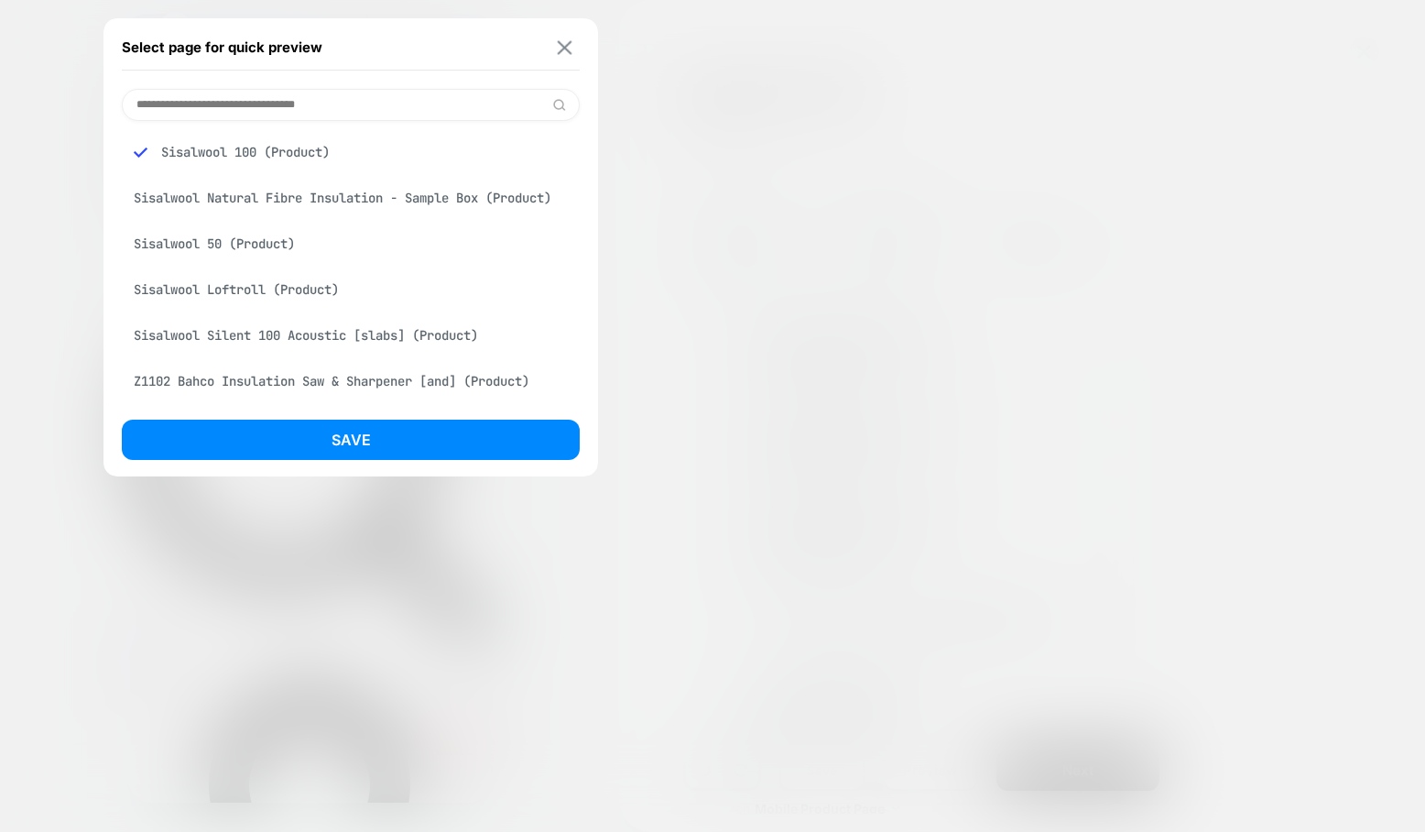
click at [560, 51] on img at bounding box center [565, 47] width 15 height 14
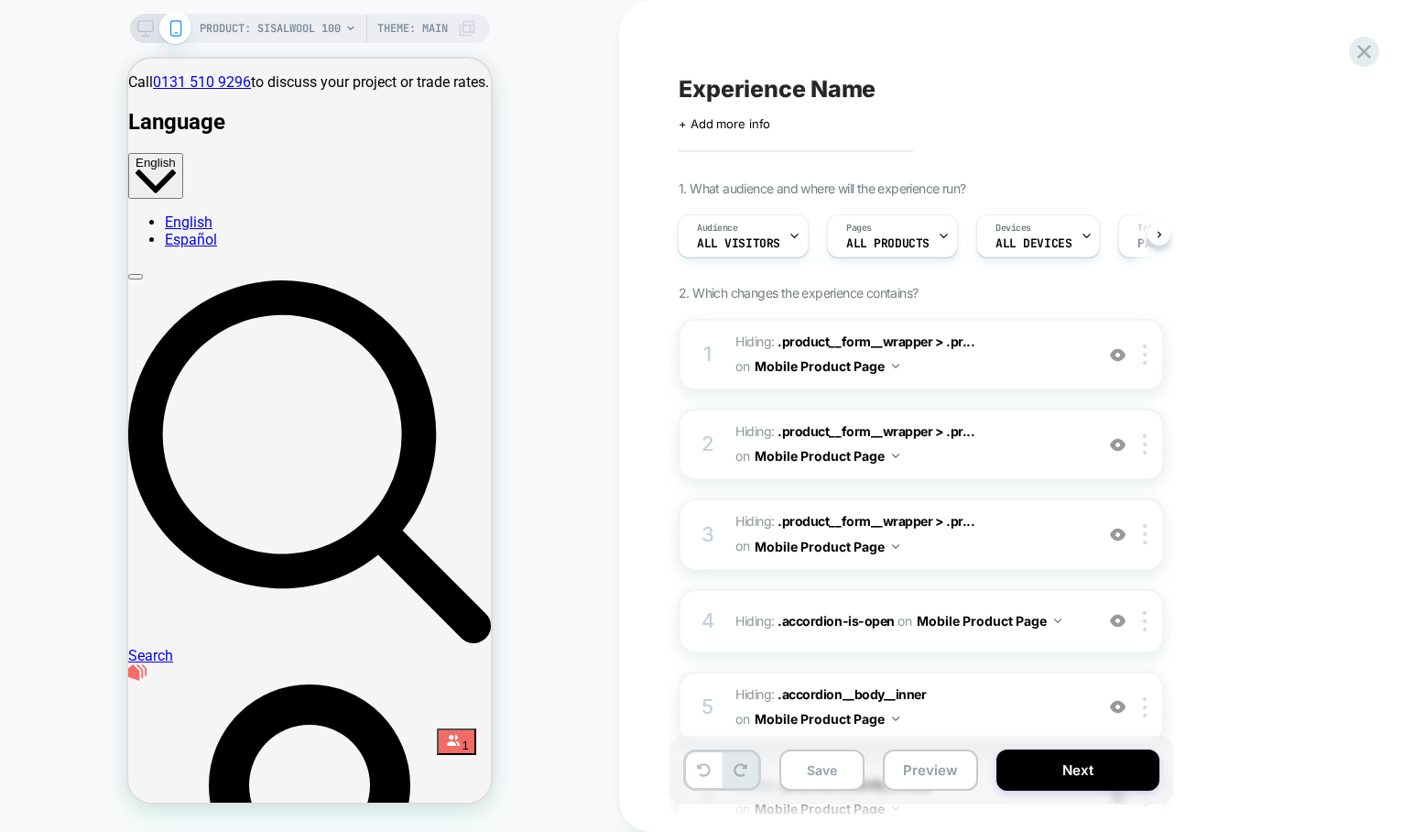
click at [145, 31] on rect at bounding box center [145, 26] width 16 height 10
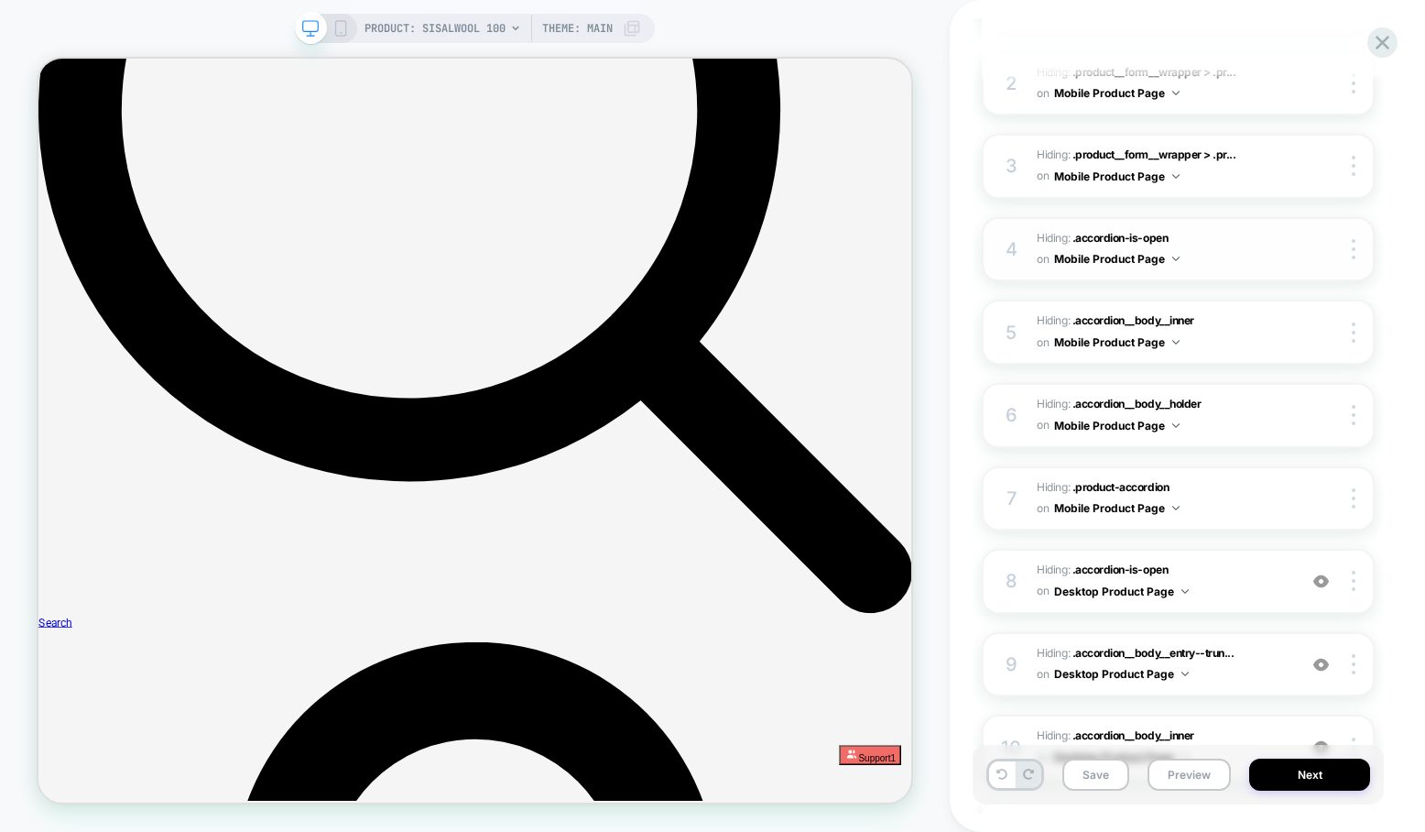
scroll to position [767, 0]
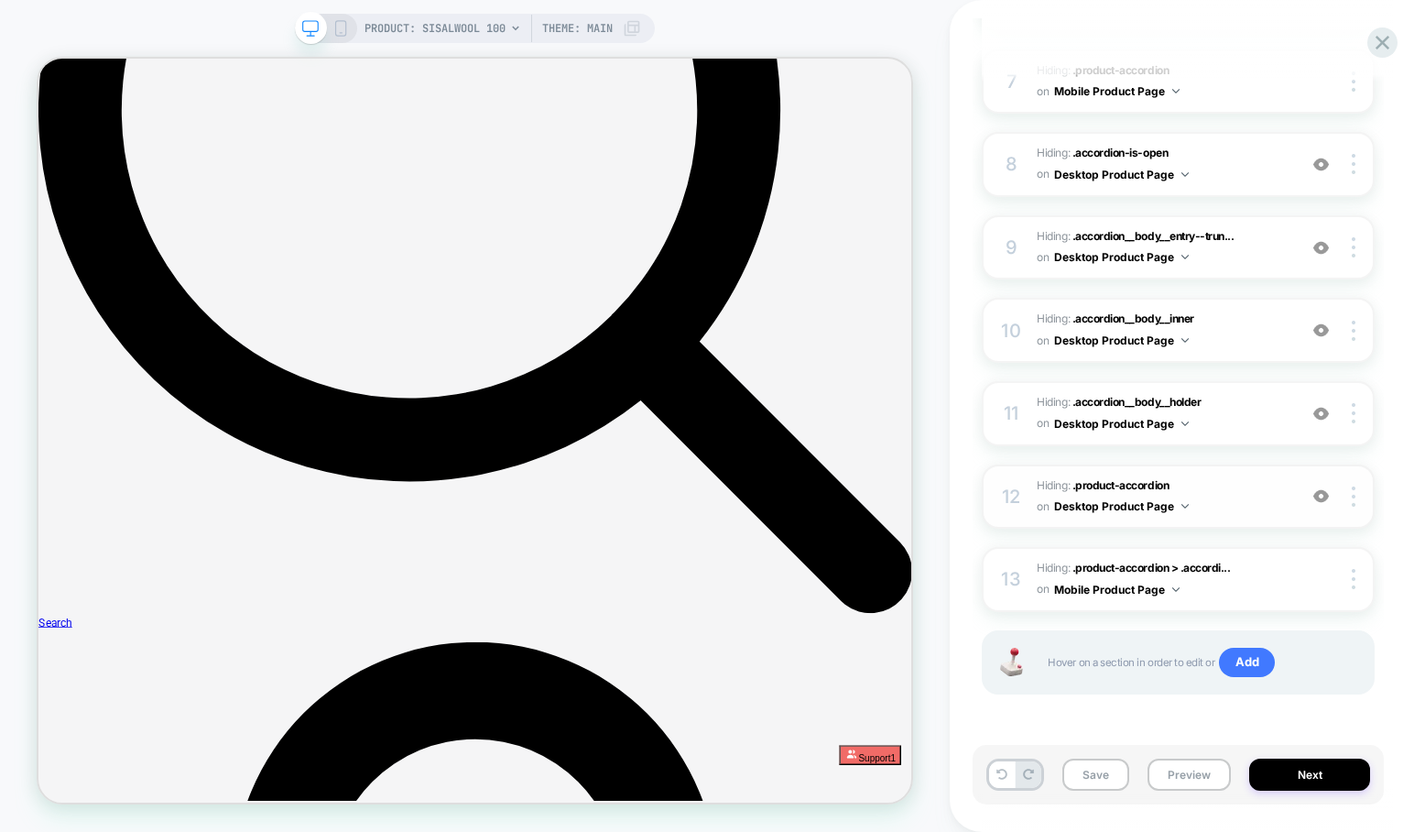
click at [1324, 499] on img at bounding box center [1321, 496] width 16 height 16
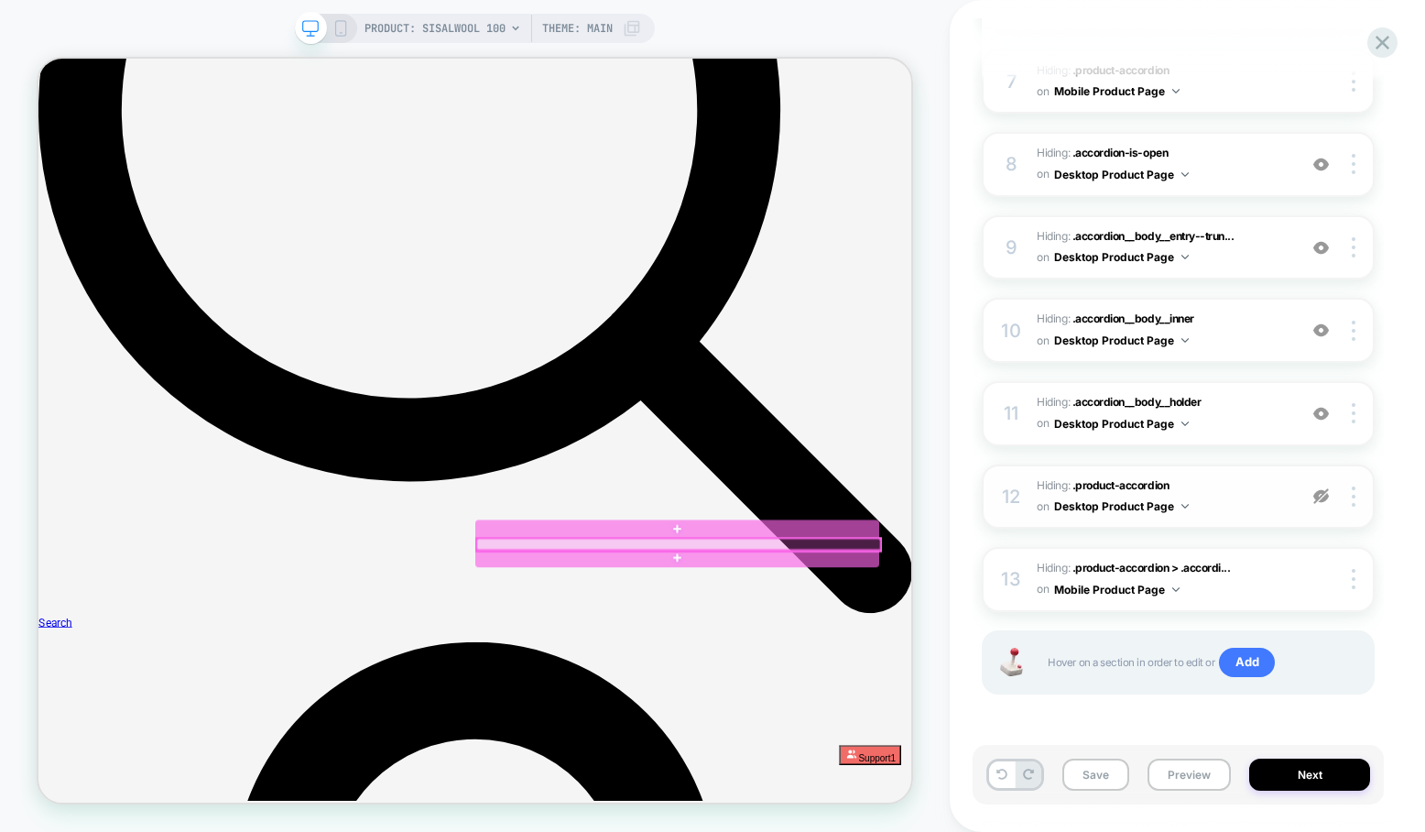
click at [936, 702] on div at bounding box center [892, 706] width 538 height 16
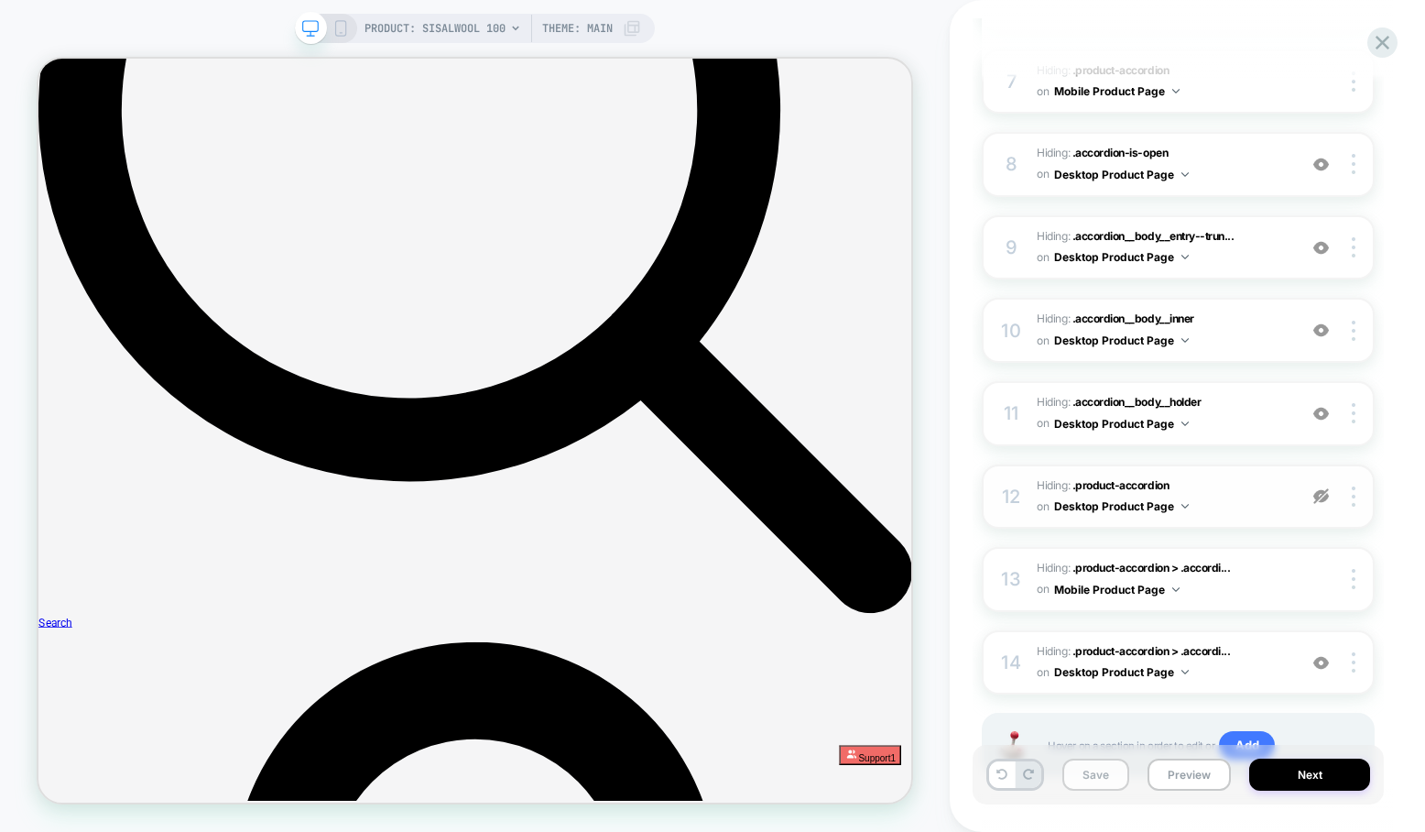
click at [1089, 778] on button "Save" at bounding box center [1095, 774] width 67 height 32
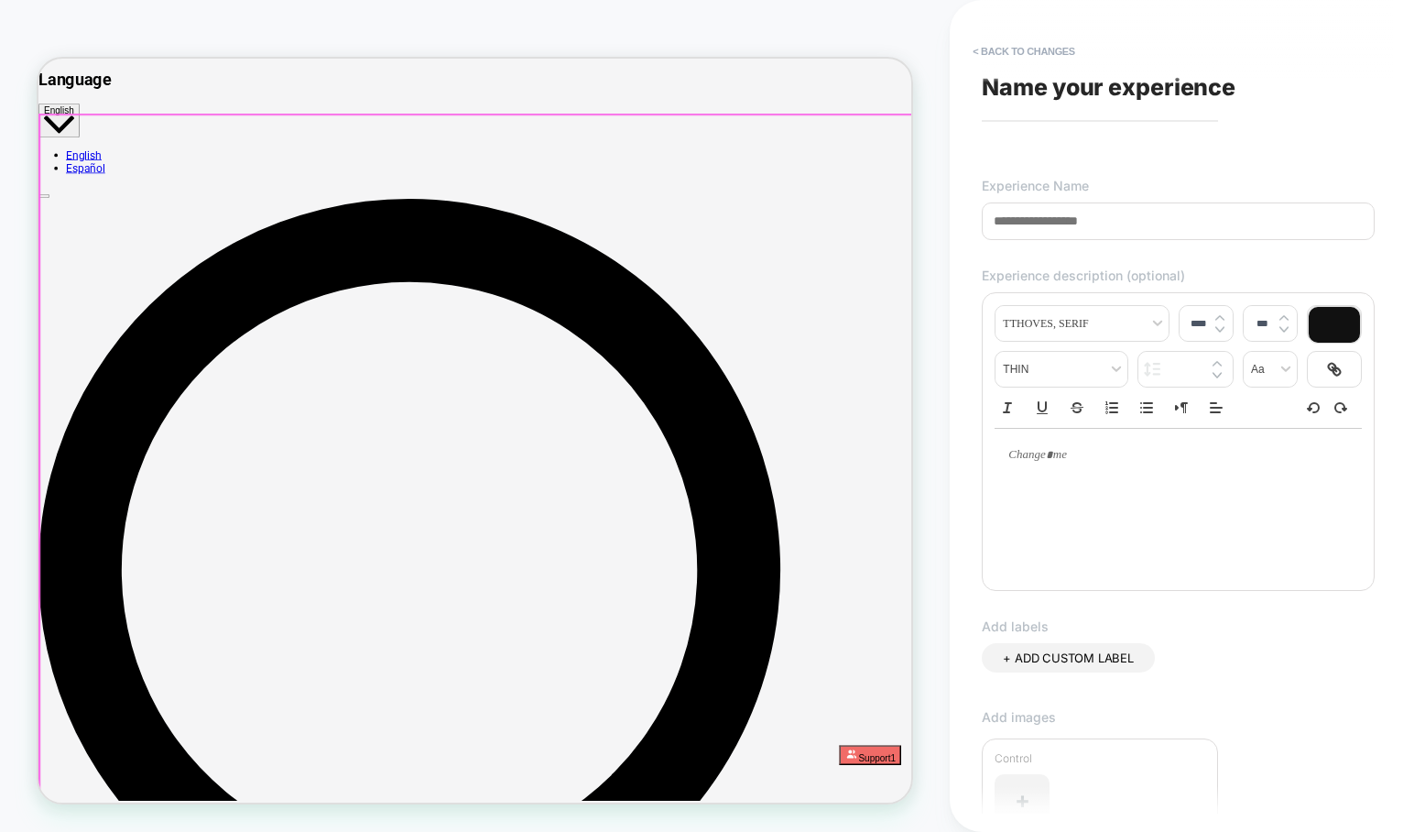
scroll to position [0, 0]
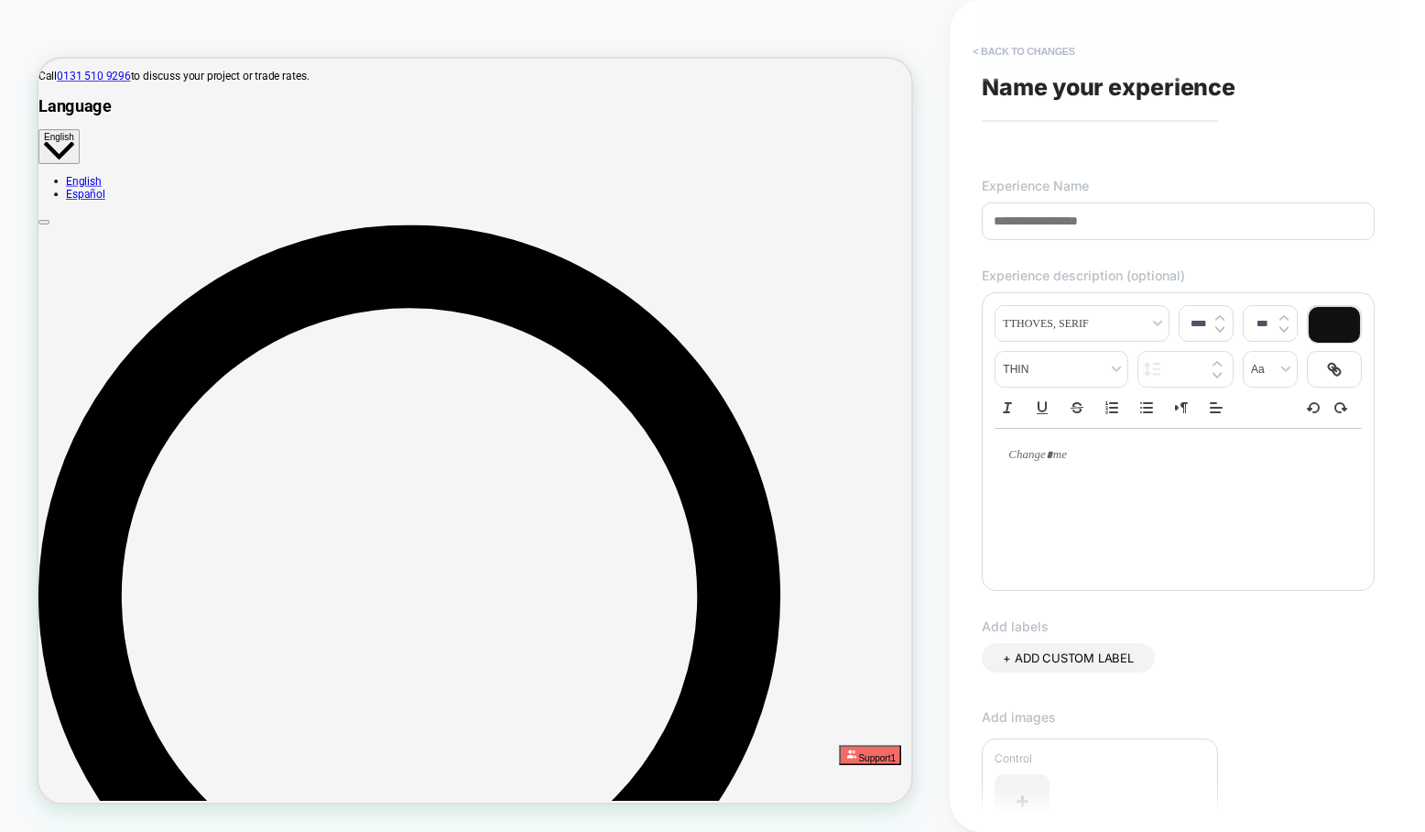
click at [1032, 43] on button "< Back to changes" at bounding box center [1023, 51] width 121 height 29
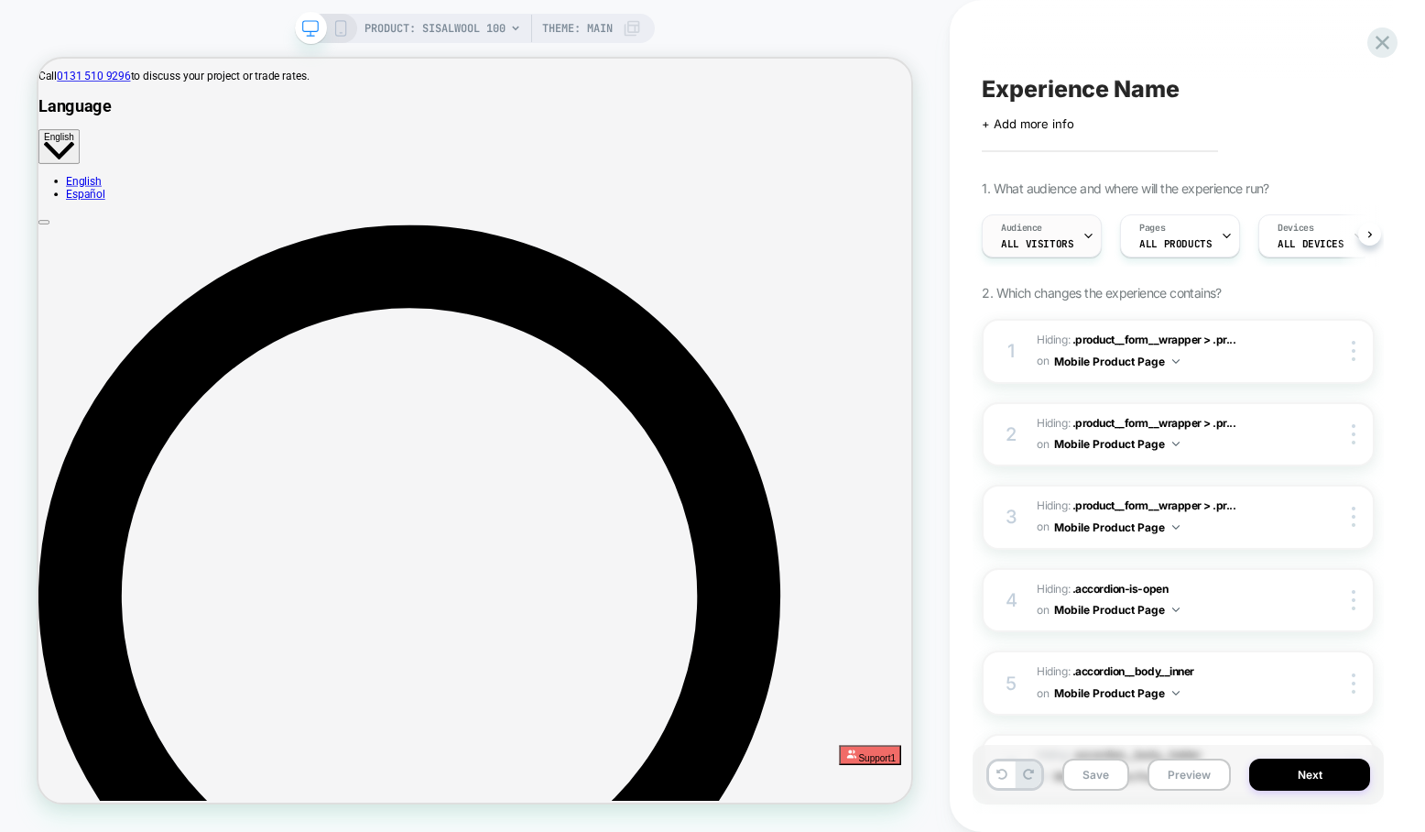
scroll to position [0, 1]
click at [370, 27] on span "PRODUCT: Sisalwool 100" at bounding box center [434, 28] width 141 height 29
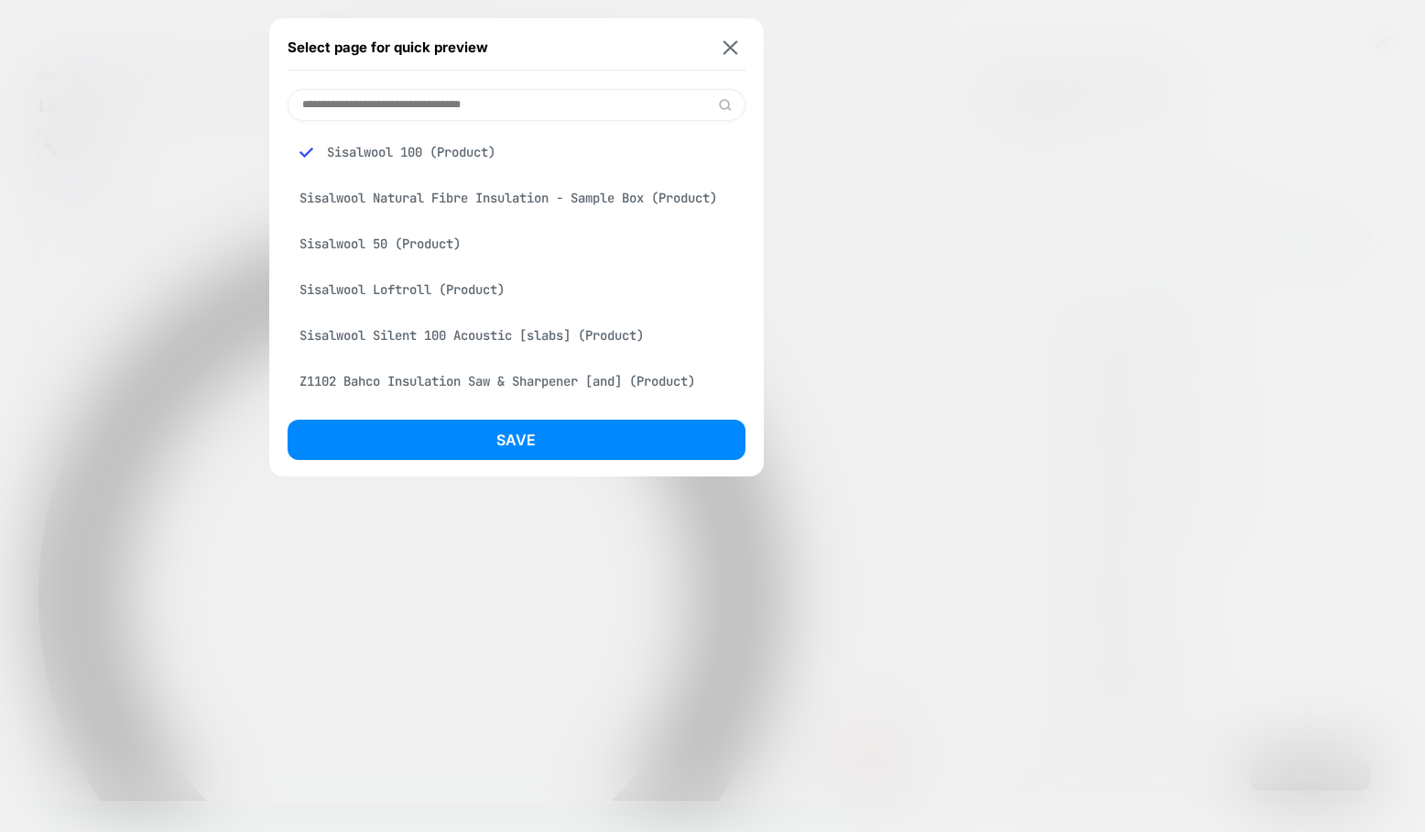
click at [363, 203] on div "Sisalwool Natural Fibre Insulation - Sample Box (Product)" at bounding box center [517, 197] width 458 height 35
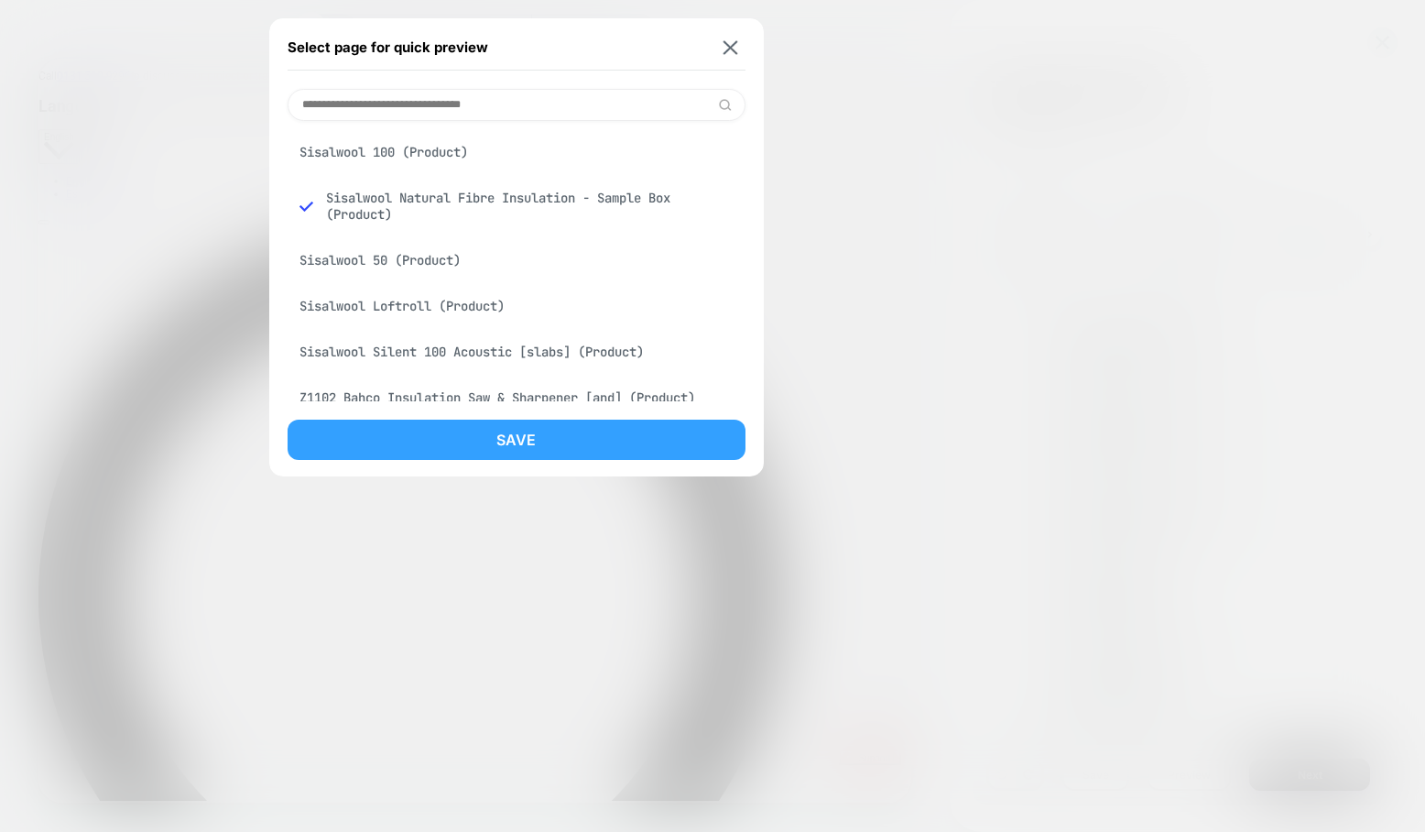
click at [529, 430] on button "Save" at bounding box center [517, 439] width 458 height 40
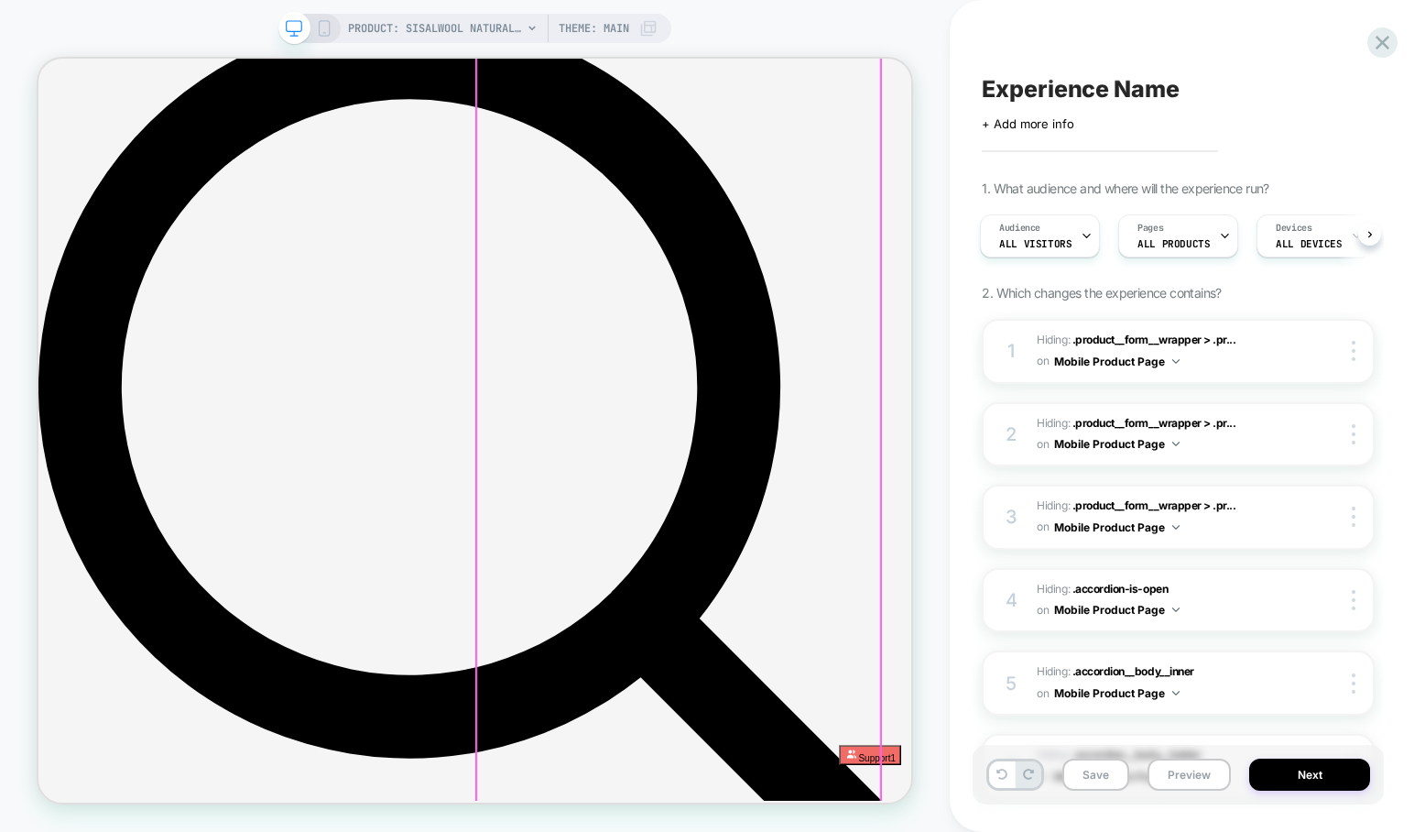
scroll to position [305, 0]
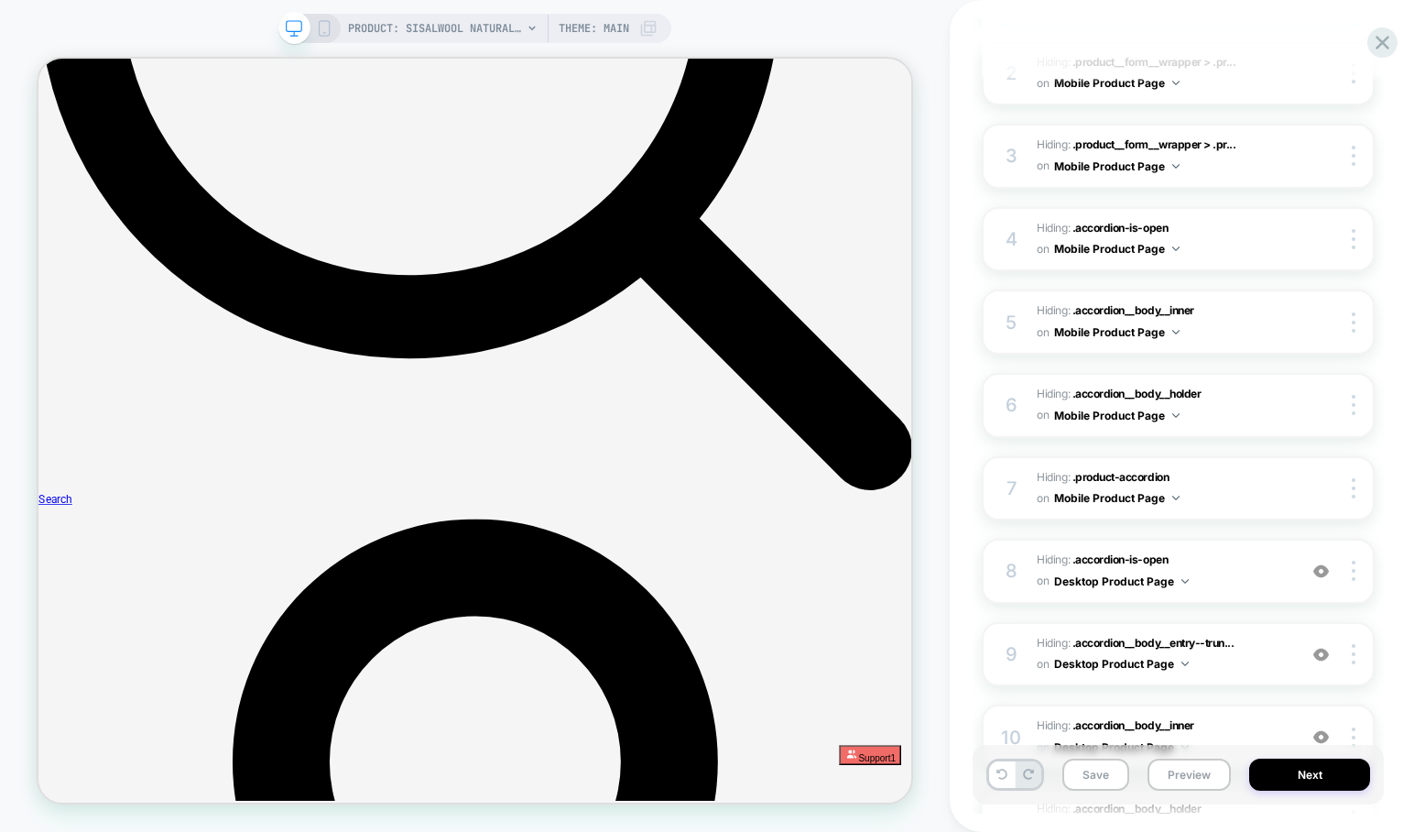
scroll to position [850, 0]
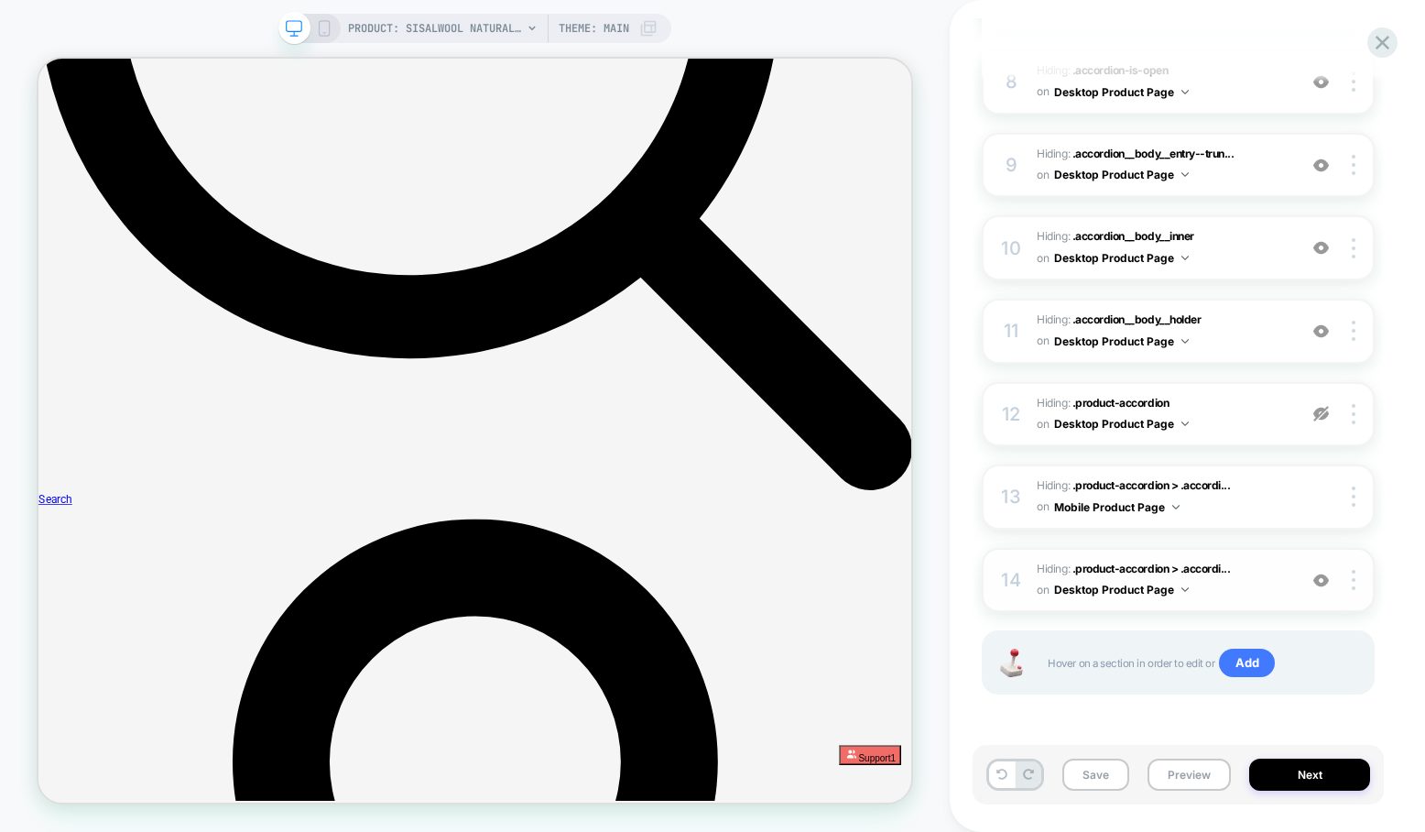
click at [1322, 581] on img at bounding box center [1321, 580] width 16 height 16
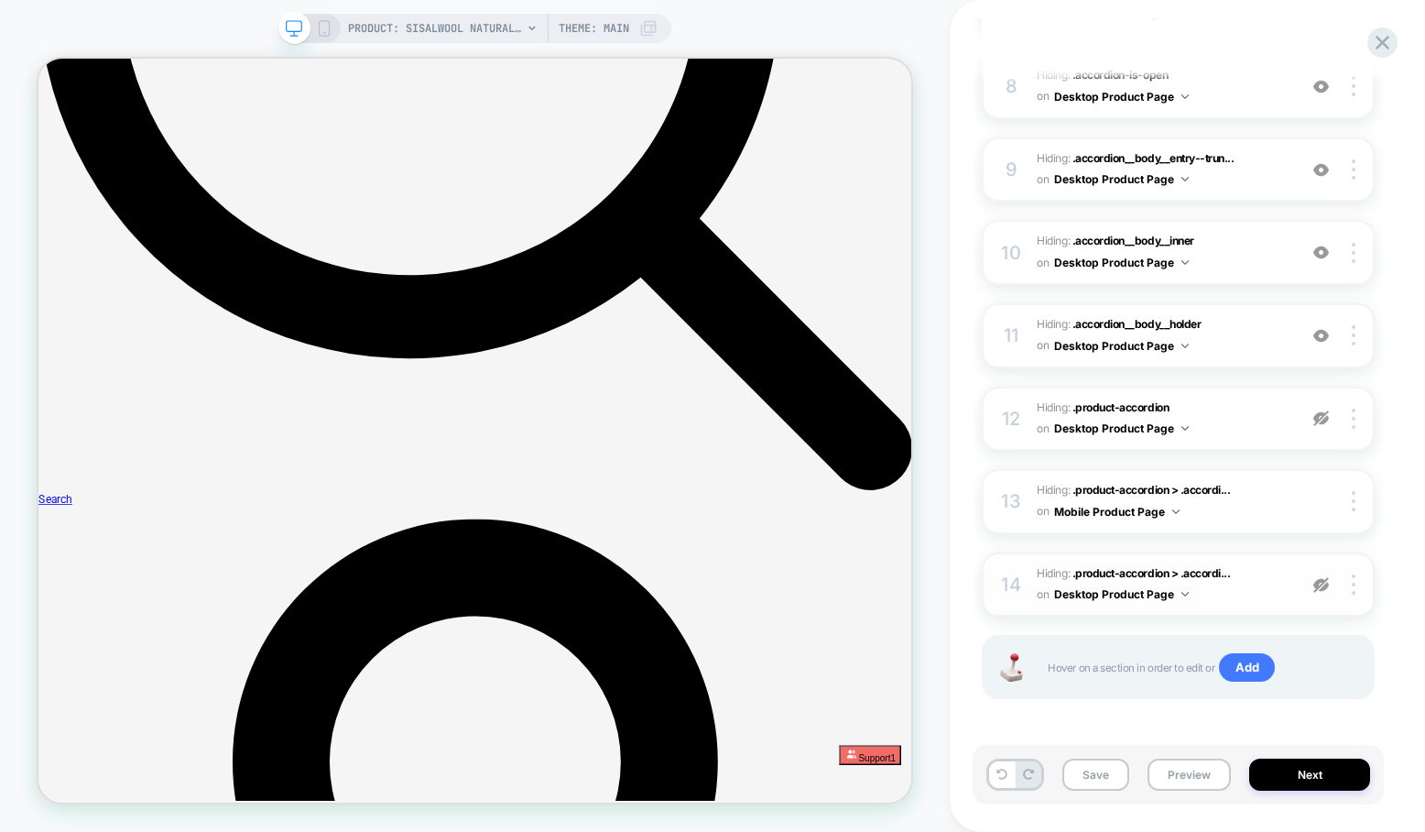
click at [1322, 581] on img at bounding box center [1321, 585] width 16 height 16
click at [1307, 506] on div at bounding box center [1338, 500] width 69 height 20
click at [1314, 419] on img at bounding box center [1321, 417] width 16 height 16
click at [1322, 419] on img at bounding box center [1321, 417] width 16 height 16
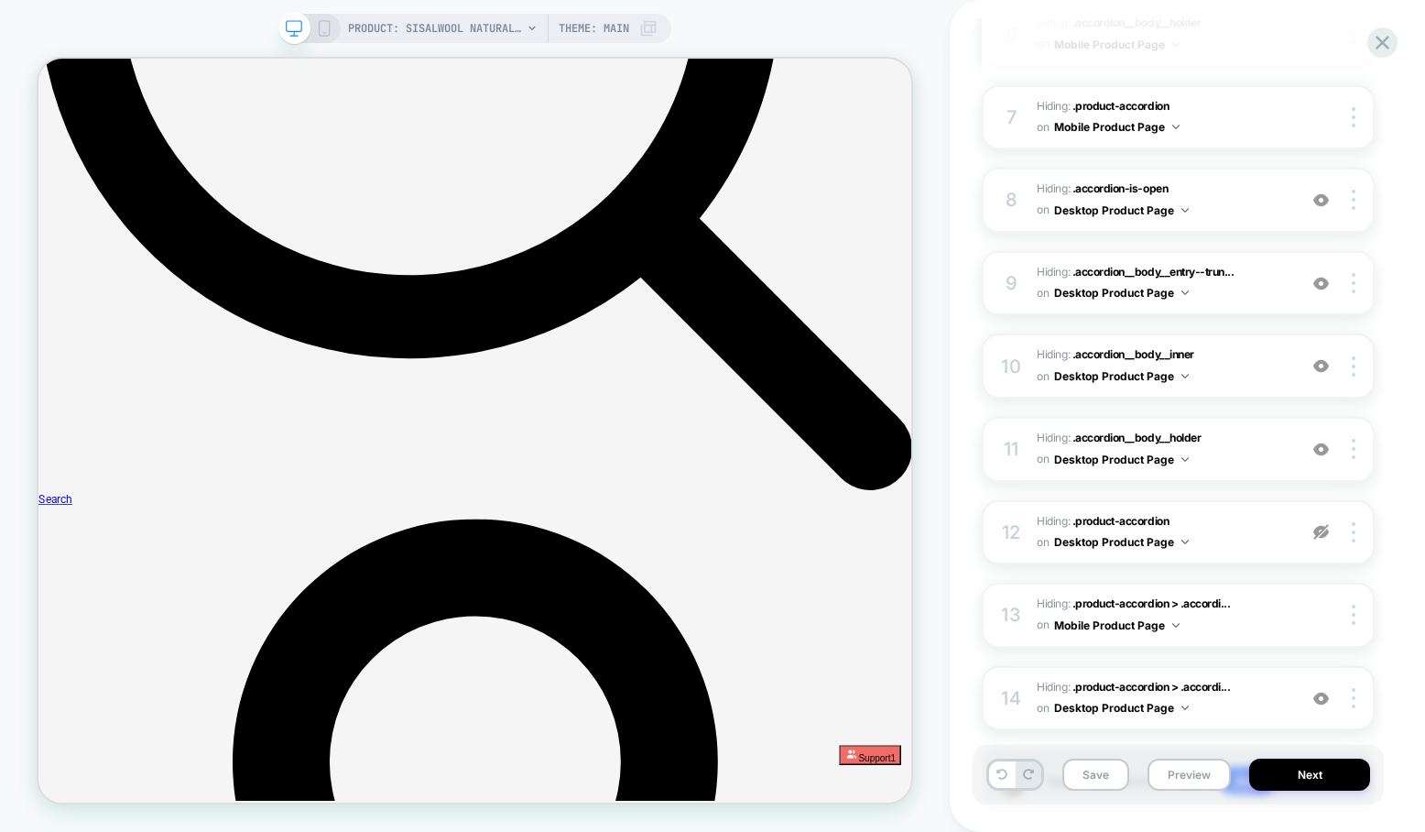
scroll to position [700, 0]
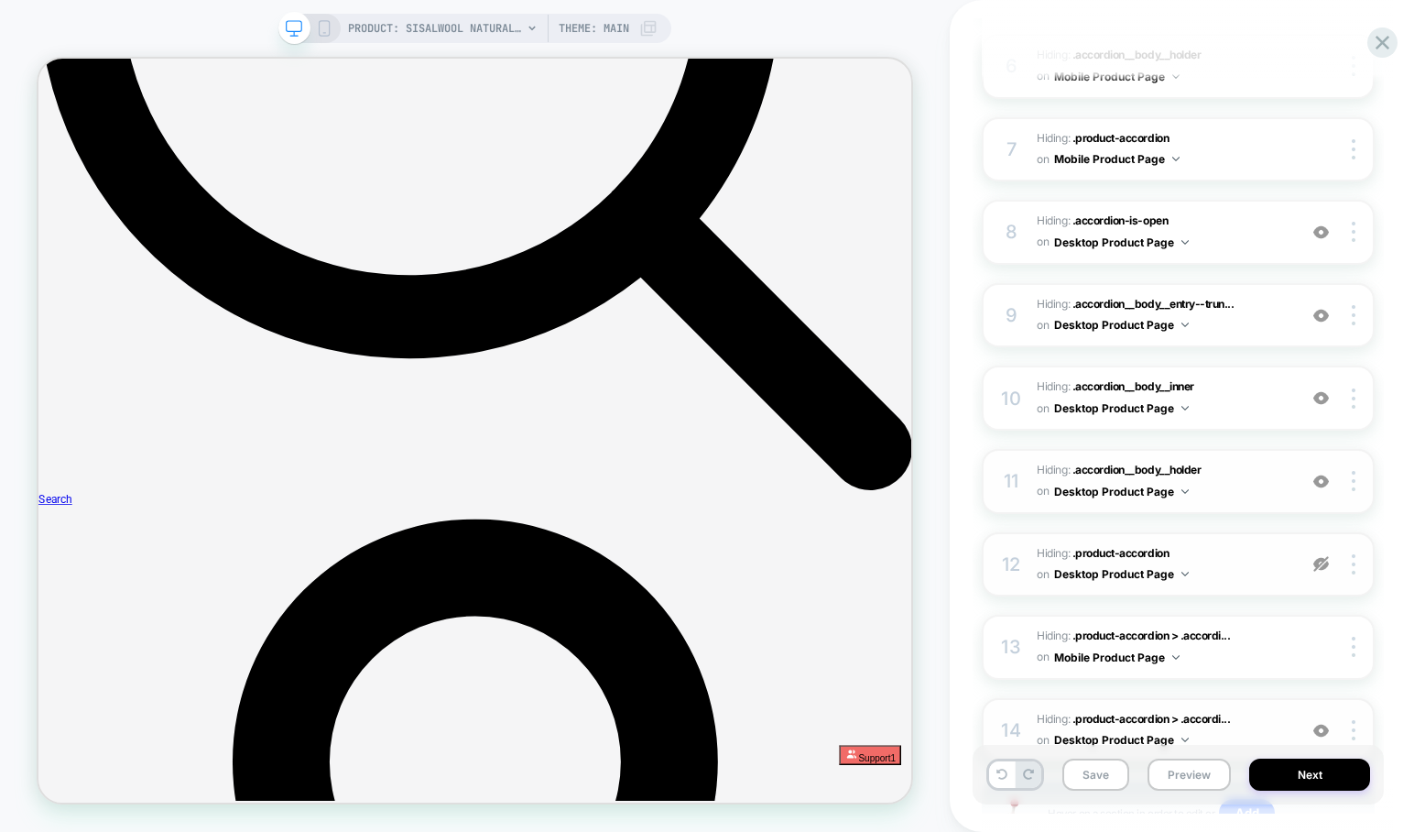
click at [1320, 488] on div at bounding box center [1321, 481] width 35 height 20
click at [1322, 487] on img at bounding box center [1321, 481] width 16 height 16
click at [327, 30] on icon at bounding box center [324, 28] width 16 height 16
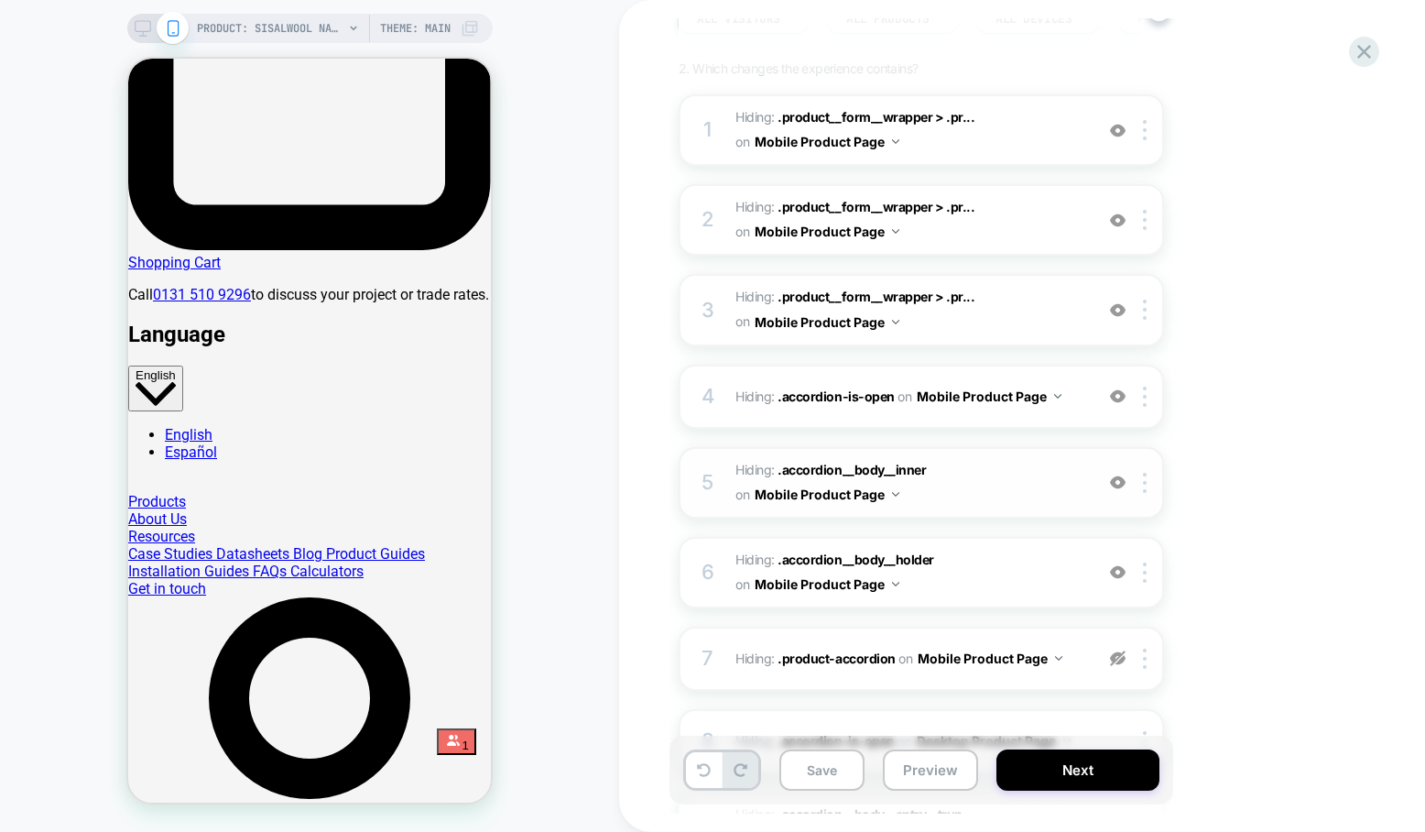
scroll to position [918, 0]
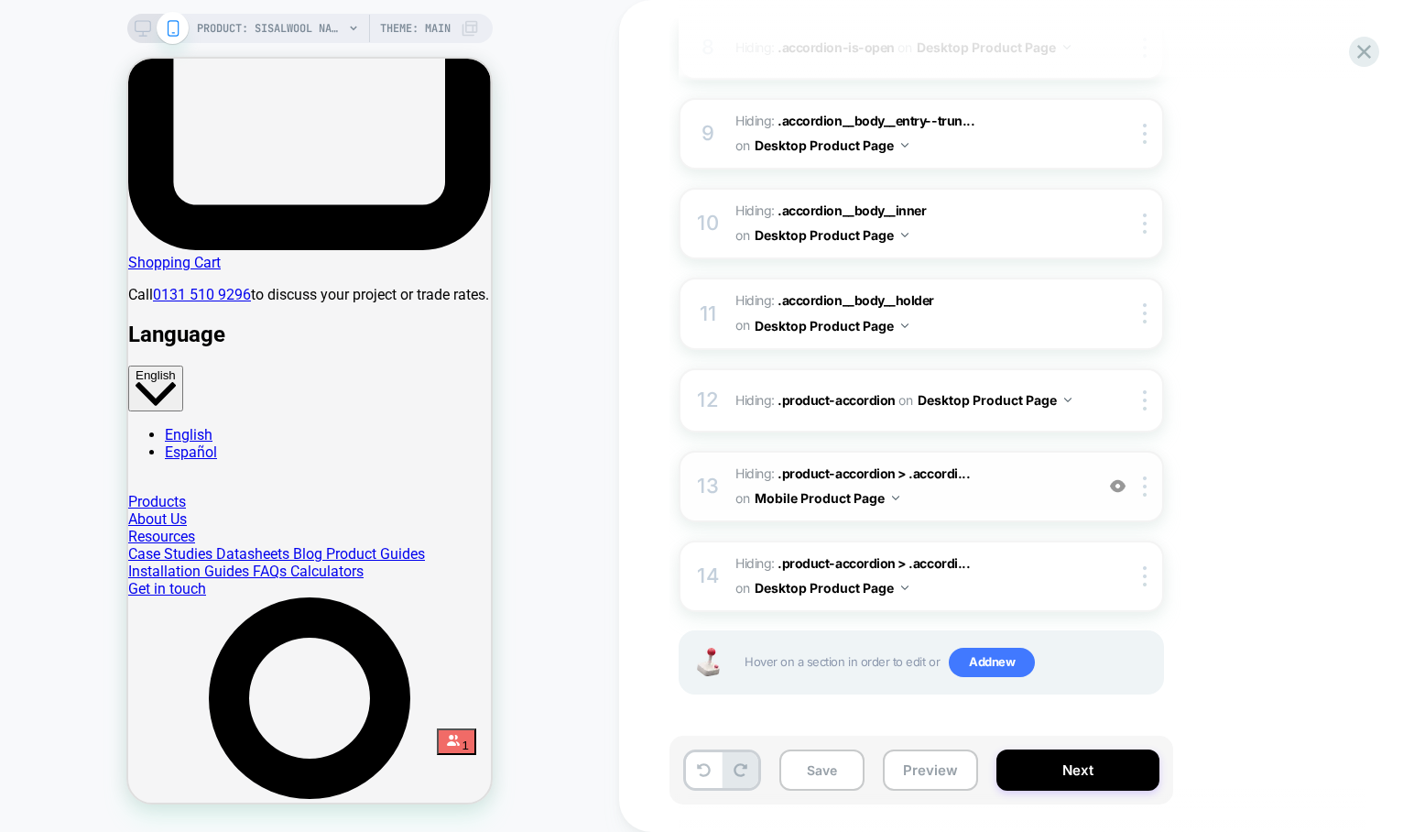
click at [1117, 484] on img at bounding box center [1118, 486] width 16 height 16
click at [1117, 485] on img at bounding box center [1118, 486] width 16 height 16
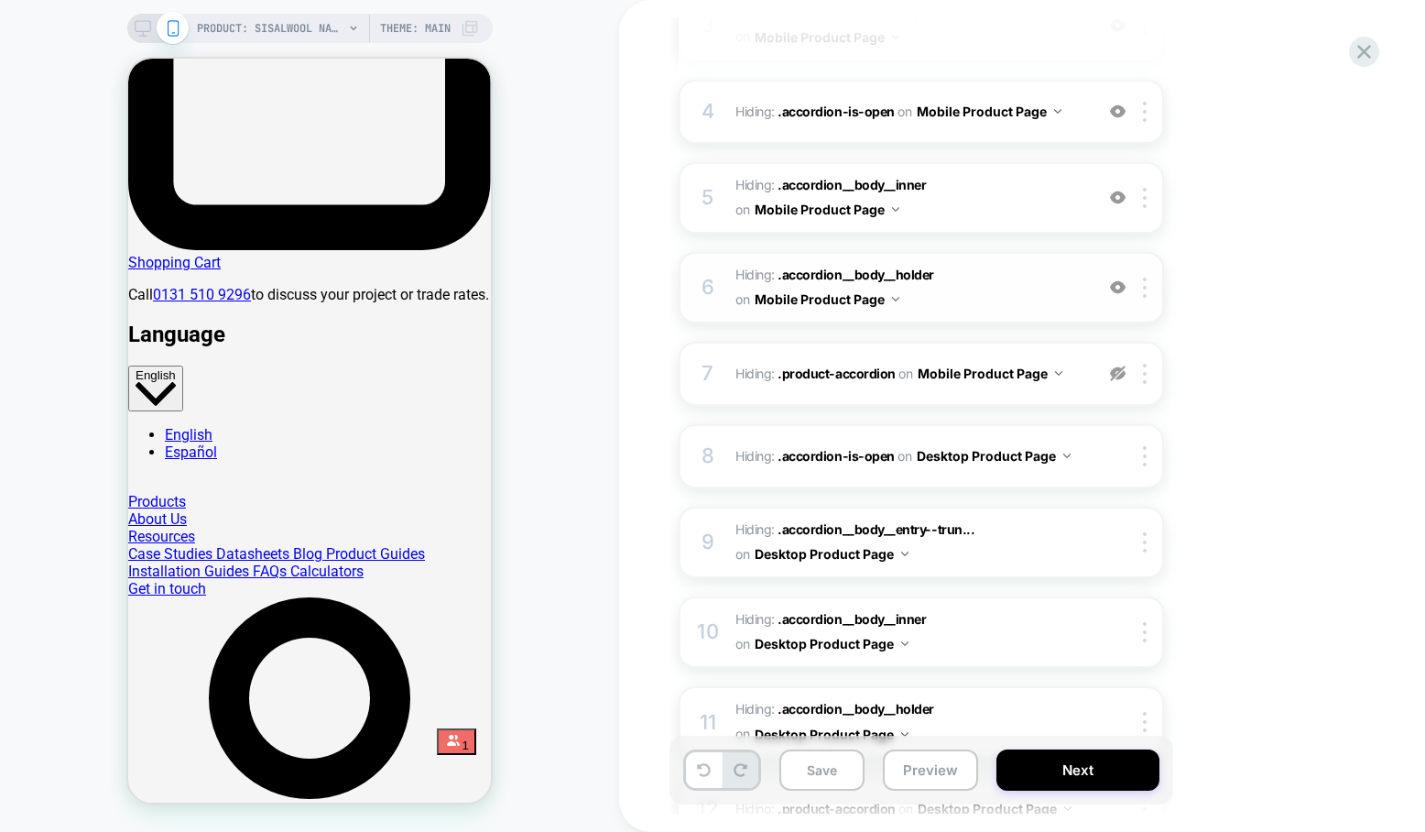
scroll to position [515, 0]
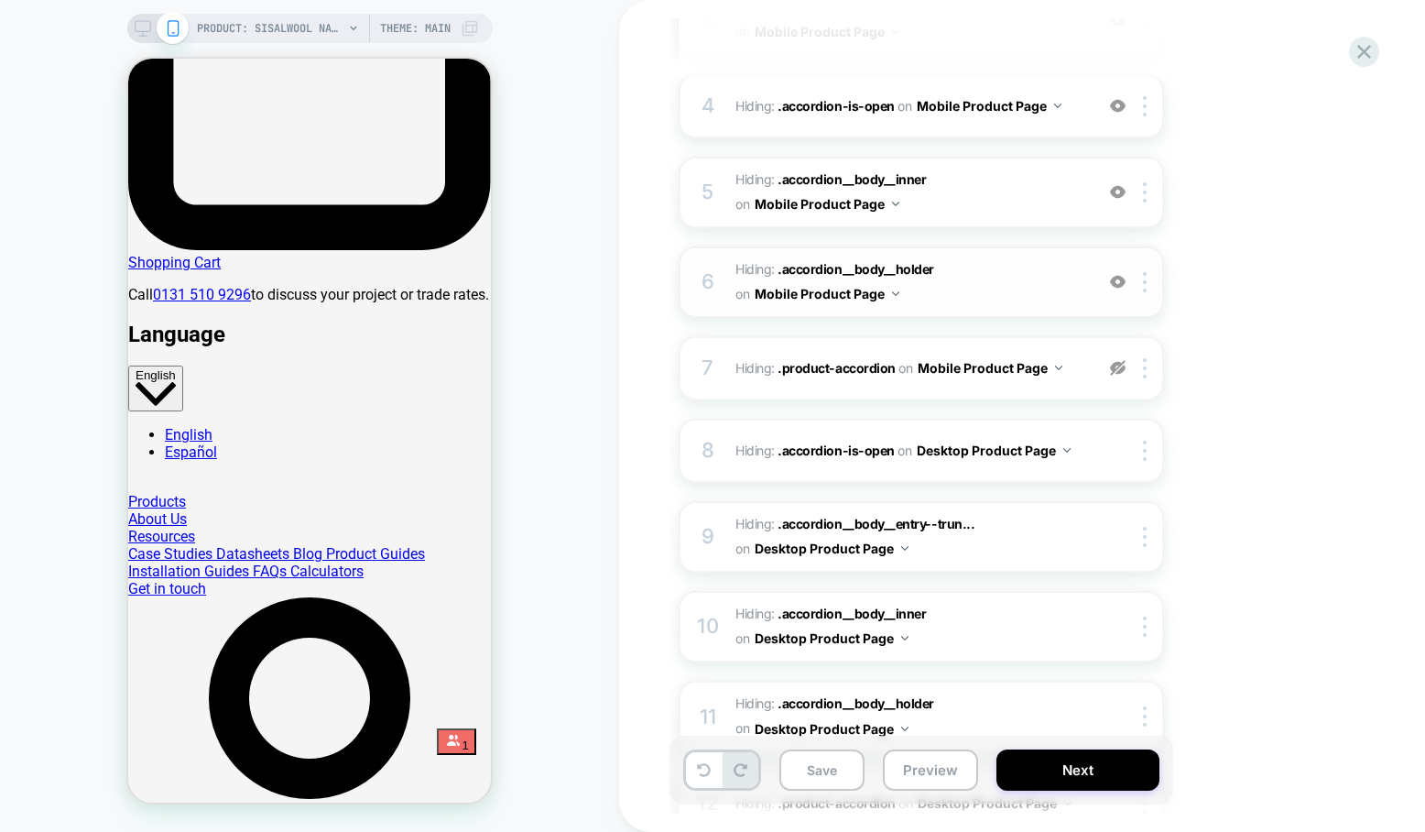
click at [1117, 286] on img at bounding box center [1118, 282] width 16 height 16
click at [1119, 284] on img at bounding box center [1118, 282] width 16 height 16
click at [1118, 189] on img at bounding box center [1118, 192] width 16 height 16
click at [1120, 192] on img at bounding box center [1118, 192] width 16 height 16
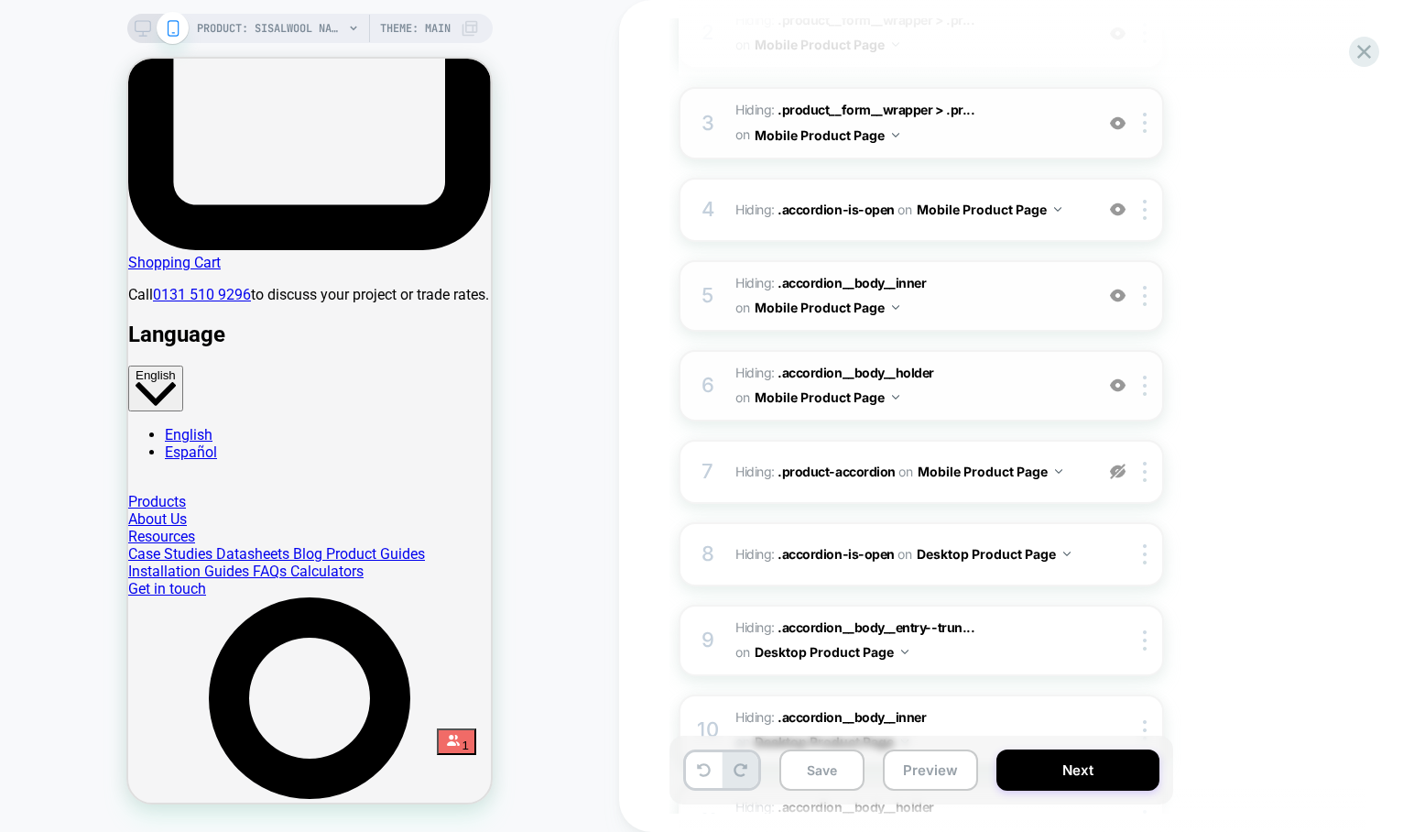
scroll to position [352, 0]
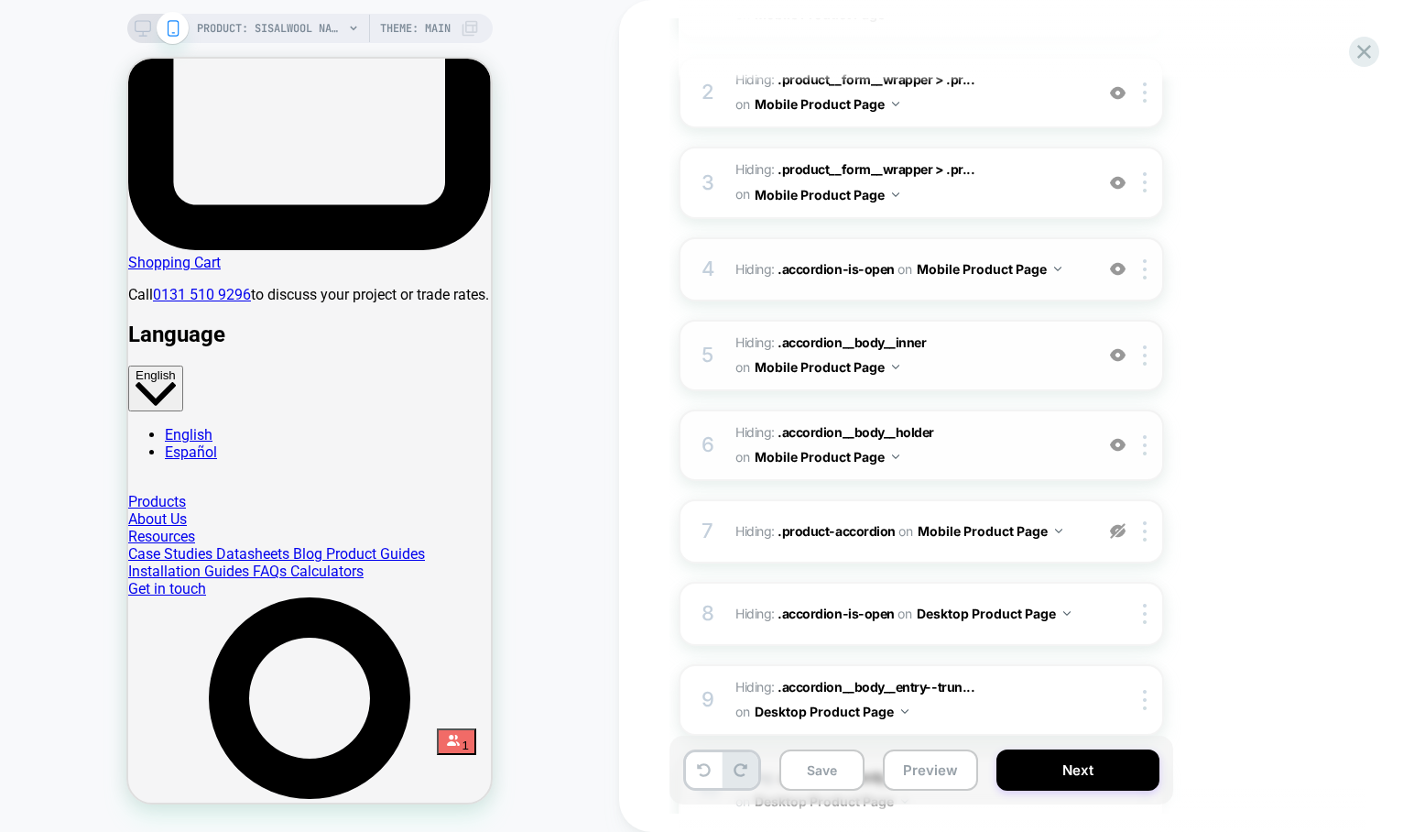
click at [1120, 271] on img at bounding box center [1118, 269] width 16 height 16
click at [1113, 178] on img at bounding box center [1118, 183] width 16 height 16
click at [1110, 180] on img at bounding box center [1118, 183] width 16 height 16
click at [1108, 180] on div at bounding box center [1118, 182] width 30 height 20
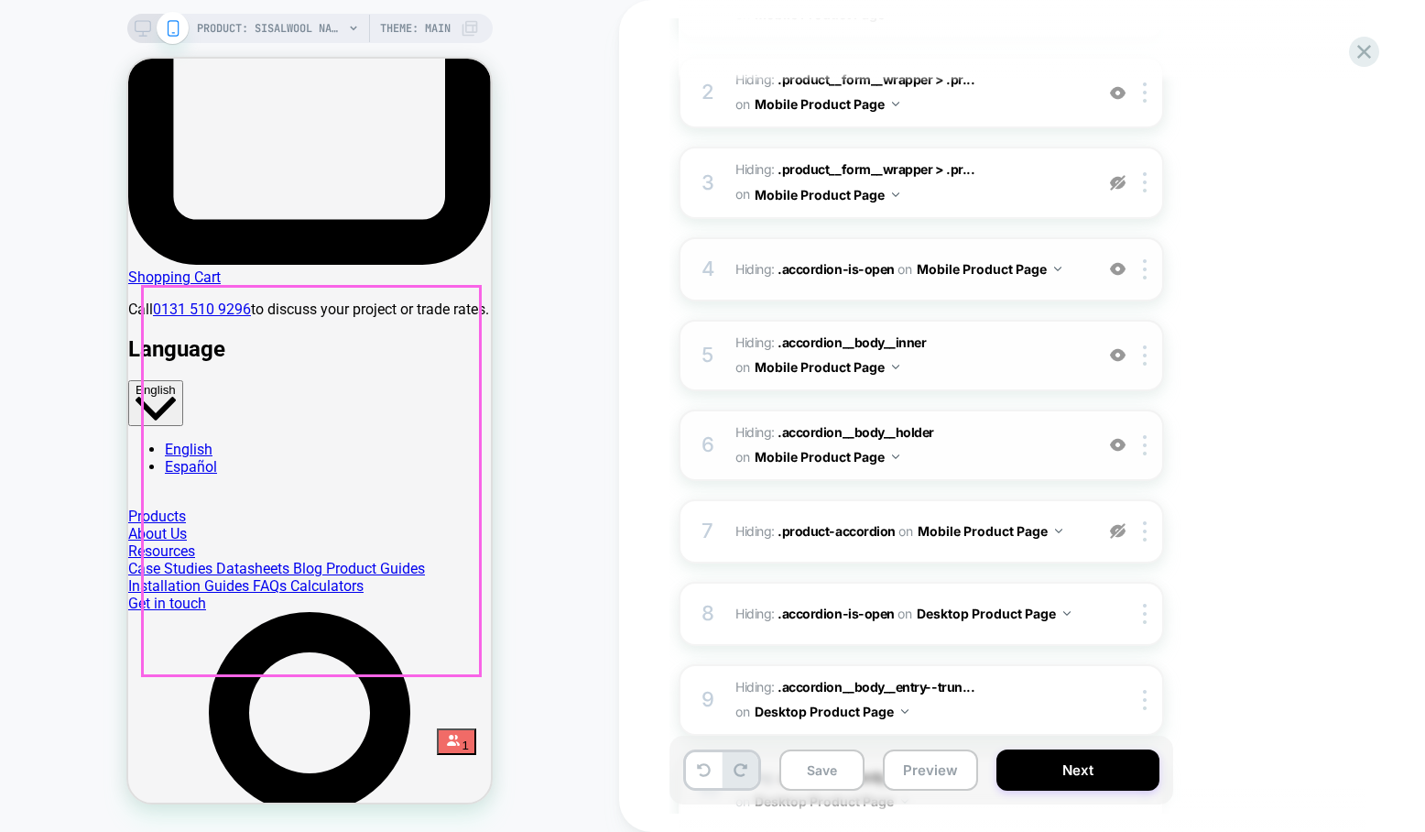
scroll to position [1281, 0]
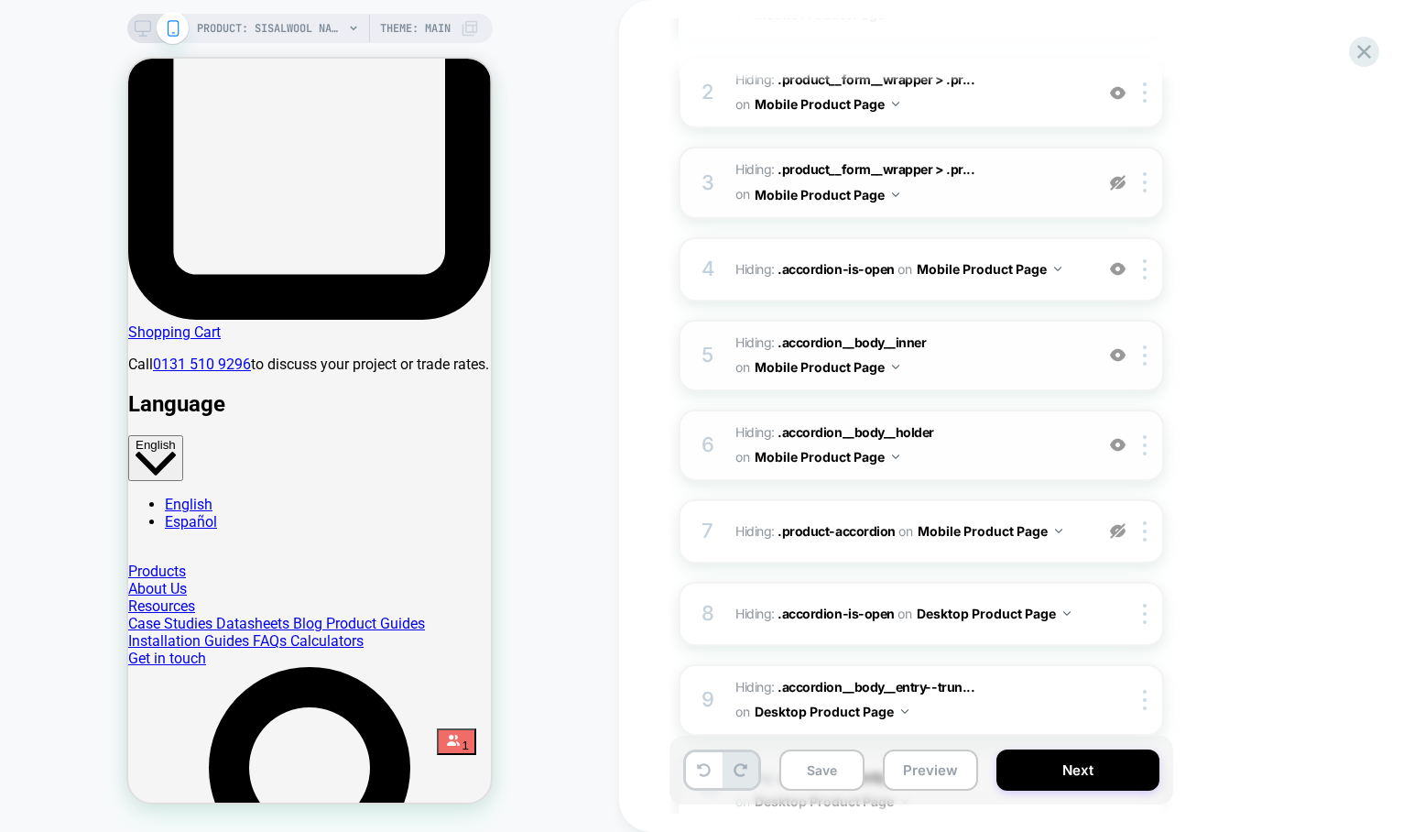
click at [1120, 183] on img at bounding box center [1118, 183] width 16 height 16
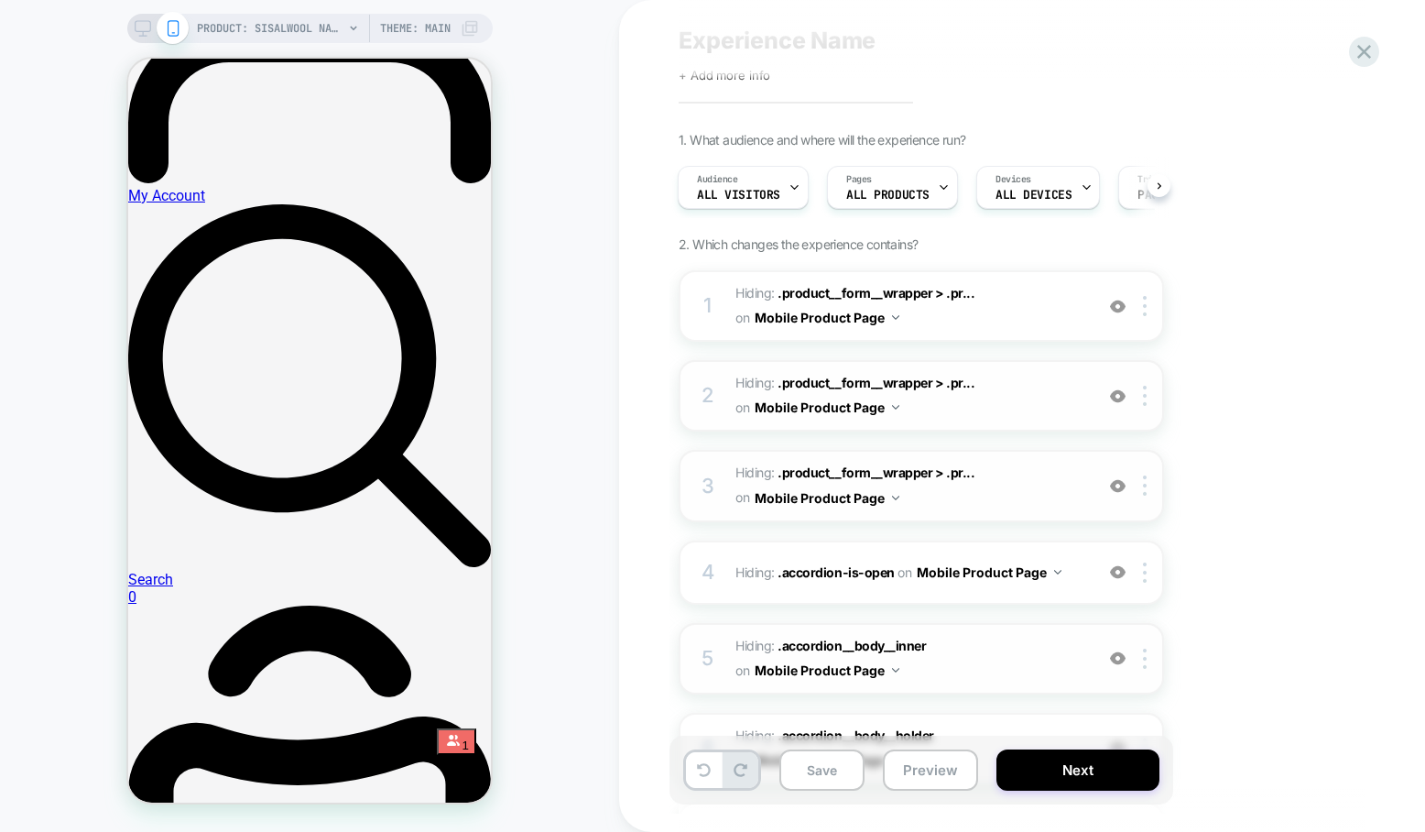
scroll to position [0, 0]
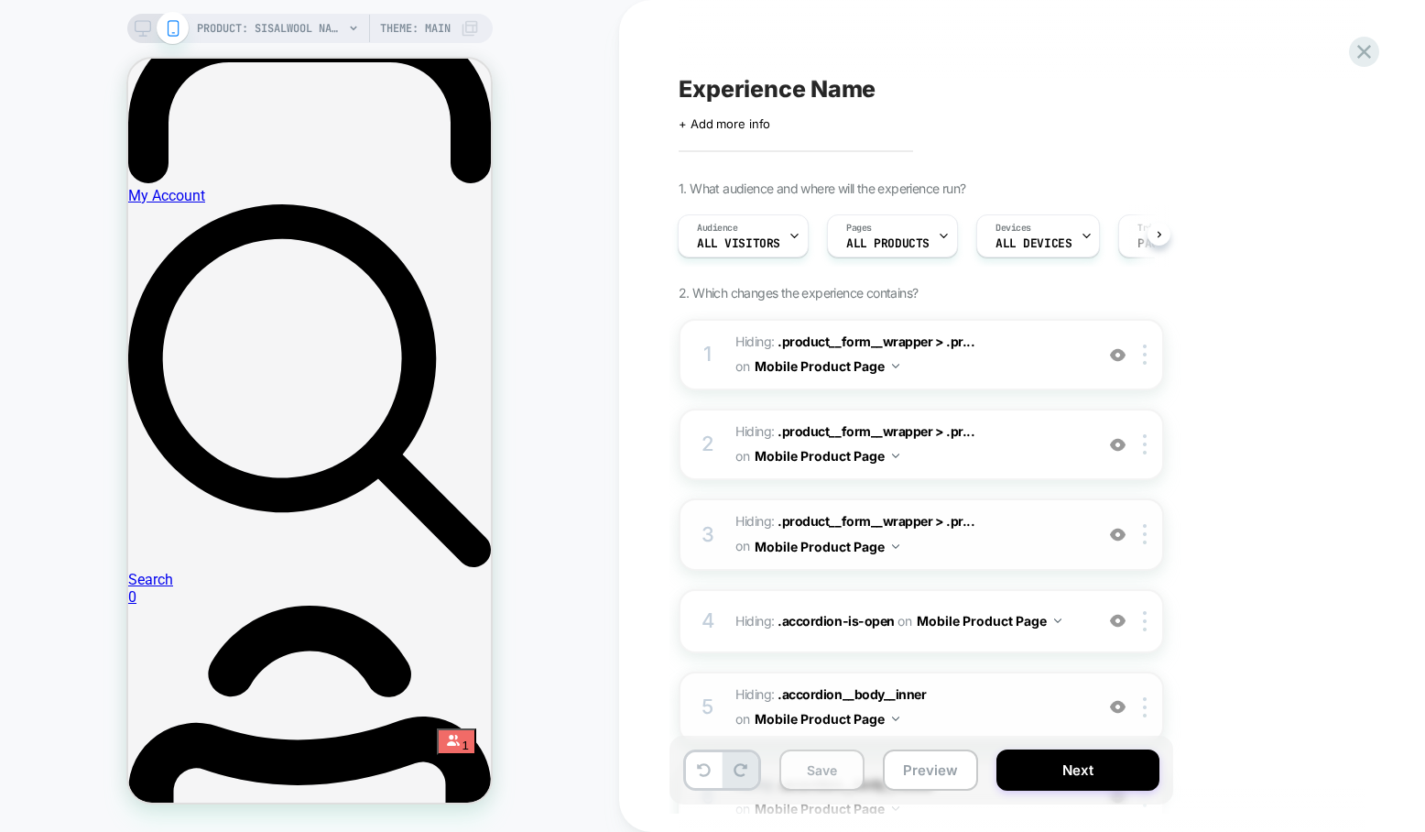
click at [796, 767] on button "Save" at bounding box center [821, 769] width 85 height 41
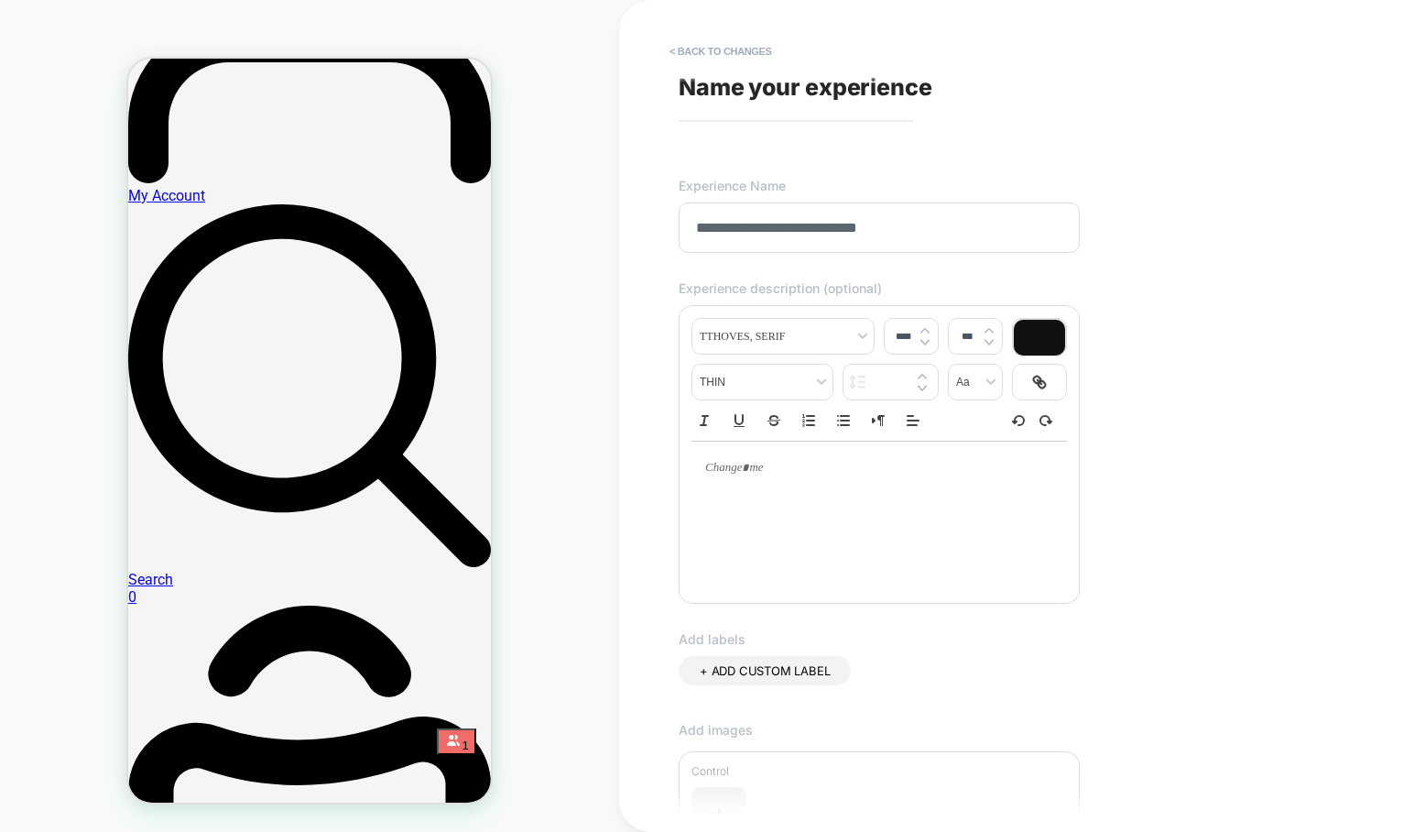
type input "**********"
click at [1182, 489] on div "**********" at bounding box center [1012, 415] width 687 height 795
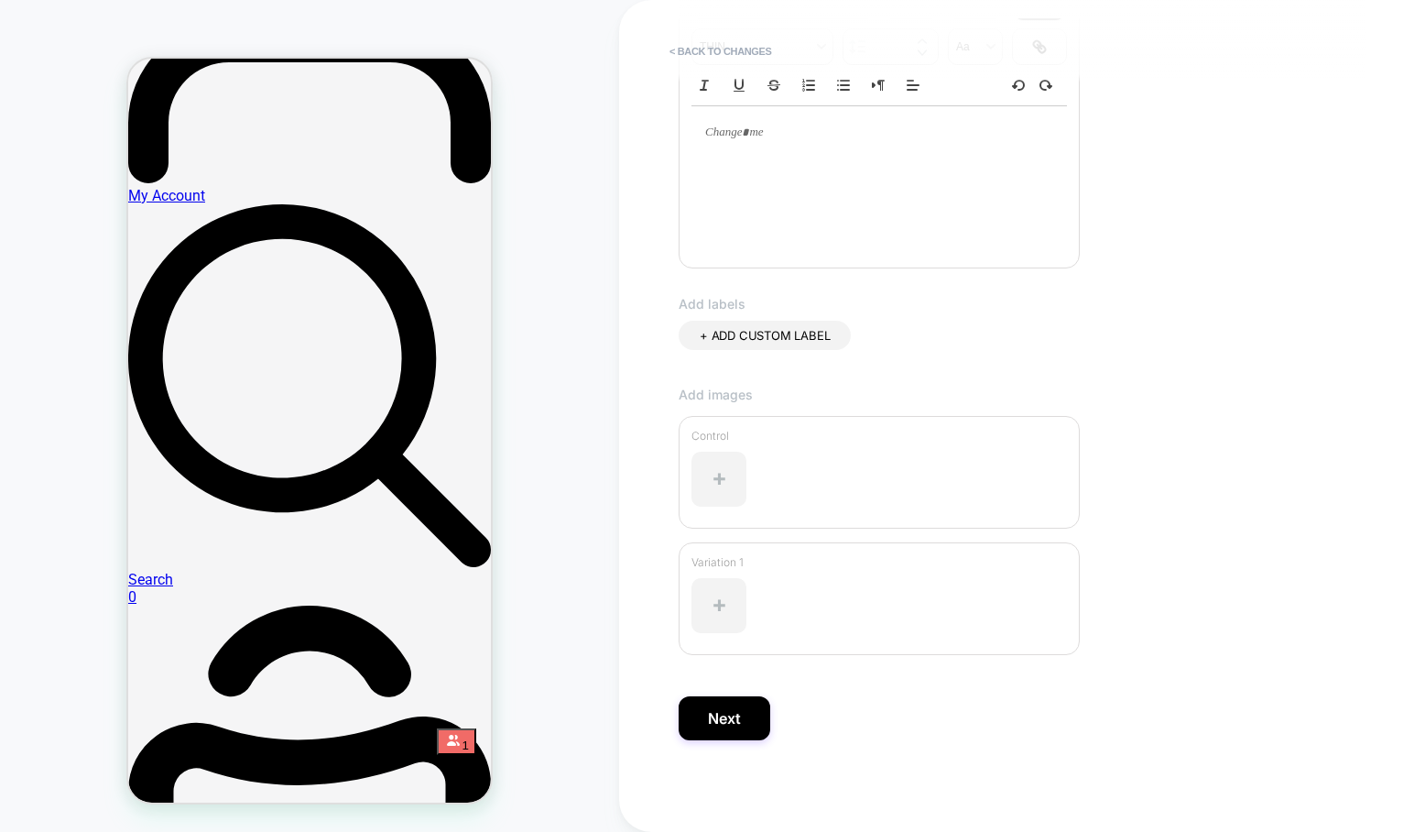
scroll to position [335, 0]
click at [719, 728] on button "Next" at bounding box center [725, 718] width 92 height 44
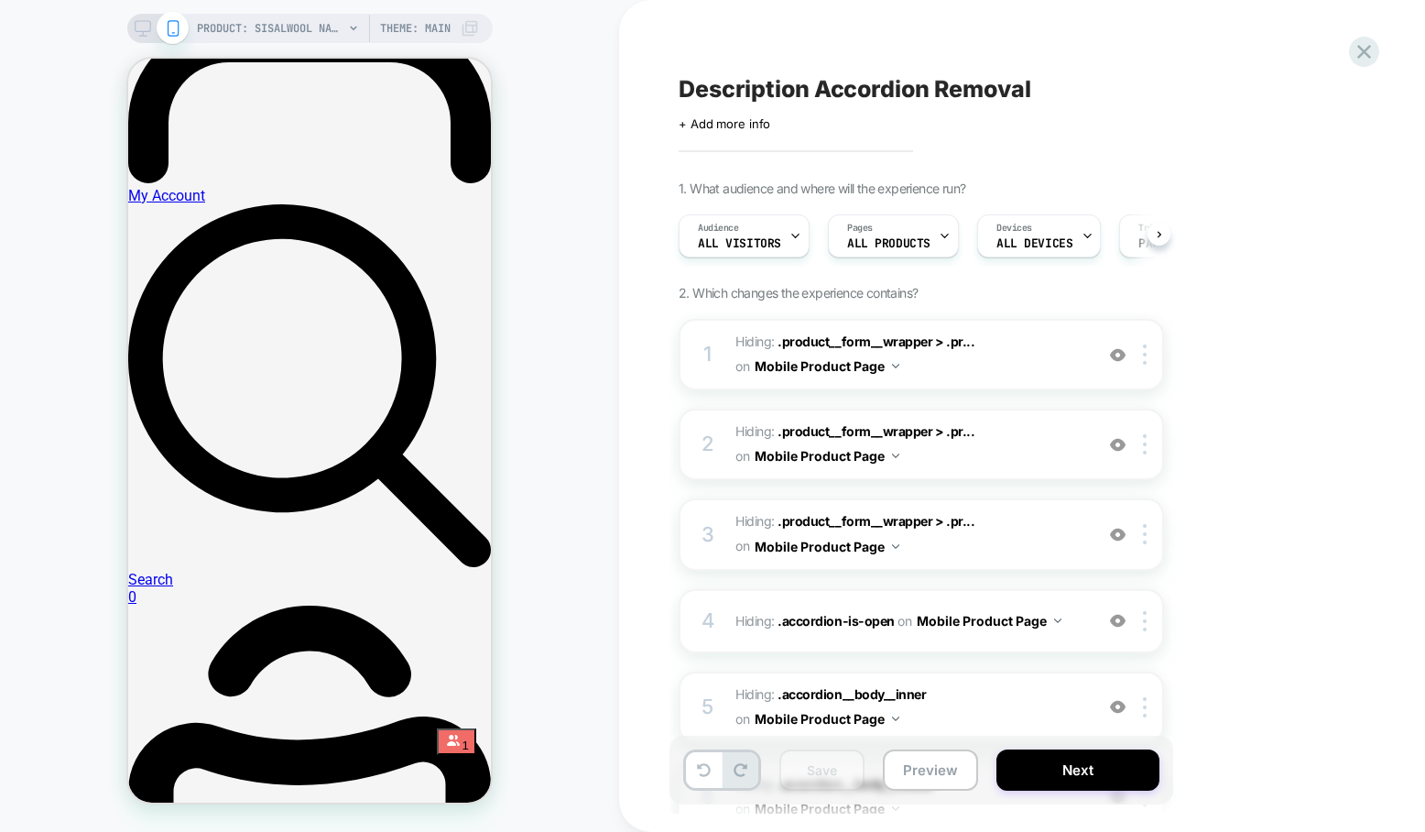
scroll to position [0, 1]
click at [1087, 781] on button "Next" at bounding box center [1077, 769] width 163 height 41
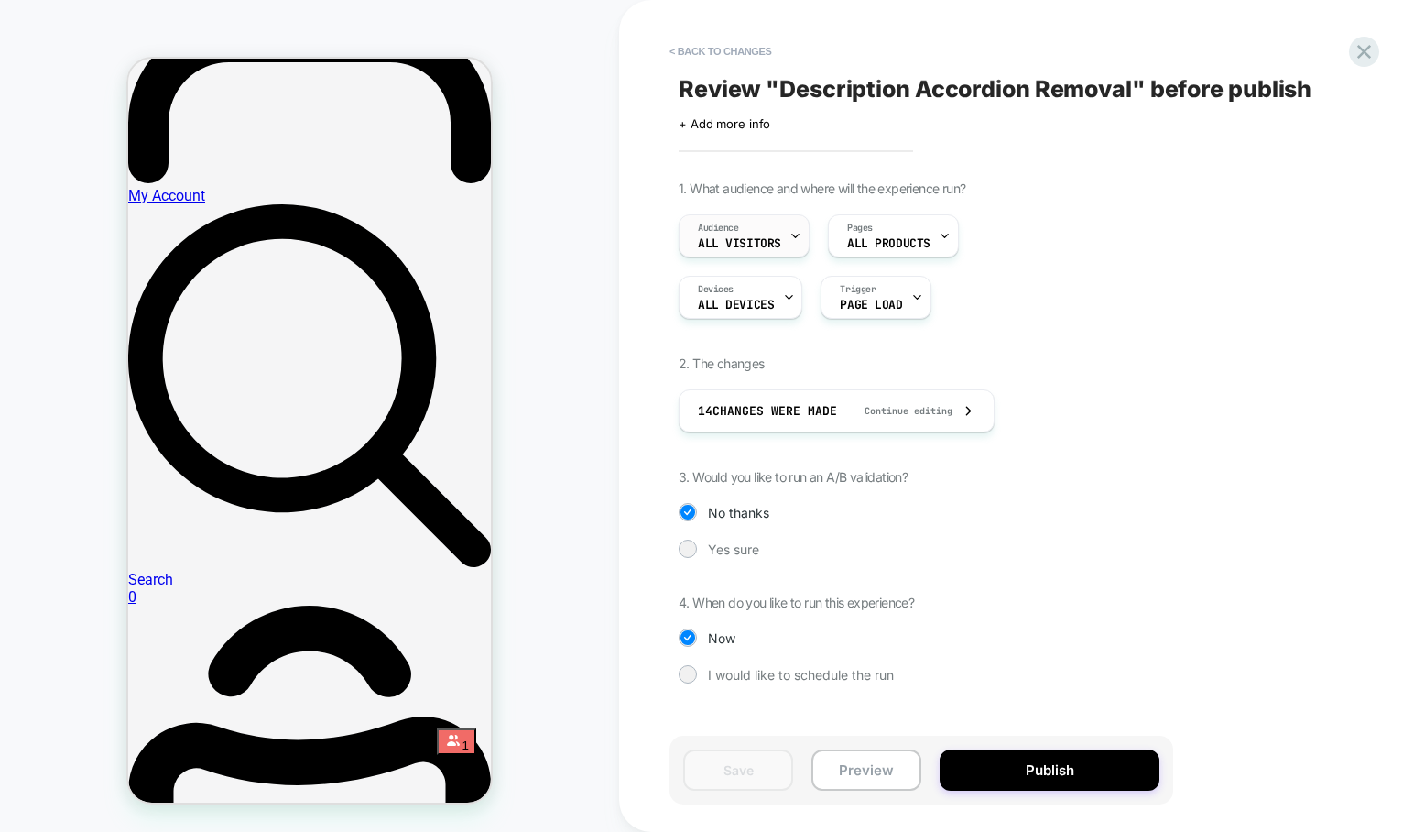
click at [800, 231] on div "Audience All Visitors" at bounding box center [744, 235] width 131 height 43
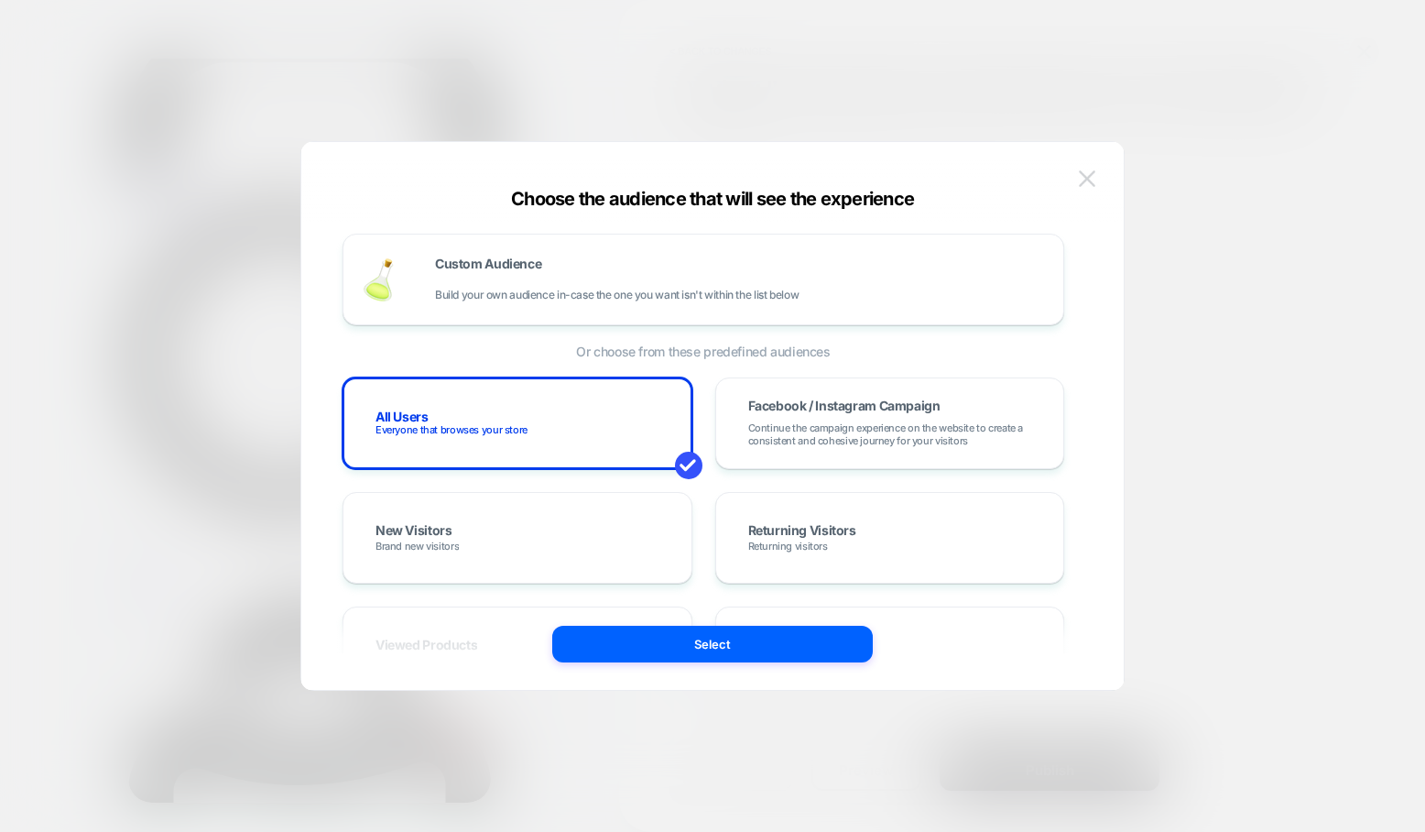
click at [1093, 171] on img at bounding box center [1087, 178] width 16 height 16
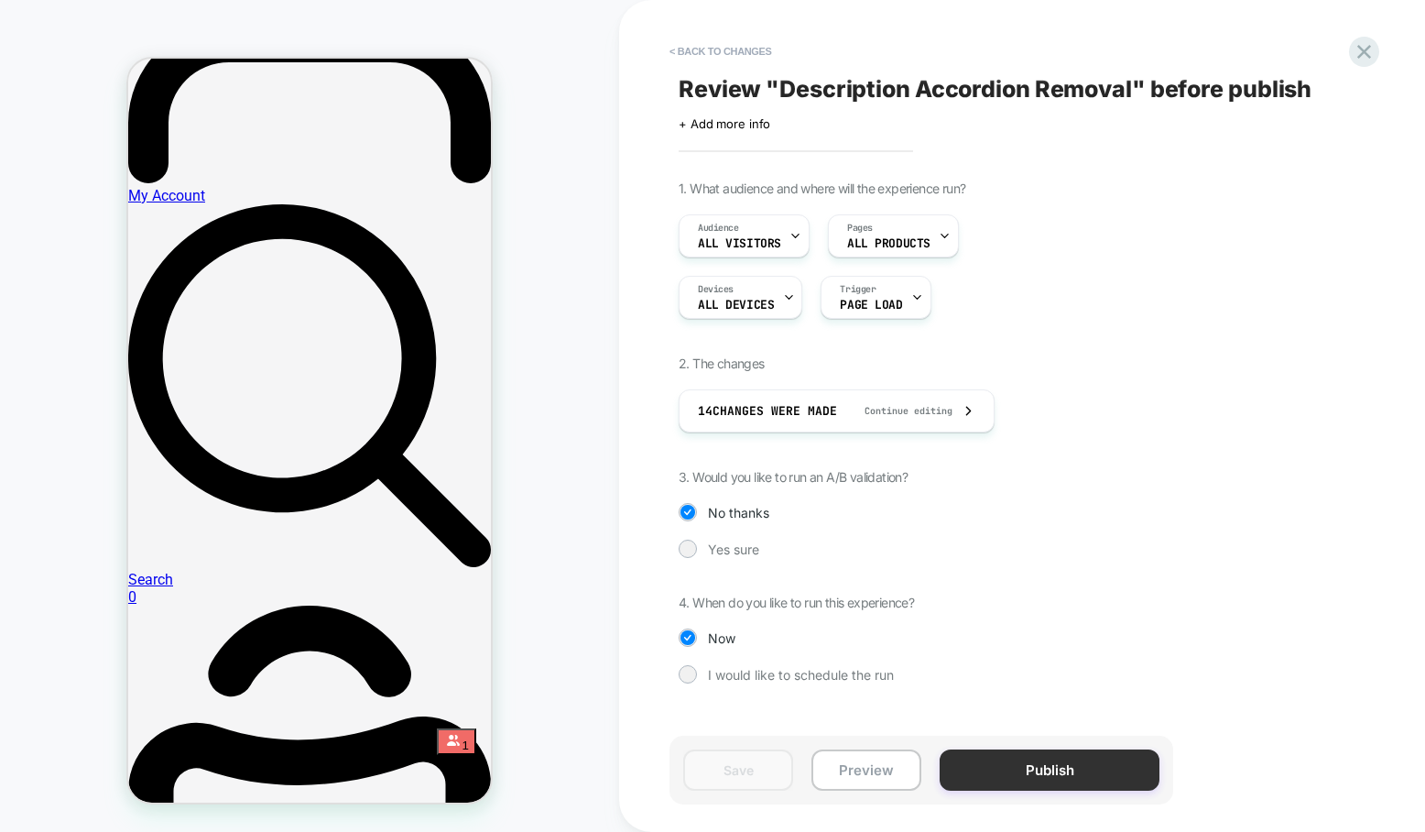
click at [1104, 776] on button "Publish" at bounding box center [1050, 769] width 220 height 41
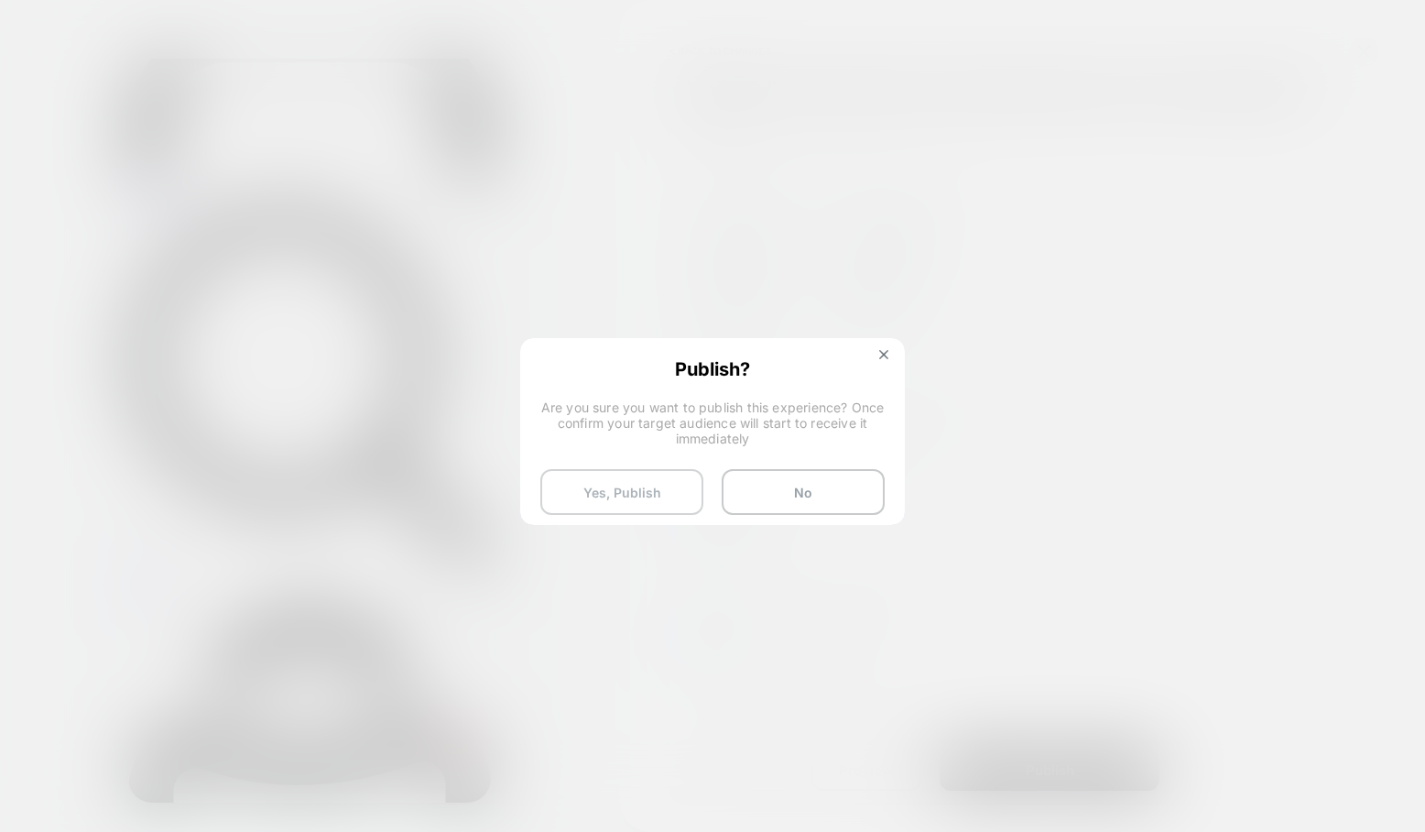
click at [607, 483] on button "Yes, Publish" at bounding box center [621, 492] width 163 height 46
